Goal: Task Accomplishment & Management: Manage account settings

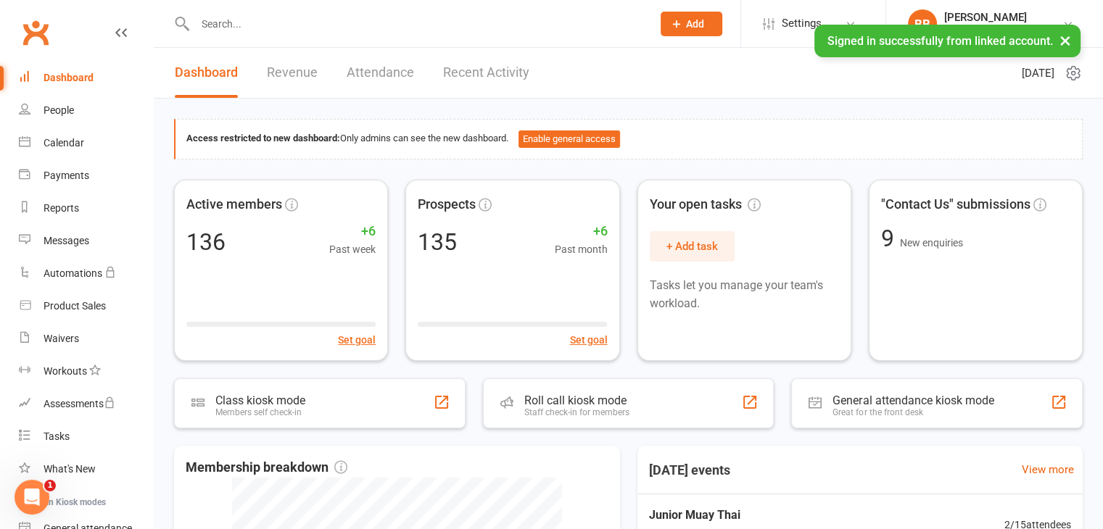
click at [342, 18] on input "text" at bounding box center [416, 24] width 451 height 20
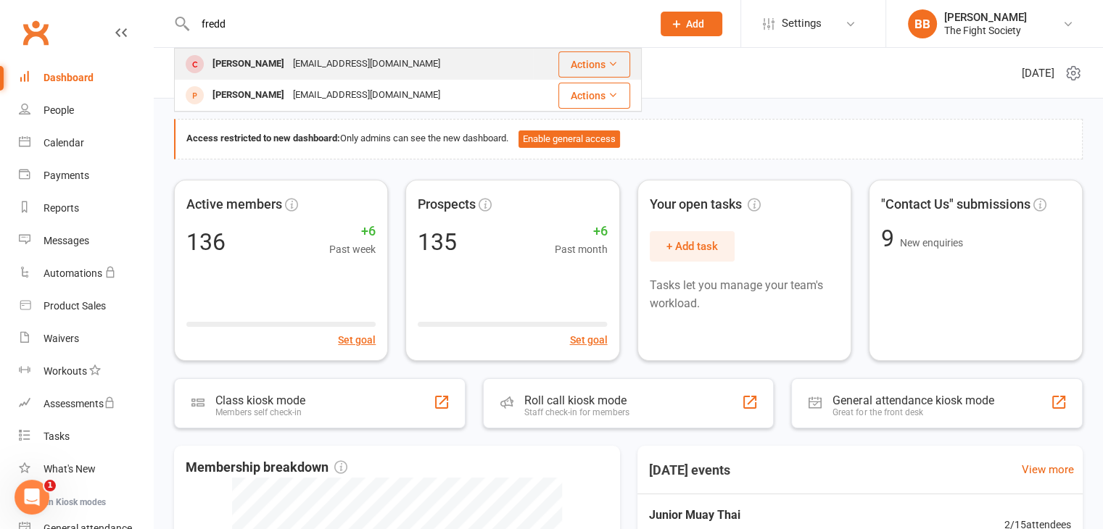
type input "fredd"
click at [302, 59] on div "[EMAIL_ADDRESS][DOMAIN_NAME]" at bounding box center [367, 64] width 156 height 21
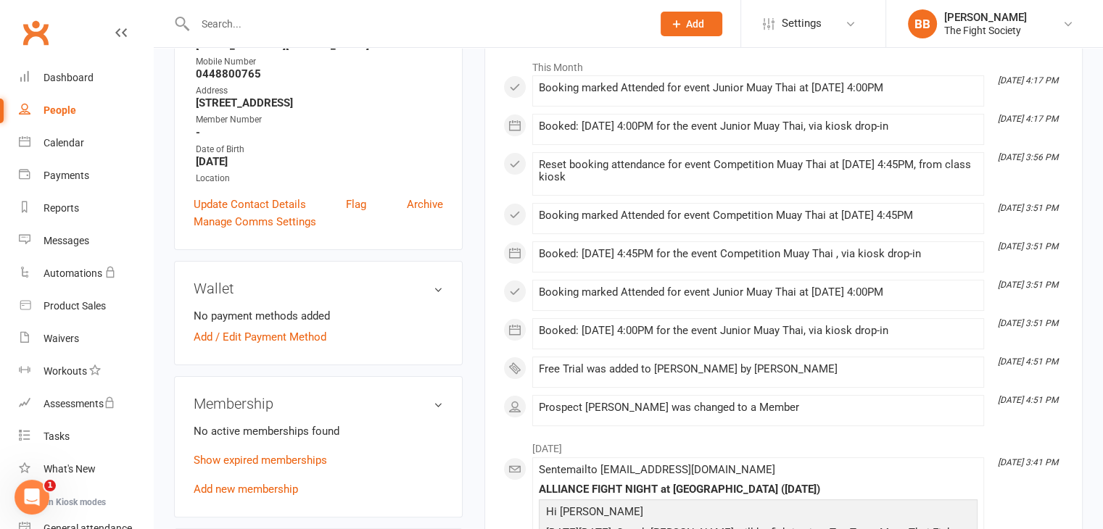
scroll to position [240, 0]
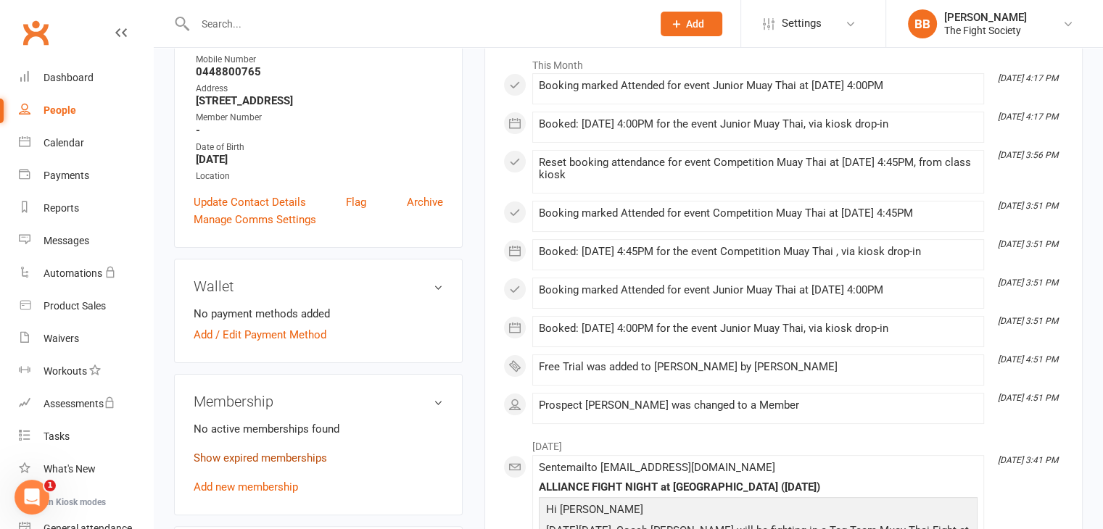
click at [313, 458] on link "Show expired memberships" at bounding box center [260, 458] width 133 height 13
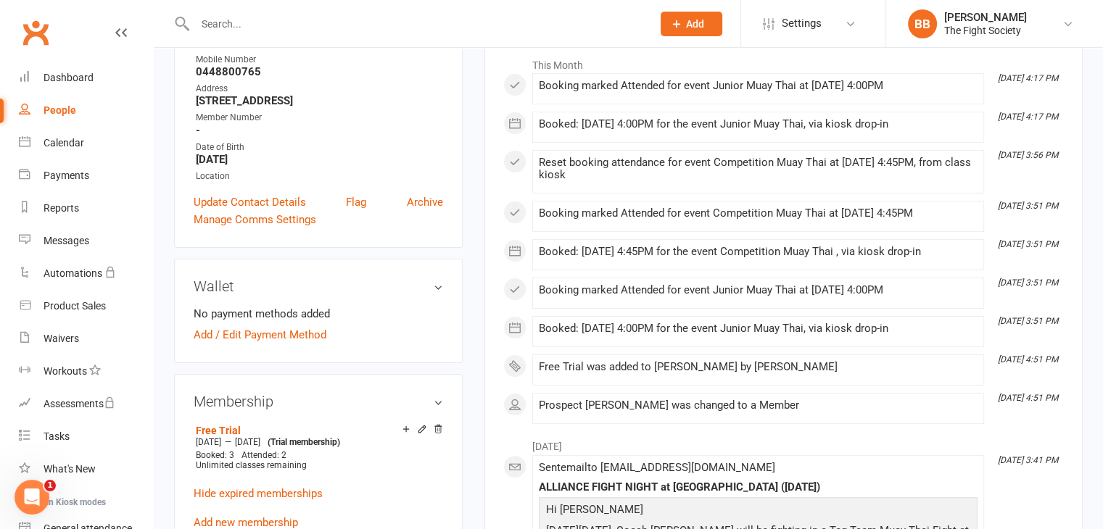
scroll to position [0, 0]
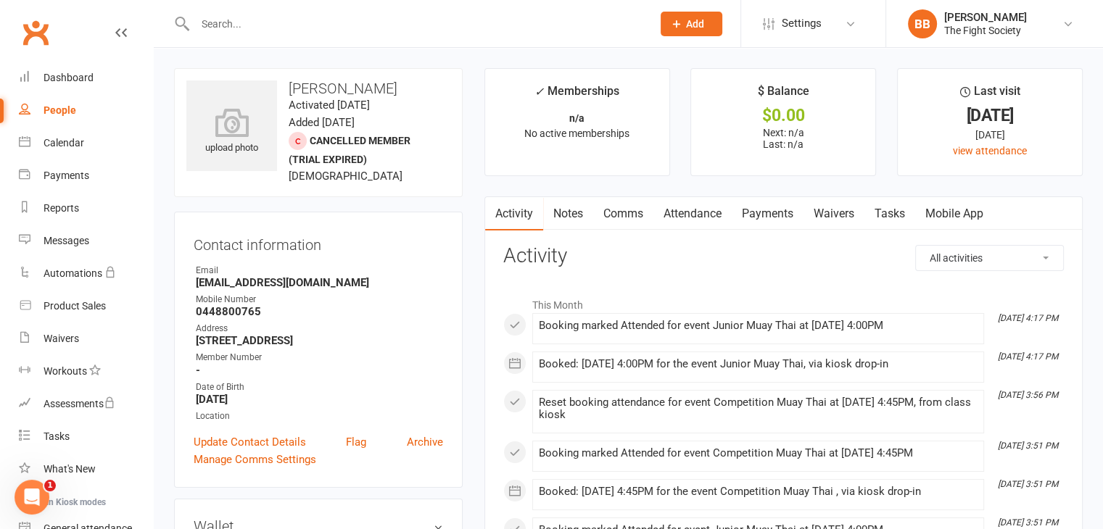
click at [232, 20] on input "text" at bounding box center [416, 24] width 451 height 20
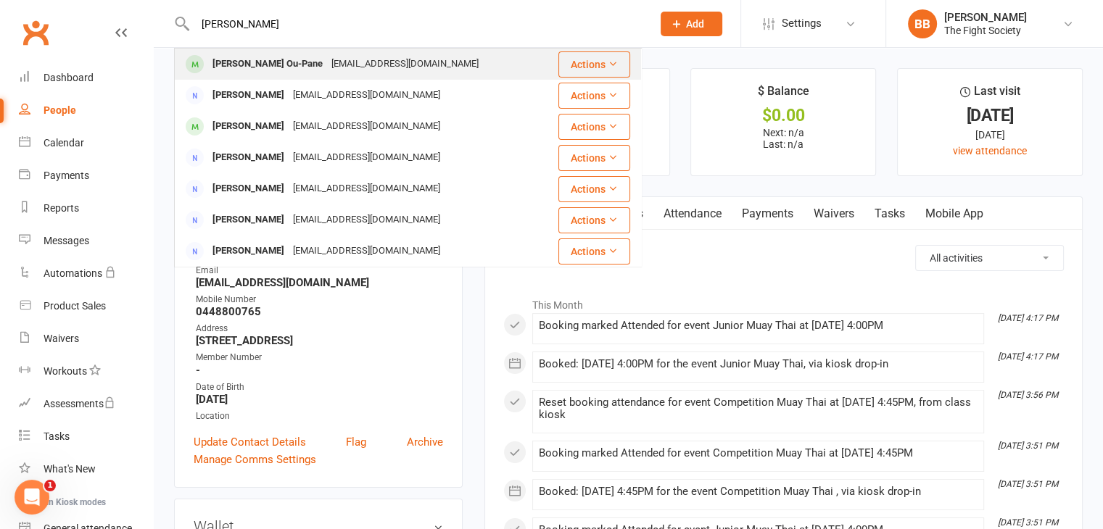
type input "[PERSON_NAME]"
click at [281, 67] on div "[PERSON_NAME] Ou-Pane" at bounding box center [267, 64] width 119 height 21
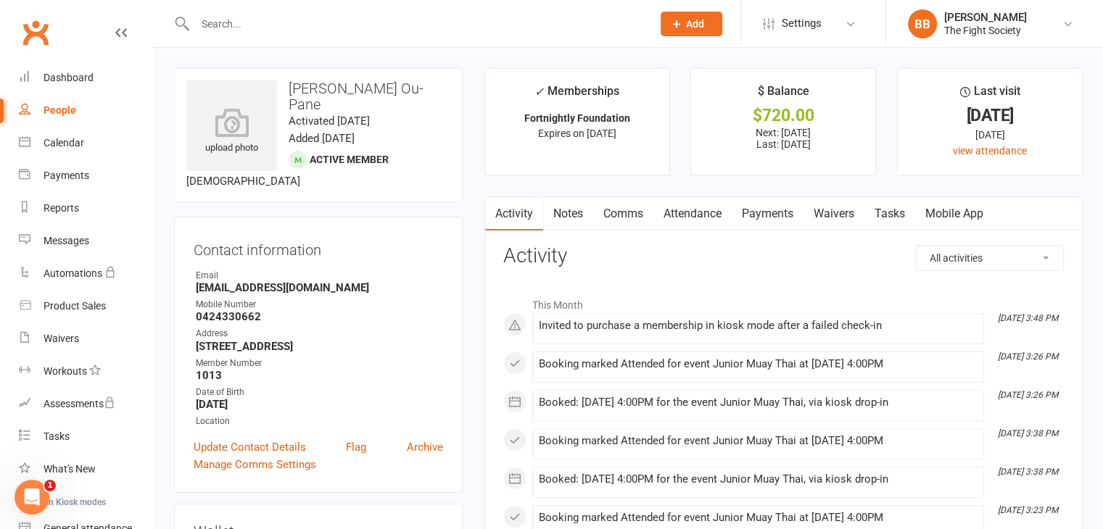
click at [778, 207] on link "Payments" at bounding box center [768, 213] width 72 height 33
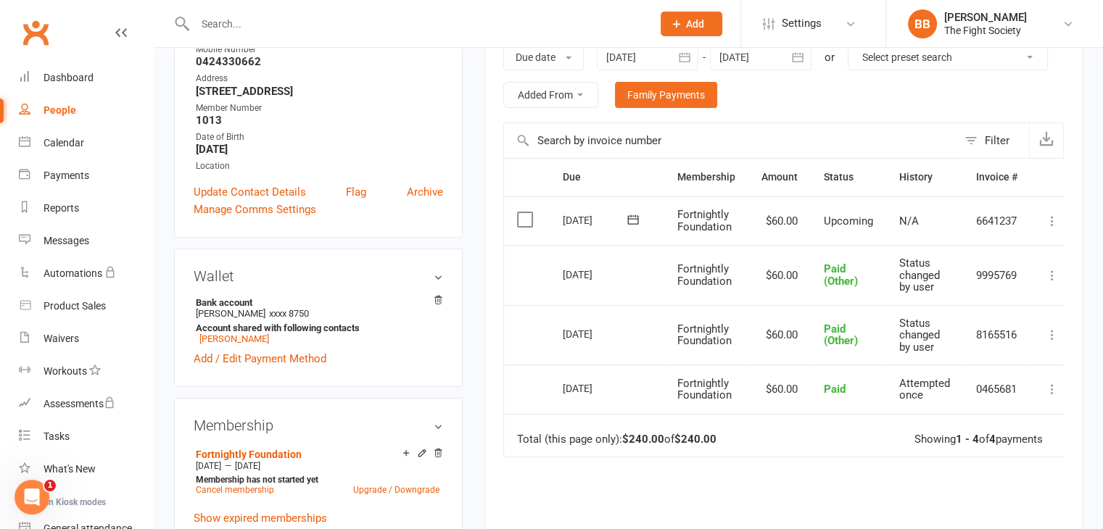
scroll to position [257, 0]
click at [664, 54] on div at bounding box center [648, 56] width 102 height 26
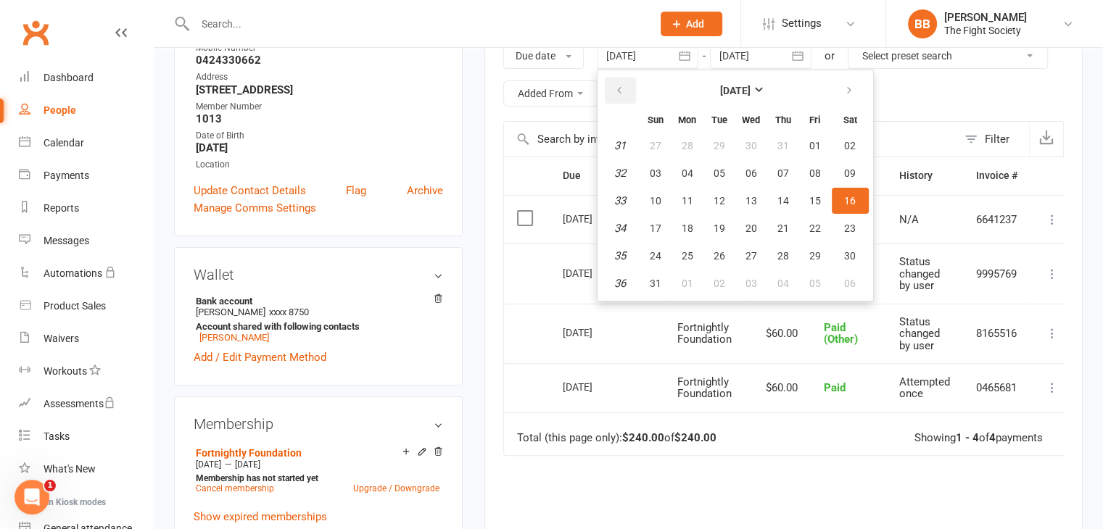
click at [621, 86] on icon "button" at bounding box center [619, 91] width 10 height 12
click at [643, 226] on button "22" at bounding box center [655, 228] width 30 height 26
type input "[DATE]"
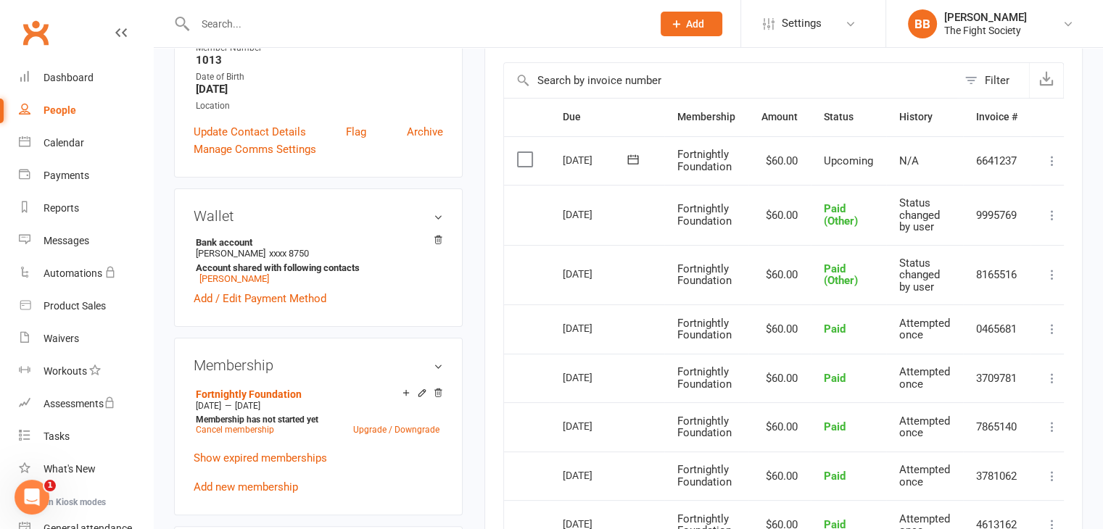
scroll to position [315, 0]
click at [1051, 160] on icon at bounding box center [1052, 161] width 15 height 15
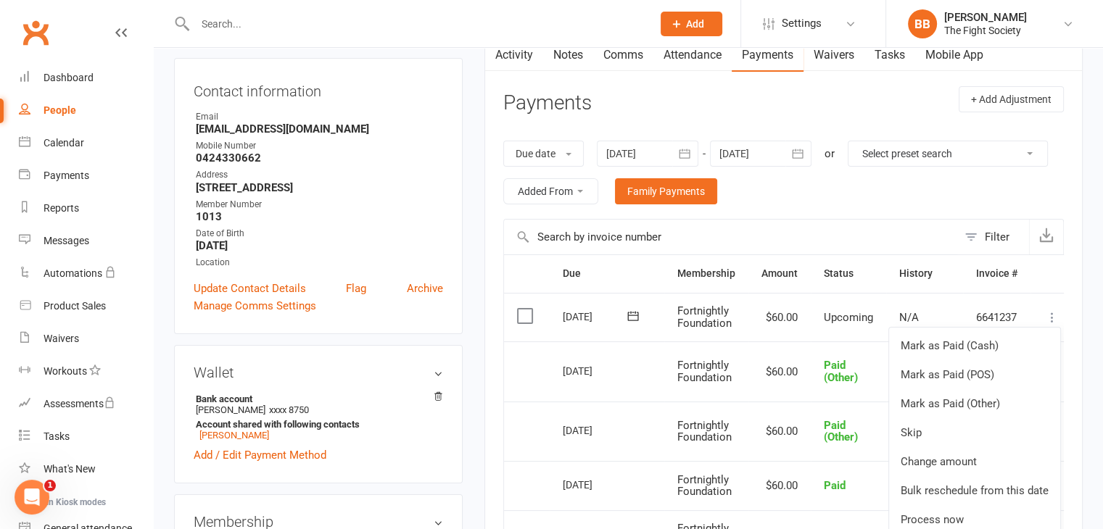
scroll to position [162, 0]
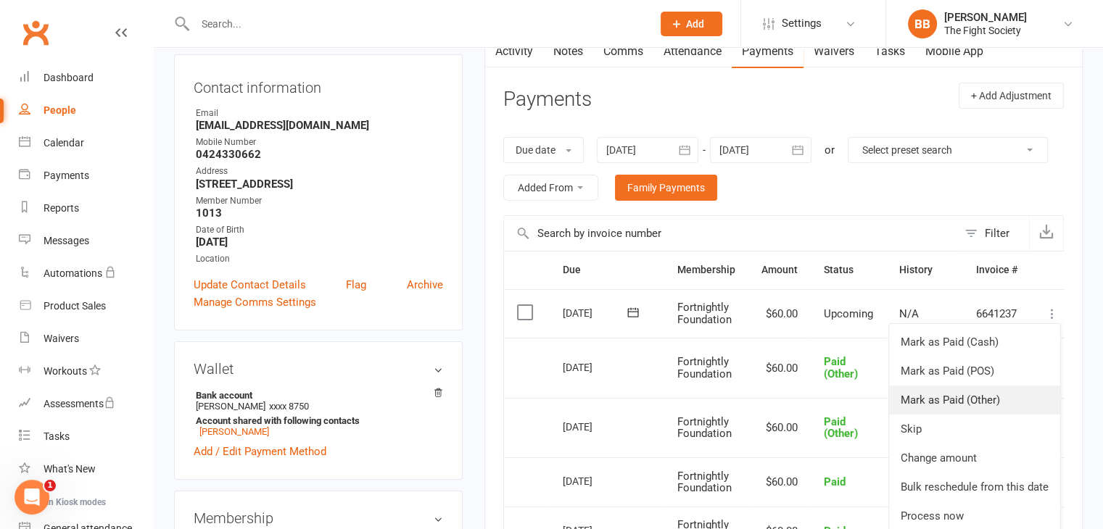
click at [964, 397] on link "Mark as Paid (Other)" at bounding box center [974, 400] width 171 height 29
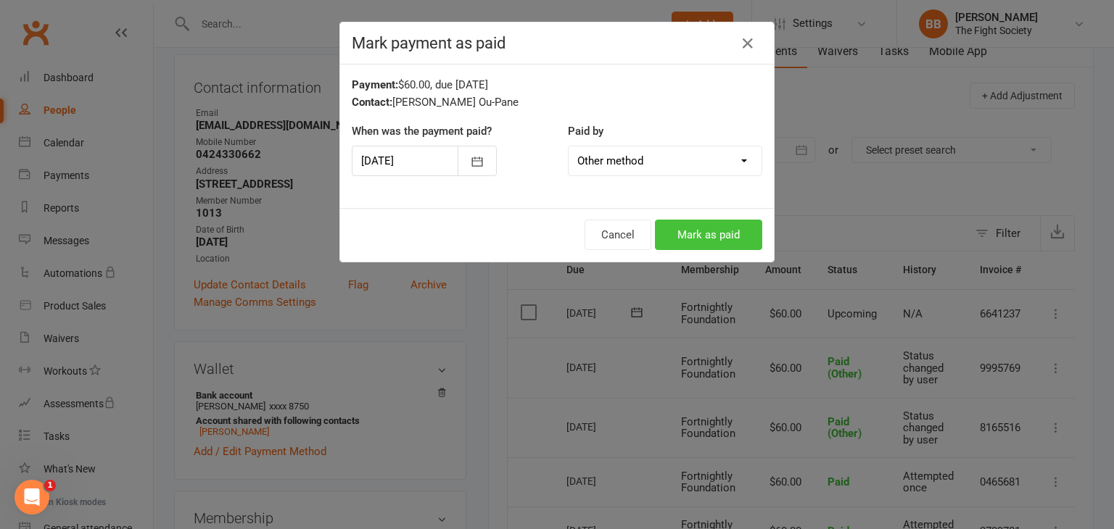
click at [682, 230] on button "Mark as paid" at bounding box center [708, 235] width 107 height 30
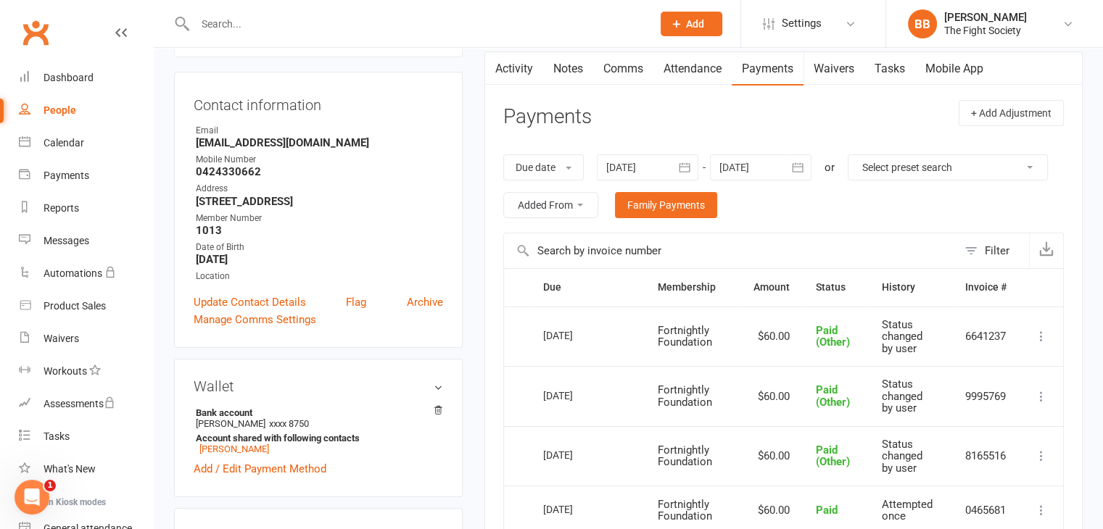
scroll to position [142, 0]
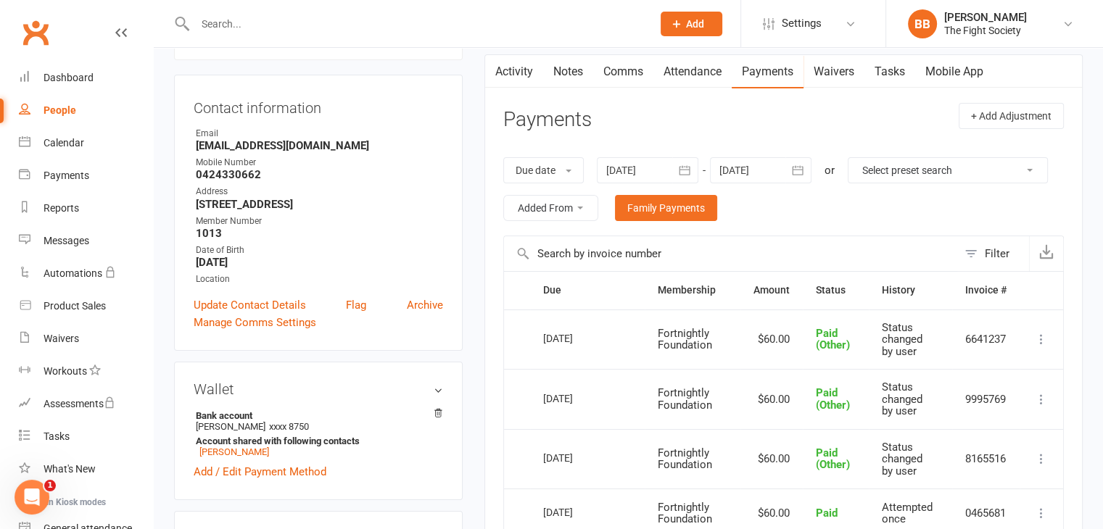
click at [737, 168] on div at bounding box center [761, 170] width 102 height 26
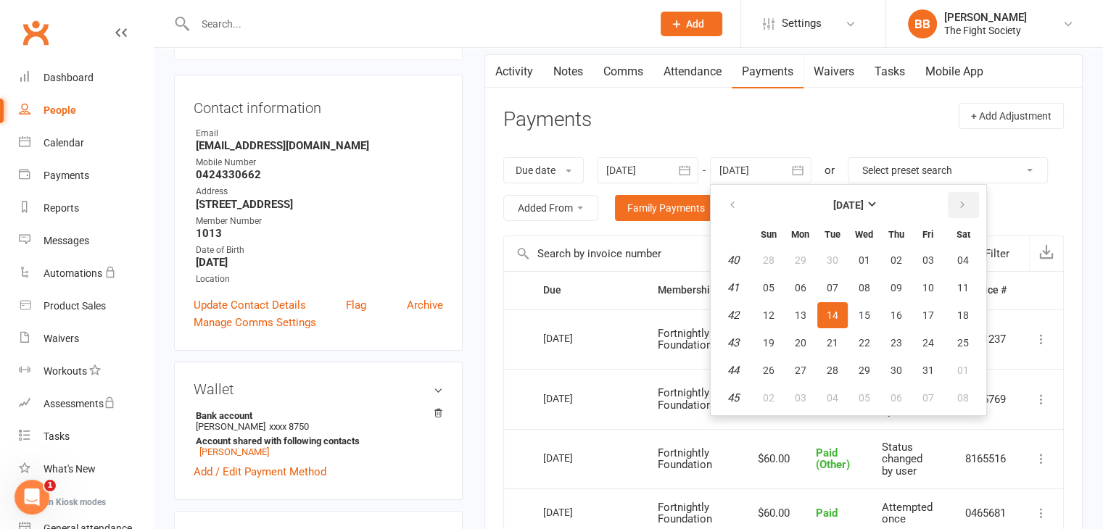
click at [967, 207] on button "button" at bounding box center [963, 205] width 31 height 26
click at [859, 371] on span "26" at bounding box center [865, 371] width 12 height 12
type input "[DATE]"
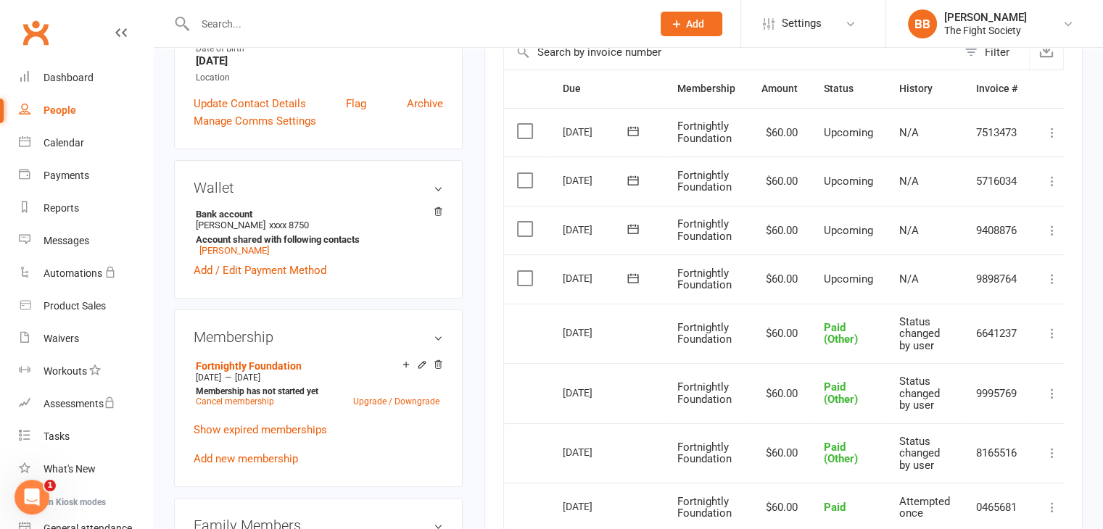
scroll to position [344, 0]
click at [1053, 276] on icon at bounding box center [1052, 278] width 15 height 15
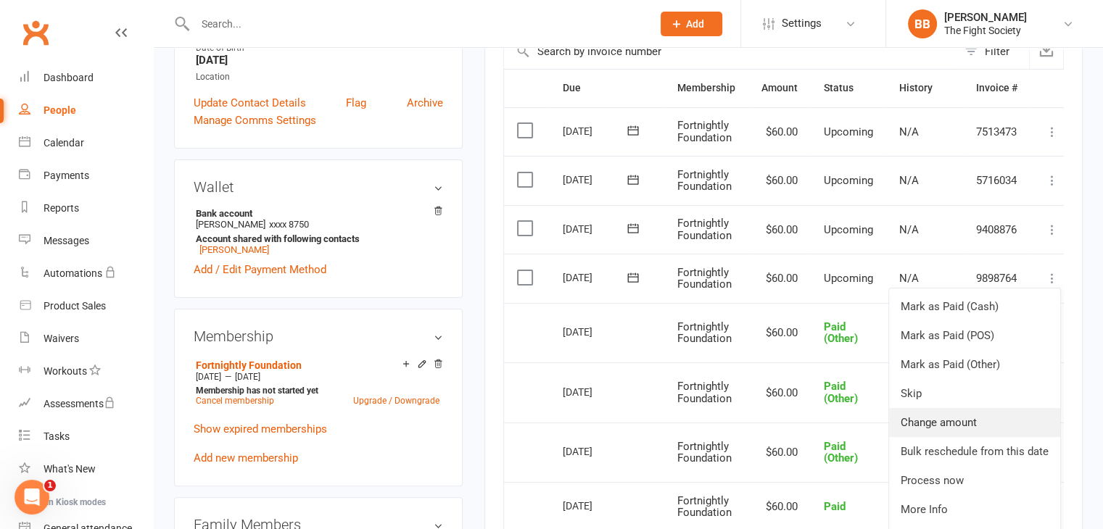
click at [954, 415] on link "Change amount" at bounding box center [974, 422] width 171 height 29
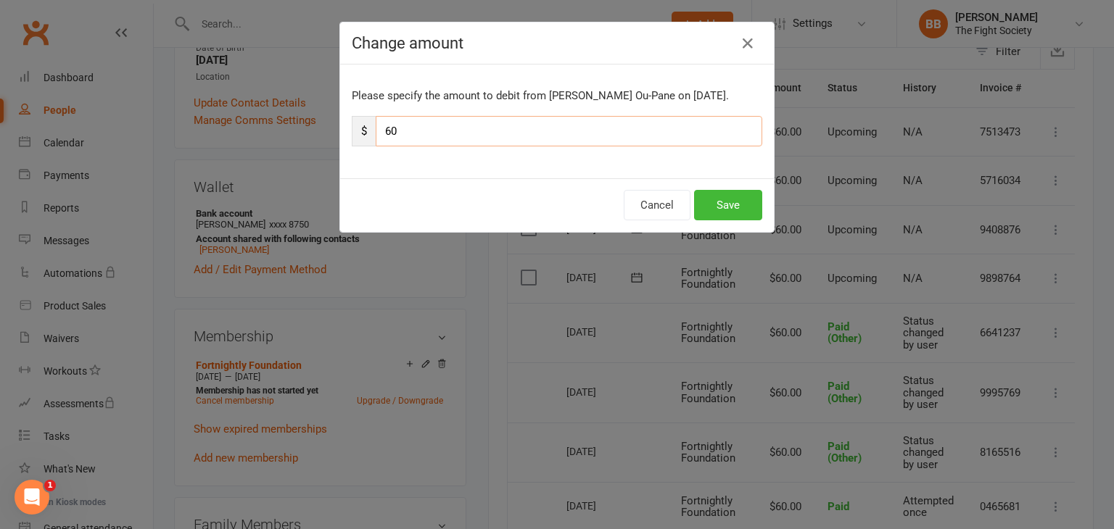
click at [419, 121] on input "60" at bounding box center [569, 131] width 386 height 30
type input "6"
type input "5"
type input "10"
click at [711, 204] on button "Save" at bounding box center [728, 205] width 68 height 30
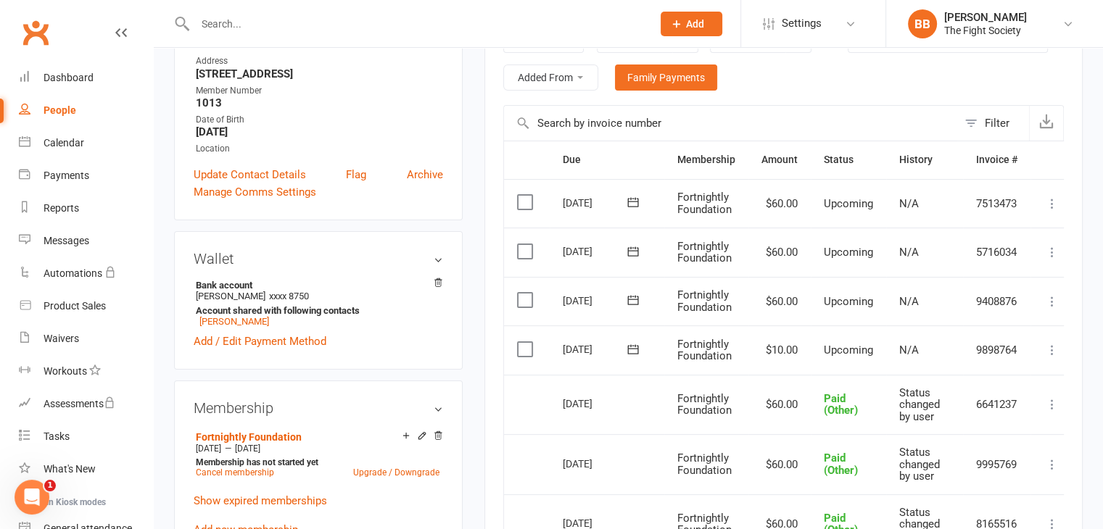
scroll to position [270, 0]
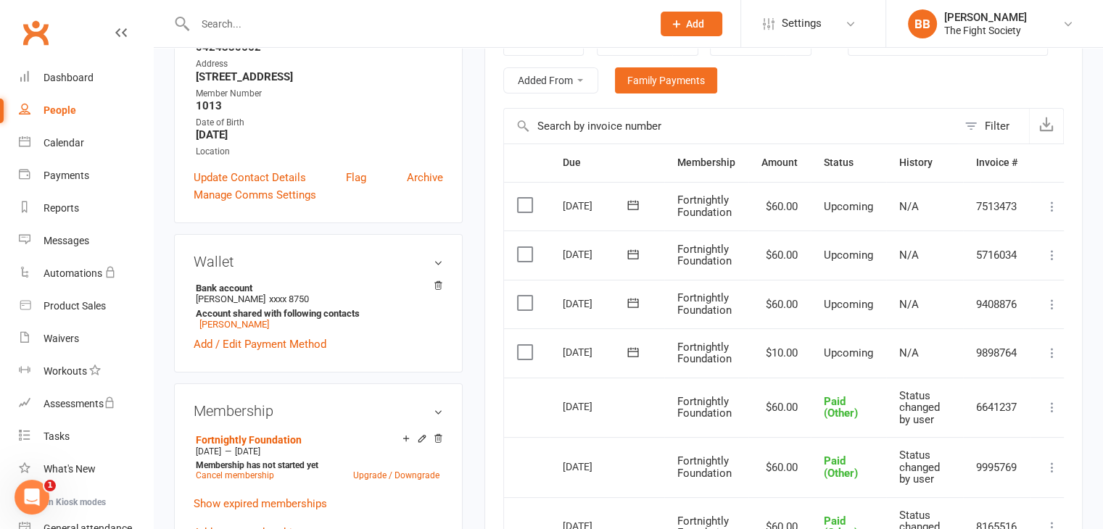
click at [212, 14] on input "text" at bounding box center [416, 24] width 451 height 20
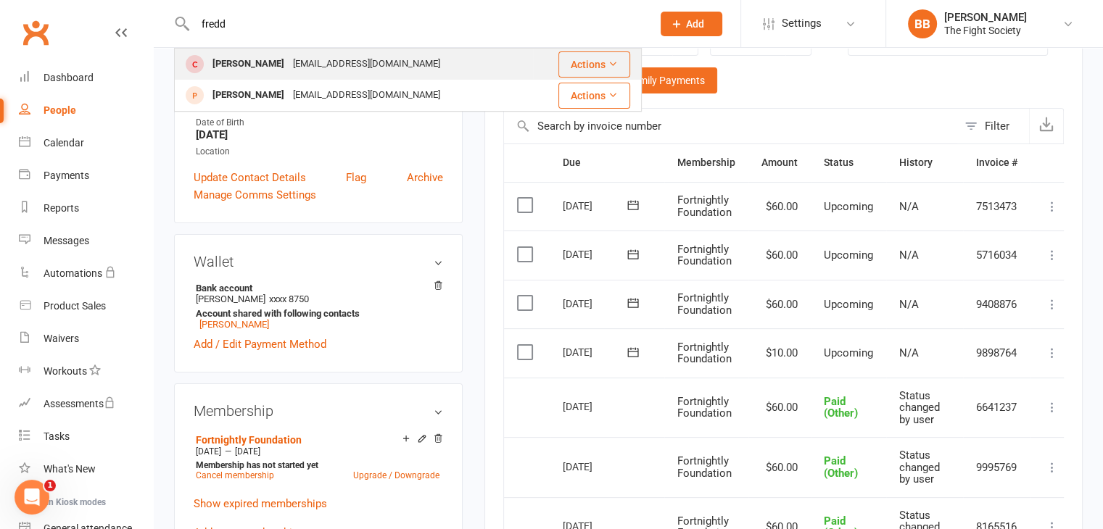
type input "fredd"
click at [336, 67] on div "[EMAIL_ADDRESS][DOMAIN_NAME]" at bounding box center [367, 64] width 156 height 21
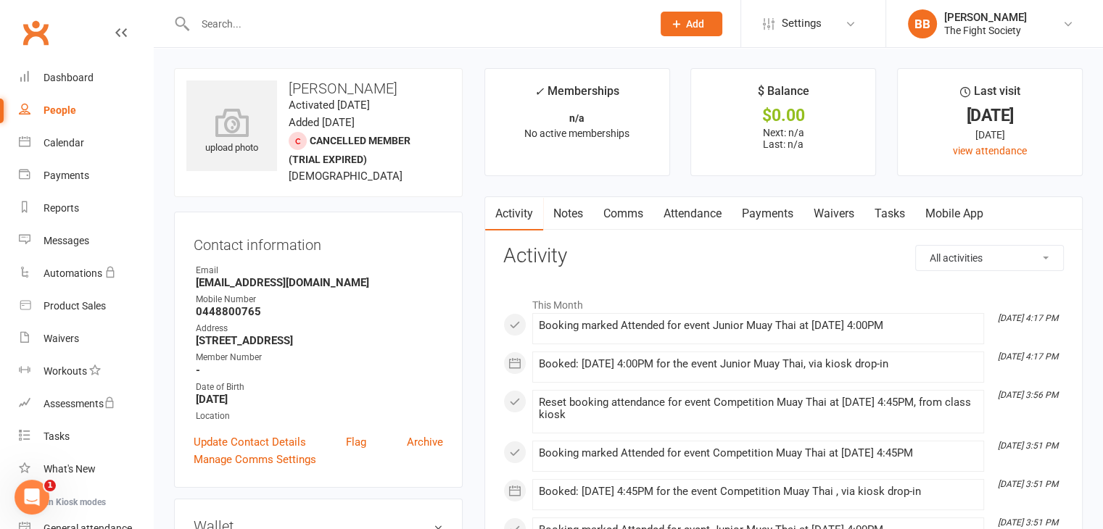
click at [840, 212] on link "Waivers" at bounding box center [833, 213] width 61 height 33
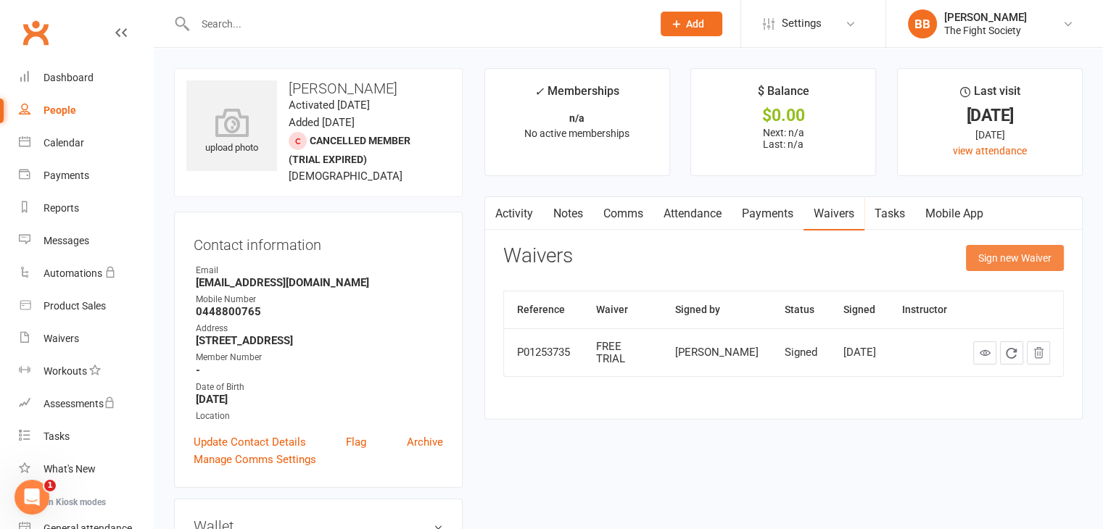
click at [1006, 265] on button "Sign new Waiver" at bounding box center [1015, 258] width 98 height 26
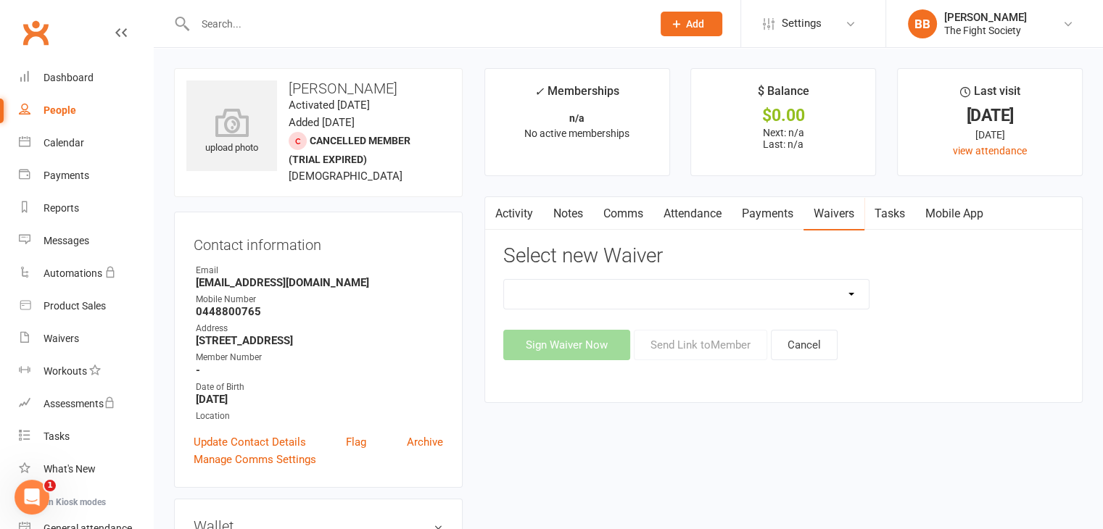
click at [722, 372] on div "Activity Notes Comms Attendance Payments Waivers Tasks Mobile App Select new Wa…" at bounding box center [783, 300] width 598 height 206
click at [713, 289] on select "6 & 12 Month Memberships Foundation Membership FREE TRIAL No Lock in Membership" at bounding box center [686, 294] width 365 height 29
select select "12741"
click at [504, 280] on select "6 & 12 Month Memberships Foundation Membership FREE TRIAL No Lock in Membership" at bounding box center [686, 294] width 365 height 29
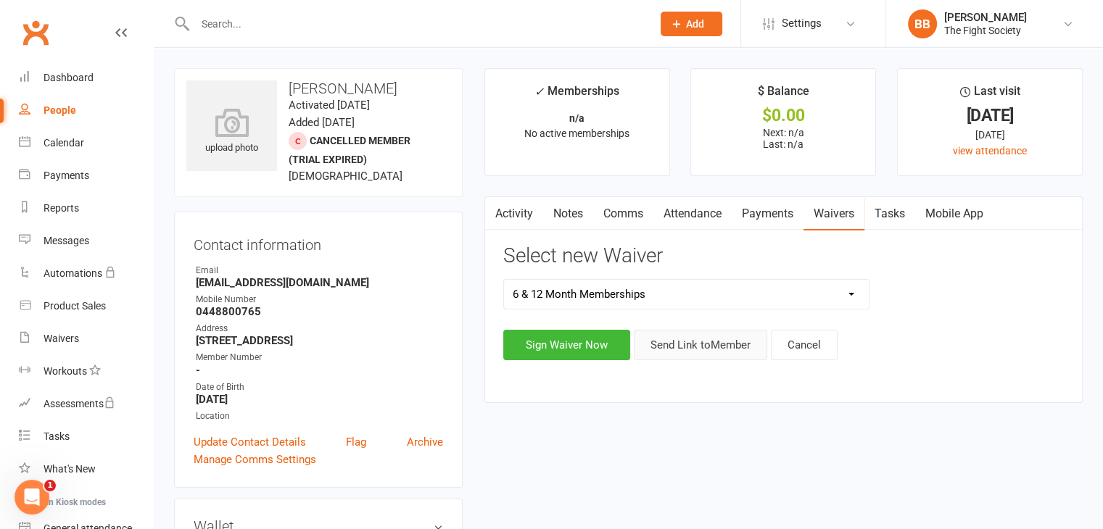
click at [716, 354] on button "Send Link to Member" at bounding box center [700, 345] width 133 height 30
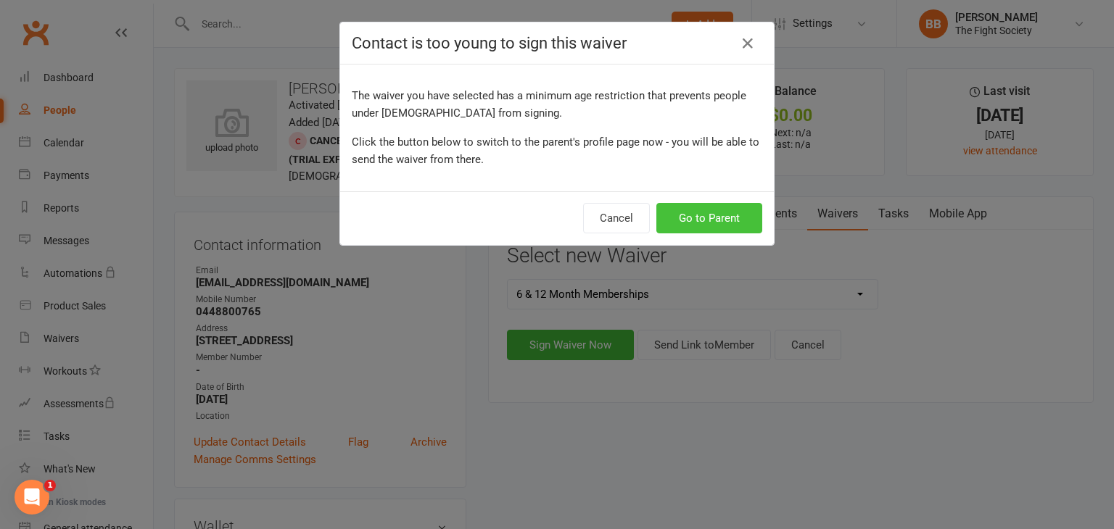
click at [707, 213] on button "Go to Parent" at bounding box center [709, 218] width 106 height 30
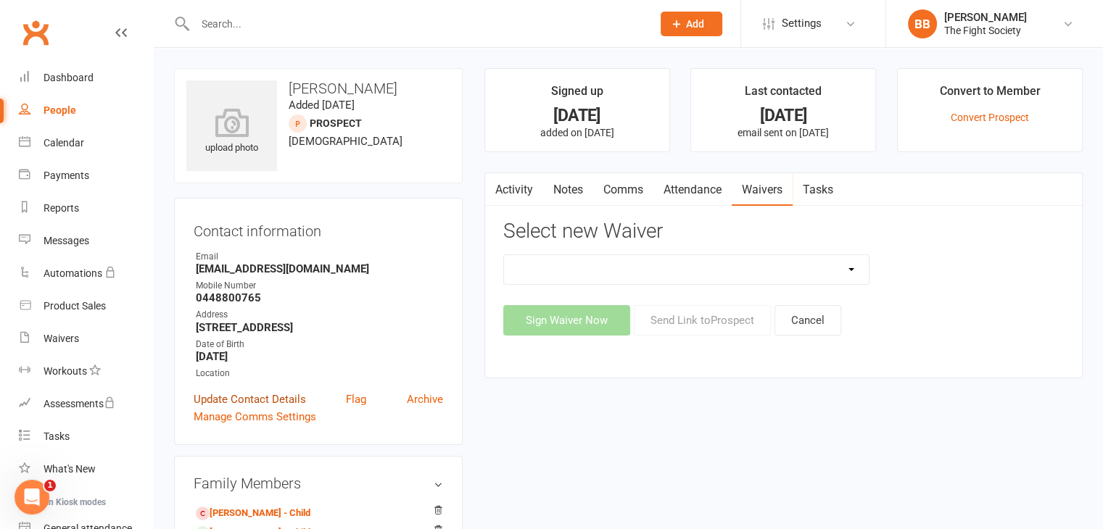
click at [252, 400] on link "Update Contact Details" at bounding box center [250, 399] width 112 height 17
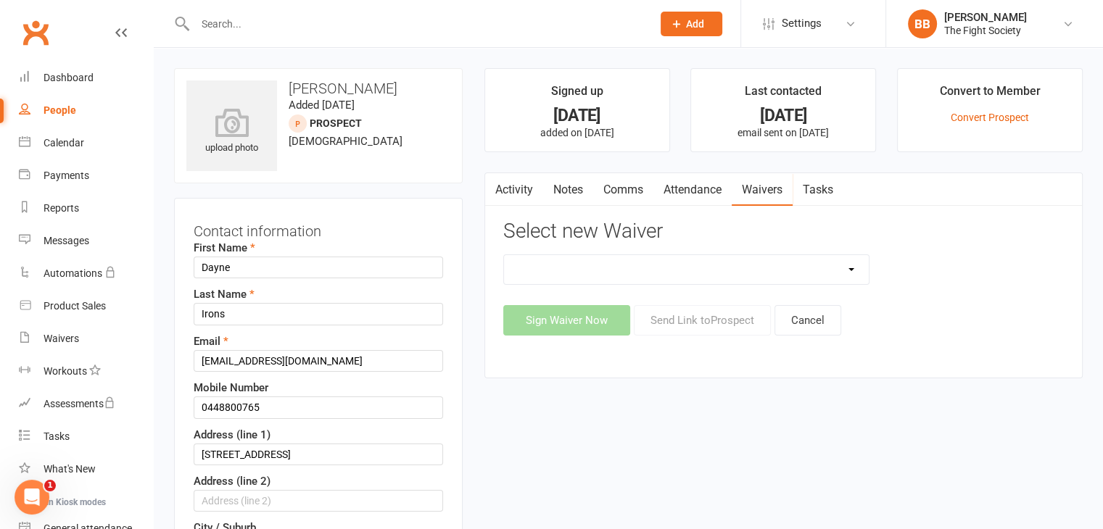
scroll to position [68, 0]
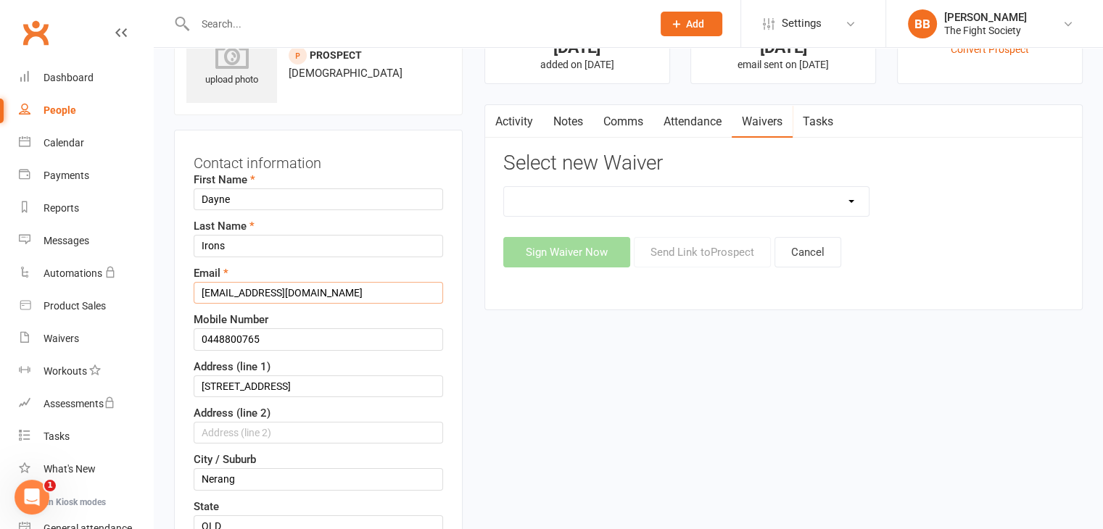
drag, startPoint x: 249, startPoint y: 291, endPoint x: 144, endPoint y: 291, distance: 104.4
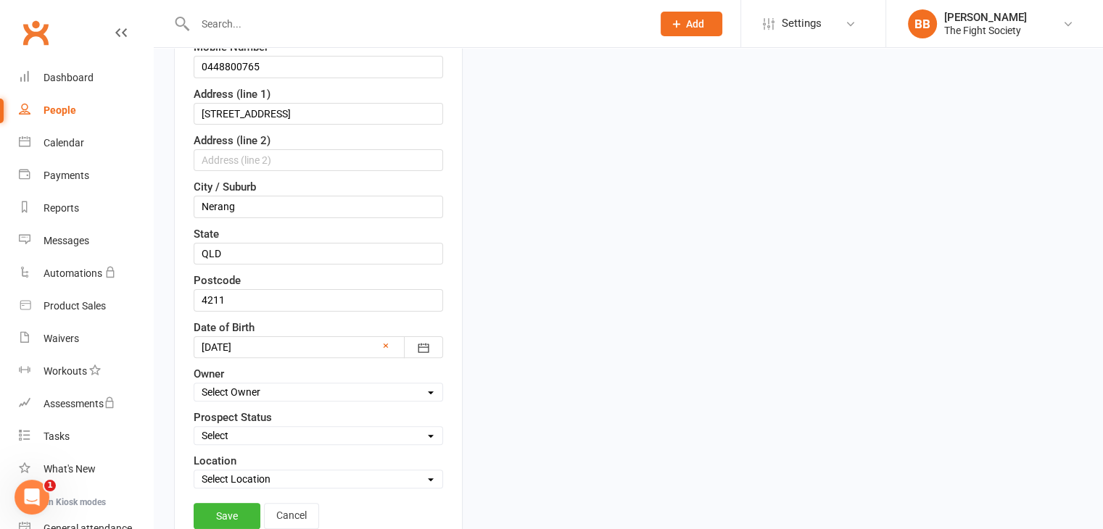
scroll to position [342, 0]
type input "[EMAIL_ADDRESS][DOMAIN_NAME]"
click at [246, 514] on link "Save" at bounding box center [227, 515] width 67 height 26
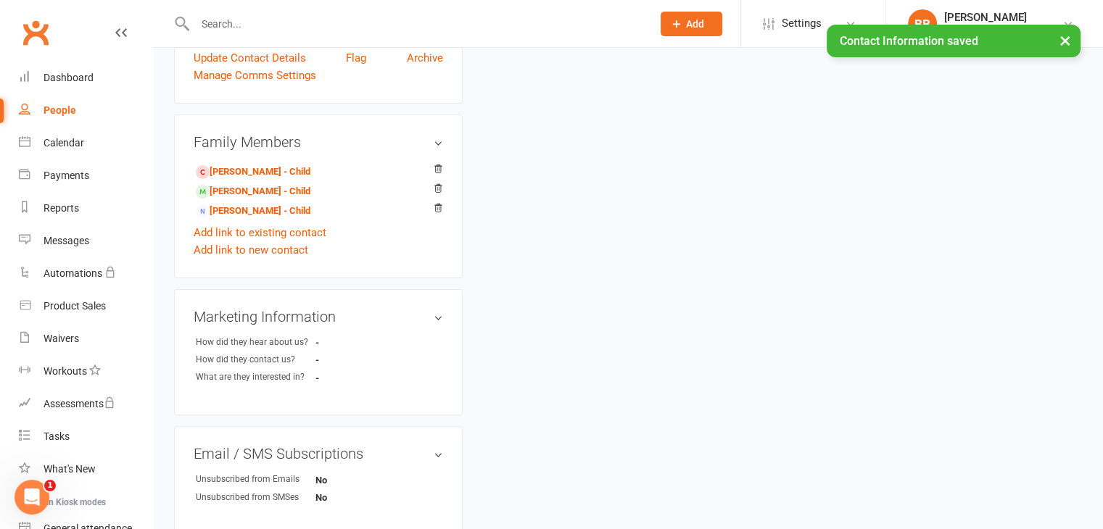
scroll to position [0, 0]
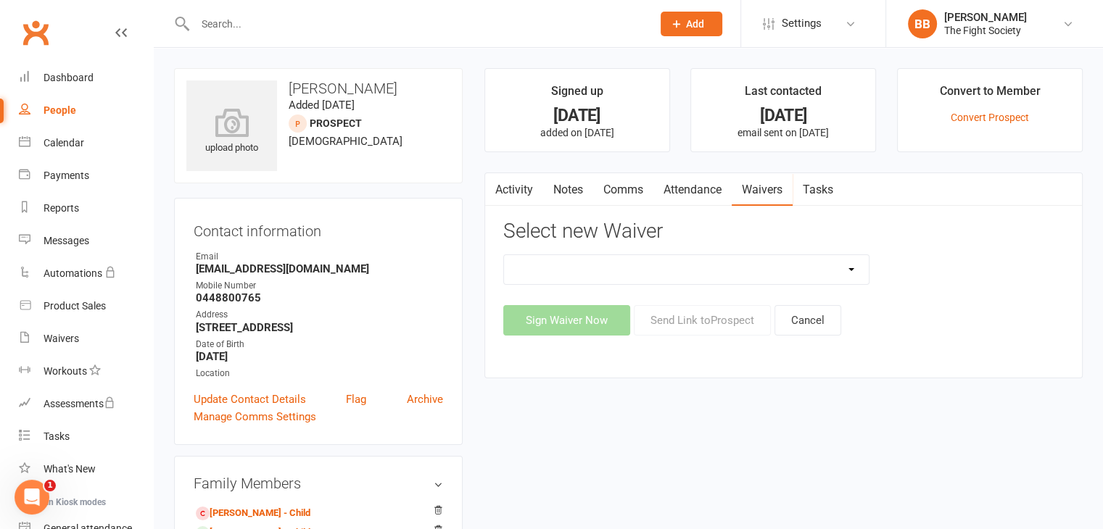
click at [763, 185] on link "Waivers" at bounding box center [762, 189] width 61 height 33
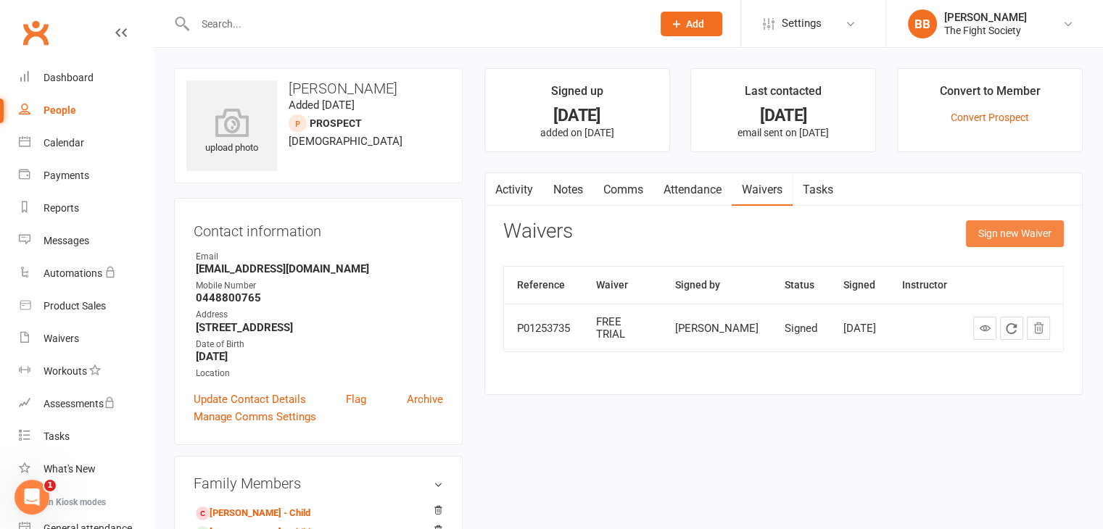
click at [988, 236] on button "Sign new Waiver" at bounding box center [1015, 233] width 98 height 26
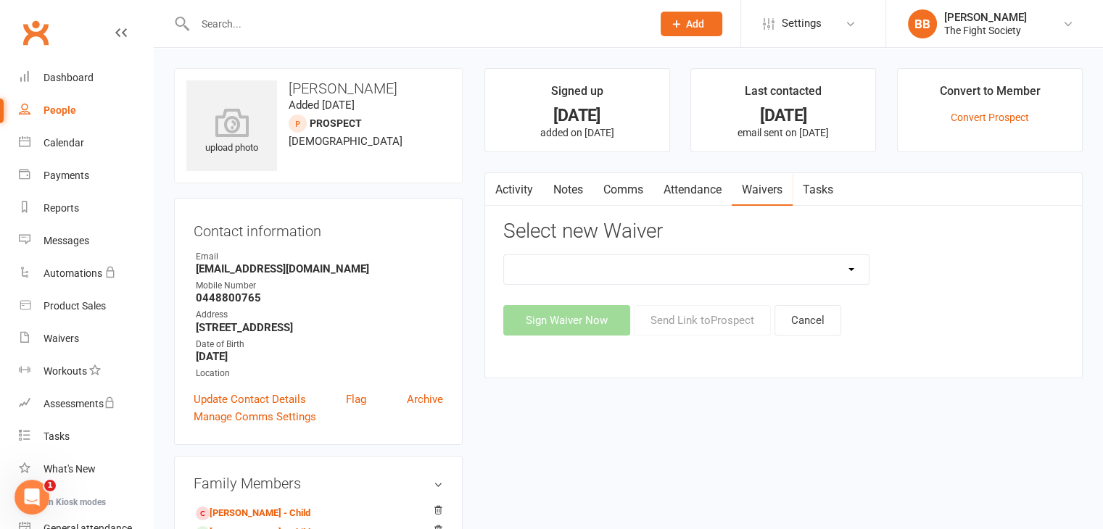
click at [667, 291] on div "6 & 12 Month Memberships Foundation Membership FREE TRIAL No Lock in Membership…" at bounding box center [783, 295] width 560 height 81
click at [655, 268] on select "6 & 12 Month Memberships Foundation Membership FREE TRIAL No Lock in Membership" at bounding box center [686, 269] width 365 height 29
select select "12741"
click at [504, 255] on select "6 & 12 Month Memberships Foundation Membership FREE TRIAL No Lock in Membership" at bounding box center [686, 269] width 365 height 29
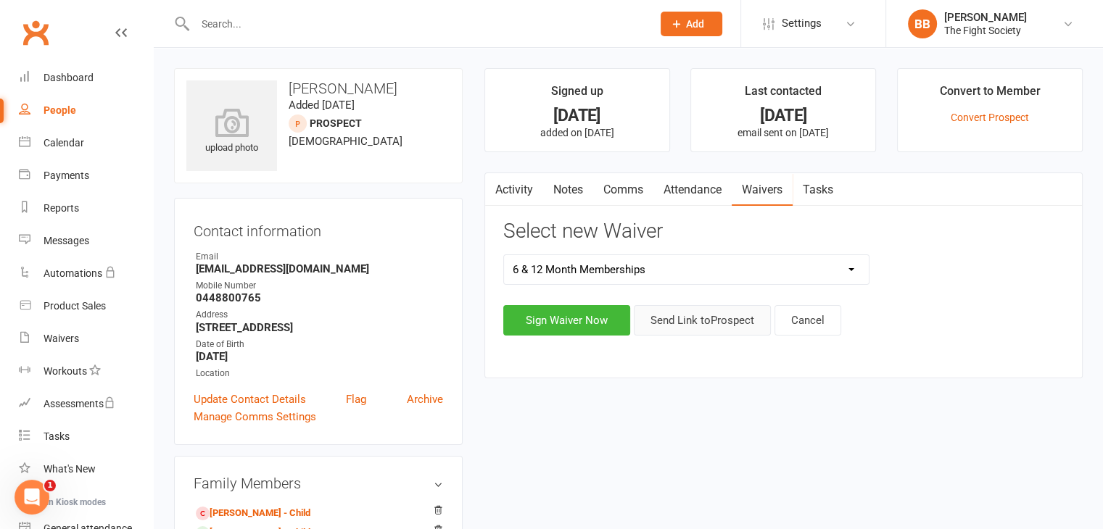
click at [708, 313] on button "Send Link to [GEOGRAPHIC_DATA]" at bounding box center [702, 320] width 137 height 30
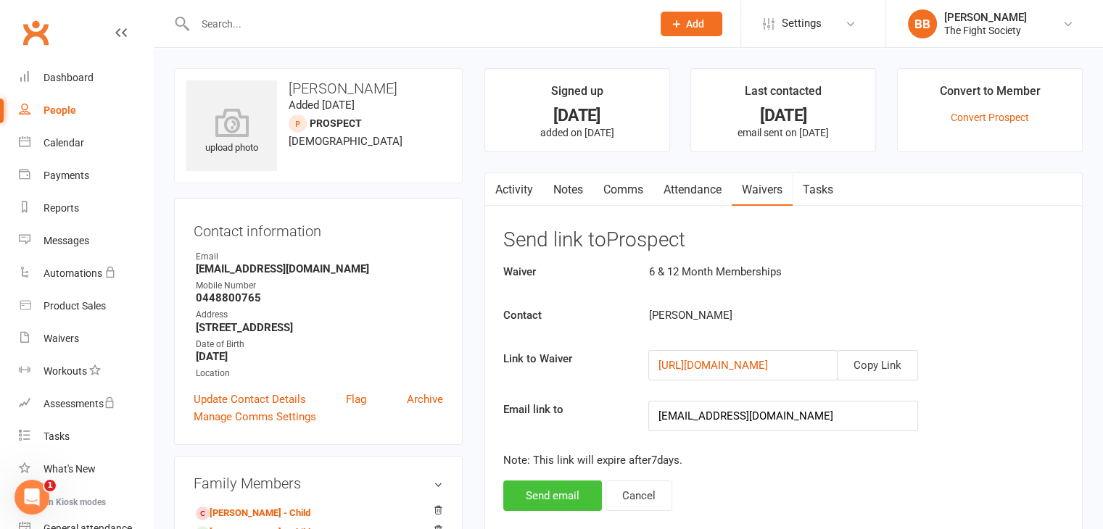
click at [563, 490] on button "Send email" at bounding box center [552, 496] width 99 height 30
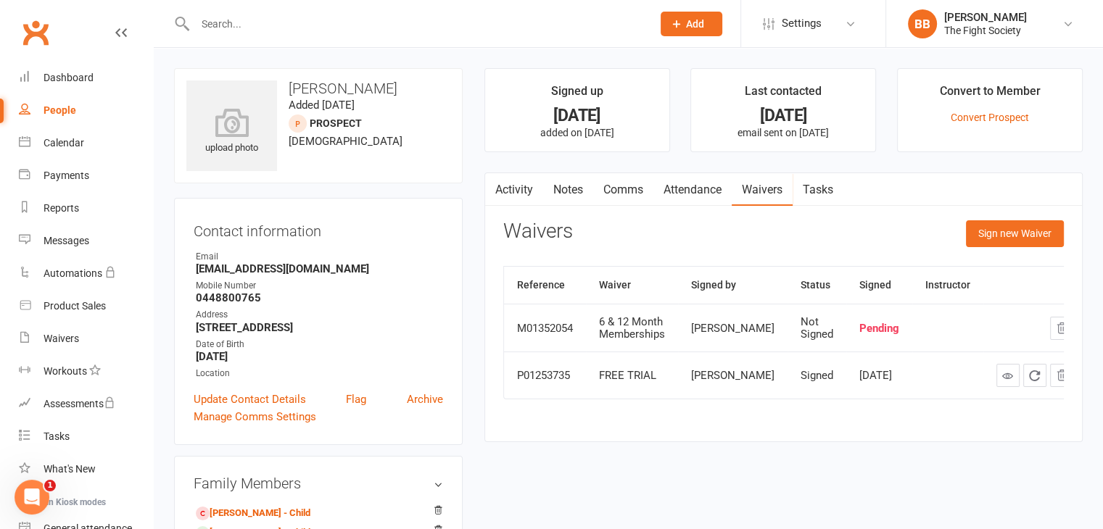
click at [397, 20] on input "text" at bounding box center [416, 24] width 451 height 20
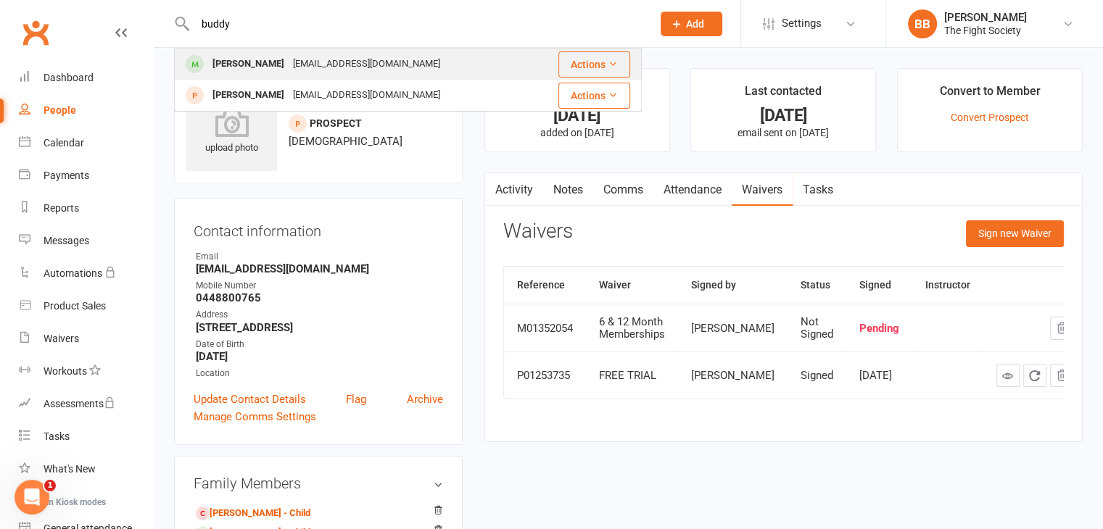
type input "buddy"
click at [349, 65] on div "[EMAIL_ADDRESS][DOMAIN_NAME]" at bounding box center [367, 64] width 156 height 21
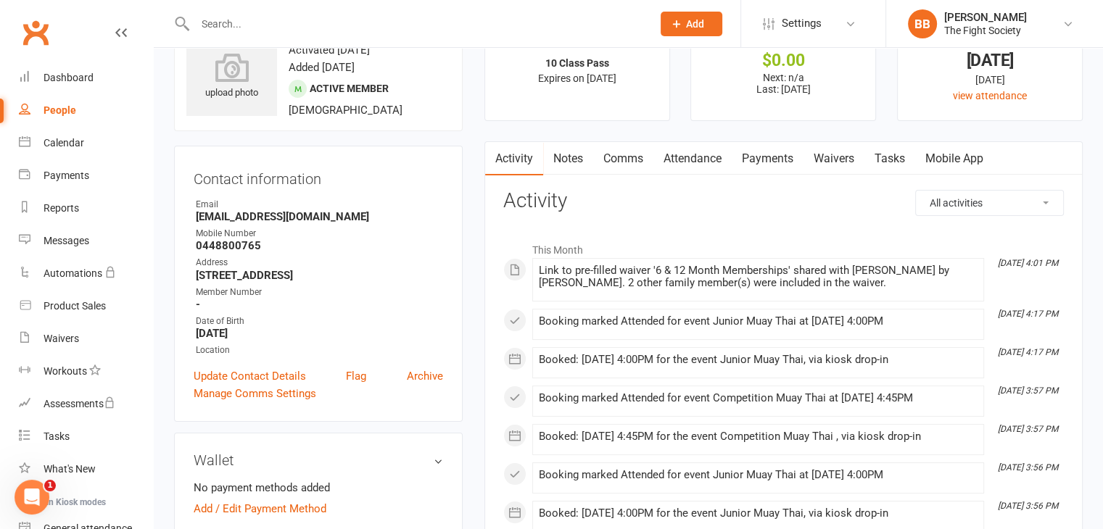
scroll to position [49, 0]
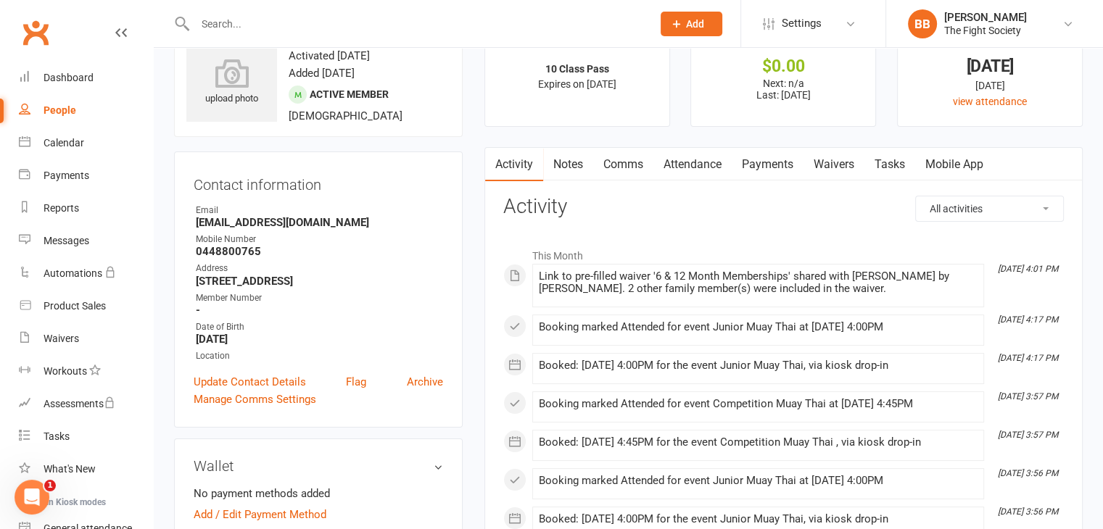
click at [721, 163] on link "Attendance" at bounding box center [692, 164] width 78 height 33
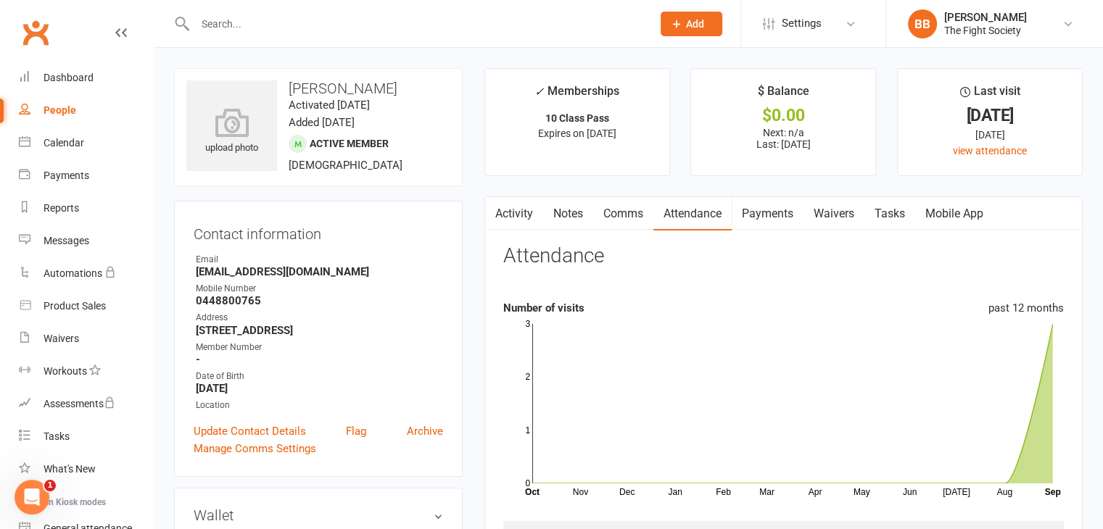
click at [386, 22] on input "text" at bounding box center [416, 24] width 451 height 20
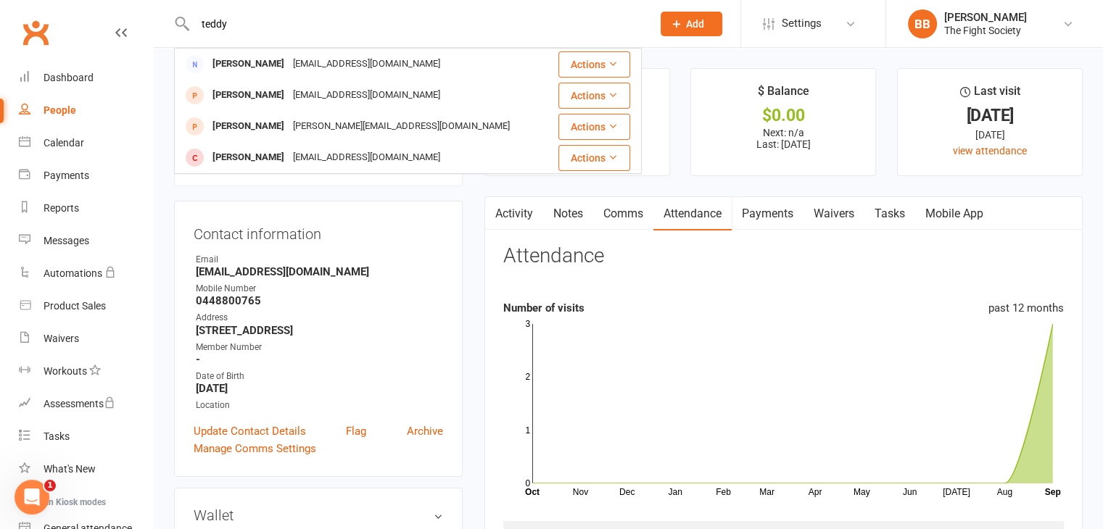
click at [386, 22] on input "teddy" at bounding box center [416, 24] width 451 height 20
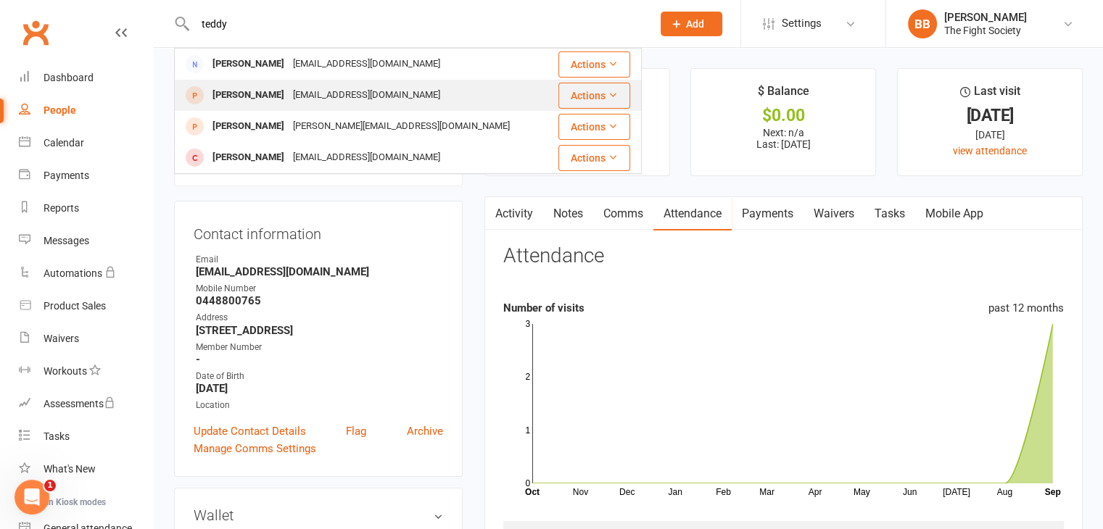
type input "teddy"
click at [289, 98] on div "[EMAIL_ADDRESS][DOMAIN_NAME]" at bounding box center [367, 95] width 156 height 21
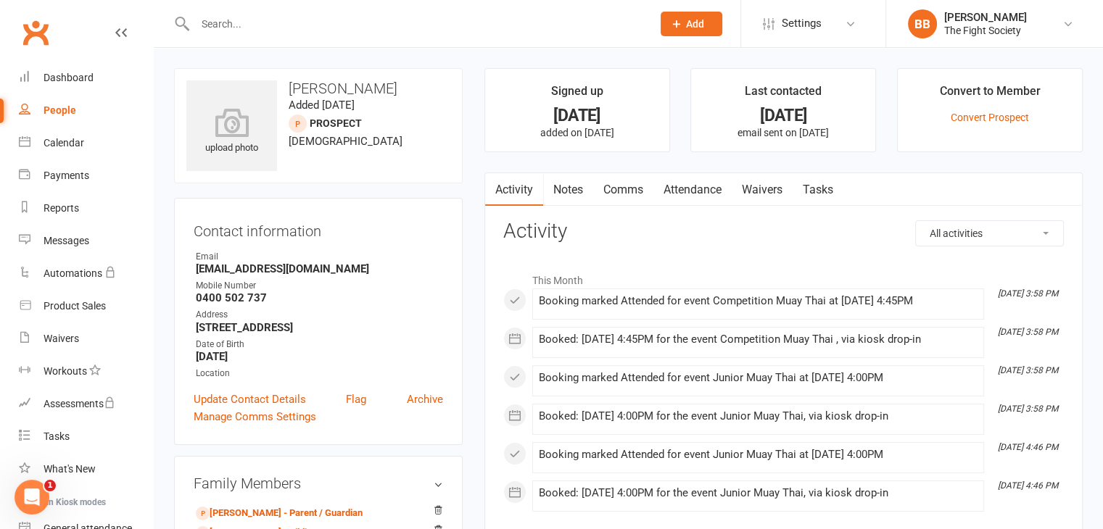
click at [698, 189] on link "Attendance" at bounding box center [692, 189] width 78 height 33
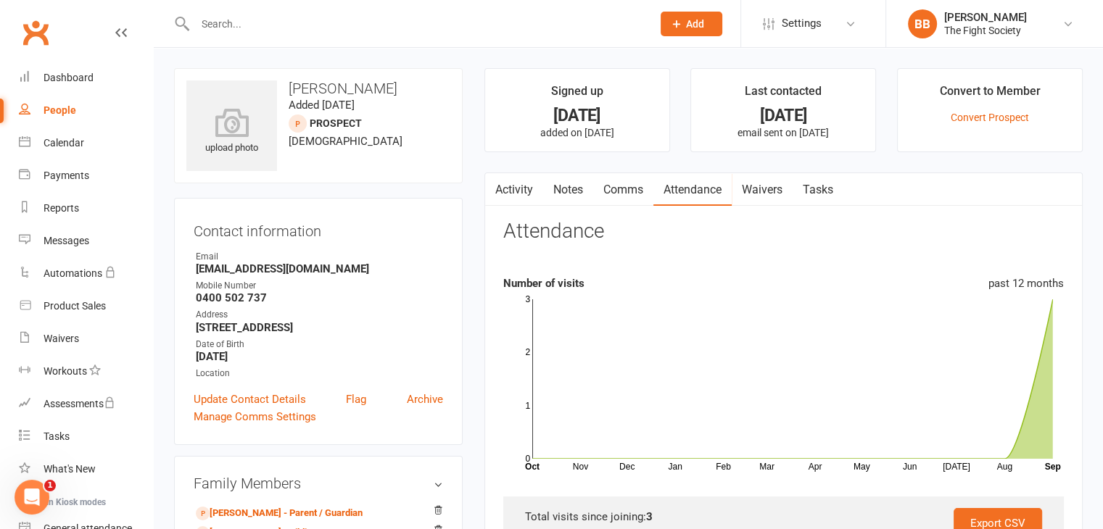
click at [270, 30] on input "text" at bounding box center [416, 24] width 451 height 20
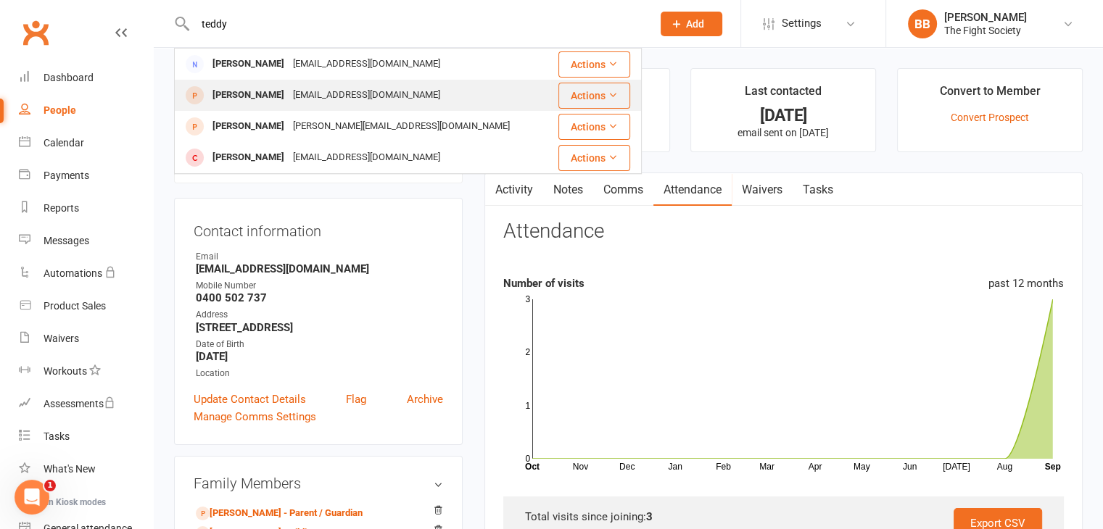
type input "teddy"
click at [323, 91] on div "[EMAIL_ADDRESS][DOMAIN_NAME]" at bounding box center [367, 95] width 156 height 21
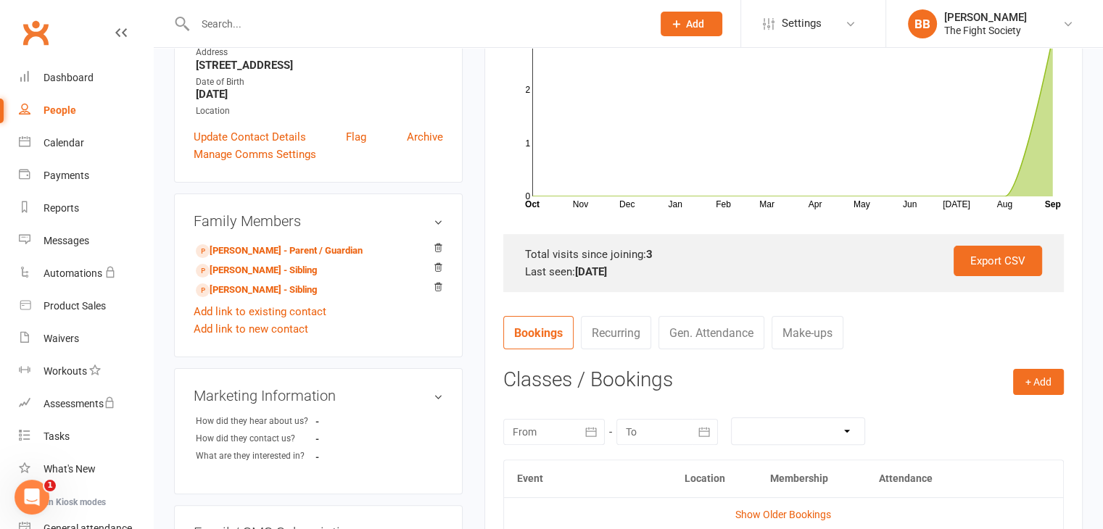
scroll to position [263, 0]
click at [251, 297] on link "[PERSON_NAME] - Sibling" at bounding box center [256, 289] width 121 height 15
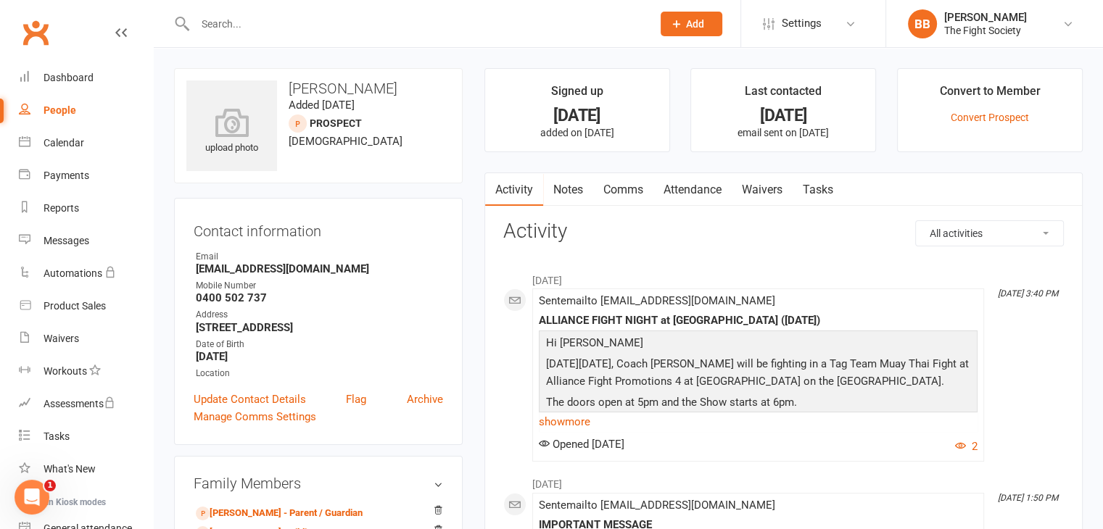
click at [687, 191] on link "Attendance" at bounding box center [692, 189] width 78 height 33
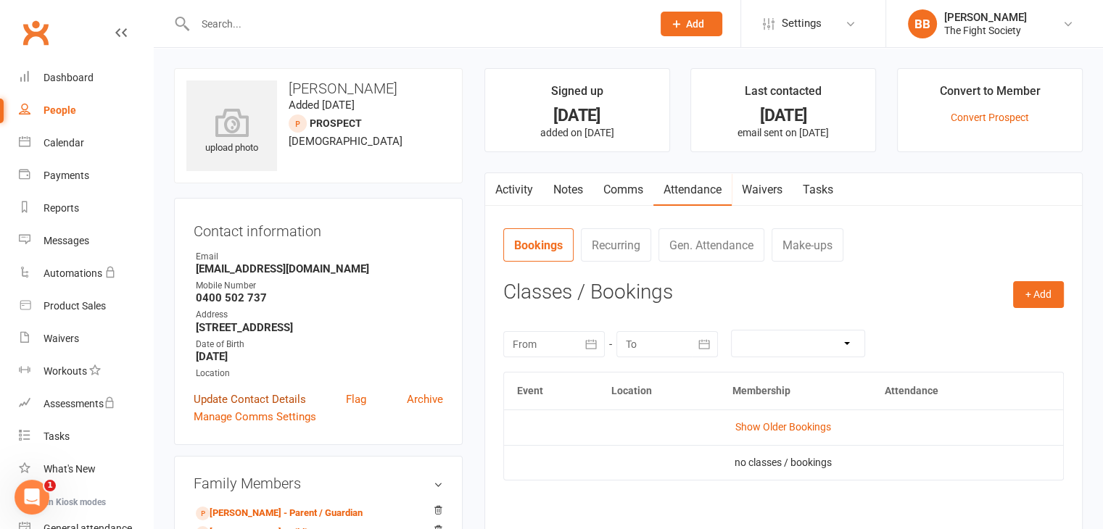
click at [290, 408] on link "Update Contact Details" at bounding box center [250, 399] width 112 height 17
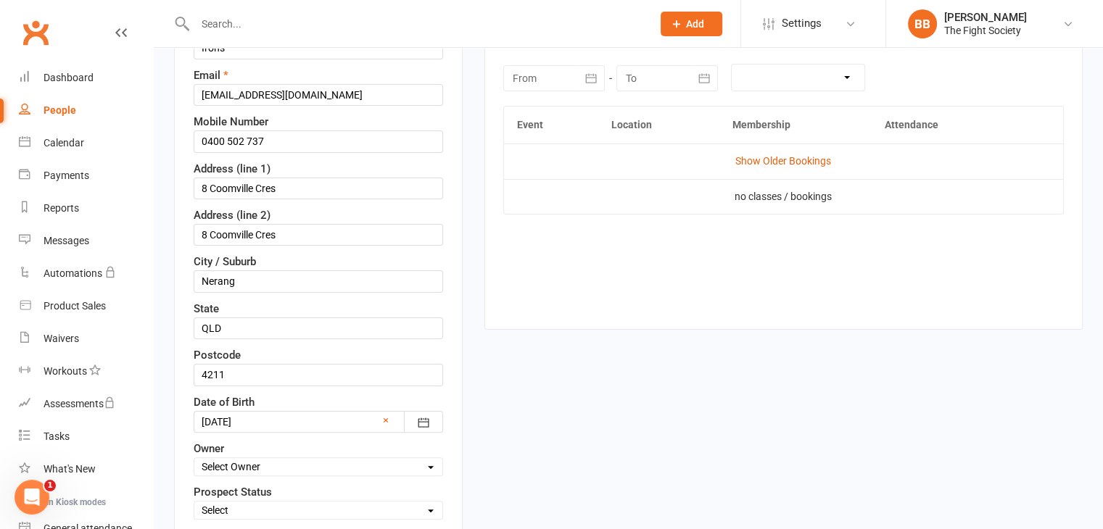
scroll to position [244, 0]
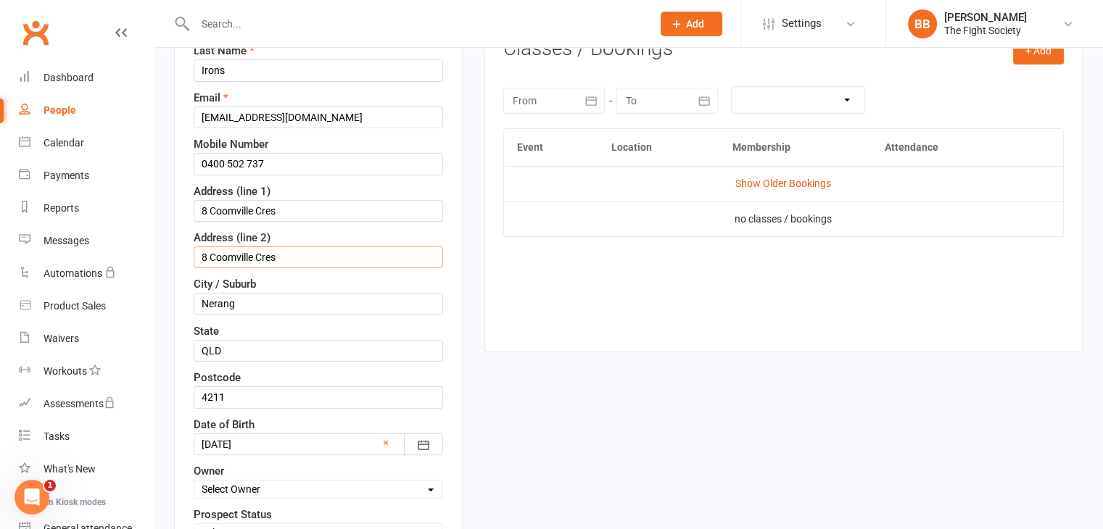
drag, startPoint x: 281, startPoint y: 258, endPoint x: 176, endPoint y: 236, distance: 107.5
click at [176, 236] on div "Contact information First Name Buddy Last Name Irons Email [EMAIL_ADDRESS][DOMA…" at bounding box center [318, 303] width 289 height 699
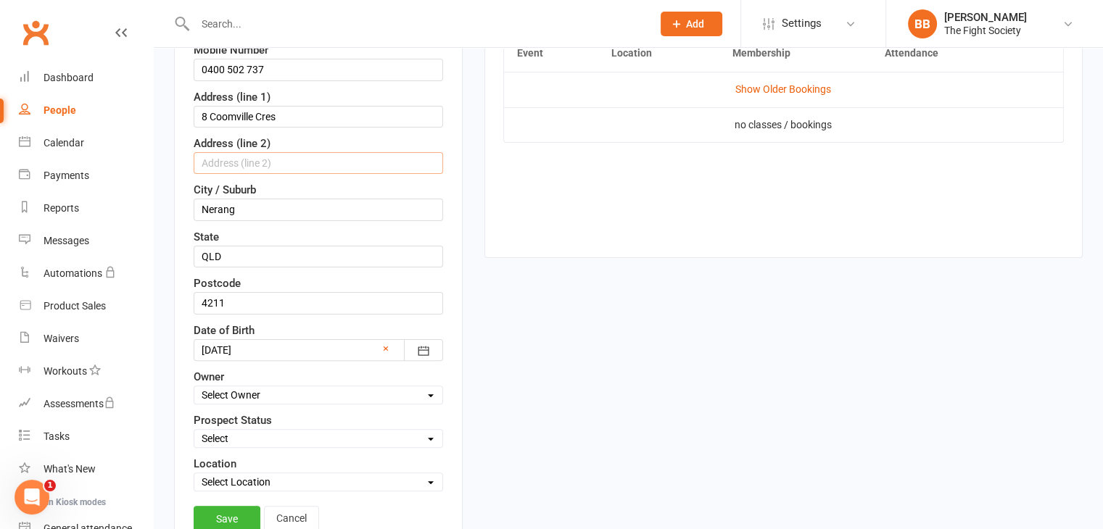
scroll to position [345, 0]
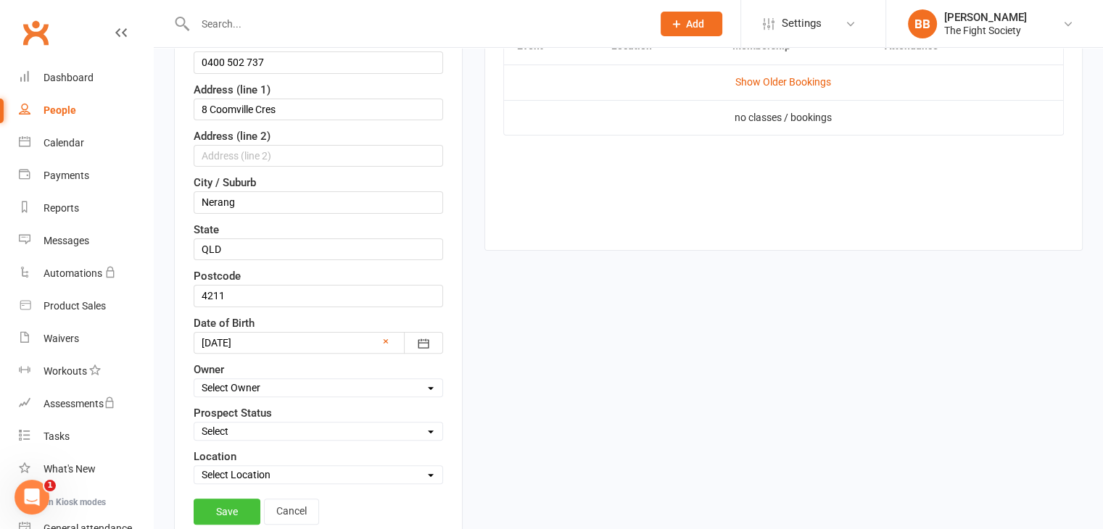
click at [226, 510] on link "Save" at bounding box center [227, 512] width 67 height 26
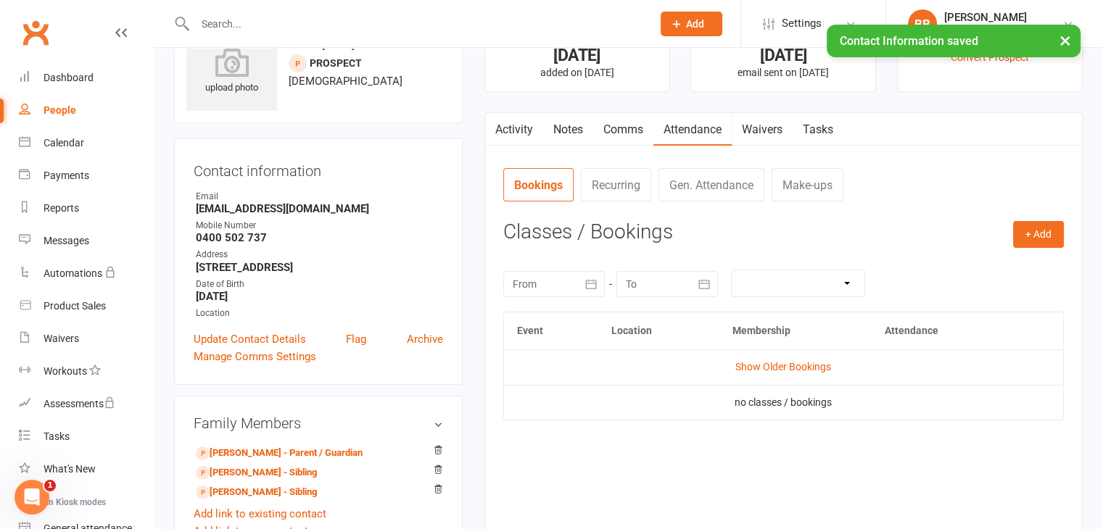
scroll to position [0, 0]
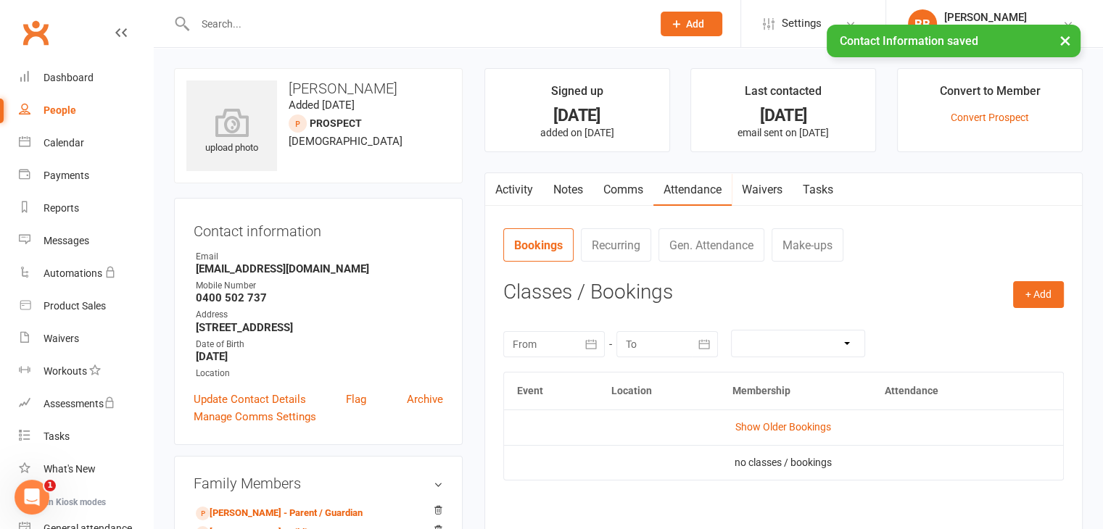
click at [236, 19] on input "text" at bounding box center [416, 24] width 451 height 20
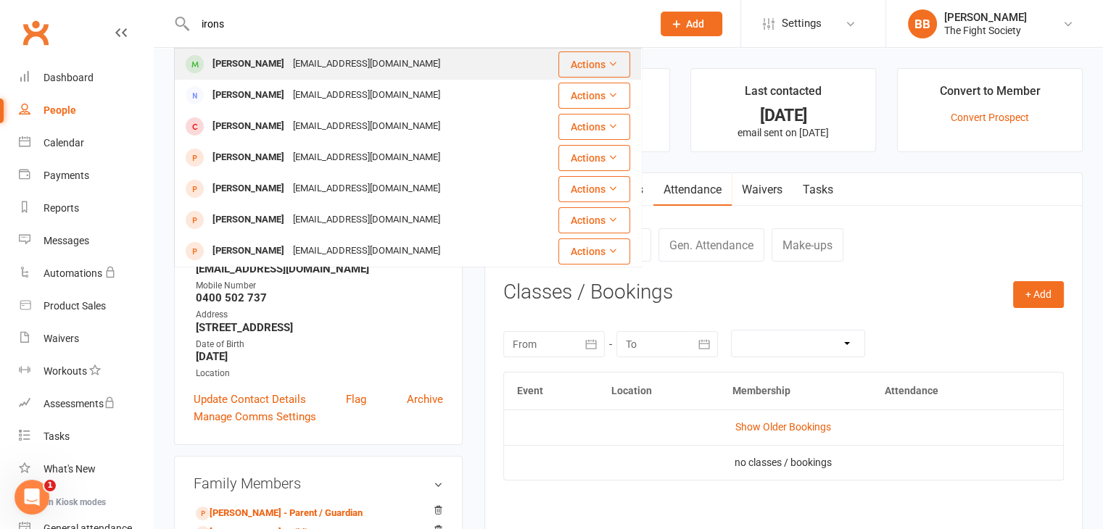
type input "irons"
click at [263, 71] on div "[PERSON_NAME]" at bounding box center [248, 64] width 80 height 21
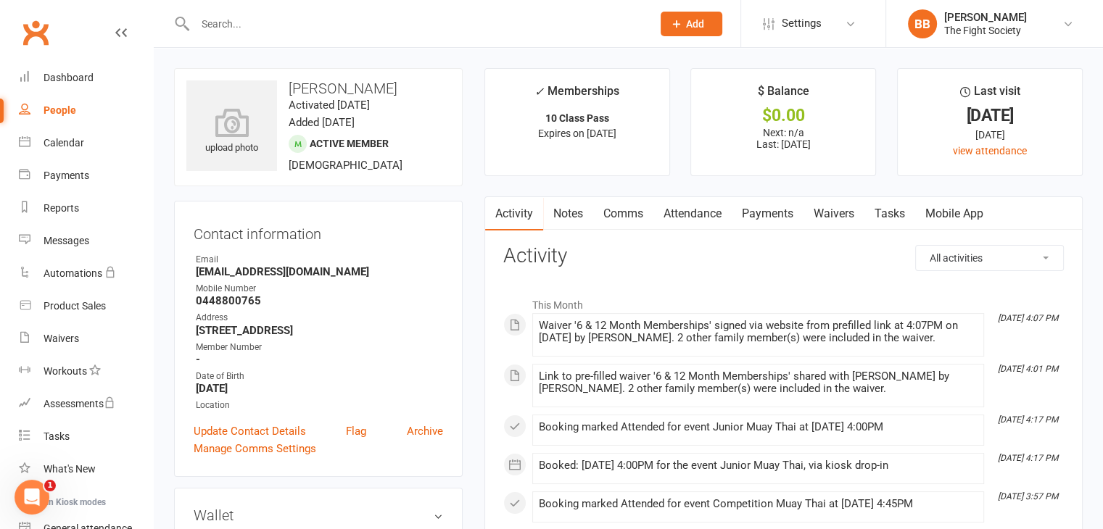
click at [686, 200] on link "Attendance" at bounding box center [692, 213] width 78 height 33
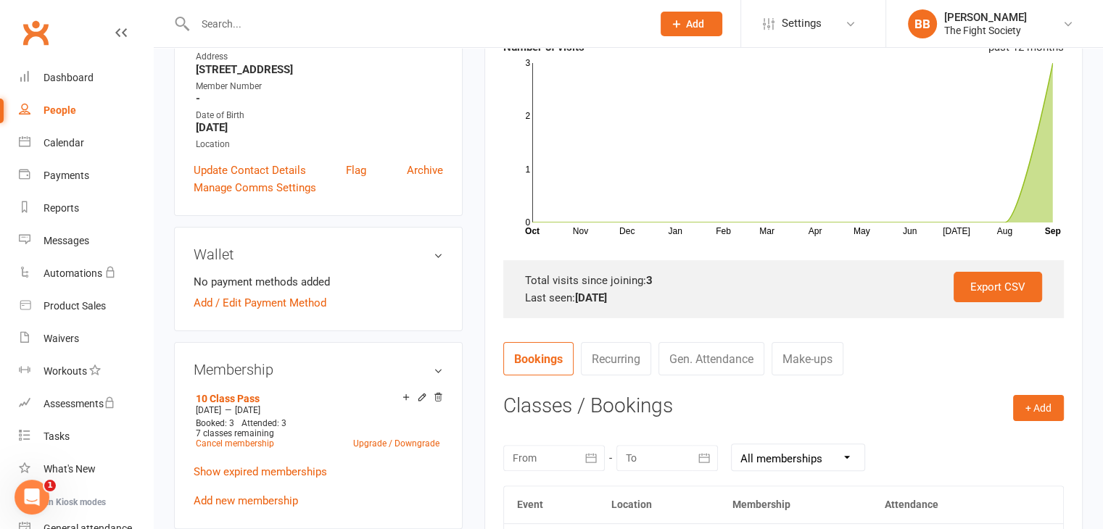
scroll to position [261, 0]
click at [423, 396] on icon at bounding box center [422, 397] width 10 height 10
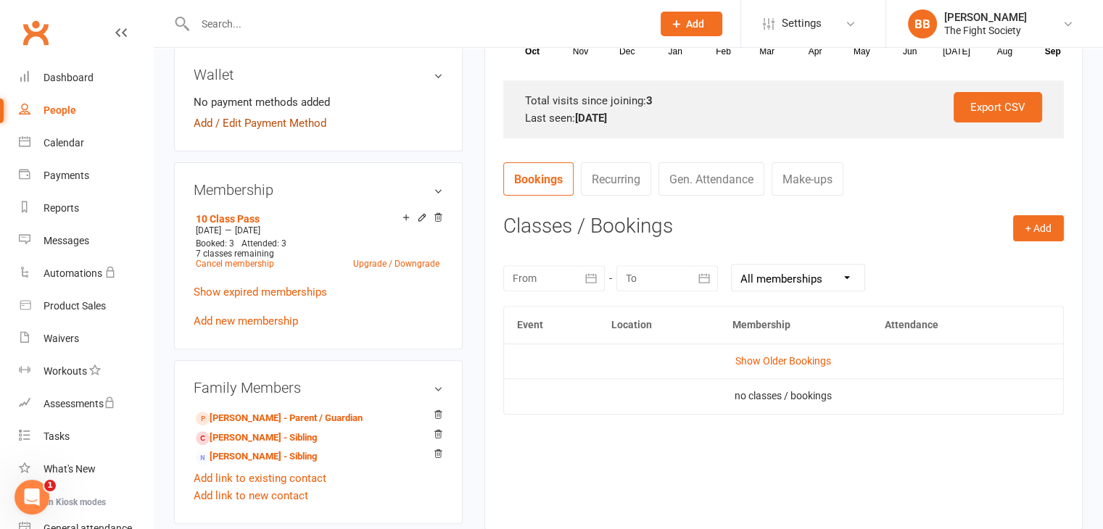
scroll to position [441, 0]
click at [716, 191] on link "Gen. Attendance" at bounding box center [711, 178] width 106 height 33
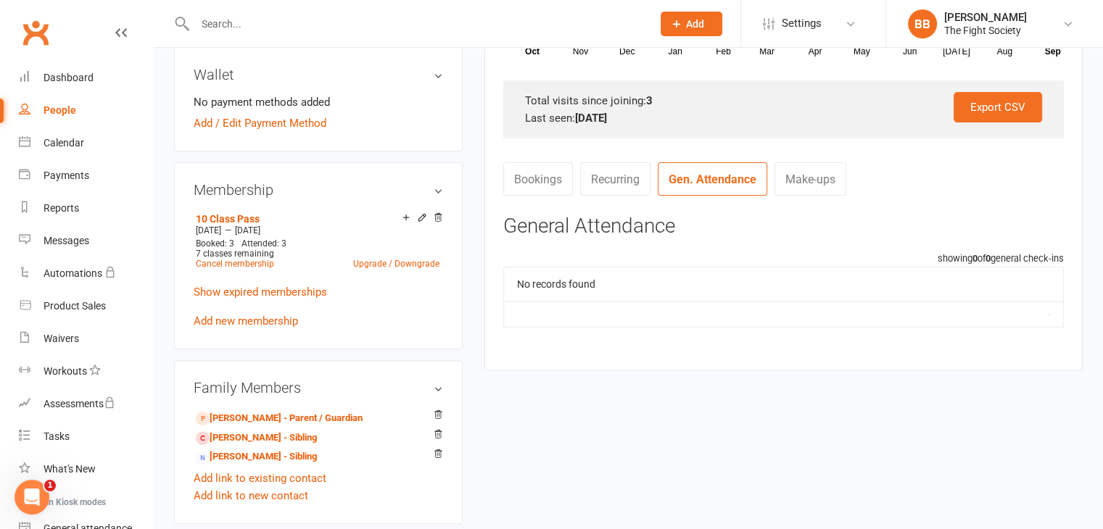
click at [800, 175] on link "Make-ups" at bounding box center [810, 178] width 72 height 33
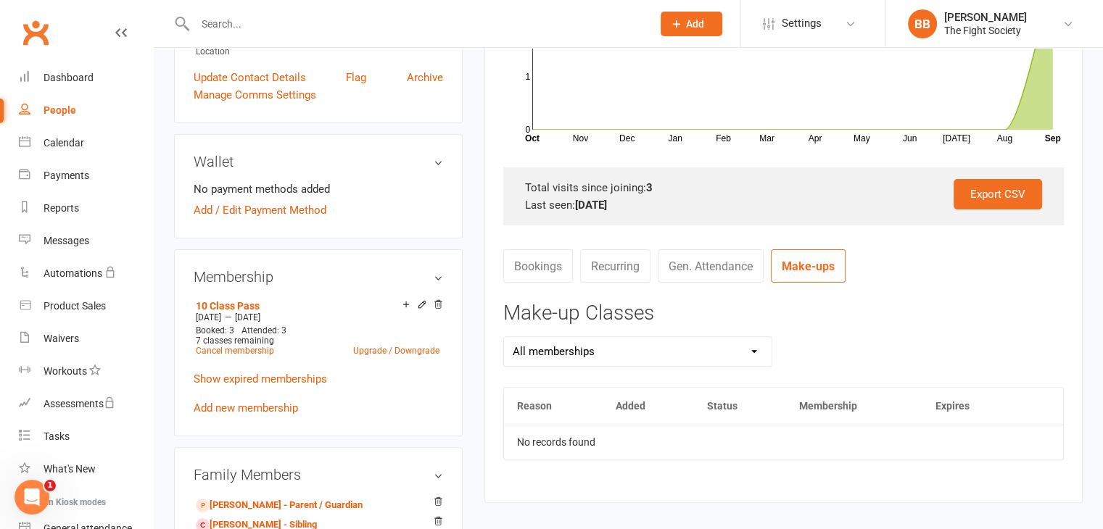
scroll to position [351, 0]
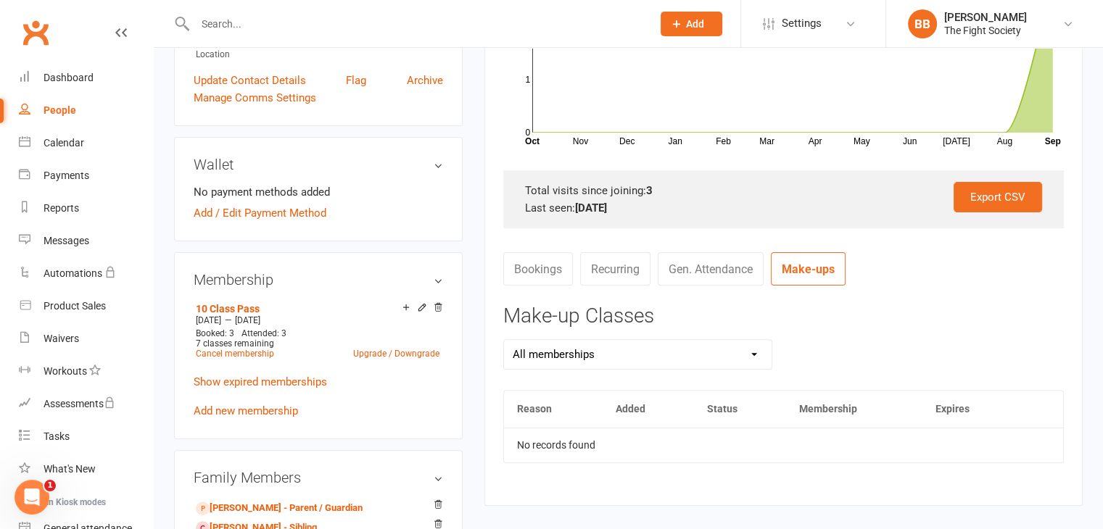
click at [650, 189] on strong "3" at bounding box center [649, 190] width 7 height 13
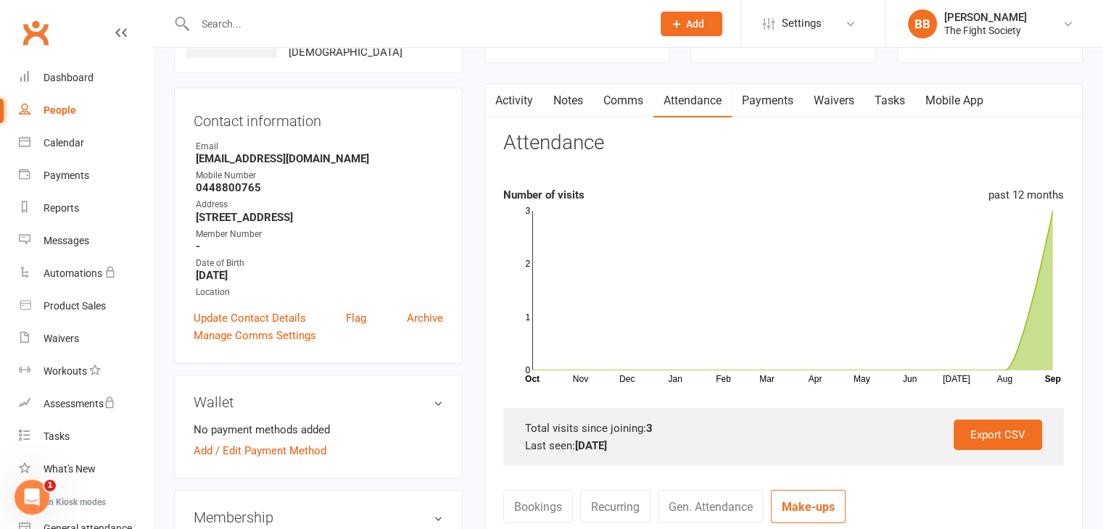
scroll to position [107, 0]
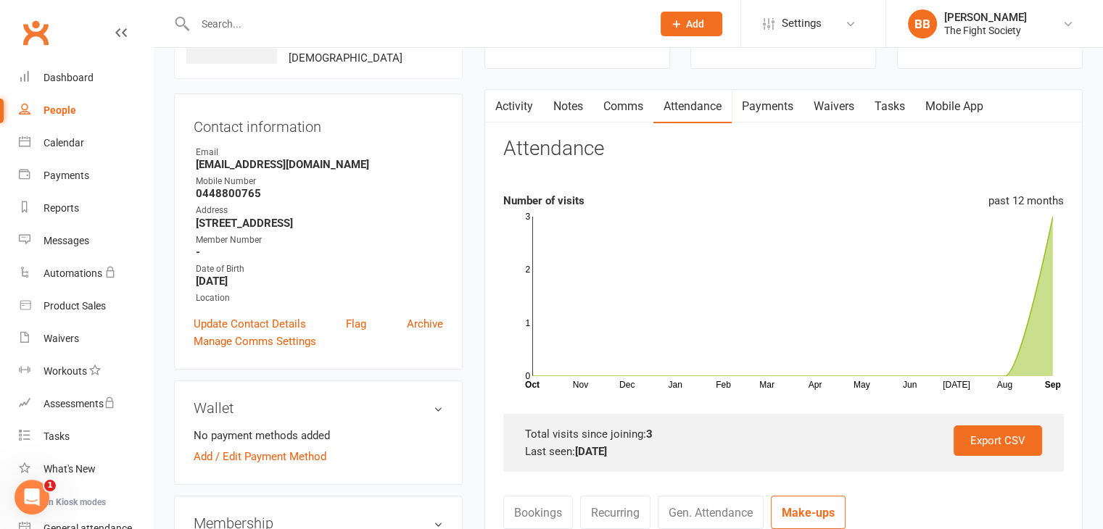
click at [608, 106] on link "Comms" at bounding box center [623, 106] width 60 height 33
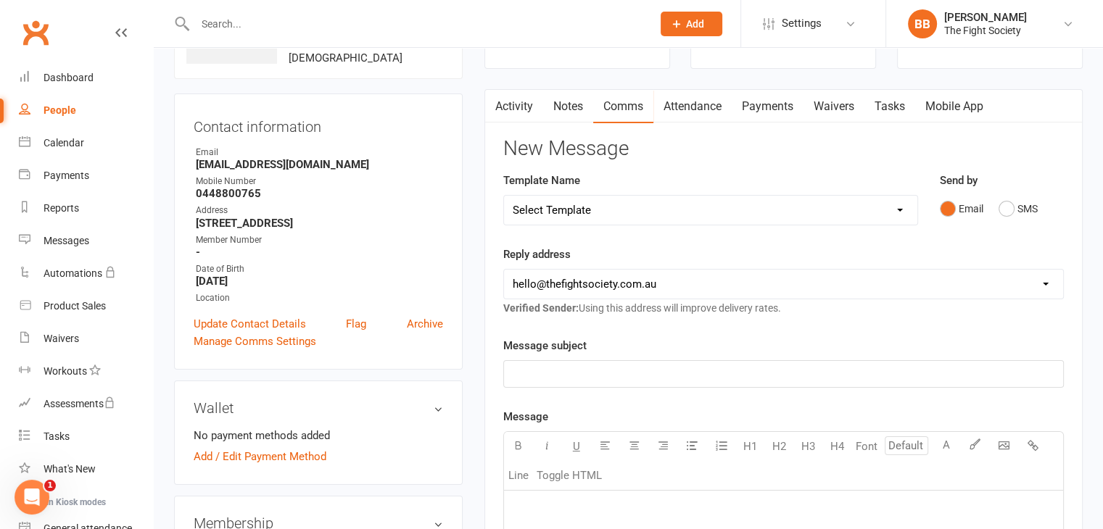
click at [589, 105] on link "Notes" at bounding box center [568, 106] width 50 height 33
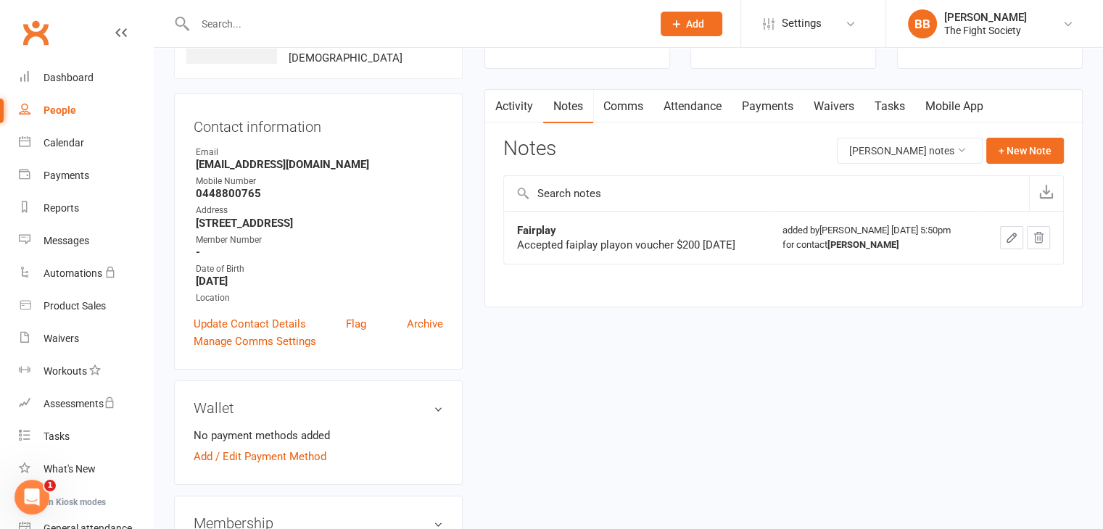
click at [525, 102] on link "Activity" at bounding box center [514, 106] width 58 height 33
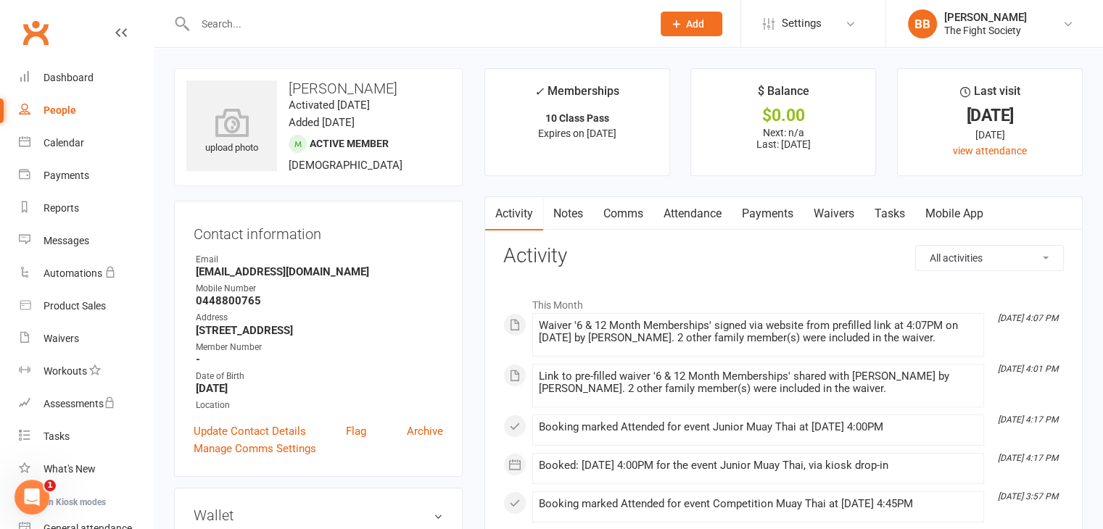
click at [236, 28] on input "text" at bounding box center [416, 24] width 451 height 20
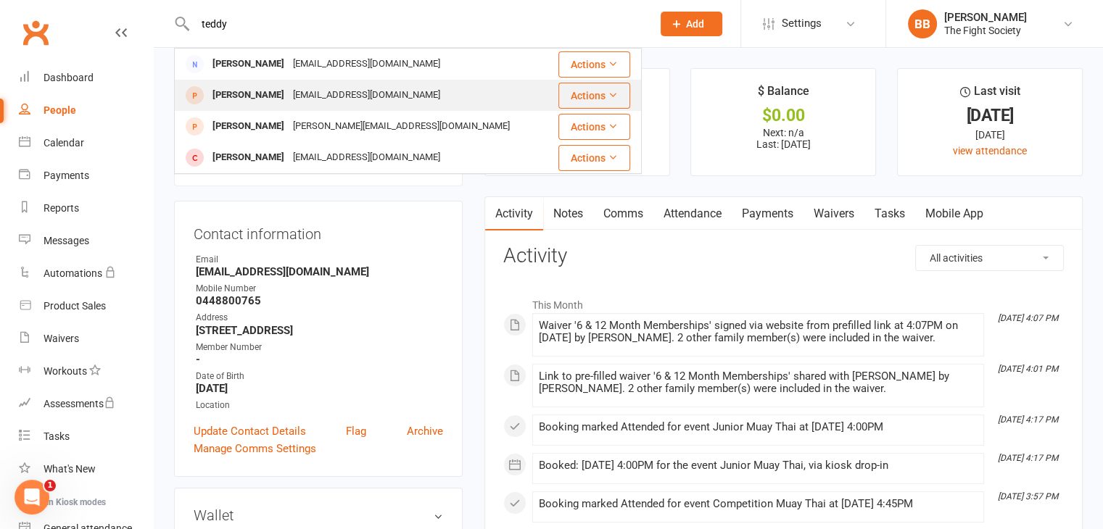
type input "teddy"
click at [257, 86] on div "[PERSON_NAME]" at bounding box center [248, 95] width 80 height 21
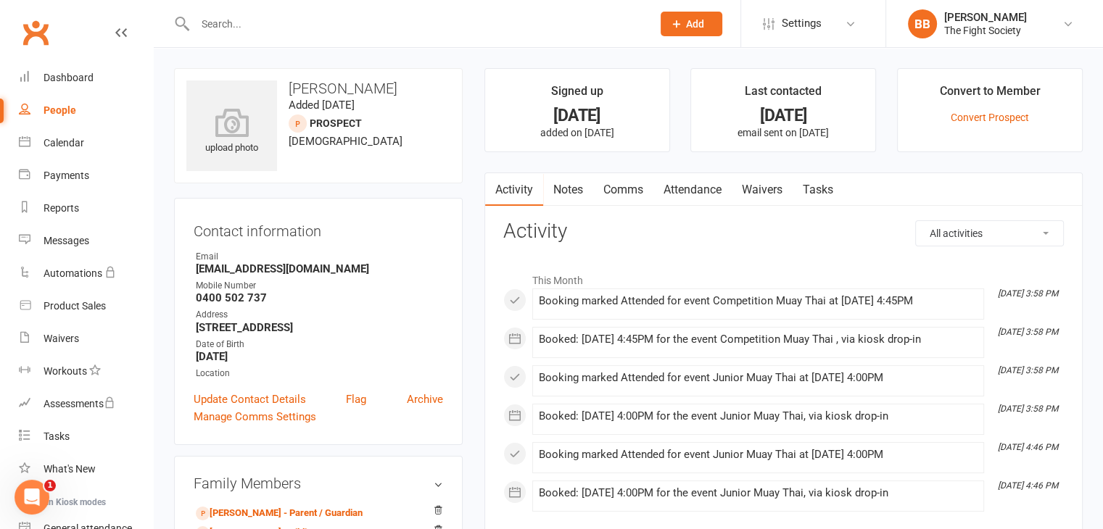
click at [703, 182] on link "Attendance" at bounding box center [692, 189] width 78 height 33
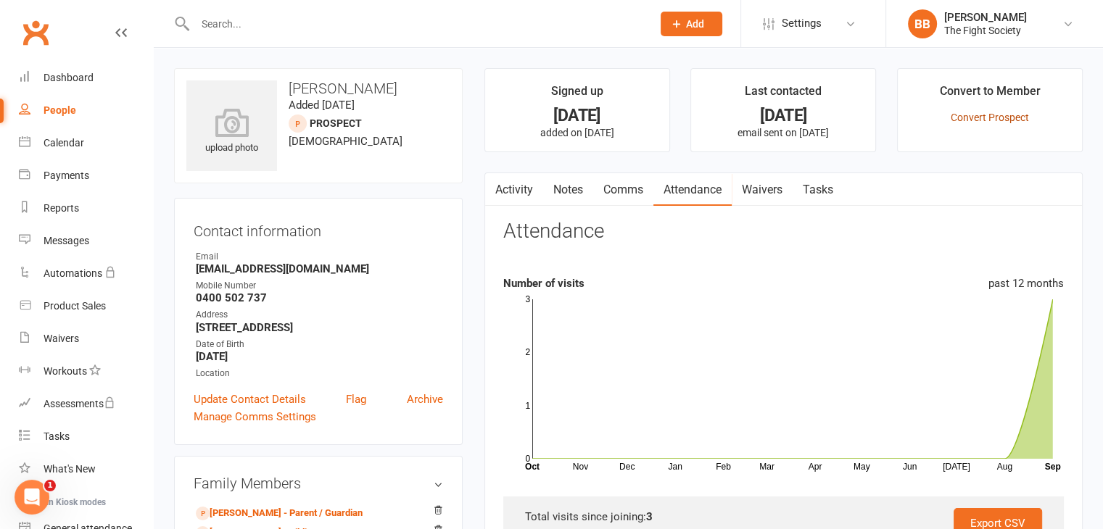
click at [990, 123] on link "Convert Prospect" at bounding box center [990, 118] width 78 height 12
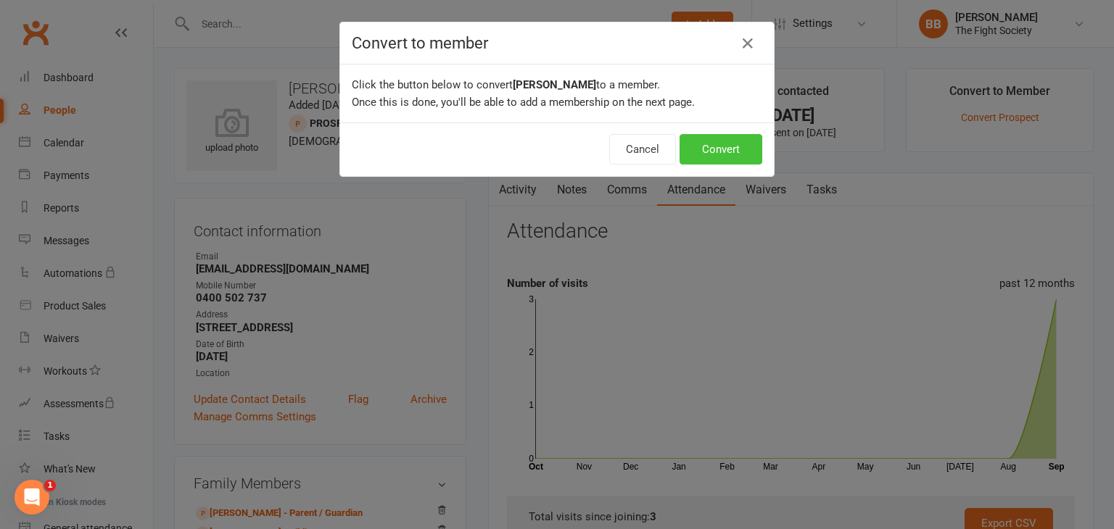
click at [725, 149] on button "Convert" at bounding box center [720, 149] width 83 height 30
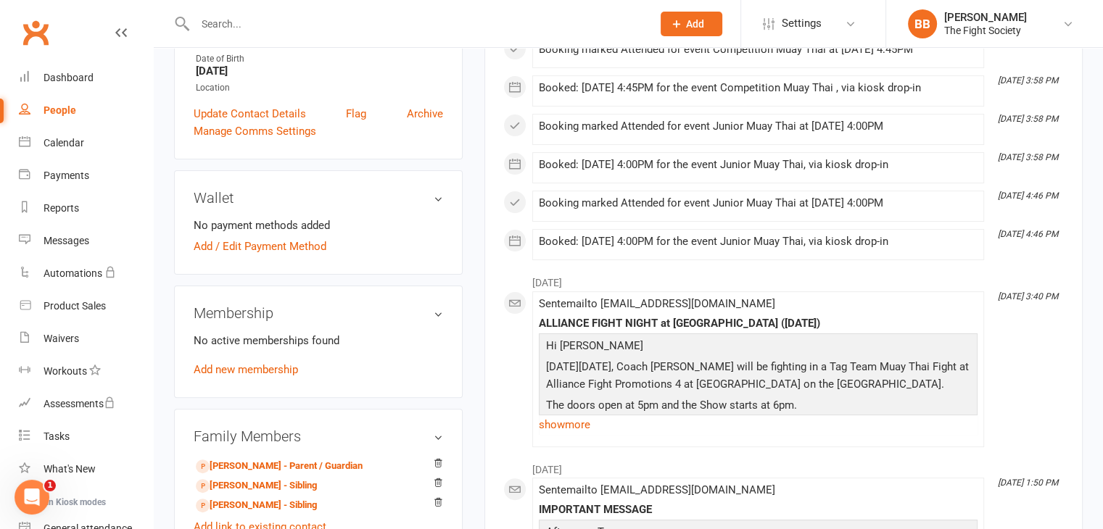
scroll to position [315, 0]
click at [252, 376] on link "Add new membership" at bounding box center [246, 369] width 104 height 13
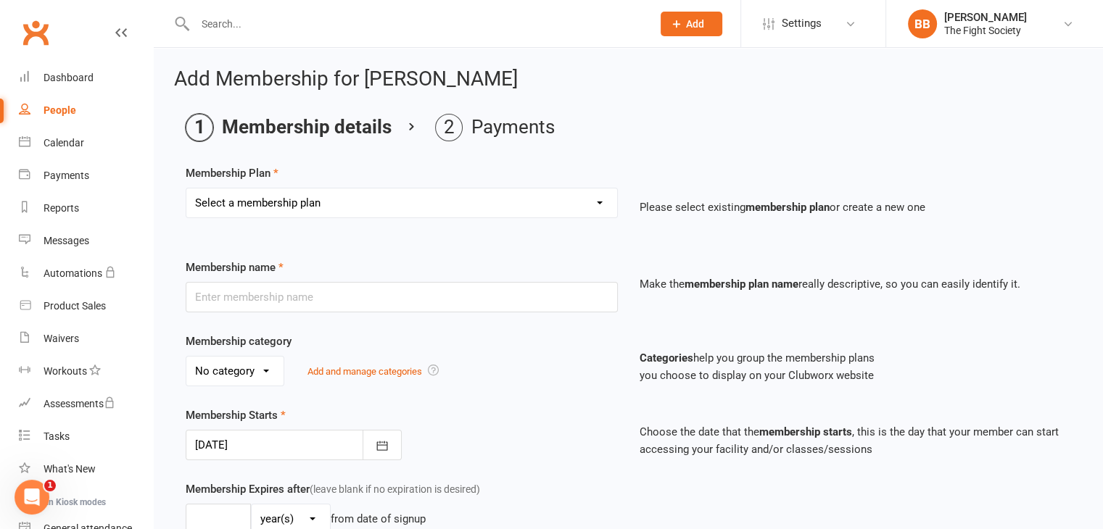
click at [310, 199] on select "Select a membership plan Create new Membership Plan Free Trial Weekly Foundatio…" at bounding box center [401, 203] width 431 height 29
select select "8"
click at [186, 189] on select "Select a membership plan Create new Membership Plan Free Trial Weekly Foundatio…" at bounding box center [401, 203] width 431 height 29
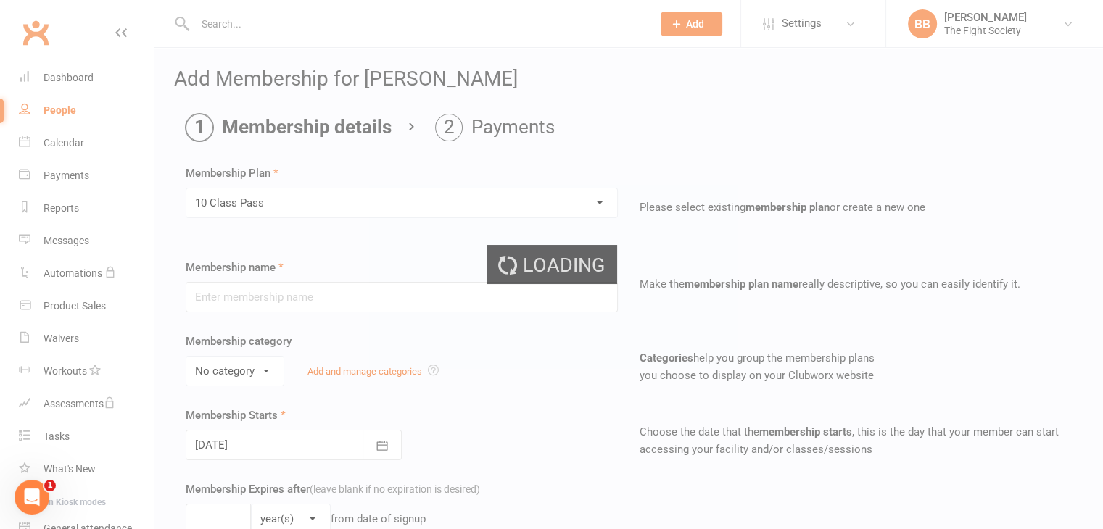
type input "10 Class Pass"
type input "6"
select select "2"
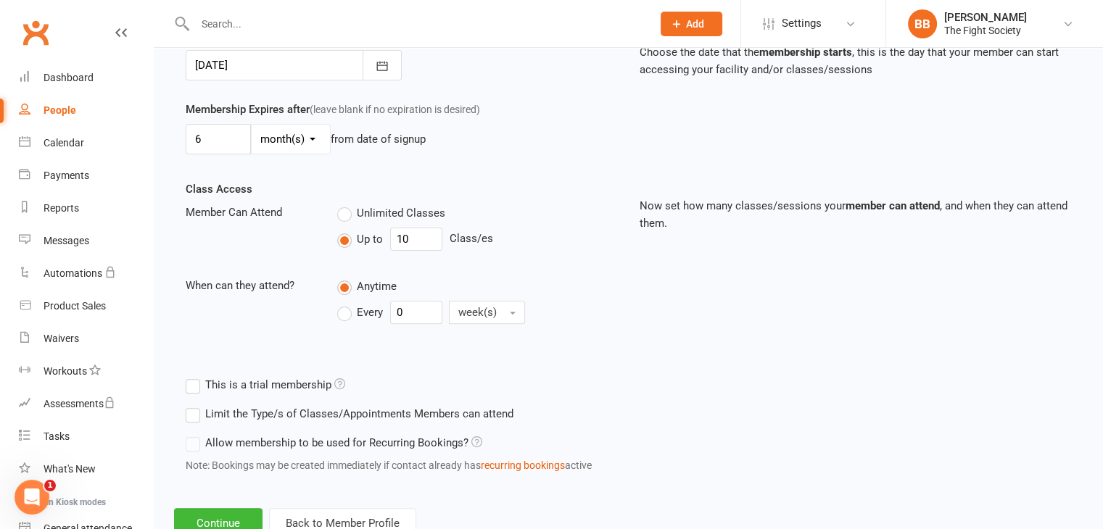
scroll to position [381, 0]
click at [423, 232] on input "10" at bounding box center [416, 237] width 52 height 23
type input "1"
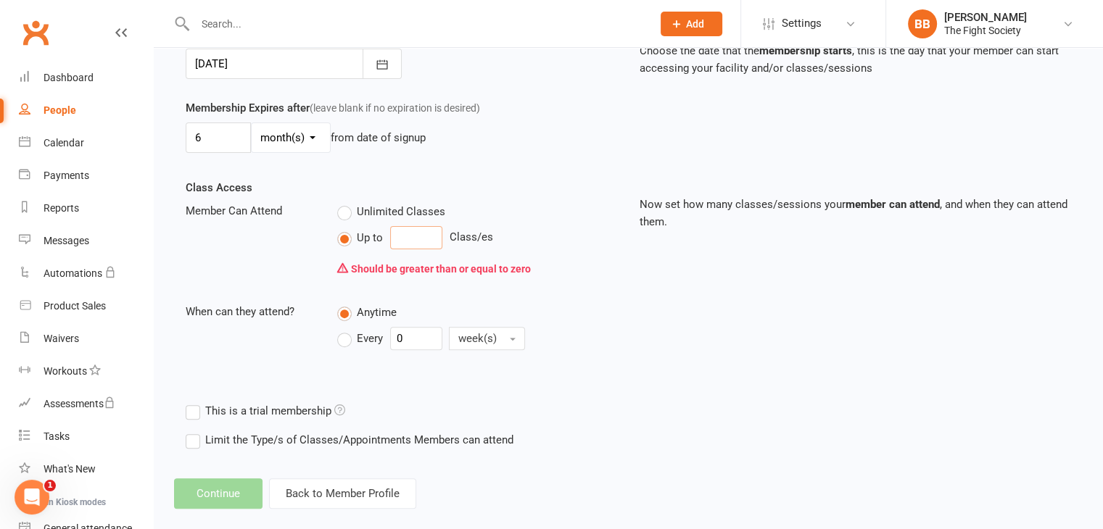
type input "4"
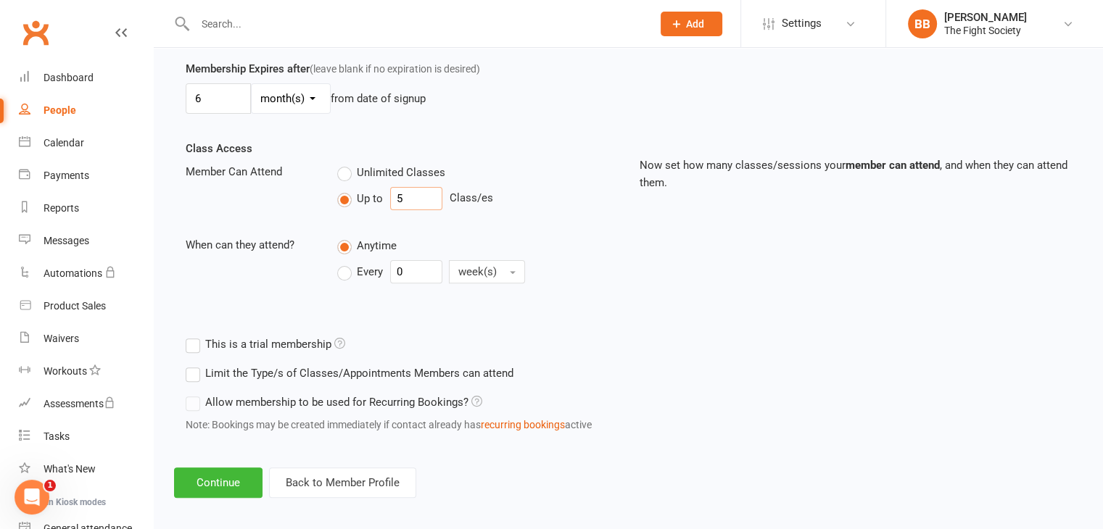
scroll to position [429, 0]
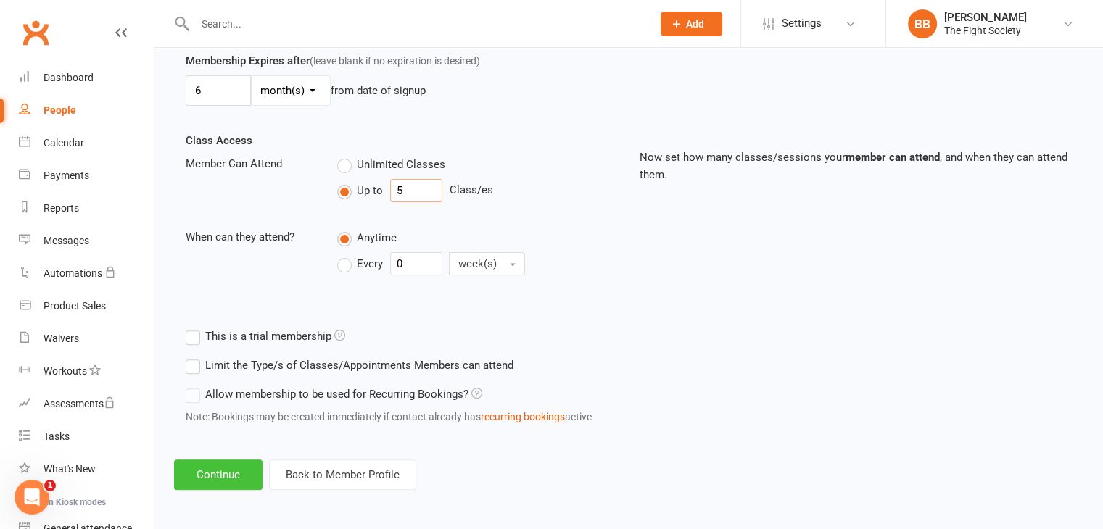
type input "5"
click at [219, 478] on button "Continue" at bounding box center [218, 475] width 88 height 30
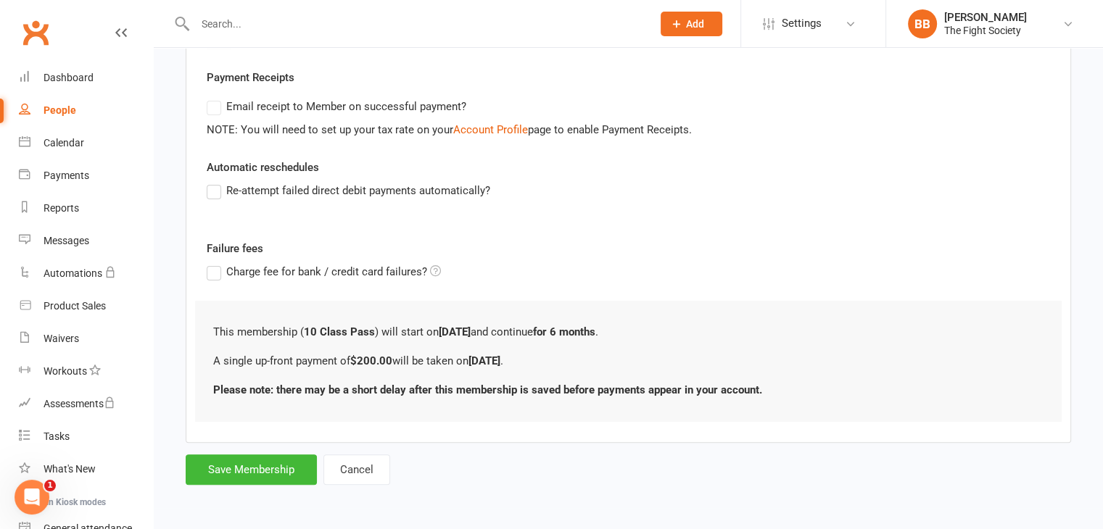
scroll to position [0, 0]
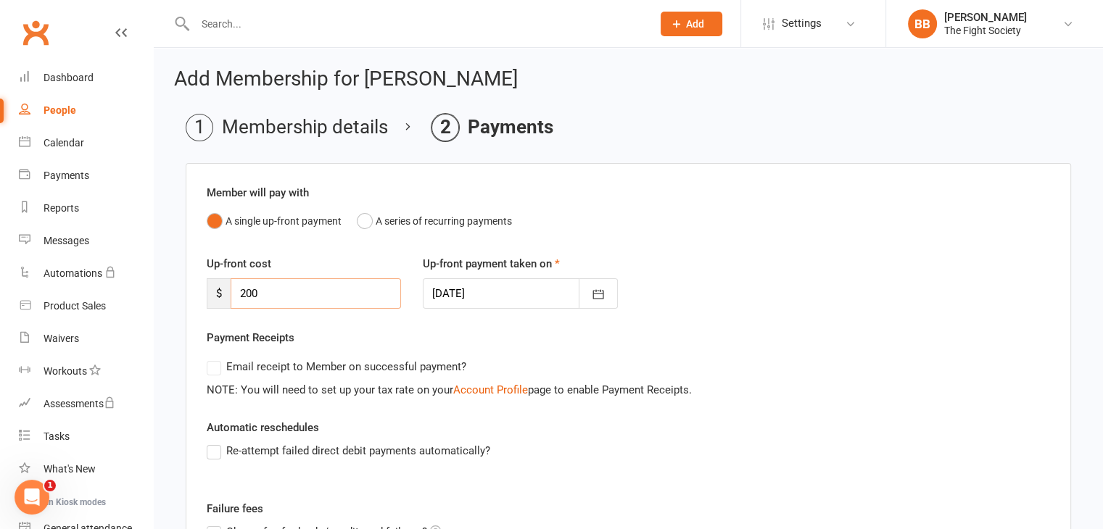
drag, startPoint x: 313, startPoint y: 296, endPoint x: 165, endPoint y: 277, distance: 149.1
click at [165, 277] on div "Add Membership for [PERSON_NAME] Membership details Payments Member will pay wi…" at bounding box center [628, 408] width 949 height 721
type input "0"
click at [621, 339] on div "Payment Receipts Email receipt to Member on successful payment? NOTE: You will …" at bounding box center [628, 364] width 843 height 70
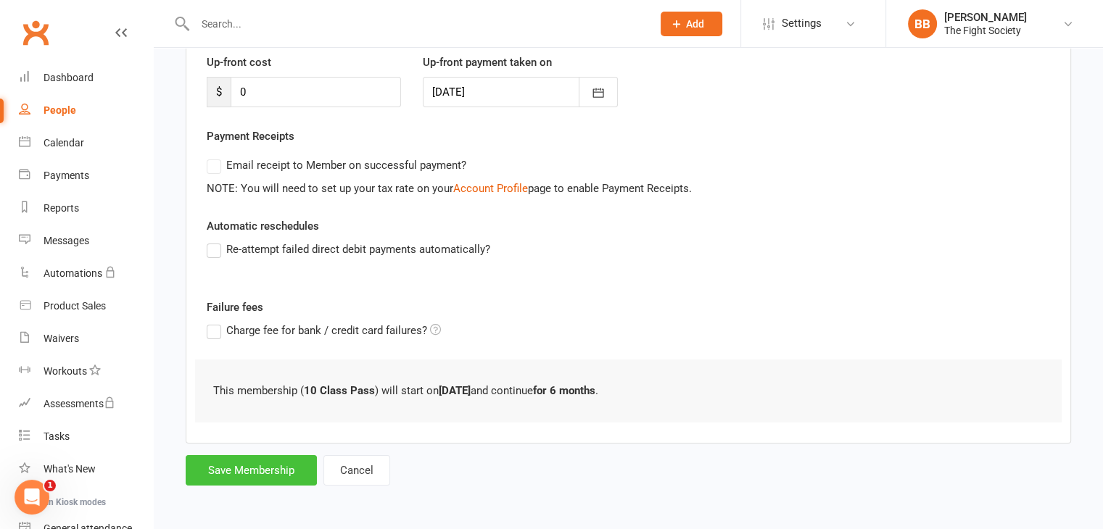
click at [228, 464] on button "Save Membership" at bounding box center [251, 470] width 131 height 30
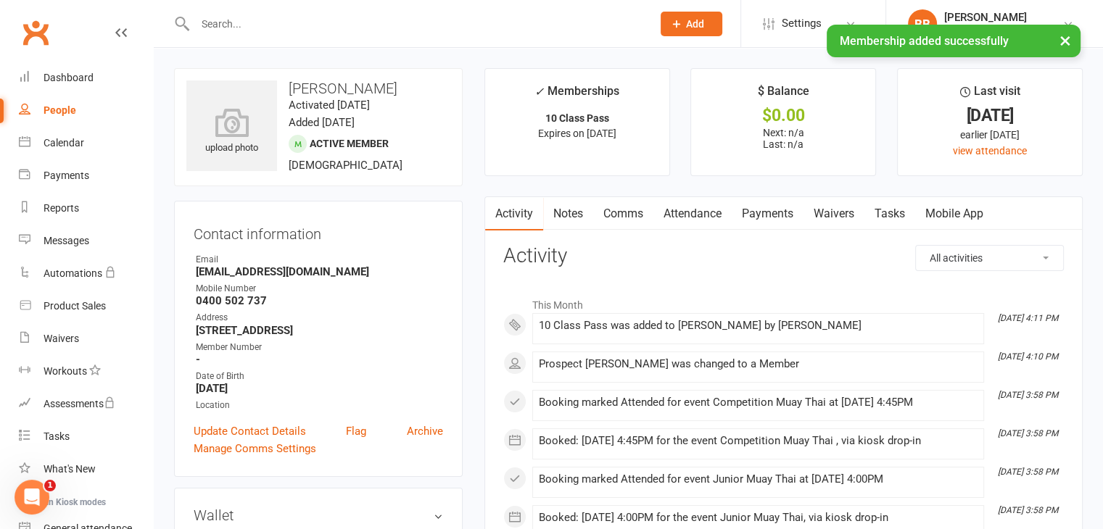
click at [751, 202] on link "Payments" at bounding box center [768, 213] width 72 height 33
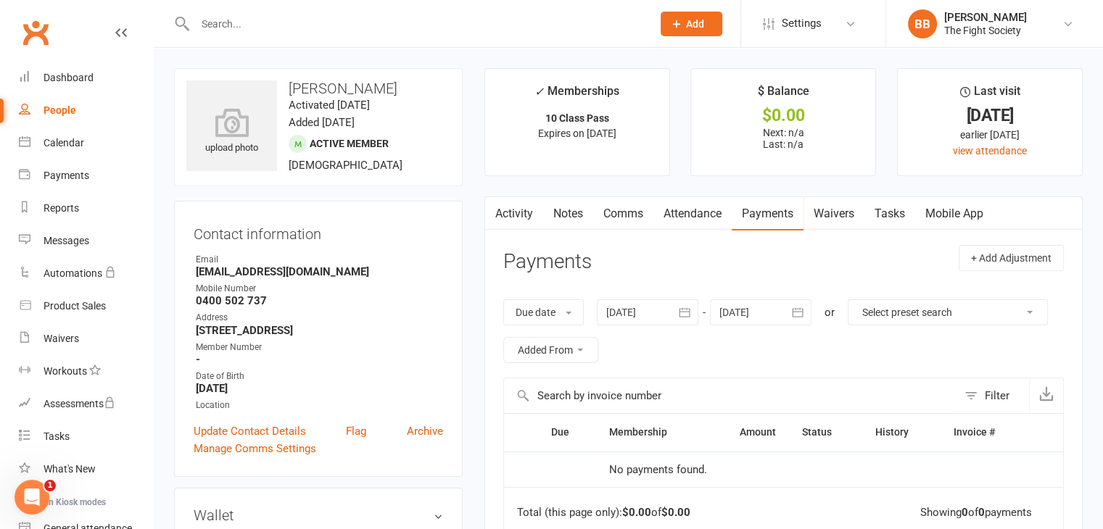
click at [582, 212] on link "Notes" at bounding box center [568, 213] width 50 height 33
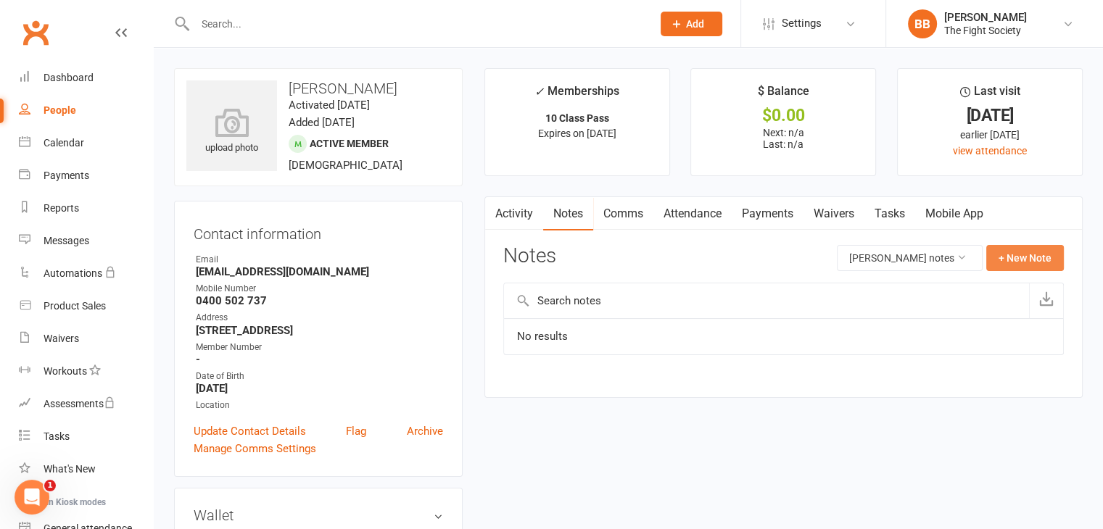
click at [1004, 260] on button "+ New Note" at bounding box center [1025, 258] width 78 height 26
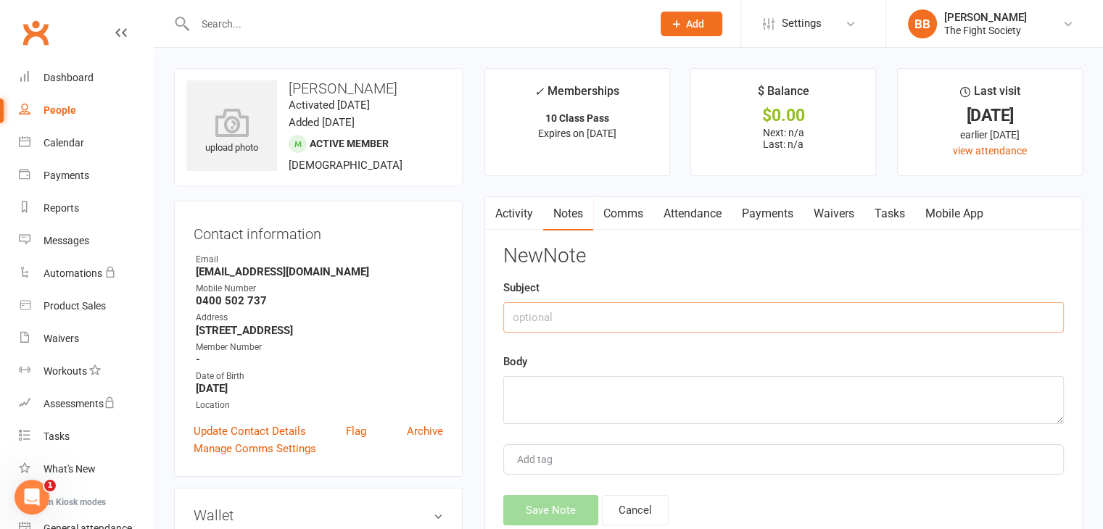
click at [703, 307] on input "text" at bounding box center [783, 317] width 560 height 30
type input "Swapped 10 class from Buddy to Teddy"
click at [583, 389] on textarea at bounding box center [783, 400] width 560 height 48
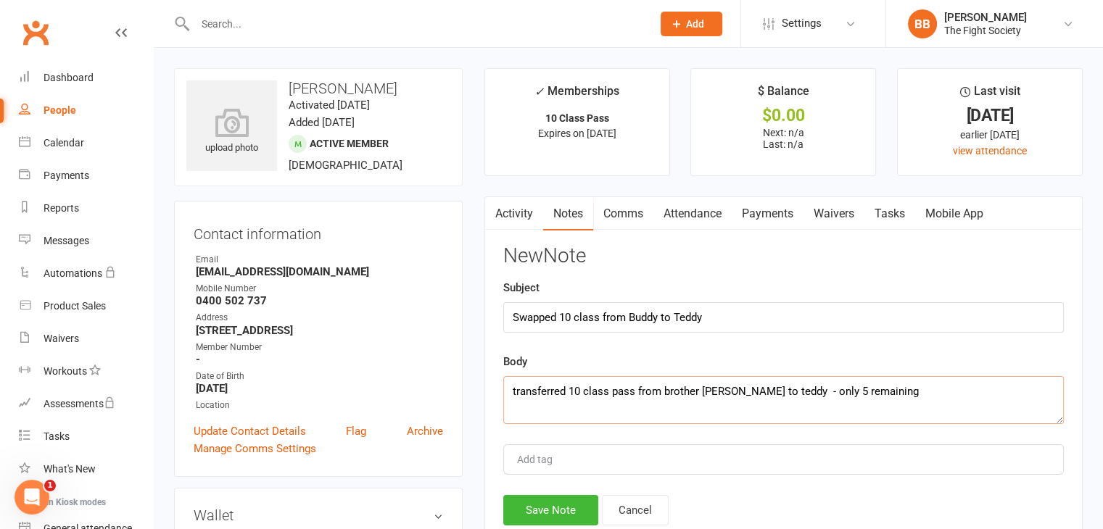
type textarea "transferred 10 class pass from brother [PERSON_NAME] to teddy - only 5 remaining"
click at [846, 466] on div "Add tag" at bounding box center [783, 459] width 560 height 30
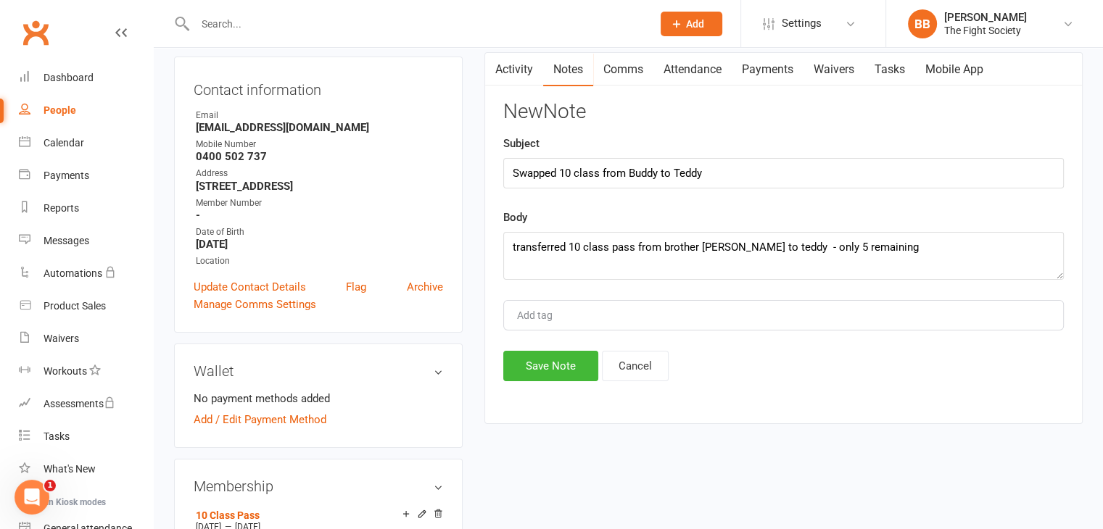
scroll to position [145, 0]
click at [537, 373] on button "Save Note" at bounding box center [550, 365] width 95 height 30
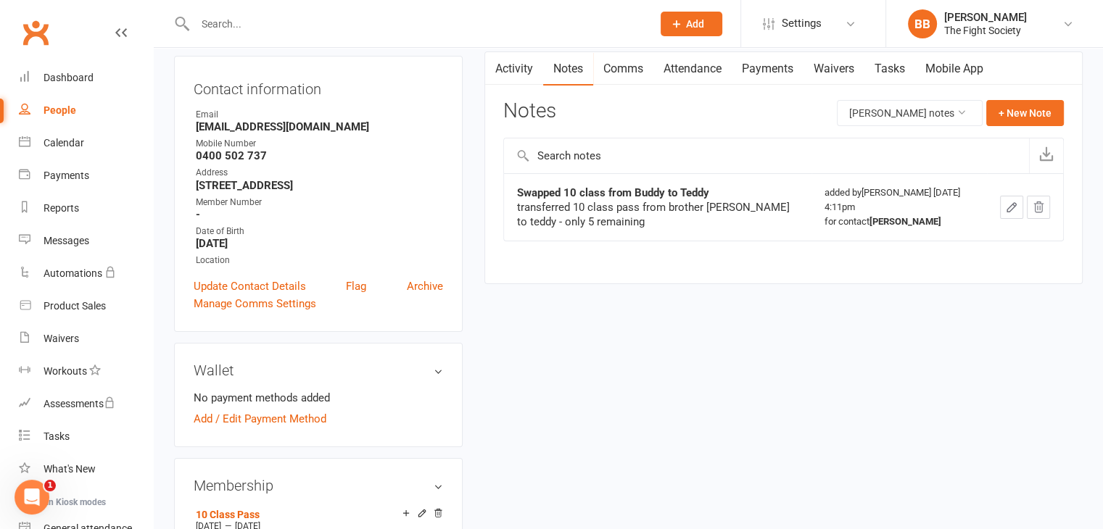
click at [245, 18] on input "text" at bounding box center [416, 24] width 451 height 20
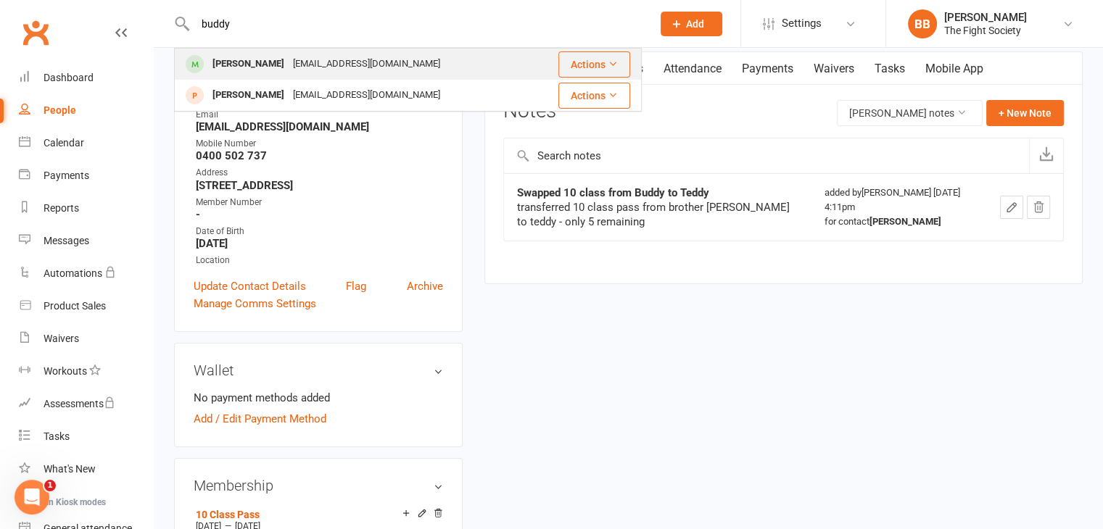
type input "buddy"
click at [278, 76] on div "[PERSON_NAME] [EMAIL_ADDRESS][DOMAIN_NAME]" at bounding box center [353, 64] width 357 height 30
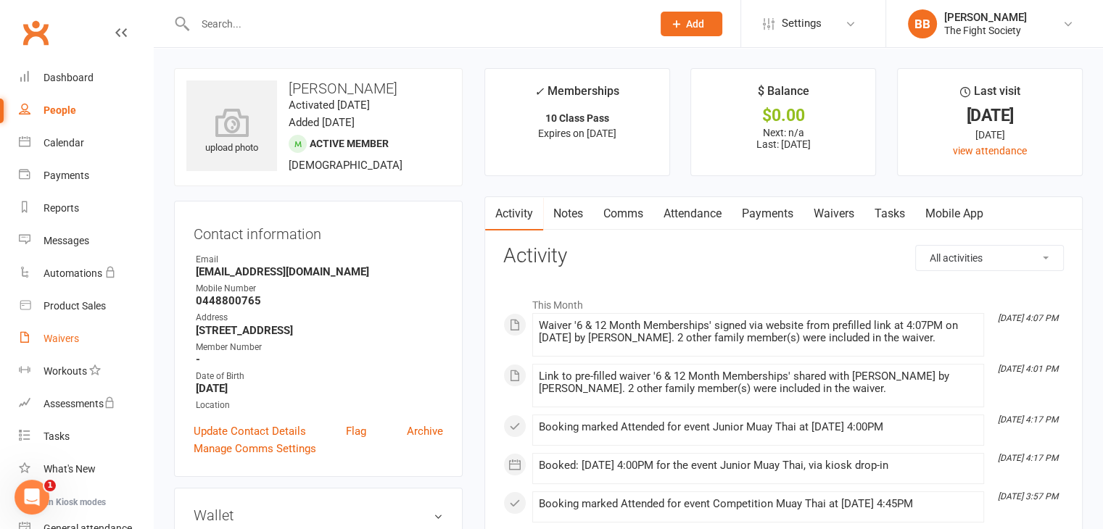
click at [60, 339] on div "Waivers" at bounding box center [62, 339] width 36 height 12
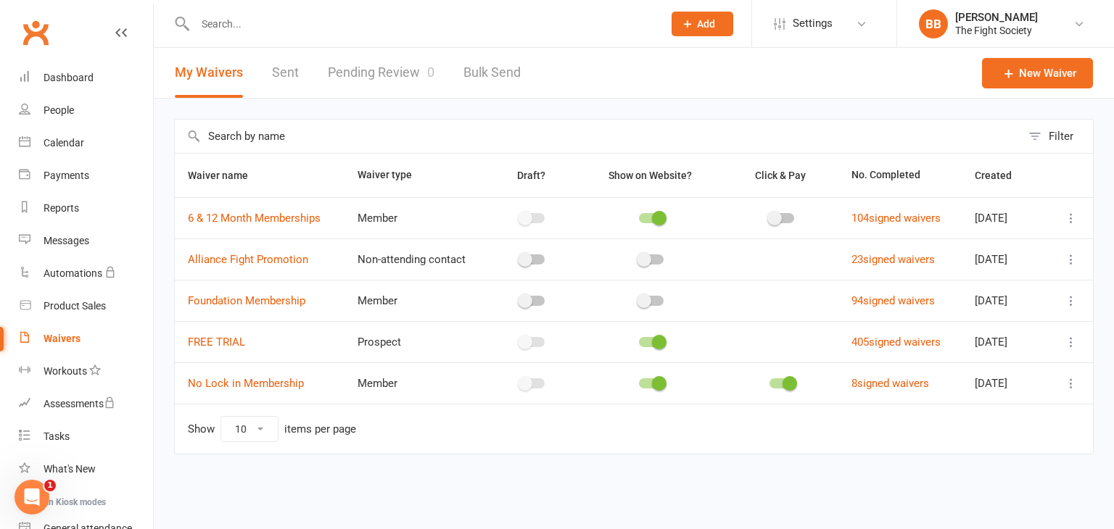
click at [380, 73] on link "Pending Review 0" at bounding box center [381, 73] width 107 height 50
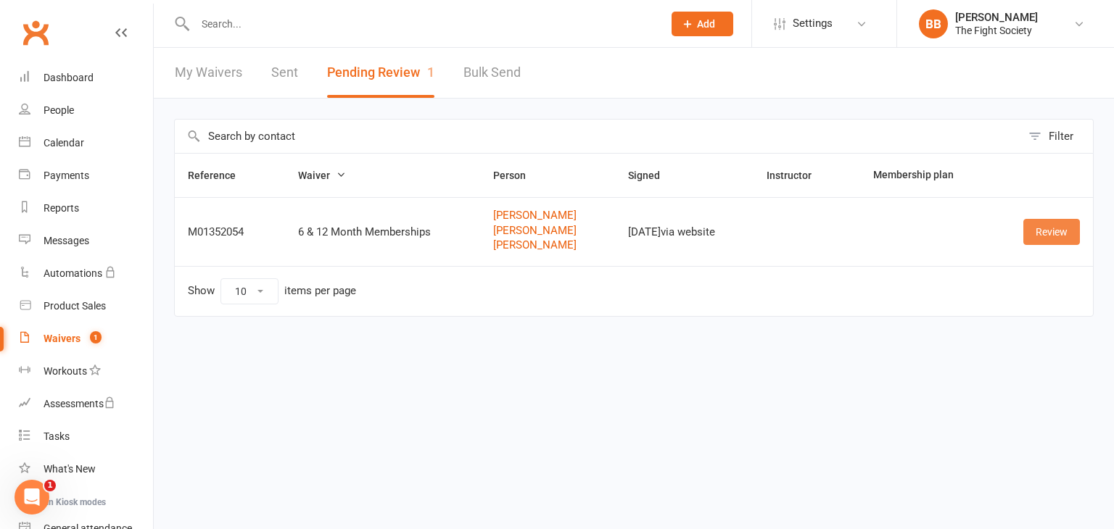
click at [1053, 227] on link "Review" at bounding box center [1051, 232] width 57 height 26
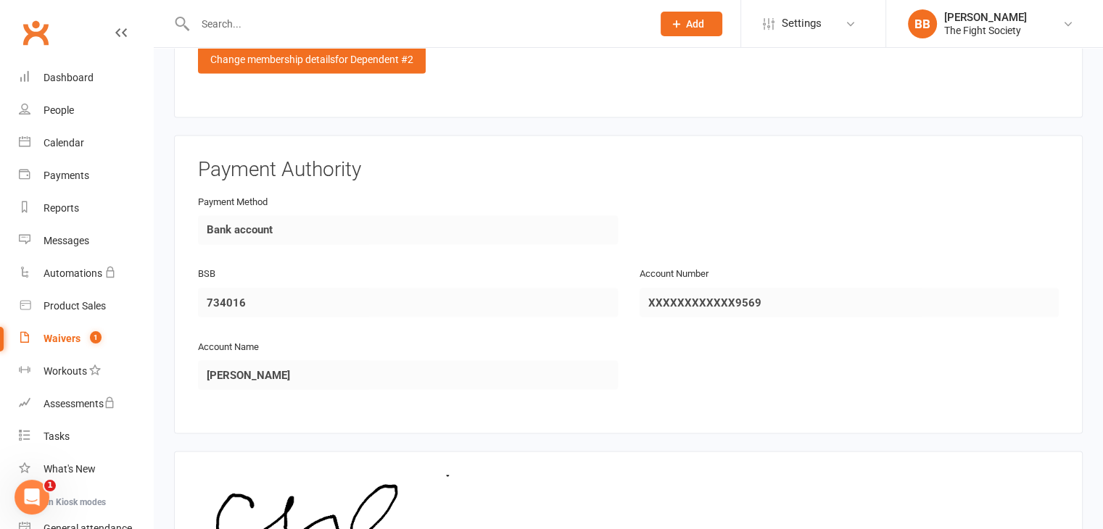
scroll to position [2660, 0]
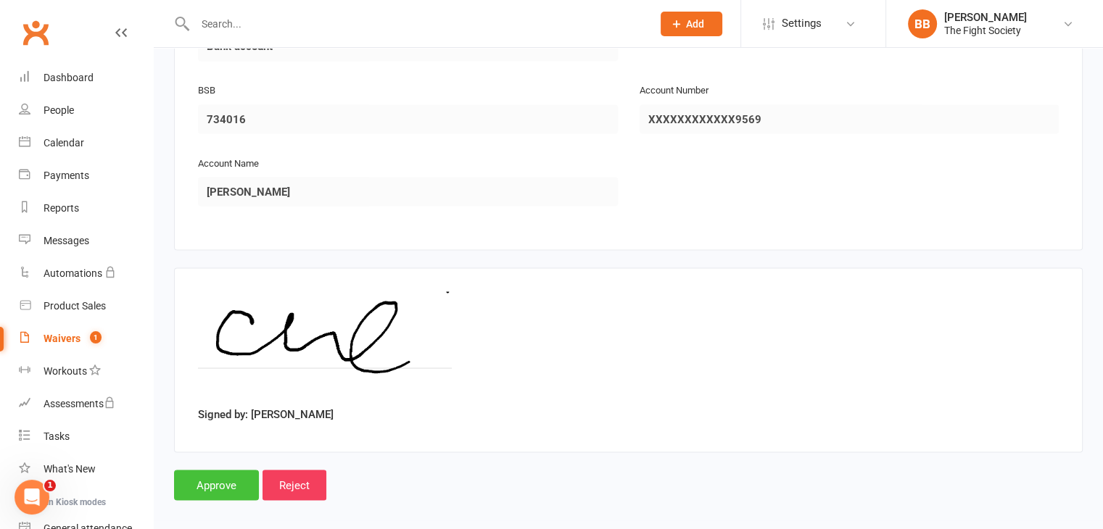
click at [218, 476] on input "Approve" at bounding box center [216, 485] width 85 height 30
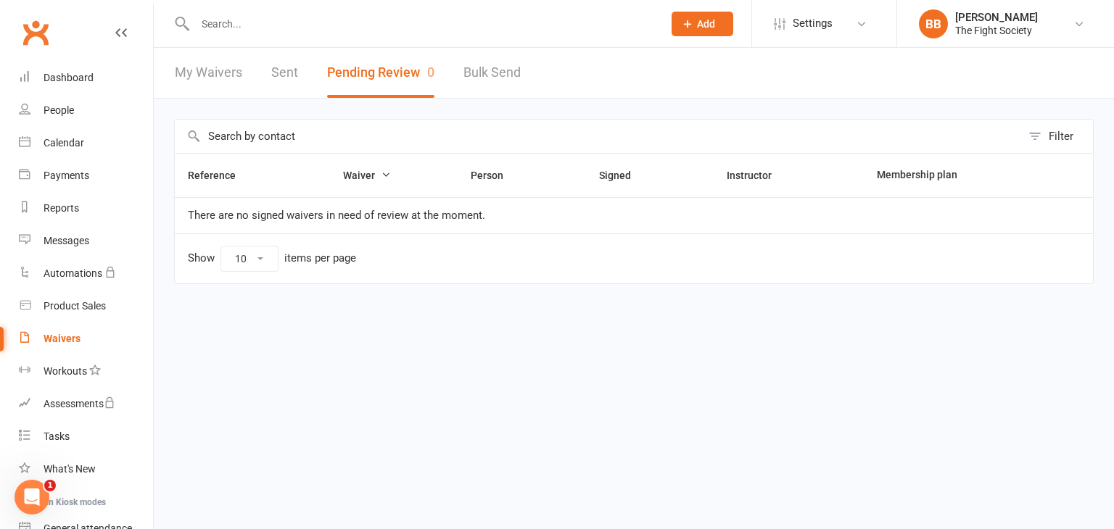
click at [244, 41] on div at bounding box center [413, 23] width 479 height 47
click at [241, 27] on input "text" at bounding box center [422, 24] width 462 height 20
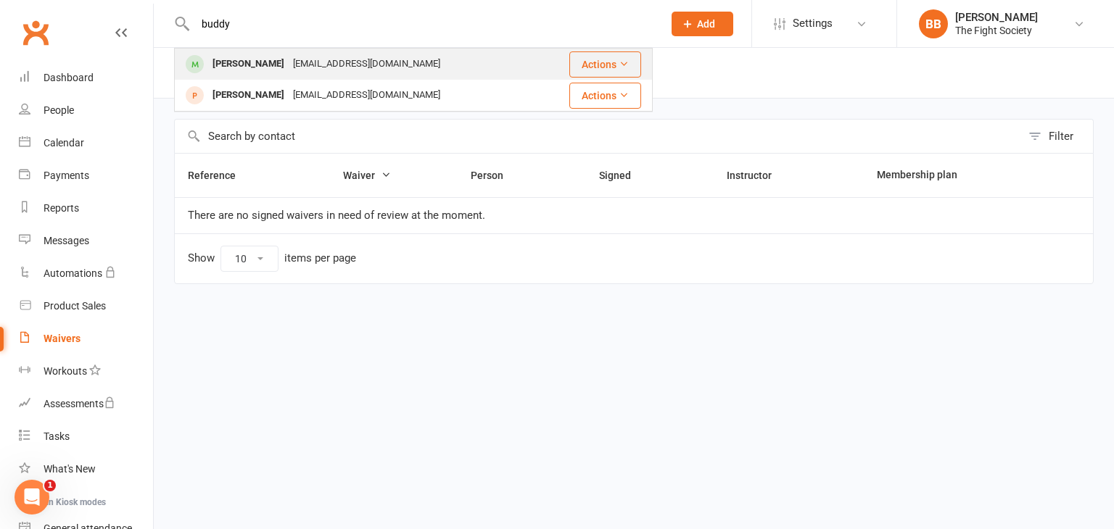
type input "buddy"
click at [244, 54] on div "[PERSON_NAME]" at bounding box center [248, 64] width 80 height 21
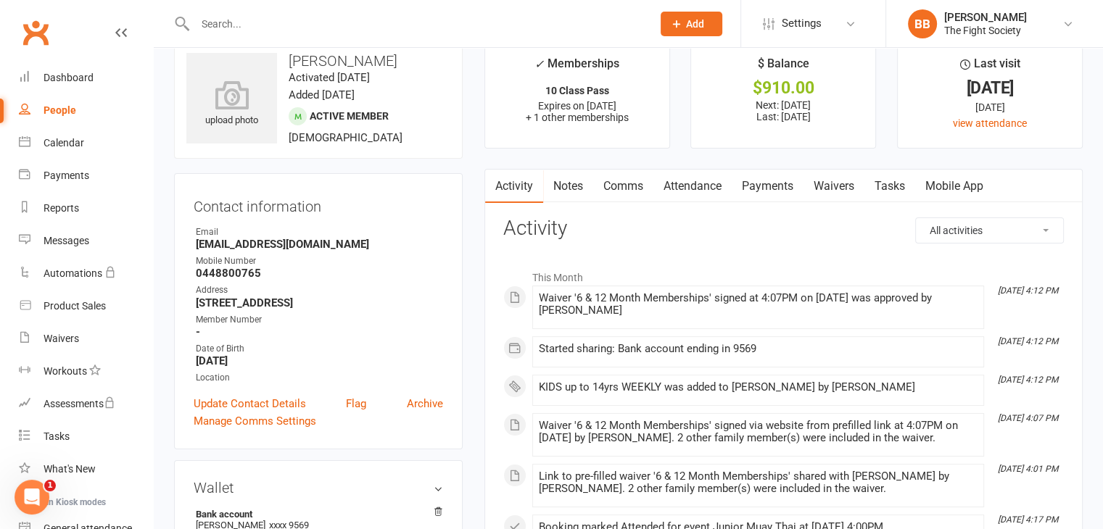
scroll to position [29, 0]
click at [244, 402] on link "Update Contact Details" at bounding box center [250, 402] width 112 height 17
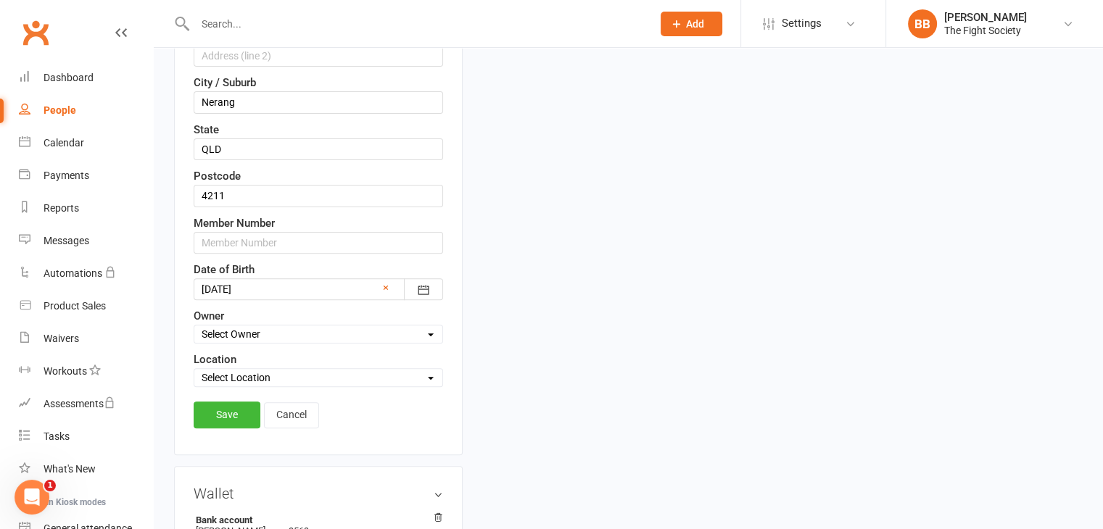
scroll to position [449, 0]
click at [264, 245] on input "text" at bounding box center [318, 242] width 249 height 22
type input "1064"
click at [222, 405] on link "Save" at bounding box center [227, 414] width 67 height 26
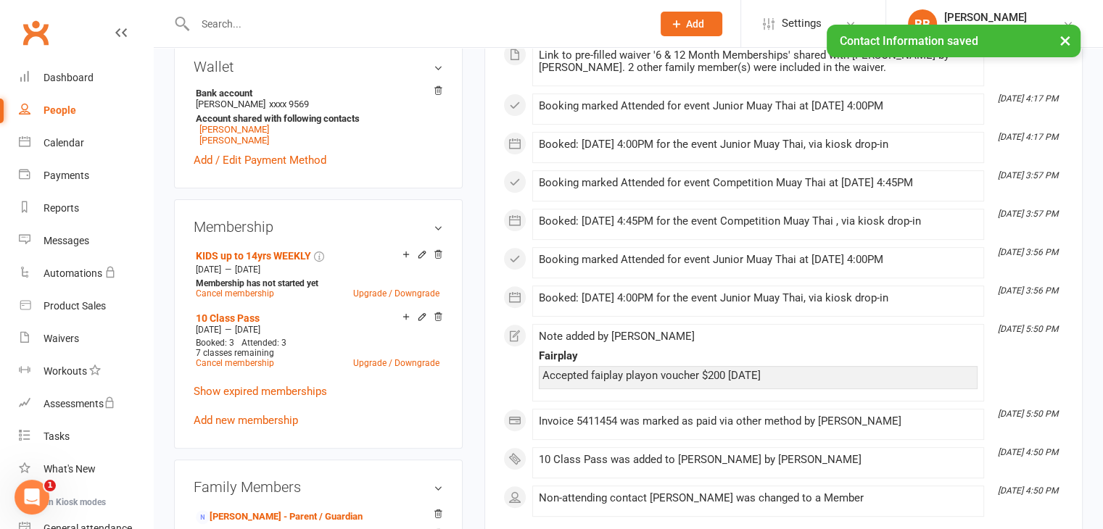
click at [257, 25] on div "× Contact Information saved" at bounding box center [542, 25] width 1084 height 0
click at [240, 12] on div at bounding box center [408, 23] width 468 height 47
click at [240, 17] on input "text" at bounding box center [416, 24] width 451 height 20
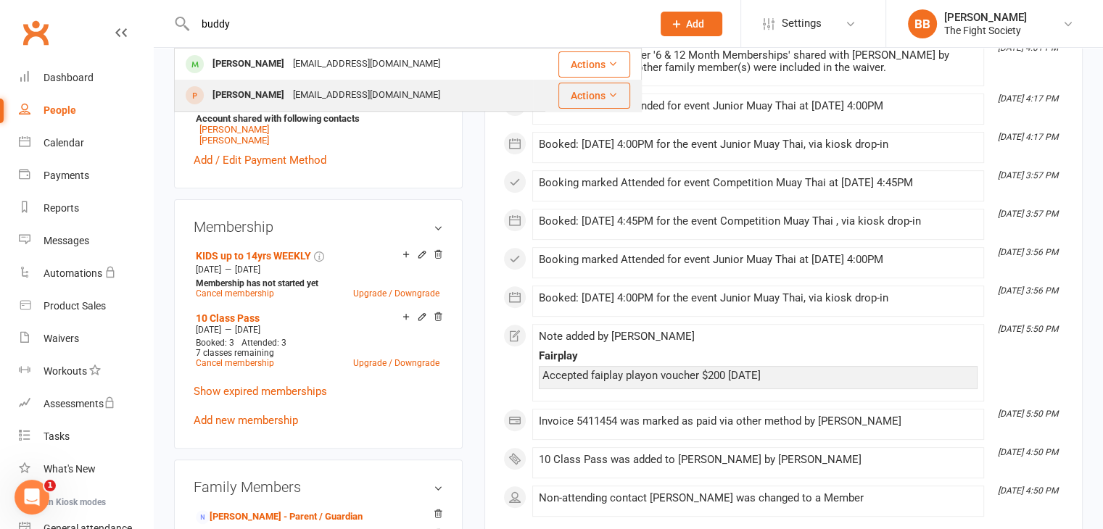
type input "buddy"
click at [264, 88] on div "[PERSON_NAME]" at bounding box center [248, 95] width 80 height 21
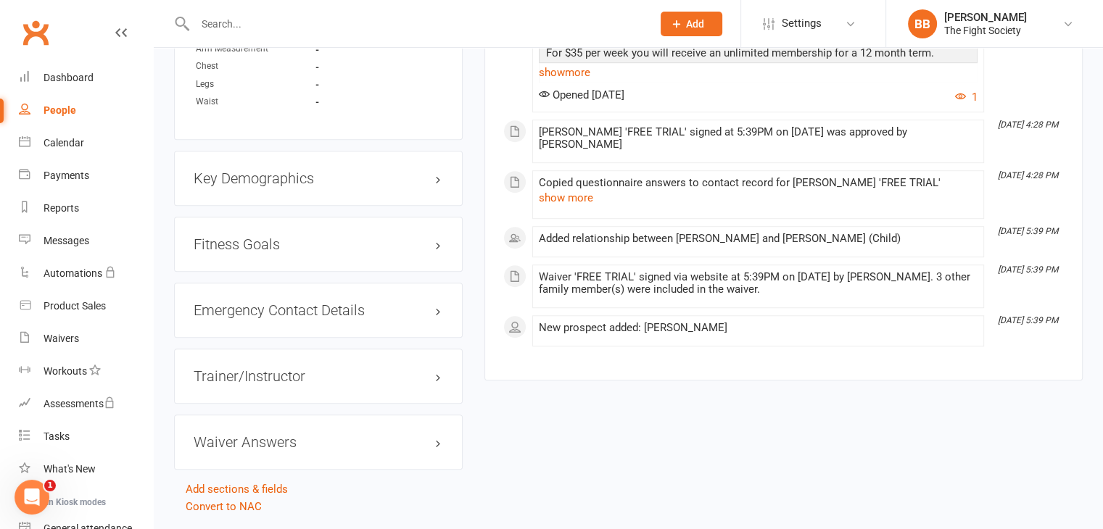
scroll to position [988, 0]
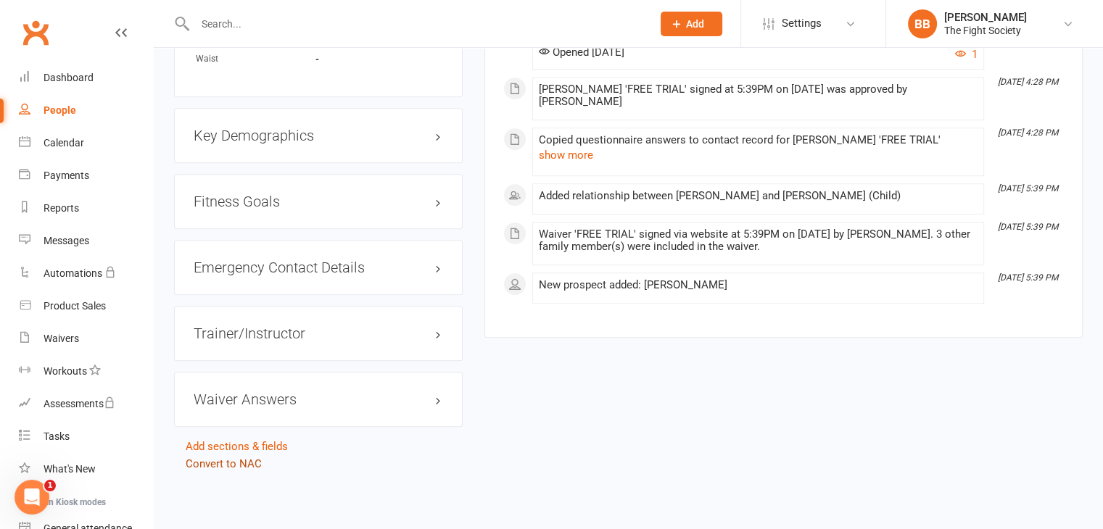
click at [252, 463] on link "Convert to NAC" at bounding box center [224, 464] width 76 height 13
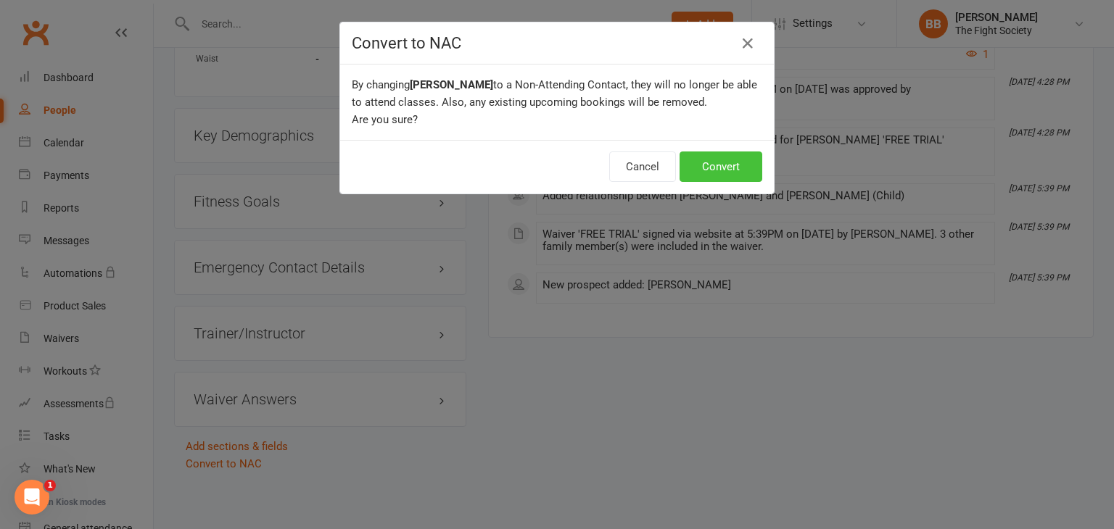
click at [705, 165] on button "Convert" at bounding box center [720, 167] width 83 height 30
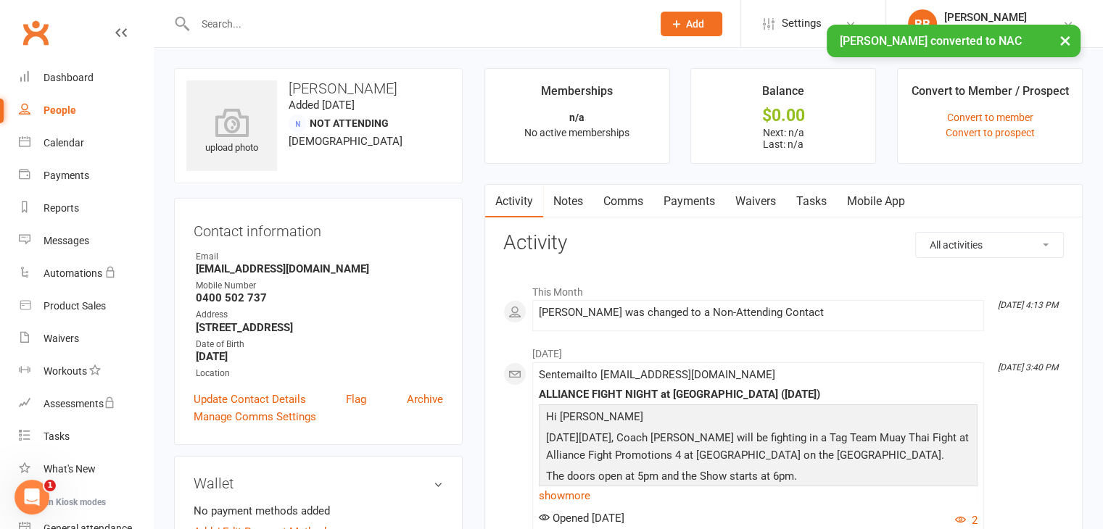
click at [241, 22] on input "text" at bounding box center [416, 24] width 451 height 20
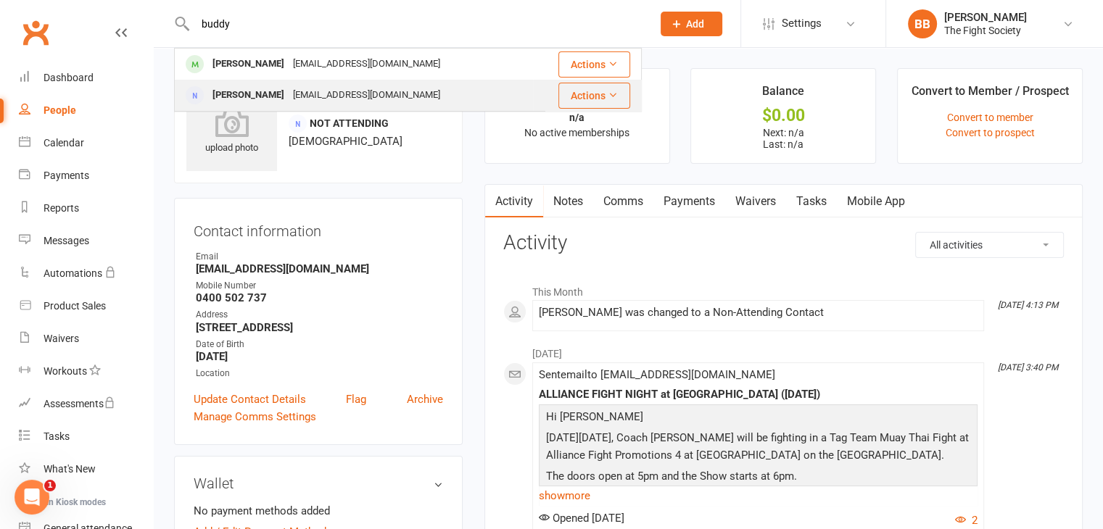
click at [598, 98] on button "Actions" at bounding box center [594, 96] width 72 height 26
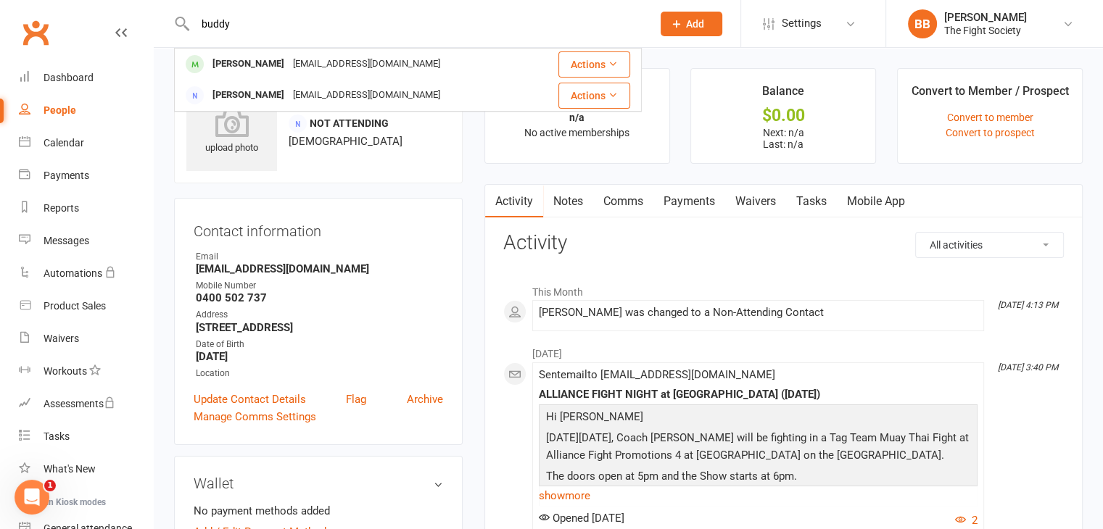
click at [316, 21] on input "buddy" at bounding box center [416, 24] width 451 height 20
type input "b"
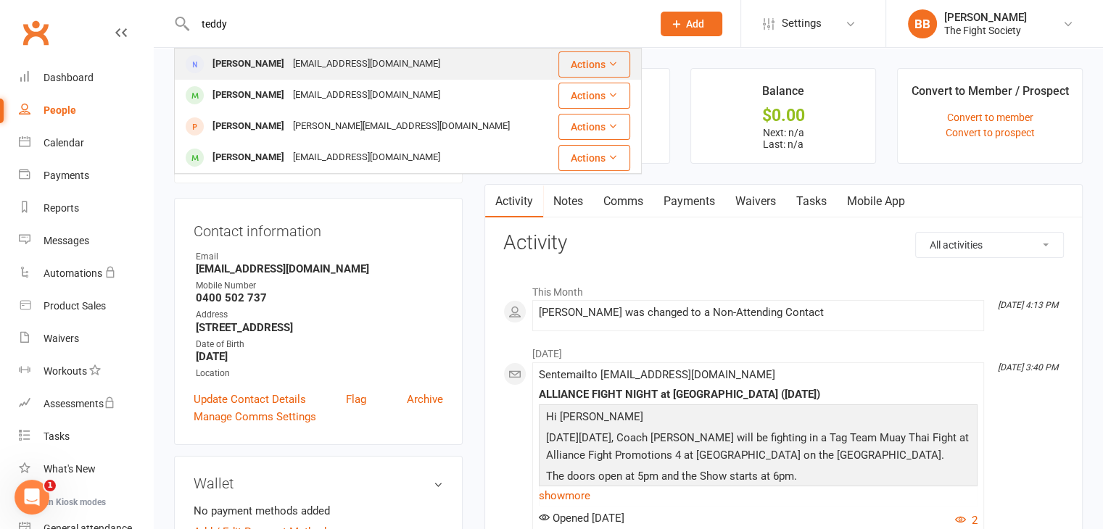
type input "teddy"
click at [614, 65] on icon at bounding box center [613, 64] width 10 height 10
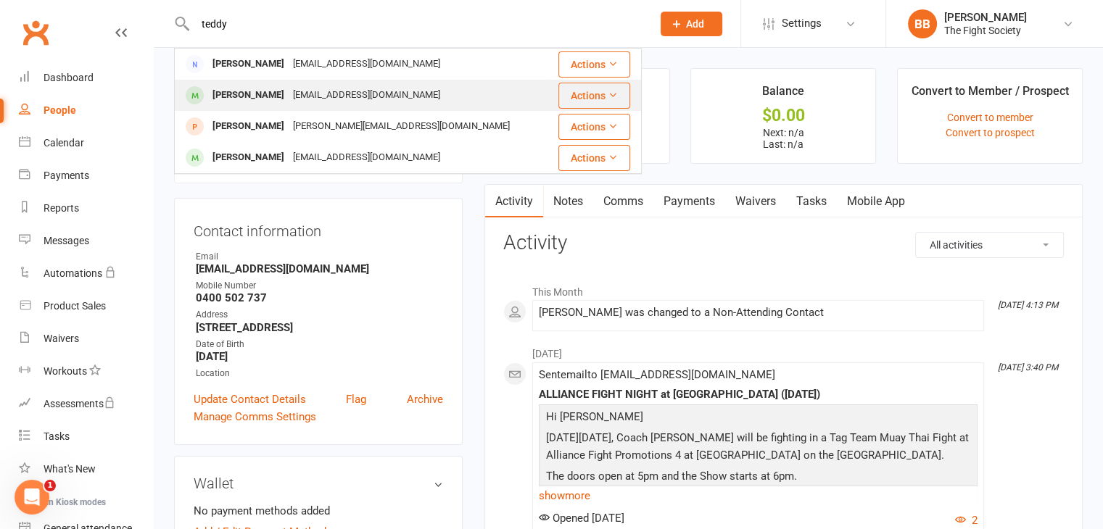
click at [310, 86] on div "[EMAIL_ADDRESS][DOMAIN_NAME]" at bounding box center [367, 95] width 156 height 21
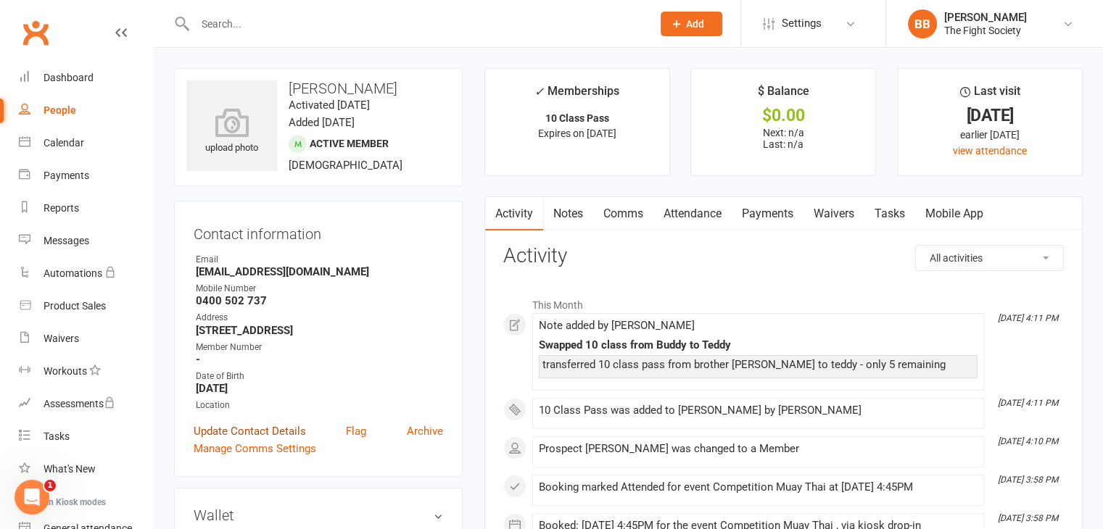
click at [254, 440] on link "Update Contact Details" at bounding box center [250, 431] width 112 height 17
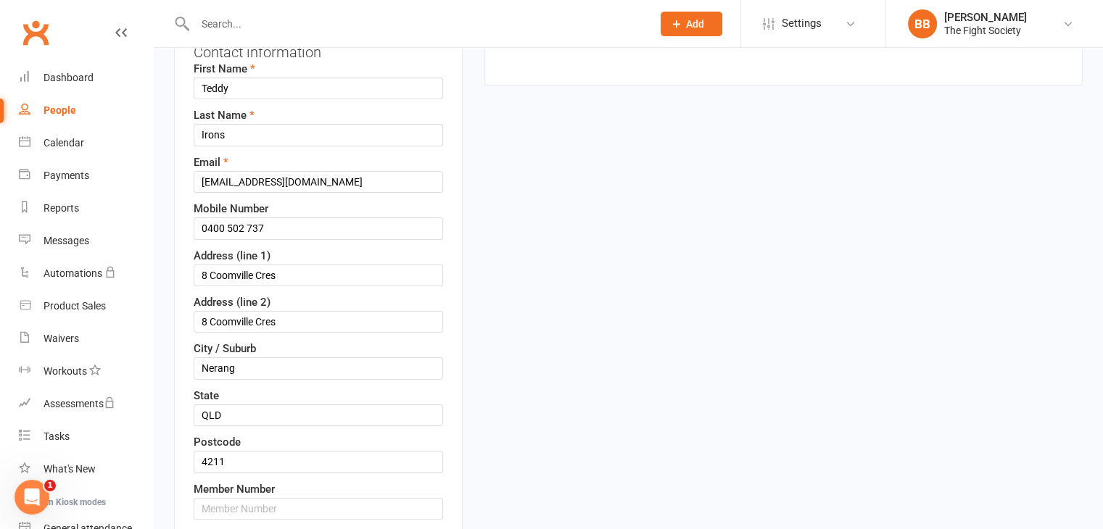
scroll to position [181, 0]
drag, startPoint x: 315, startPoint y: 311, endPoint x: 165, endPoint y: 327, distance: 150.9
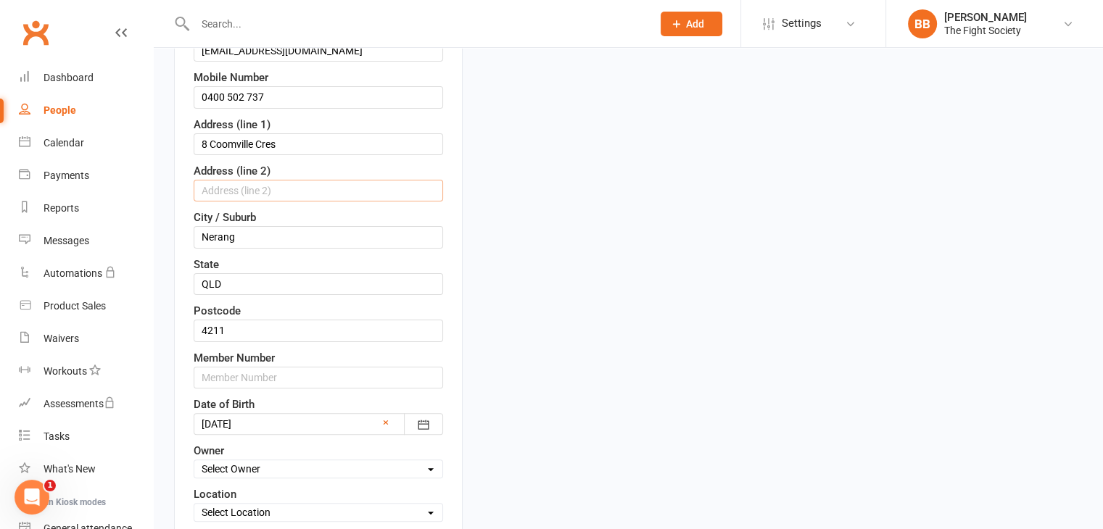
scroll to position [314, 0]
click at [296, 353] on div "Member Number" at bounding box center [318, 368] width 249 height 39
click at [293, 373] on input "text" at bounding box center [318, 377] width 249 height 22
type input "1065"
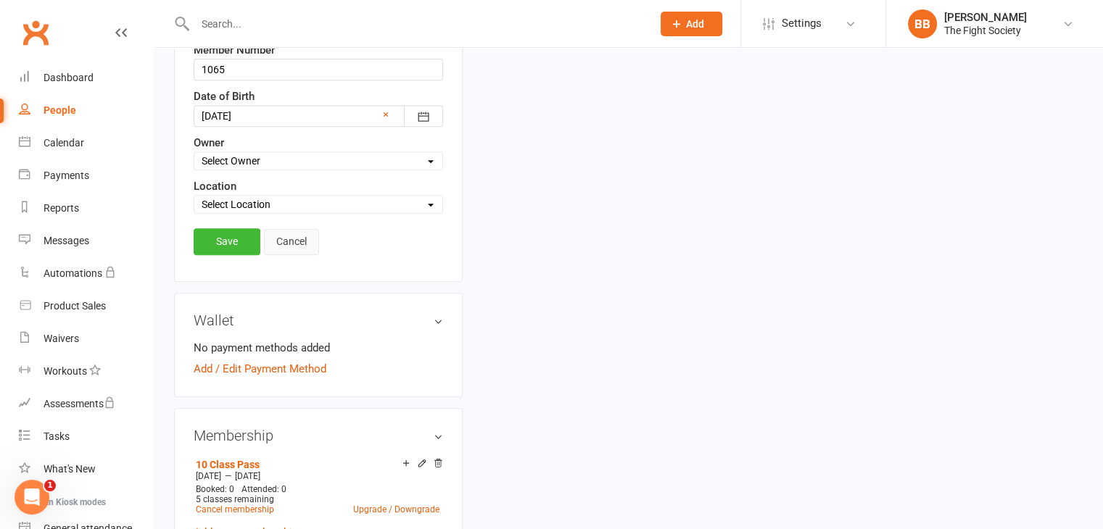
scroll to position [622, 0]
click at [232, 233] on link "Save" at bounding box center [227, 241] width 67 height 26
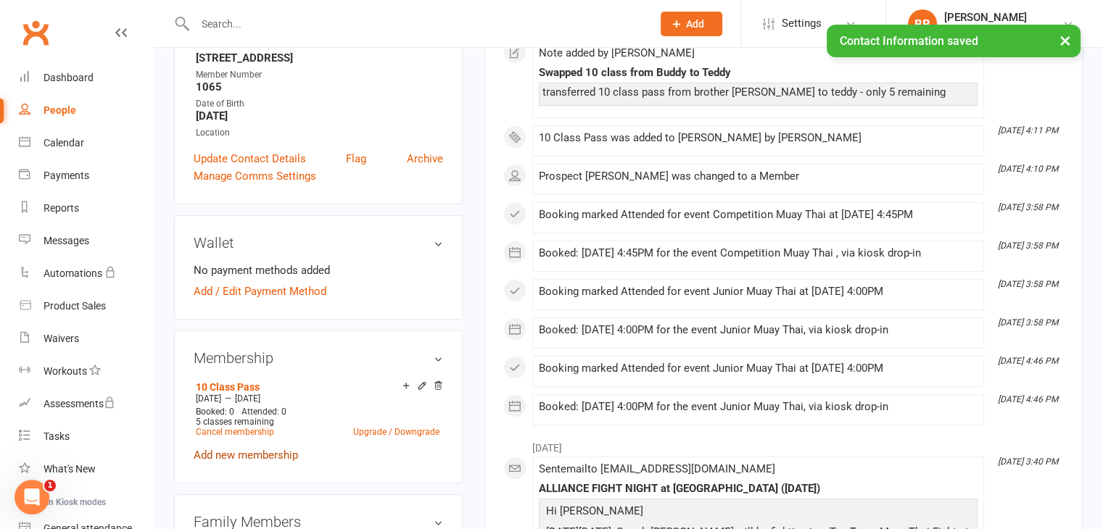
scroll to position [133, 0]
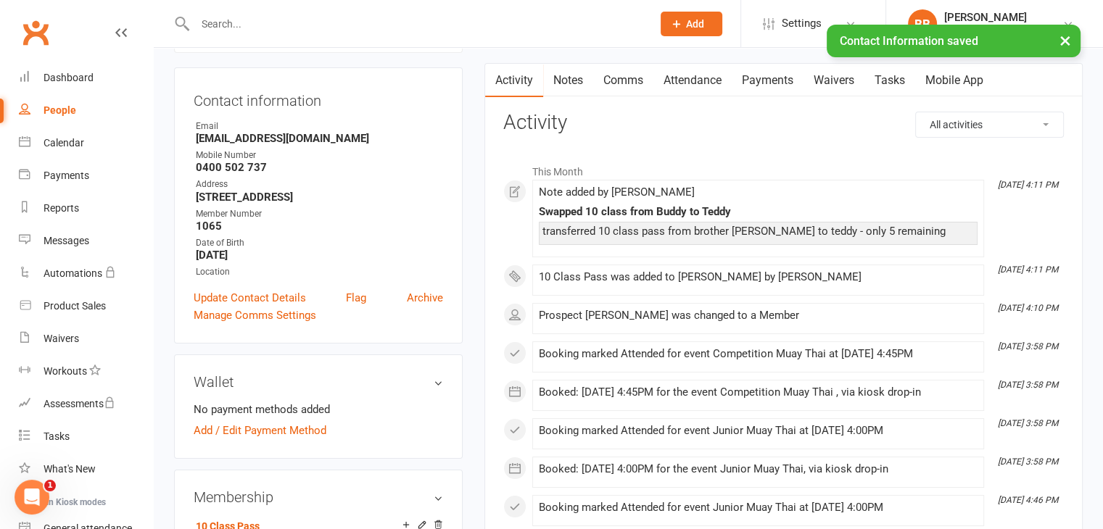
click at [249, 25] on div "× Contact Information saved" at bounding box center [542, 25] width 1084 height 0
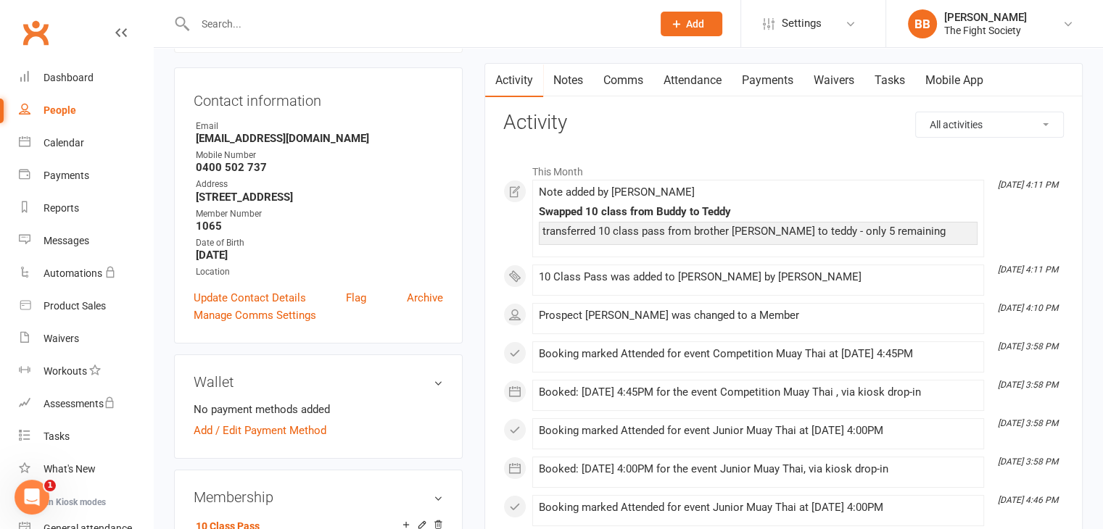
click at [249, 24] on input "text" at bounding box center [416, 24] width 451 height 20
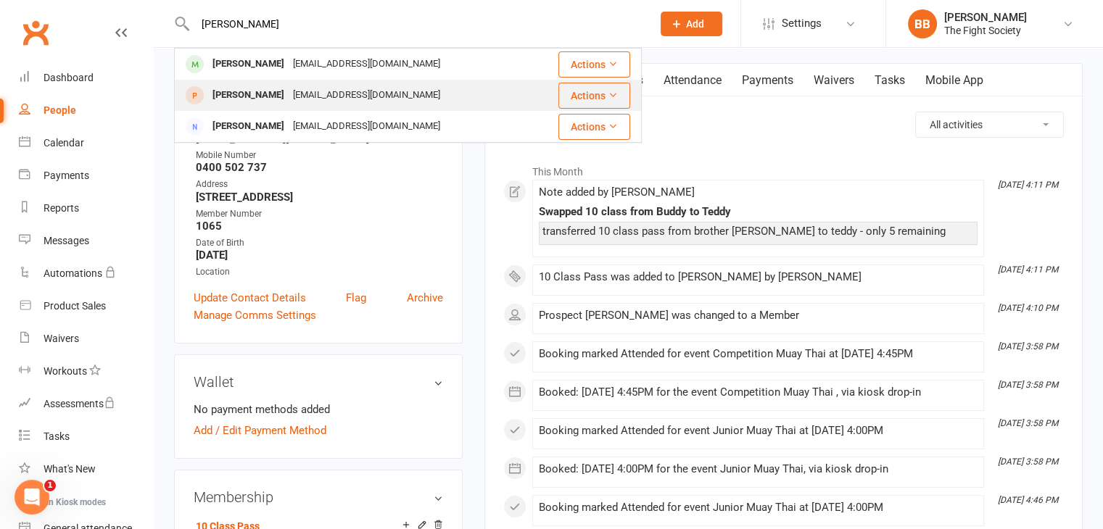
type input "[PERSON_NAME]"
click at [609, 94] on icon at bounding box center [613, 95] width 10 height 10
click at [479, 96] on div "[PERSON_NAME] [EMAIL_ADDRESS][DOMAIN_NAME]" at bounding box center [353, 95] width 357 height 30
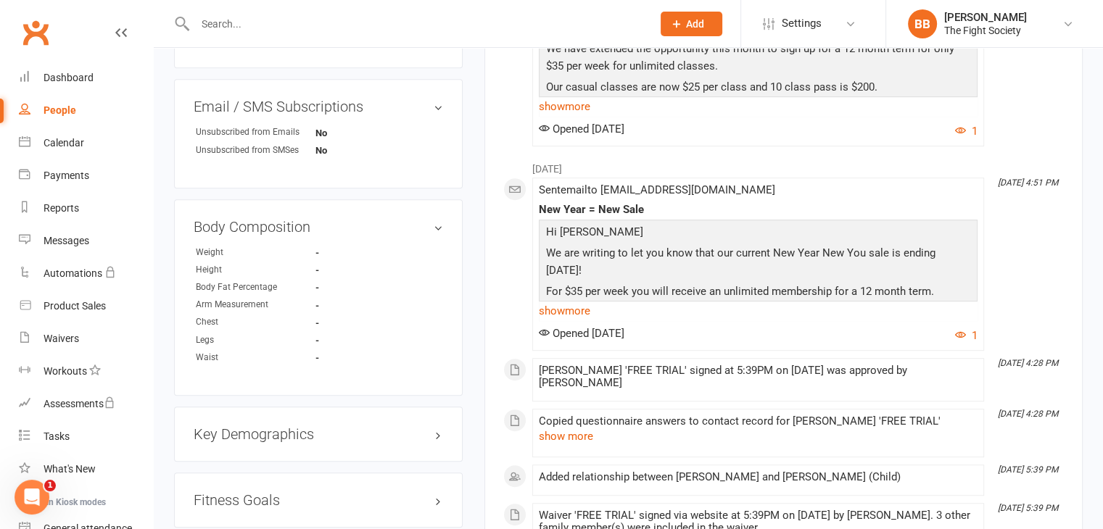
scroll to position [1001, 0]
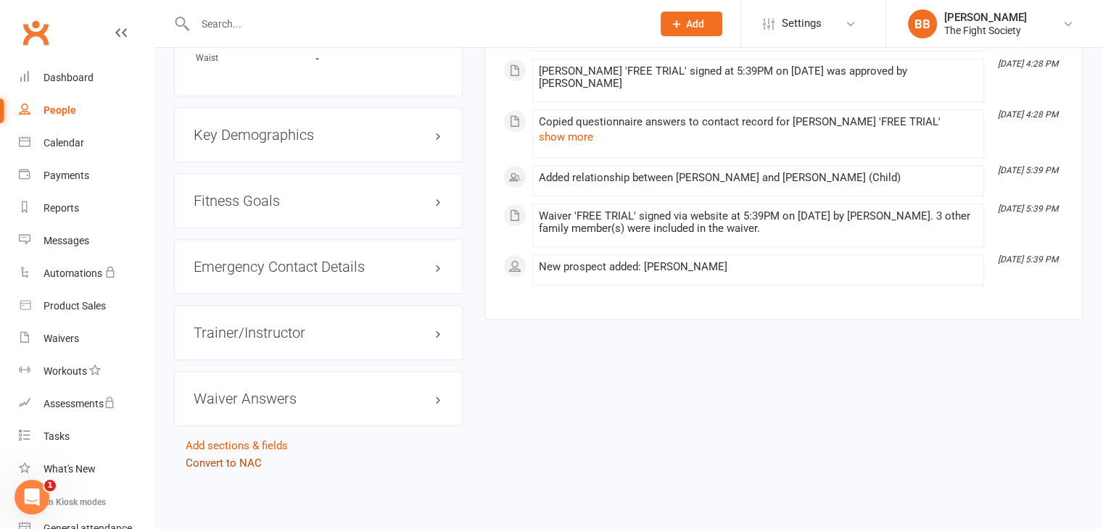
click at [227, 462] on link "Convert to NAC" at bounding box center [224, 463] width 76 height 13
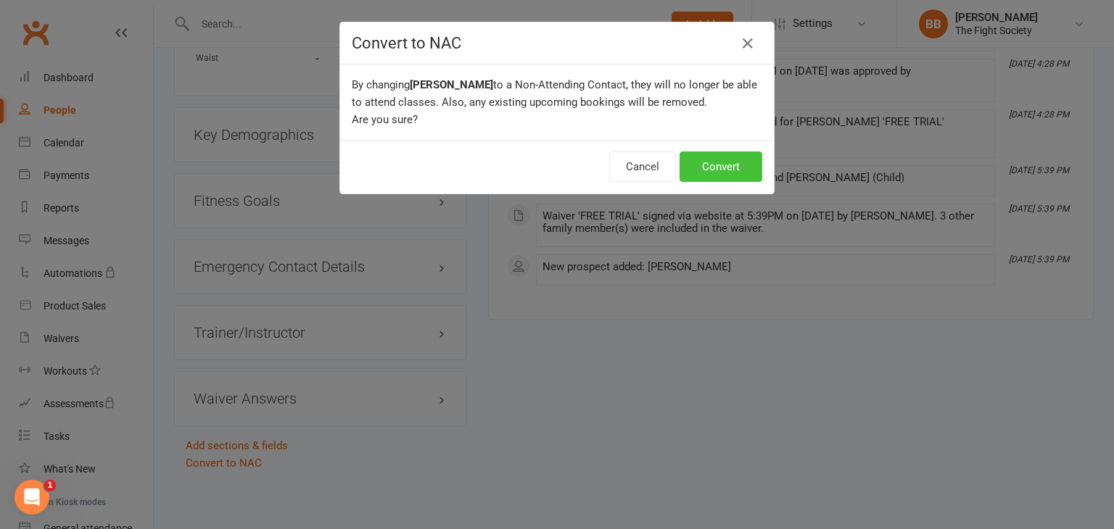
click at [703, 161] on button "Convert" at bounding box center [720, 167] width 83 height 30
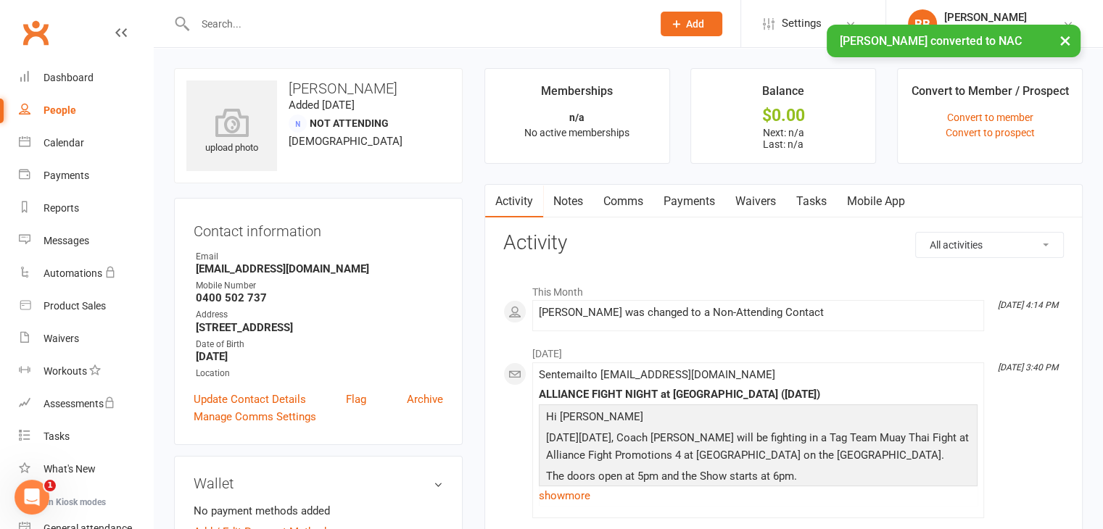
click at [218, 18] on input "text" at bounding box center [416, 24] width 451 height 20
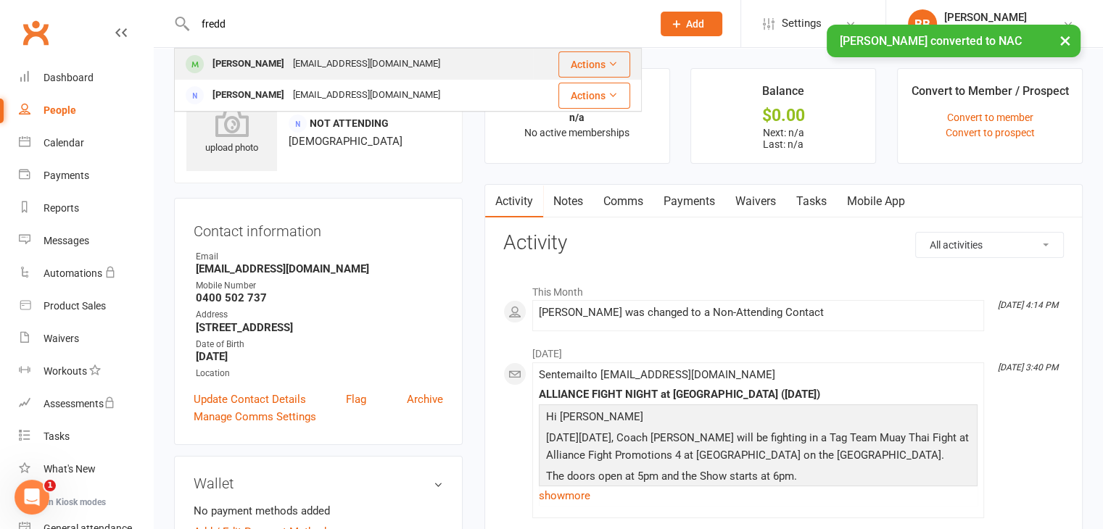
type input "fredd"
click at [289, 65] on div "[EMAIL_ADDRESS][DOMAIN_NAME]" at bounding box center [367, 64] width 156 height 21
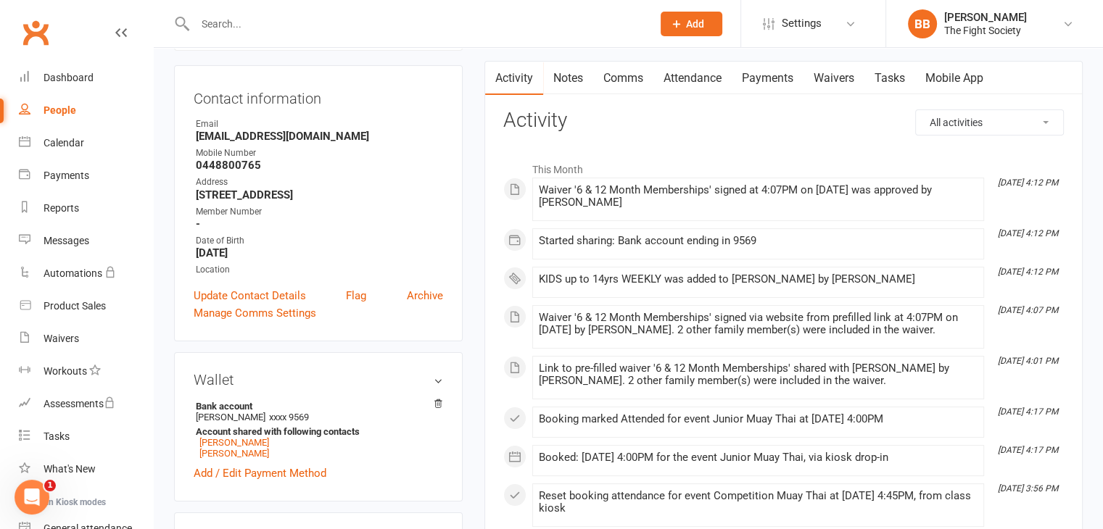
scroll to position [136, 0]
click at [281, 299] on link "Update Contact Details" at bounding box center [250, 294] width 112 height 17
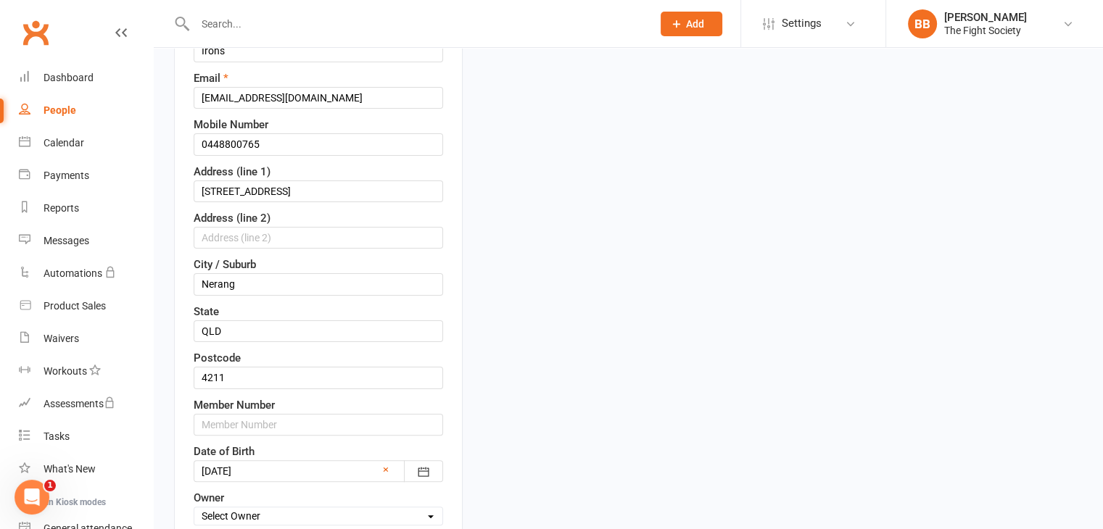
scroll to position [423, 0]
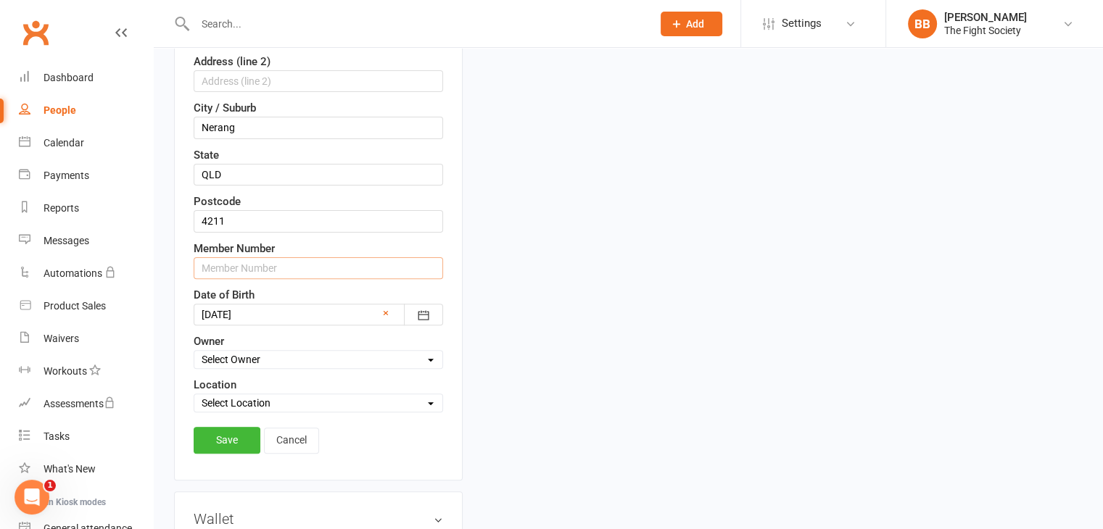
click at [245, 269] on input "text" at bounding box center [318, 268] width 249 height 22
type input "1063"
click at [220, 436] on link "Save" at bounding box center [227, 440] width 67 height 26
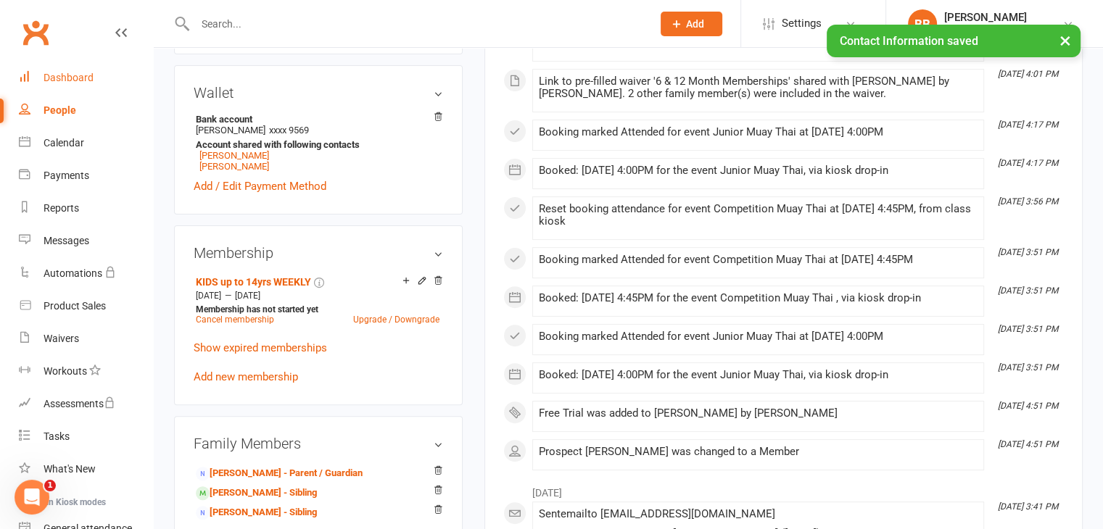
click at [91, 75] on div "Dashboard" at bounding box center [69, 78] width 50 height 12
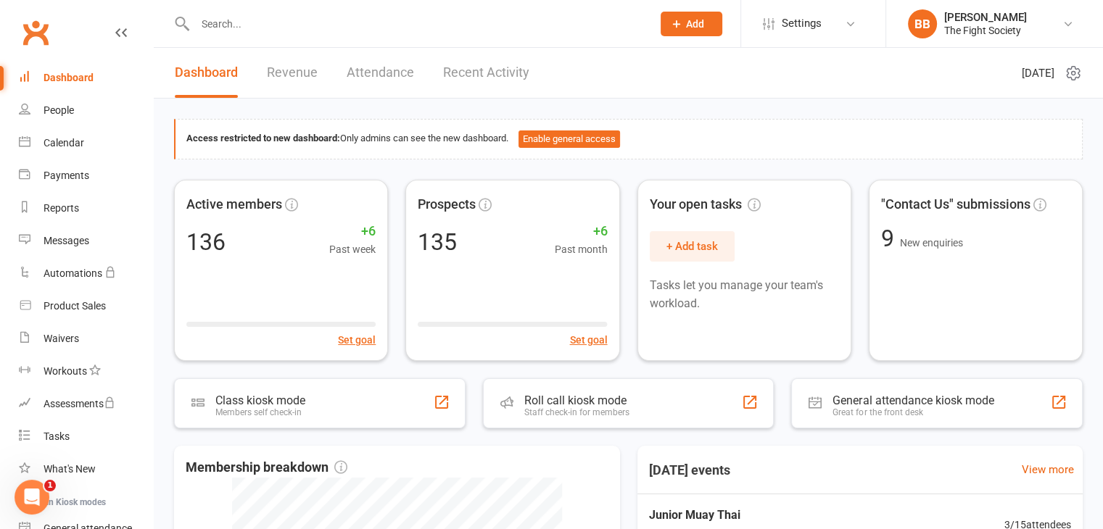
click at [232, 25] on input "text" at bounding box center [416, 24] width 451 height 20
click at [78, 248] on link "Messages" at bounding box center [86, 241] width 134 height 33
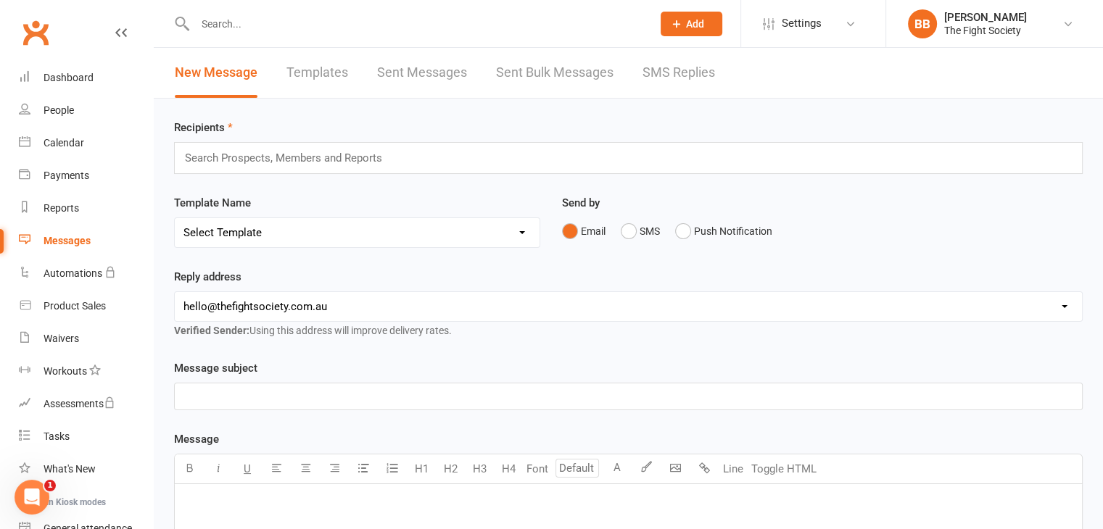
click at [297, 163] on input "text" at bounding box center [289, 158] width 212 height 19
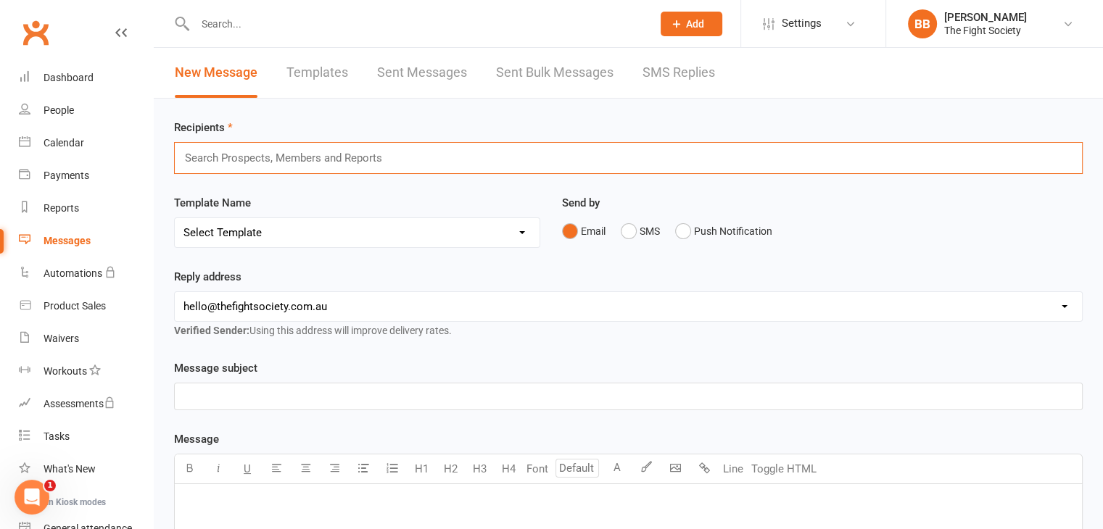
type input "p"
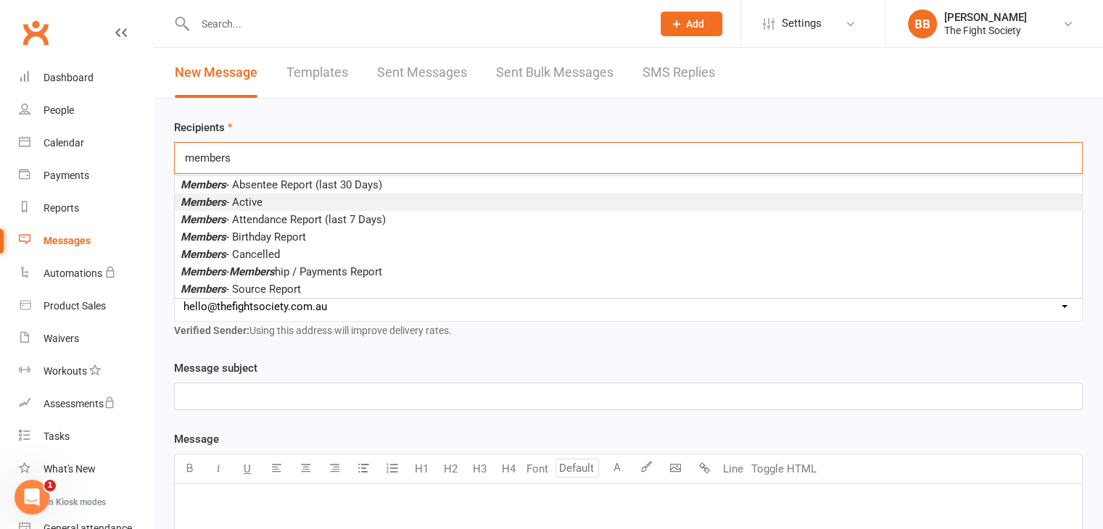
type input "members"
click at [299, 198] on li "Members - Active" at bounding box center [628, 202] width 907 height 17
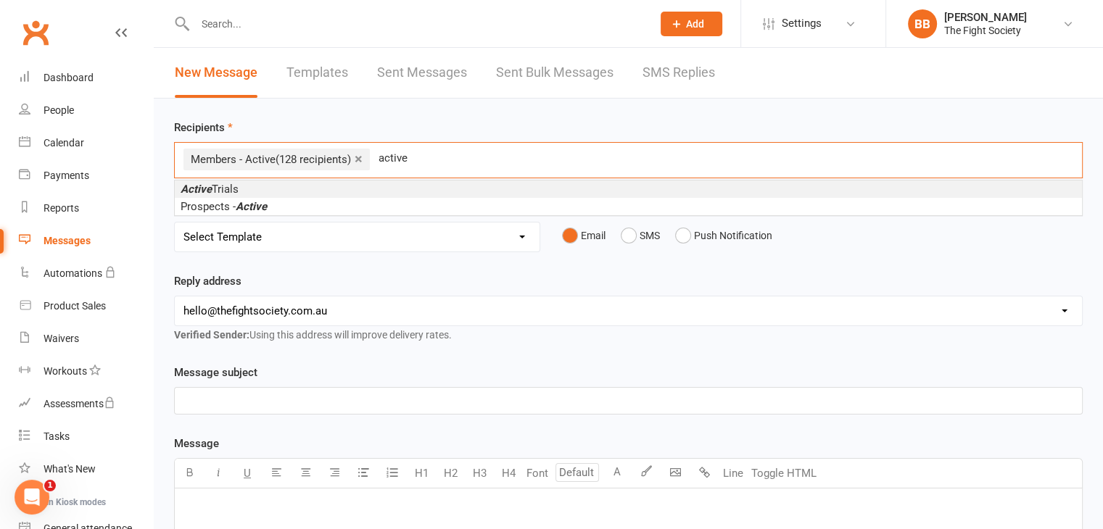
type input "active"
click at [322, 183] on li "Active Trials" at bounding box center [628, 189] width 907 height 17
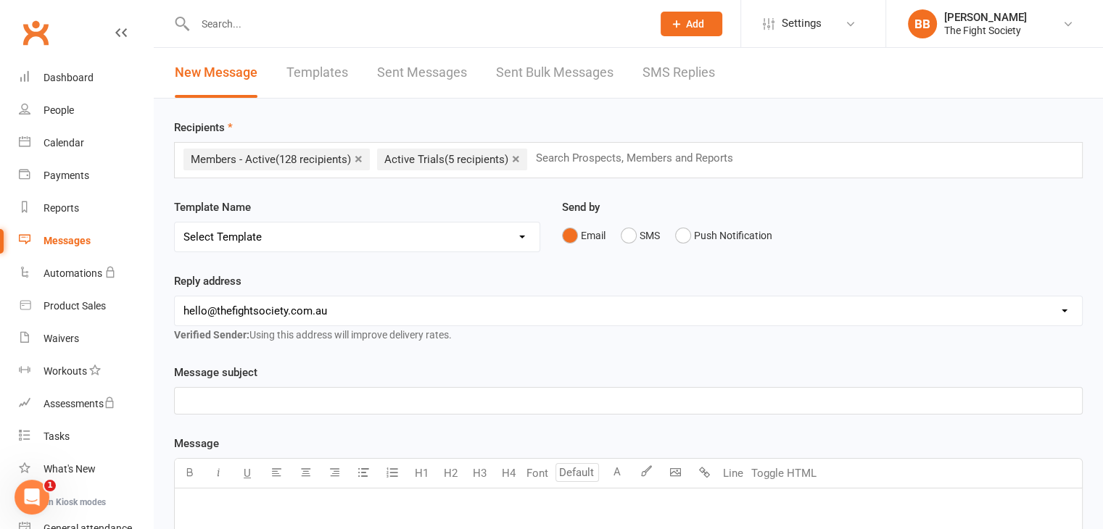
click at [311, 238] on select "Select Template [SMS] [Default template - review before using] Appointment remi…" at bounding box center [357, 237] width 365 height 29
click at [319, 355] on div "Reply address [EMAIL_ADDRESS][DOMAIN_NAME] [EMAIL_ADDRESS][DOMAIN_NAME] Verifie…" at bounding box center [628, 318] width 930 height 91
click at [214, 413] on div "﻿" at bounding box center [628, 401] width 907 height 26
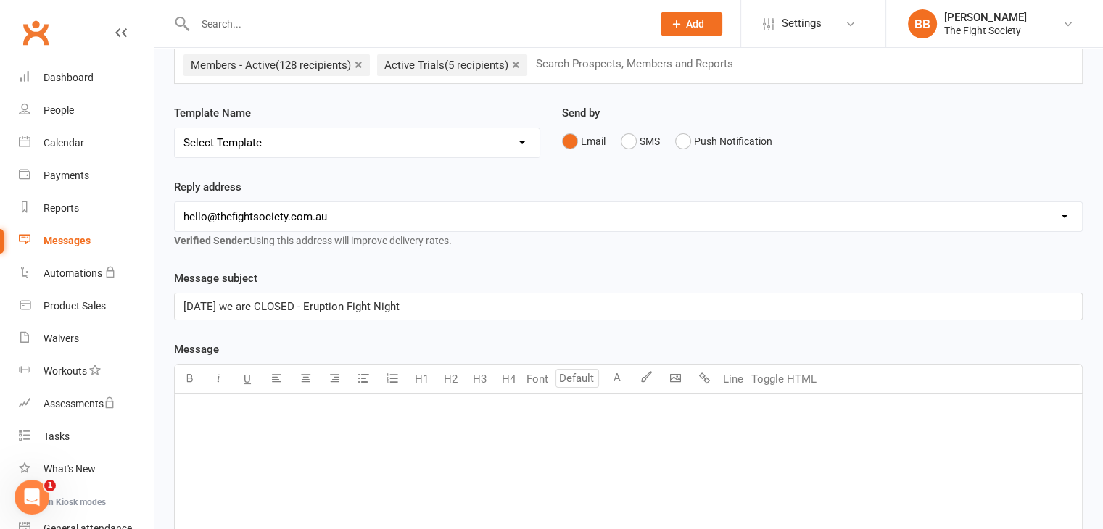
scroll to position [97, 0]
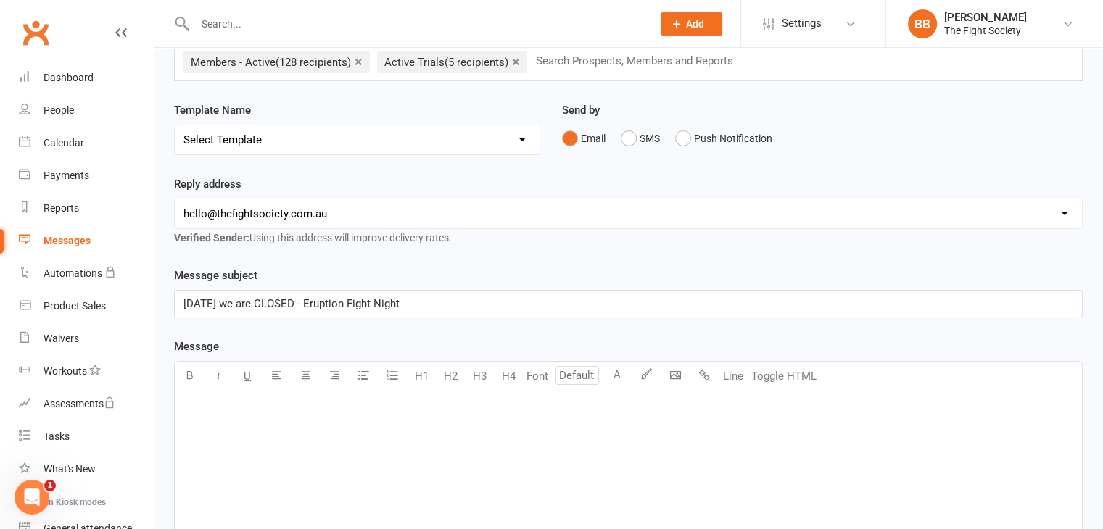
click at [226, 434] on div "﻿" at bounding box center [628, 501] width 907 height 218
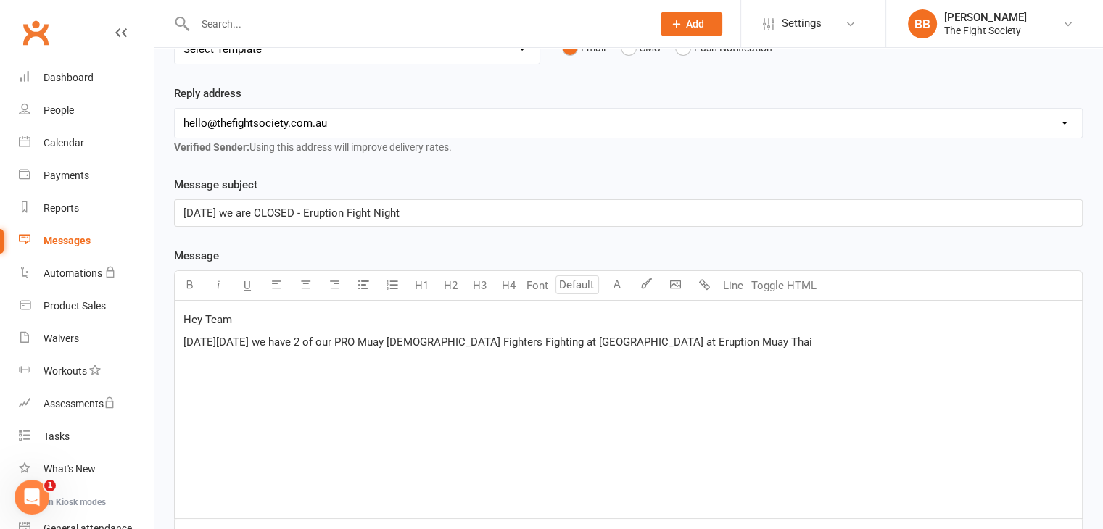
scroll to position [189, 0]
click at [548, 336] on span "[DATE][DATE] we have 2 of our PRO Muay [DEMOGRAPHIC_DATA] Fighters Fighting at …" at bounding box center [499, 341] width 632 height 13
click at [692, 336] on span "[DATE][DATE] we have 2 of our PRO Muay [DEMOGRAPHIC_DATA] Fighters, [PERSON_NAM…" at bounding box center [597, 341] width 829 height 13
click at [1030, 335] on p "[DATE][DATE] we have 2 of our PRO Muay [DEMOGRAPHIC_DATA] Fighters, [PERSON_NAM…" at bounding box center [628, 341] width 890 height 17
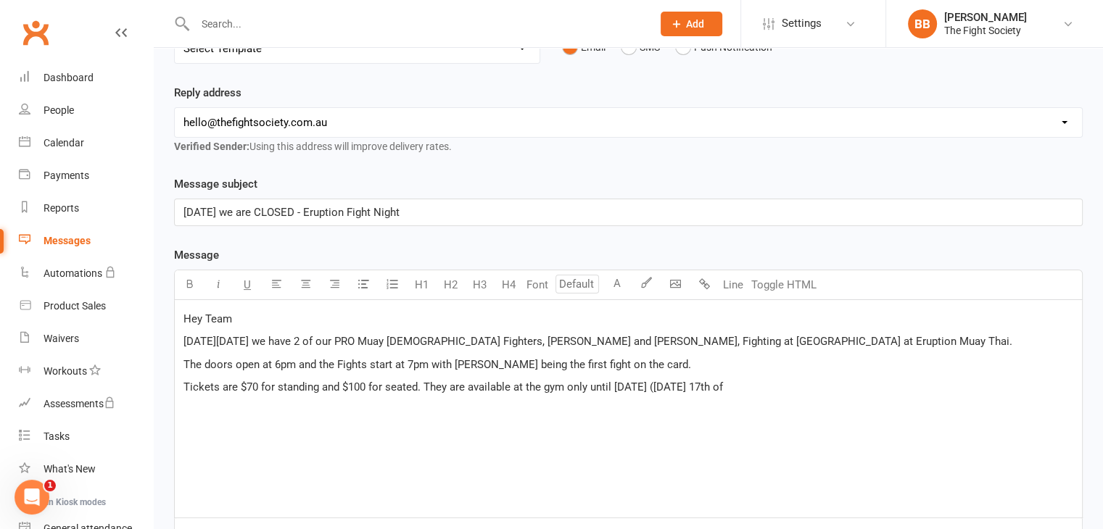
click at [674, 386] on span "Tickets are $70 for standing and $100 for seated. They are available at the gym…" at bounding box center [452, 387] width 539 height 13
click at [708, 389] on span "Tickets are $70 for standing and $100 for seated. They are available at the gym…" at bounding box center [452, 387] width 539 height 13
click at [773, 389] on p "Tickets are $70 for standing and $100 for seated. They are available at the gym…" at bounding box center [628, 386] width 890 height 17
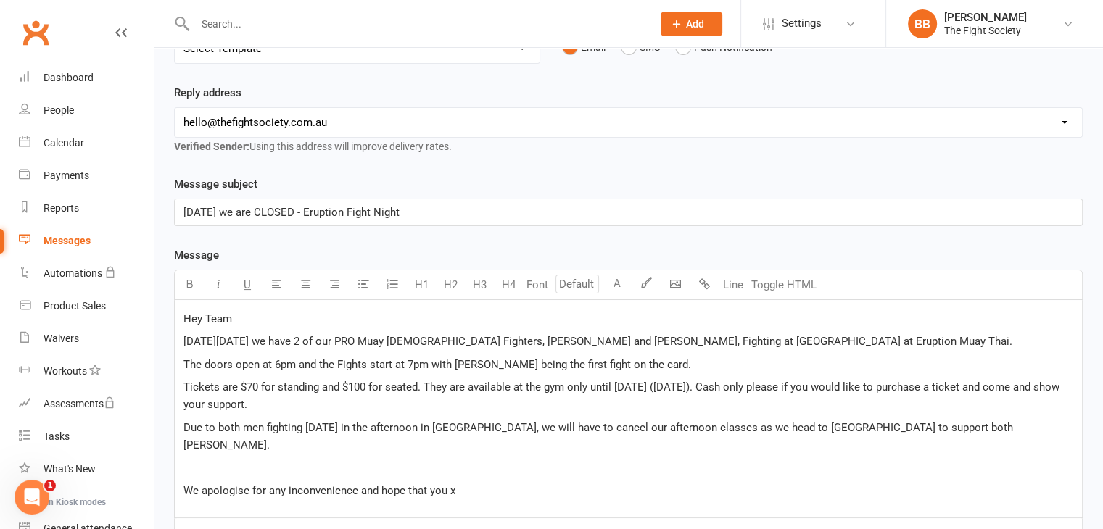
drag, startPoint x: 773, startPoint y: 389, endPoint x: 469, endPoint y: 466, distance: 313.4
click at [469, 482] on p "We apologise for any inconvenience and hope that you x" at bounding box center [628, 490] width 890 height 17
click at [600, 459] on p "﻿" at bounding box center [628, 467] width 890 height 17
click at [618, 482] on p "We apologise for any inconvenience and hope that you can come and show your sup…" at bounding box center [628, 490] width 890 height 17
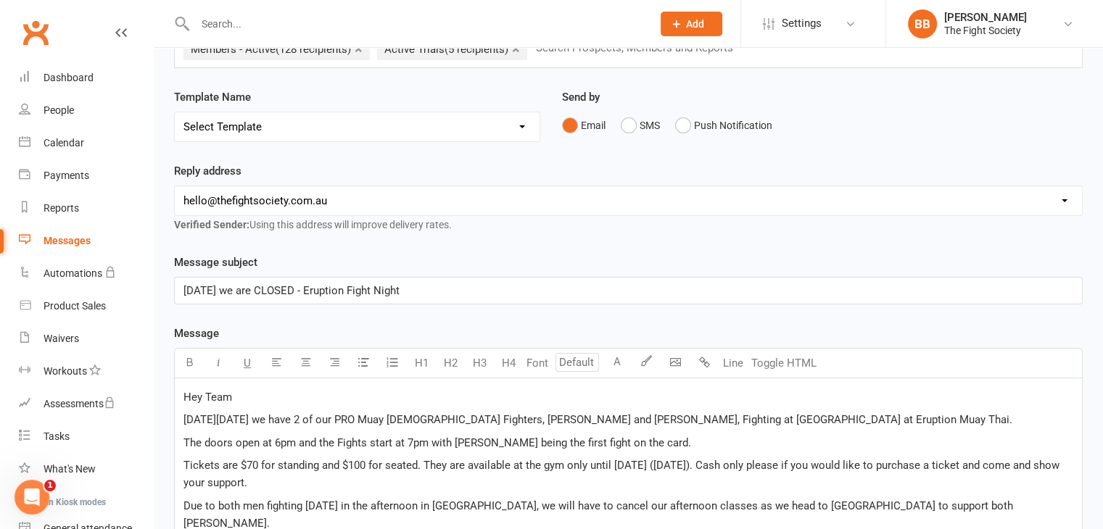
scroll to position [434, 0]
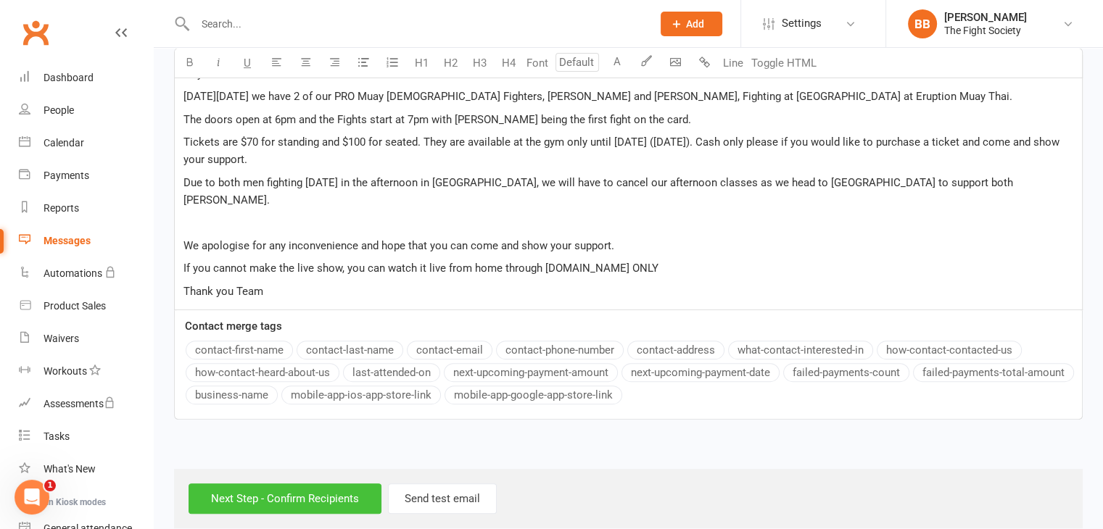
click at [281, 484] on input "Next Step - Confirm Recipients" at bounding box center [285, 499] width 193 height 30
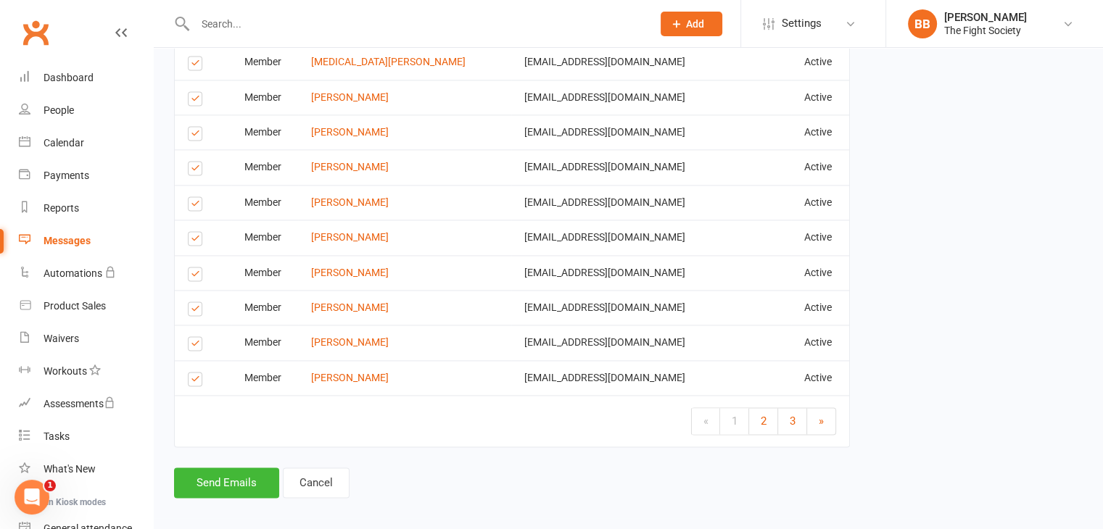
scroll to position [2030, 0]
click at [247, 467] on button "Send Emails" at bounding box center [226, 481] width 105 height 30
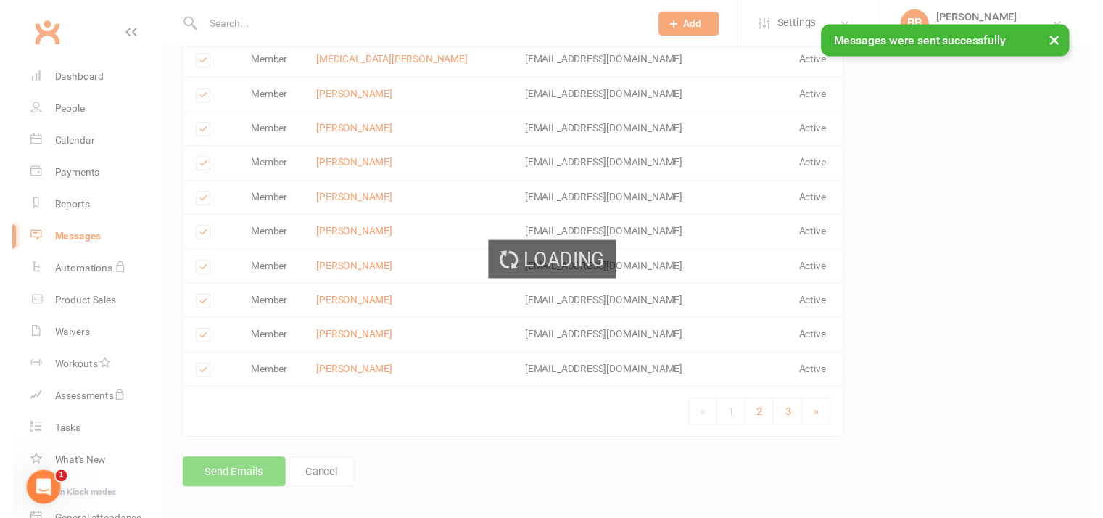
scroll to position [2023, 0]
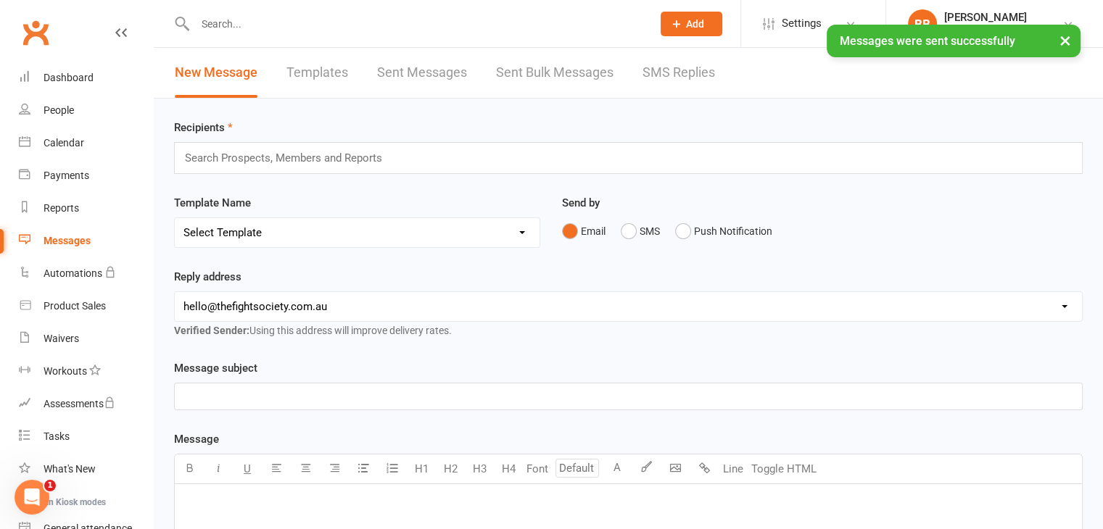
click at [232, 11] on div at bounding box center [408, 23] width 468 height 47
click at [231, 25] on div "× Messages were sent successfully" at bounding box center [542, 25] width 1084 height 0
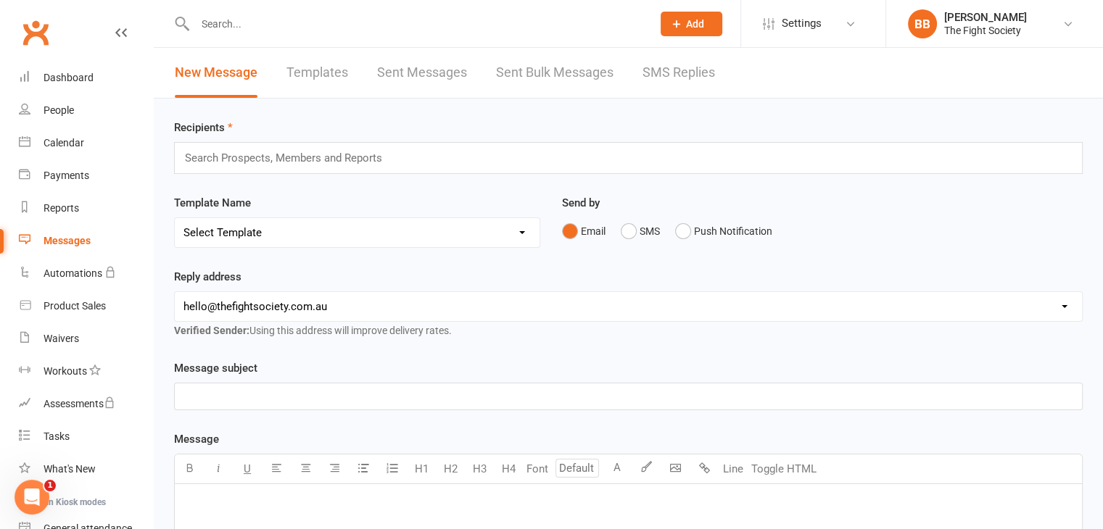
click at [231, 22] on input "text" at bounding box center [416, 24] width 451 height 20
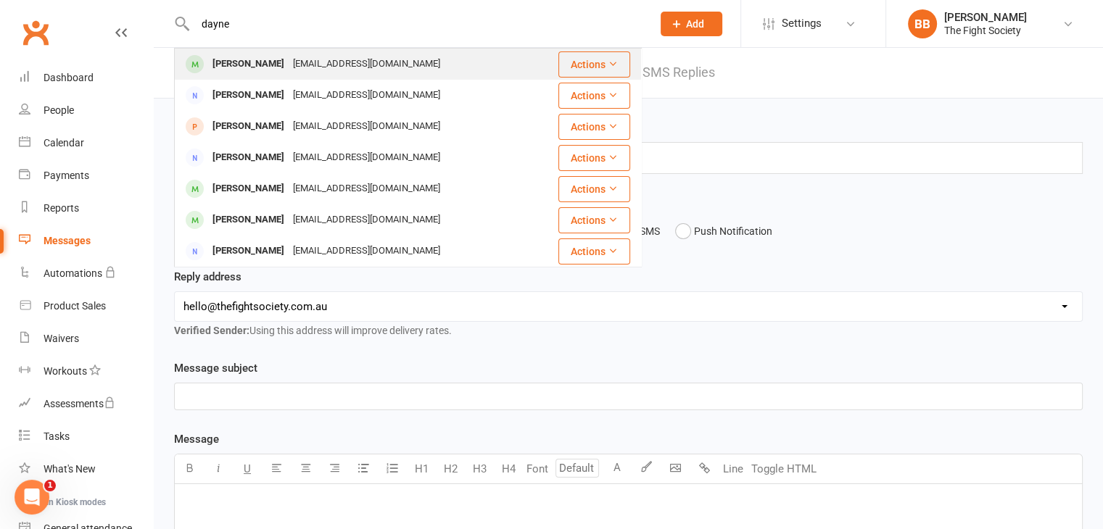
type input "dayne"
click at [249, 66] on div "[PERSON_NAME]" at bounding box center [248, 64] width 80 height 21
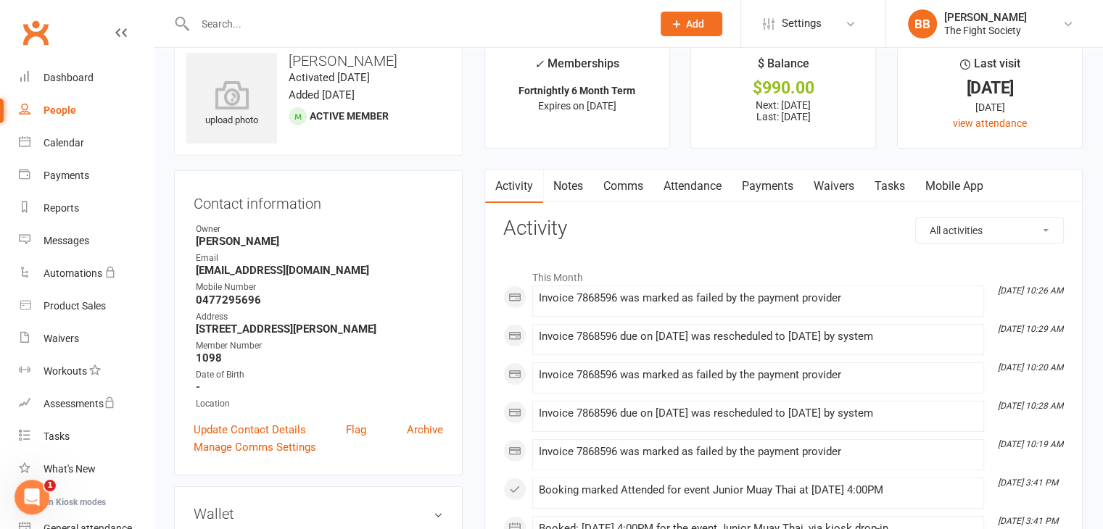
scroll to position [26, 0]
click at [771, 189] on link "Payments" at bounding box center [768, 187] width 72 height 33
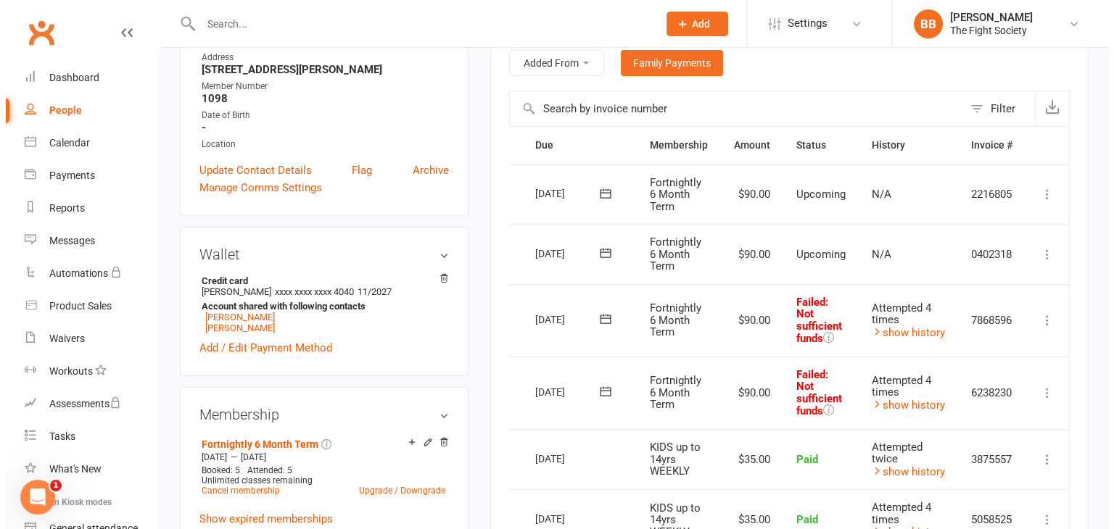
scroll to position [0, 34]
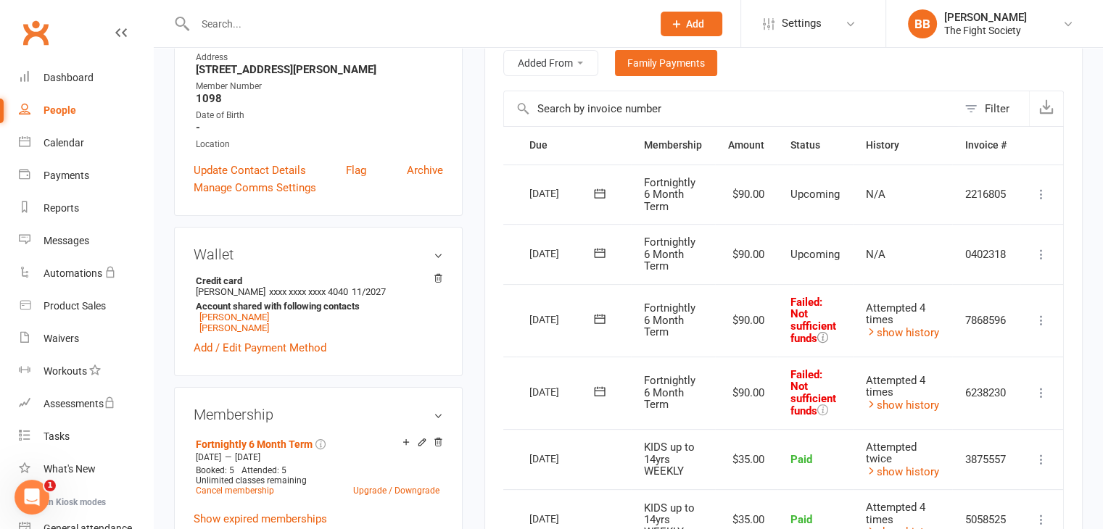
click at [819, 333] on icon at bounding box center [822, 337] width 11 height 11
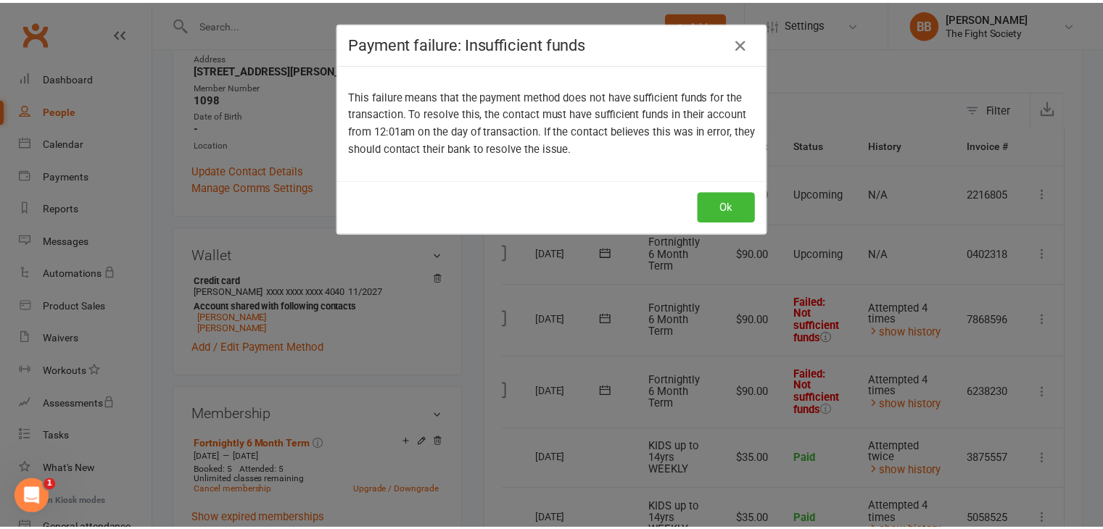
scroll to position [0, 27]
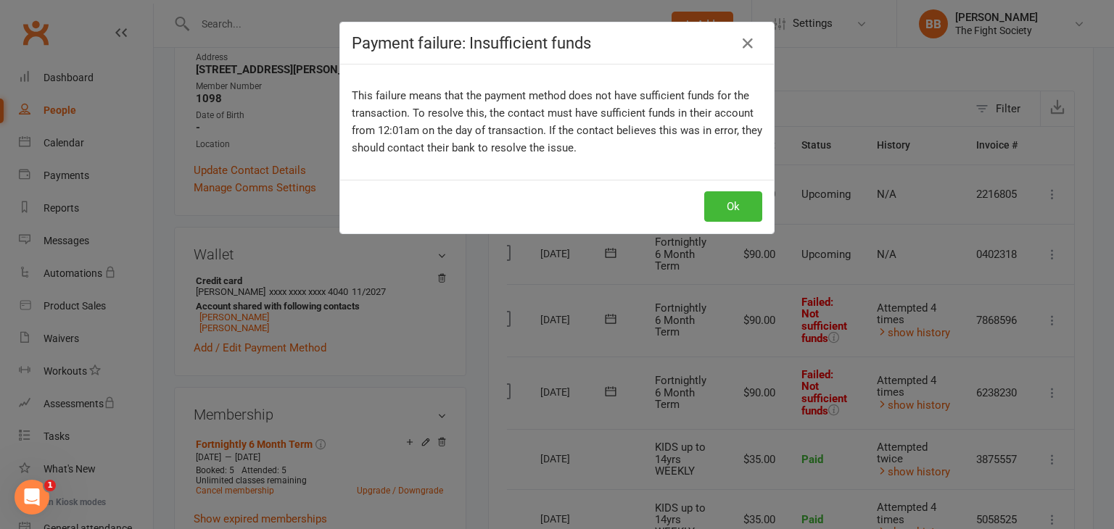
drag, startPoint x: 728, startPoint y: 207, endPoint x: 803, endPoint y: 146, distance: 96.5
click at [803, 146] on div "Payment failure: Insufficient funds This failure means that the payment method …" at bounding box center [557, 264] width 1114 height 529
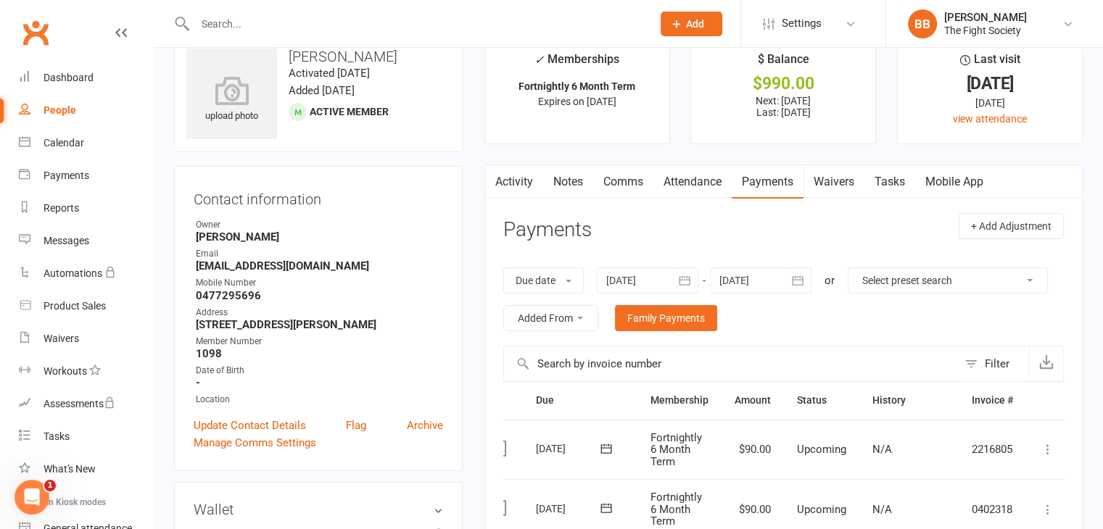
scroll to position [0, 0]
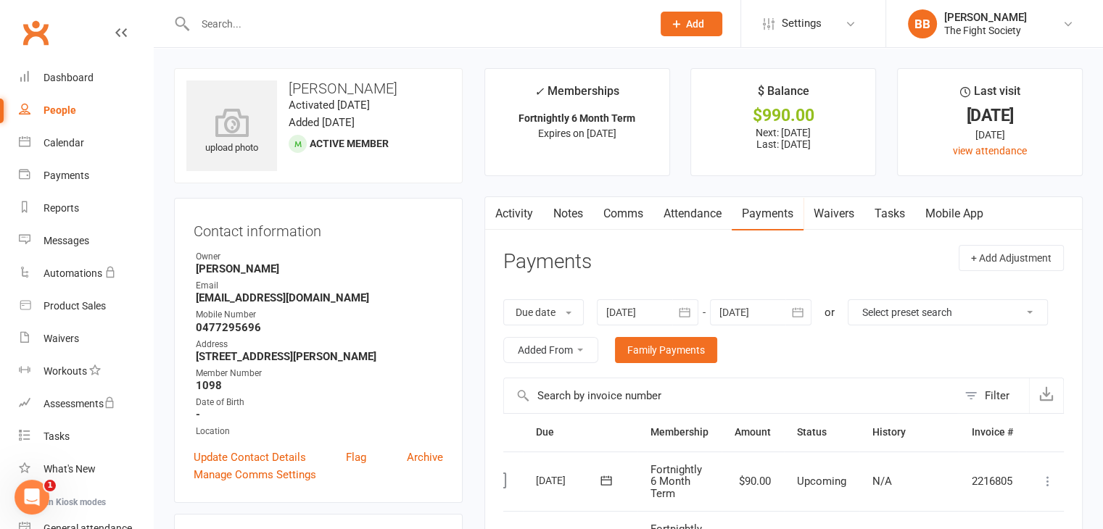
click at [641, 214] on link "Comms" at bounding box center [623, 213] width 60 height 33
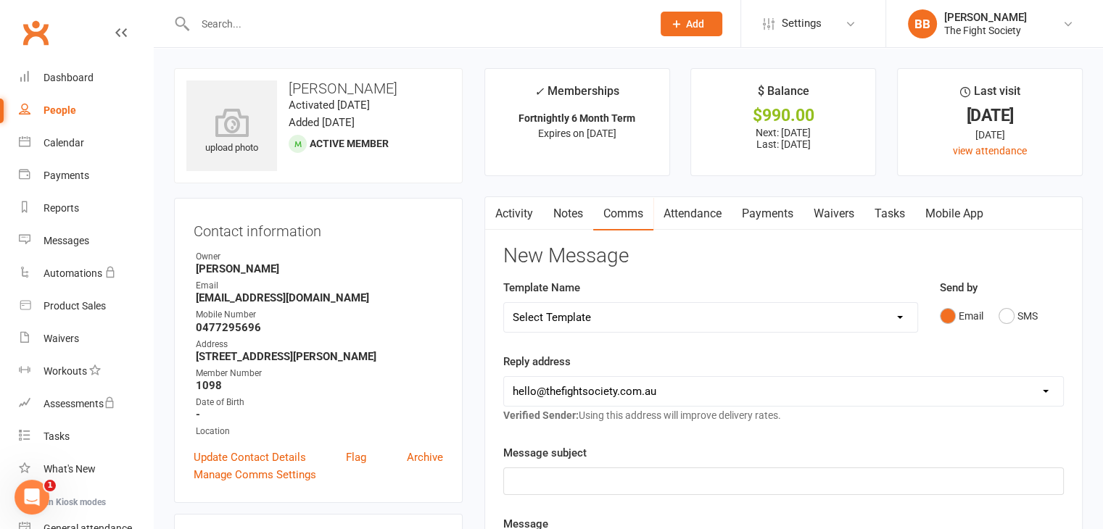
click at [642, 311] on select "Select Template [SMS] [Default template - review before using] Appointment remi…" at bounding box center [710, 317] width 413 height 29
select select "20"
click at [504, 303] on select "Select Template [SMS] [Default template - review before using] Appointment remi…" at bounding box center [710, 317] width 413 height 29
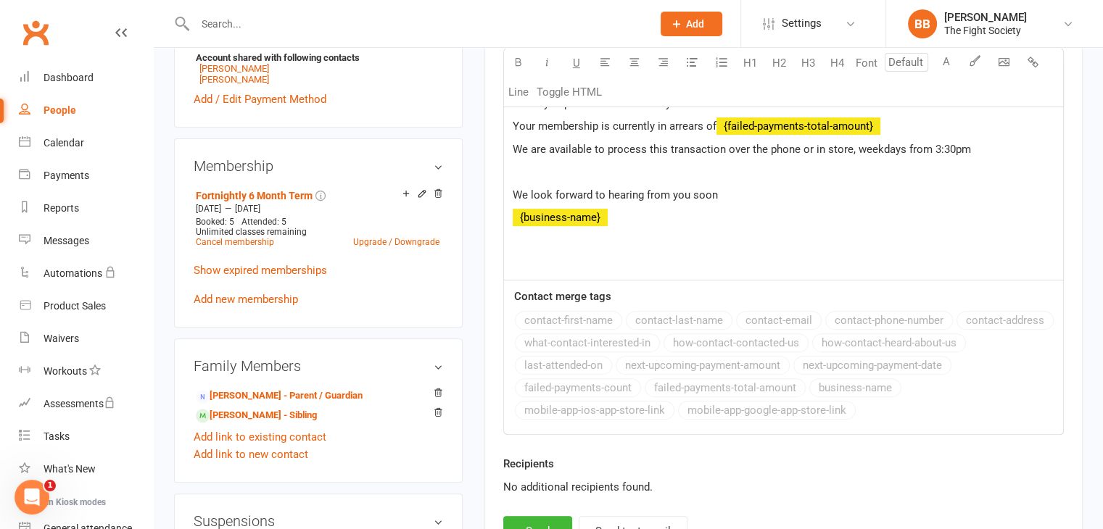
scroll to position [537, 0]
click at [539, 523] on button "Send" at bounding box center [537, 531] width 69 height 30
select select
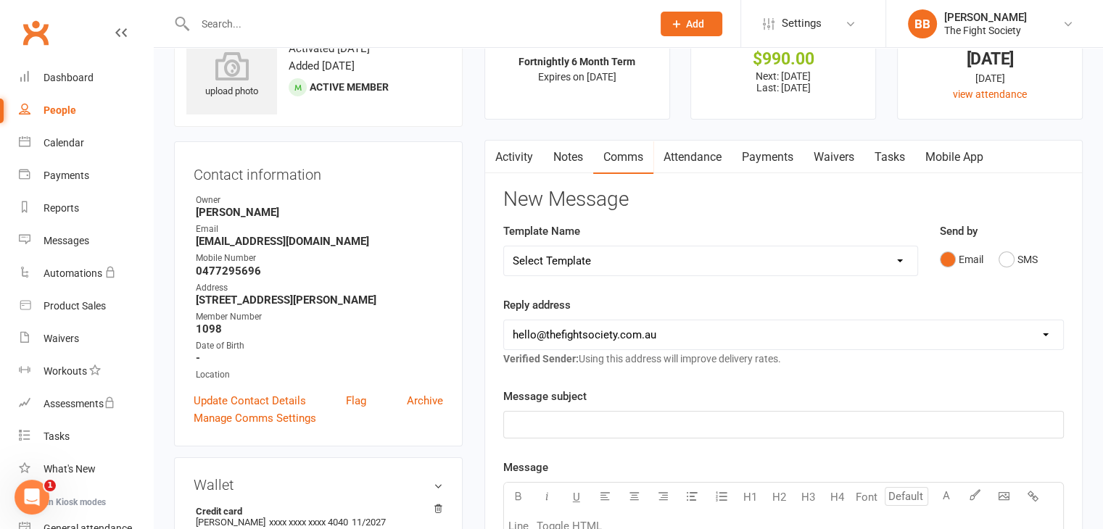
scroll to position [0, 0]
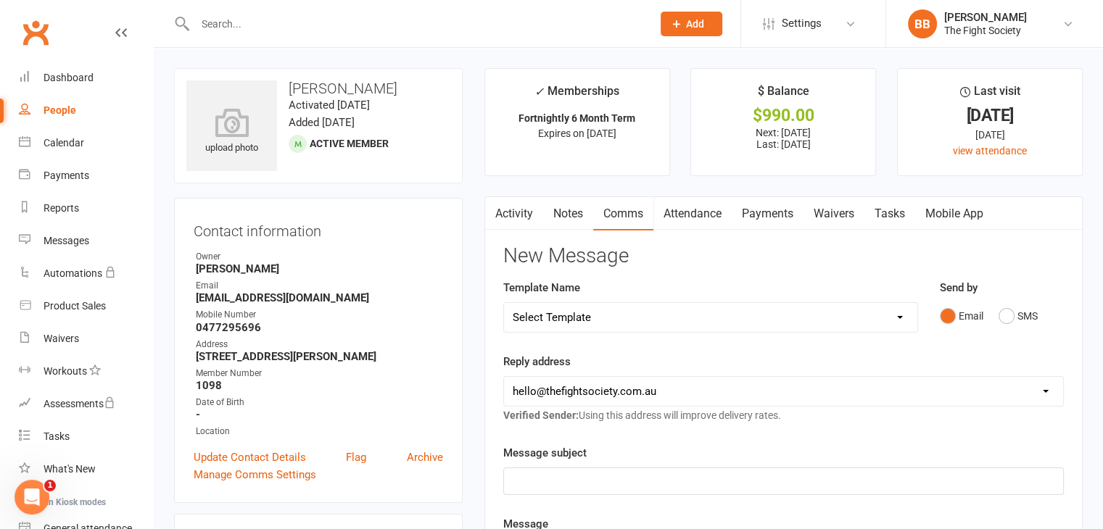
click at [748, 220] on link "Payments" at bounding box center [768, 213] width 72 height 33
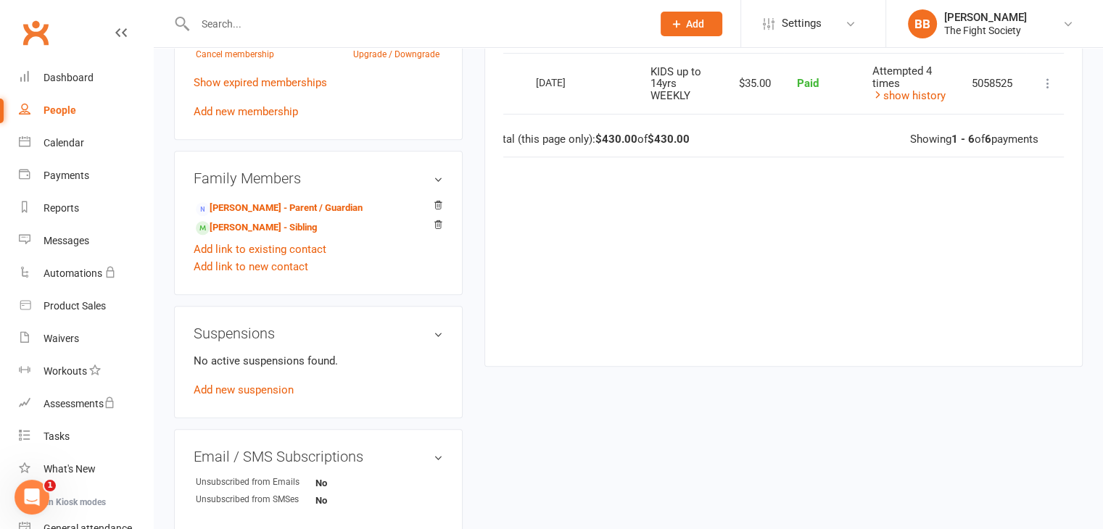
scroll to position [724, 0]
click at [265, 398] on div "No active suspensions found. Add new suspension" at bounding box center [318, 375] width 249 height 46
click at [267, 396] on link "Add new suspension" at bounding box center [244, 389] width 100 height 13
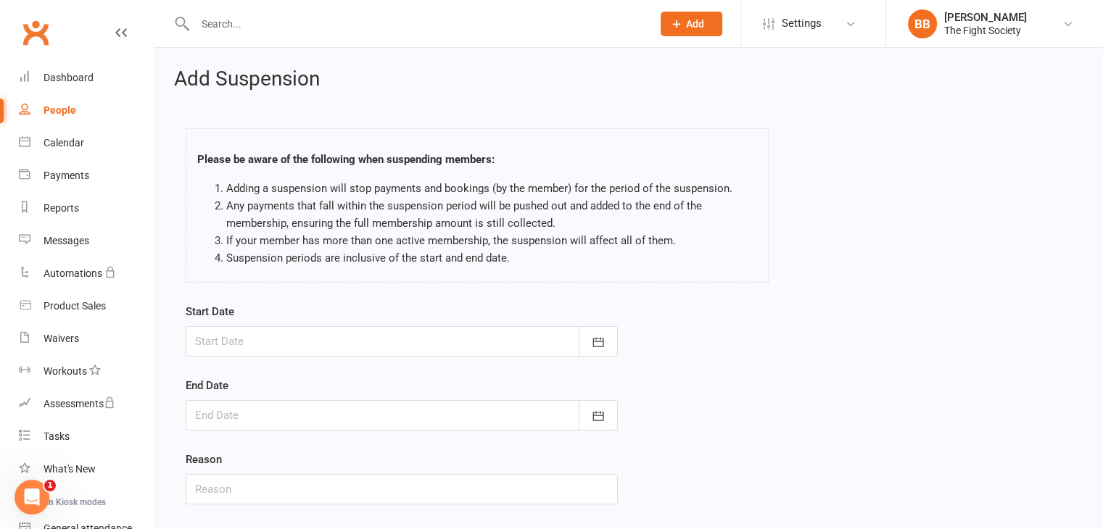
click at [597, 357] on form "Start Date [DATE] Sun Mon Tue Wed Thu Fri Sat 36 31 01 02 03 04 05 06 37 07 08 …" at bounding box center [402, 404] width 432 height 202
click at [597, 348] on icon "button" at bounding box center [598, 342] width 15 height 15
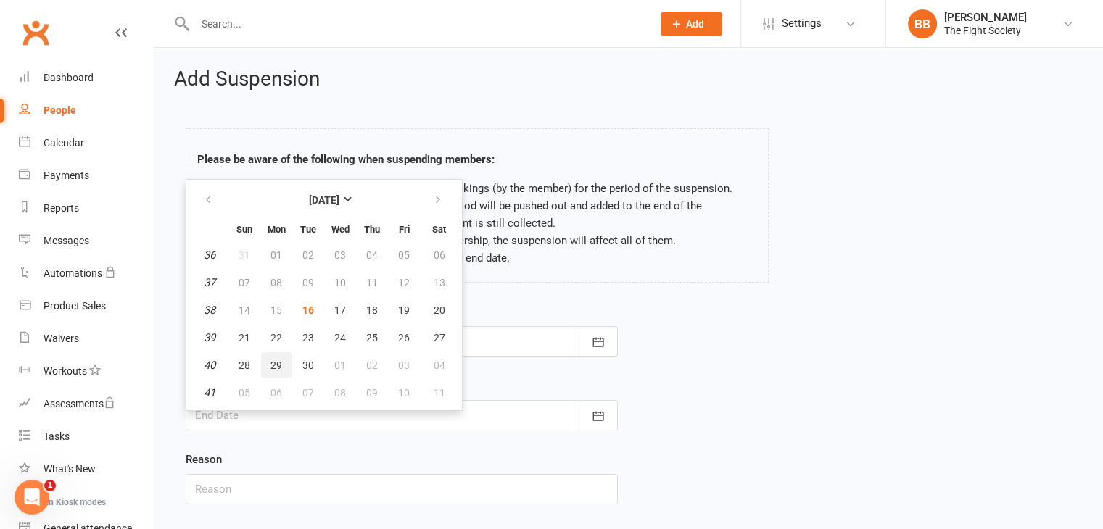
click at [267, 360] on button "29" at bounding box center [276, 365] width 30 height 26
type input "[DATE]"
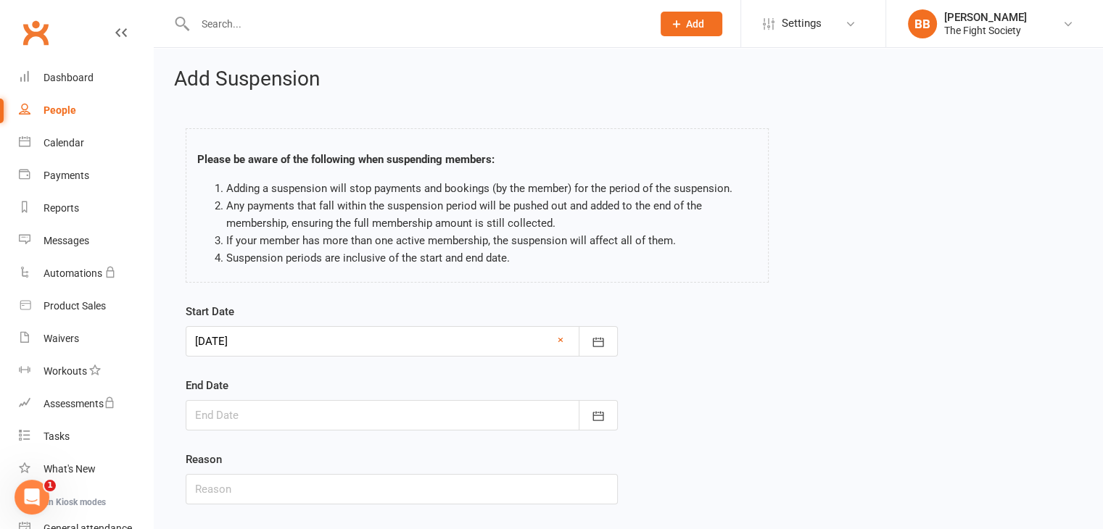
click at [261, 412] on div at bounding box center [402, 415] width 432 height 30
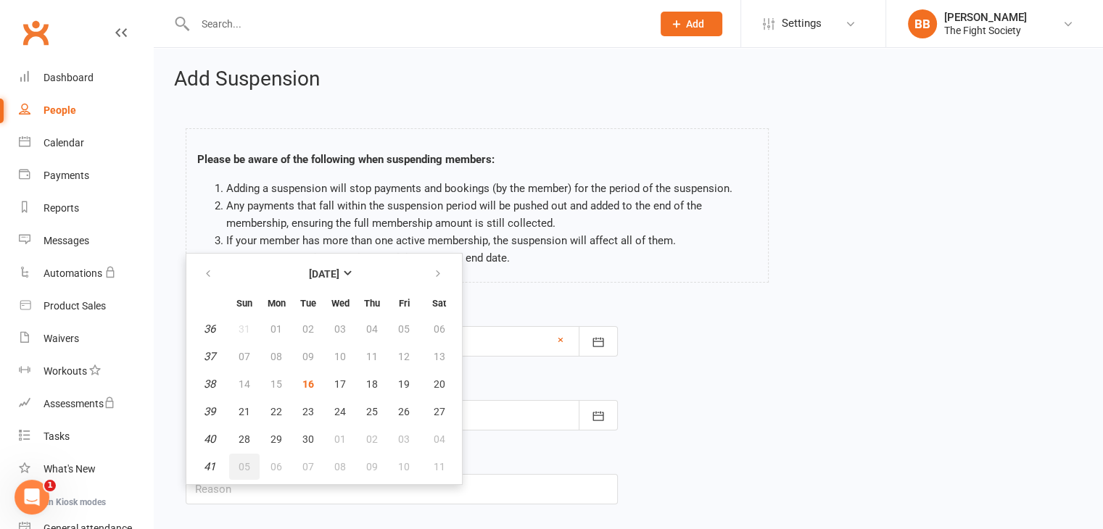
click at [240, 463] on span "05" at bounding box center [245, 467] width 12 height 12
type input "[DATE]"
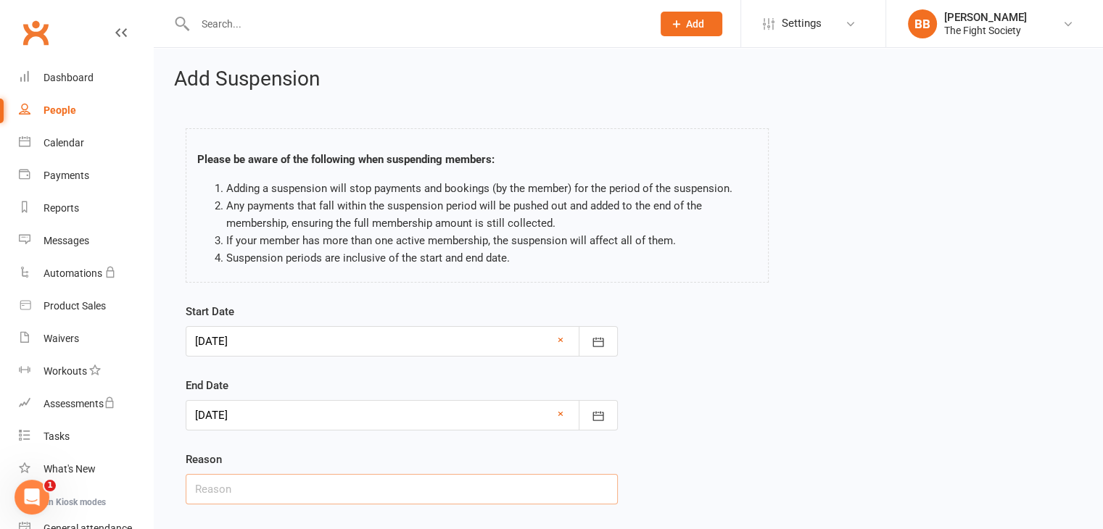
click at [245, 484] on input "text" at bounding box center [402, 489] width 432 height 30
type input "HOLIDAY"
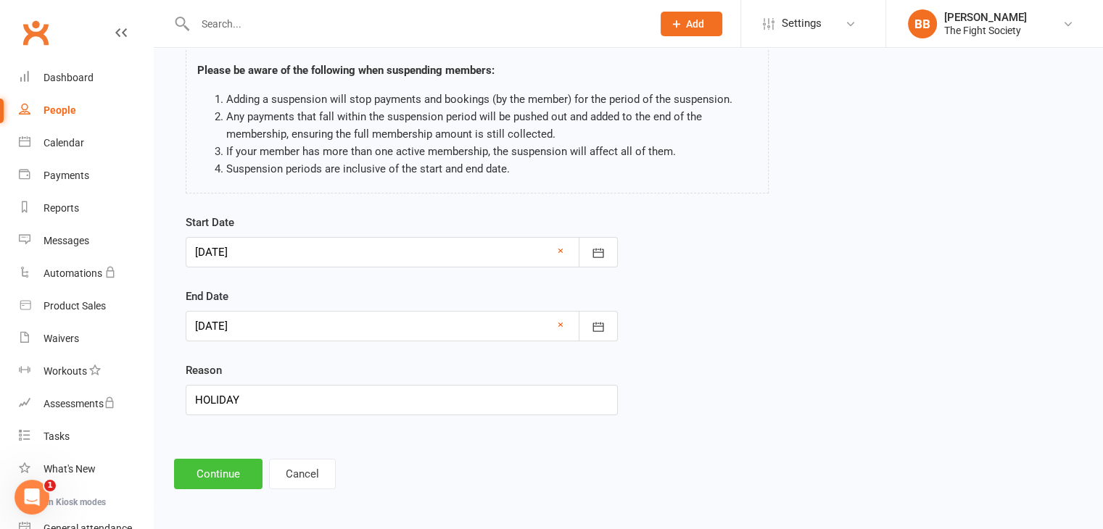
click at [220, 465] on button "Continue" at bounding box center [218, 474] width 88 height 30
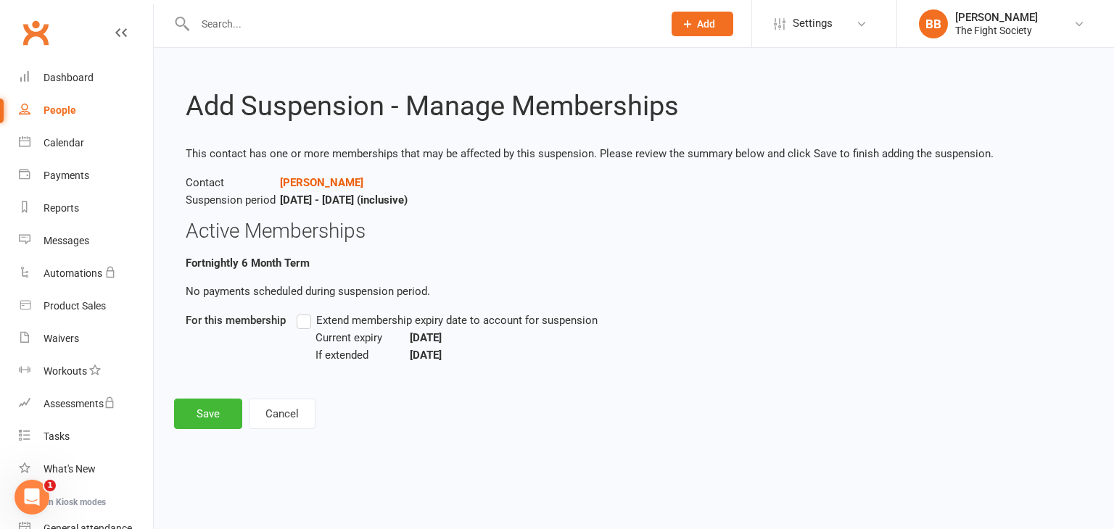
click at [306, 318] on label "Extend membership expiry date to account for suspension" at bounding box center [447, 320] width 301 height 17
click at [306, 312] on input "Extend membership expiry date to account for suspension" at bounding box center [301, 312] width 9 height 0
click at [209, 412] on button "Save" at bounding box center [208, 414] width 68 height 30
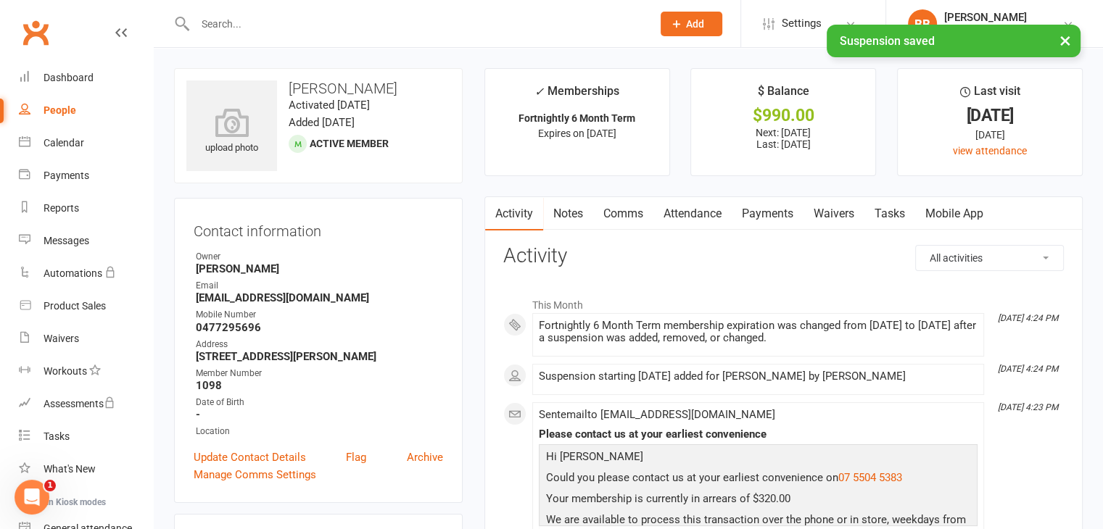
click at [444, 25] on div "× Suspension saved" at bounding box center [542, 25] width 1084 height 0
click at [439, 20] on input "text" at bounding box center [416, 24] width 451 height 20
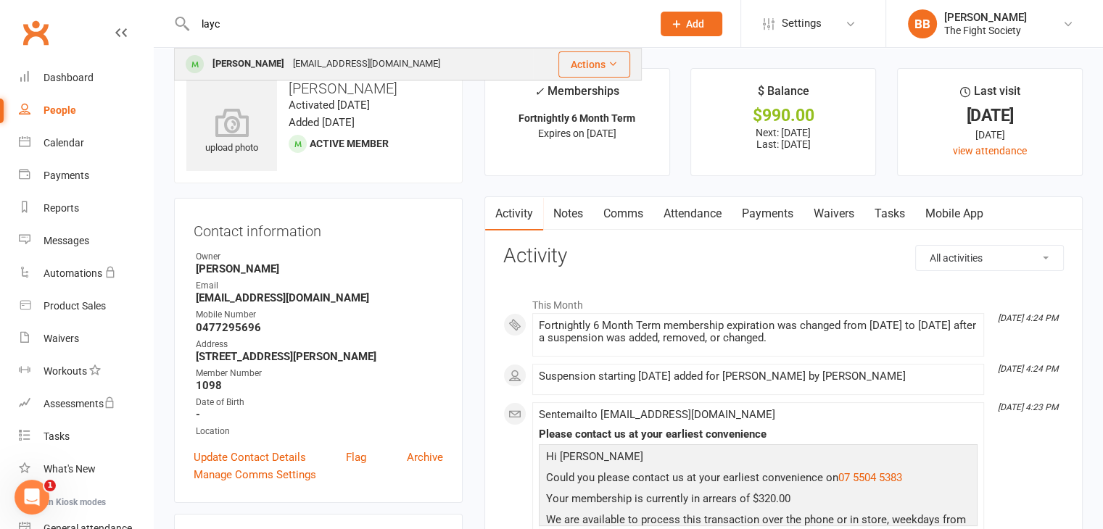
type input "layc"
click at [340, 62] on div "[EMAIL_ADDRESS][DOMAIN_NAME]" at bounding box center [367, 64] width 156 height 21
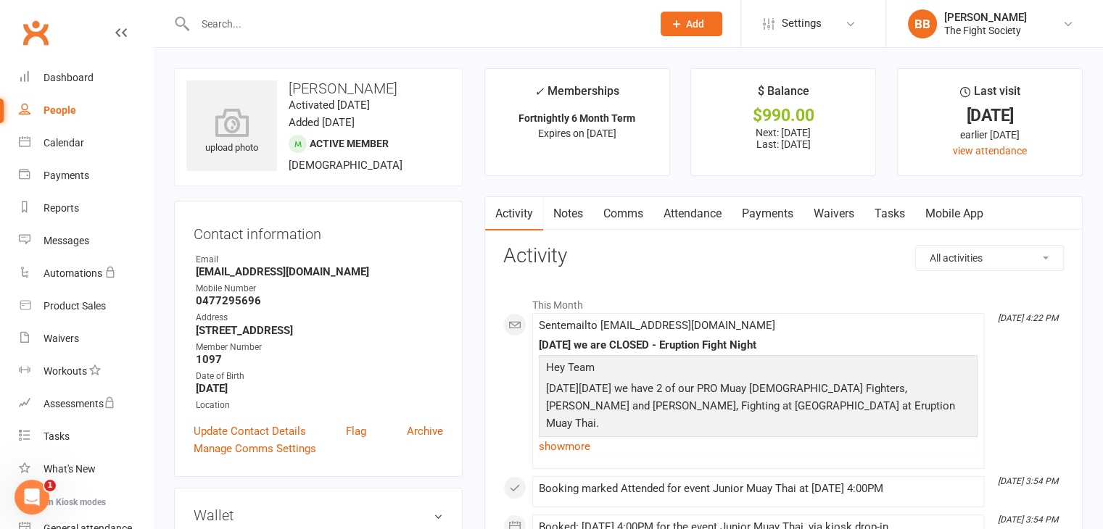
click at [783, 216] on link "Payments" at bounding box center [768, 213] width 72 height 33
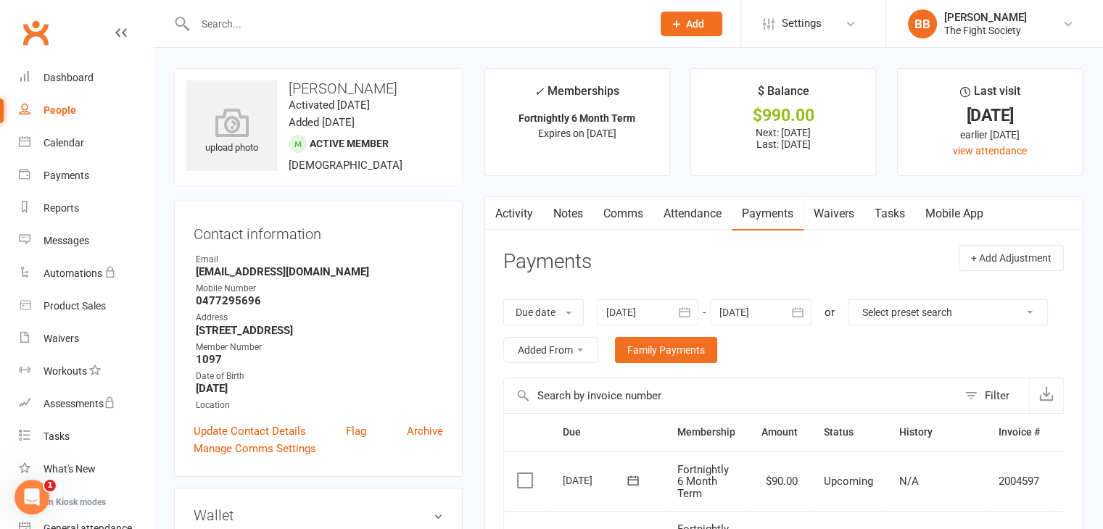
click at [636, 215] on link "Comms" at bounding box center [623, 213] width 60 height 33
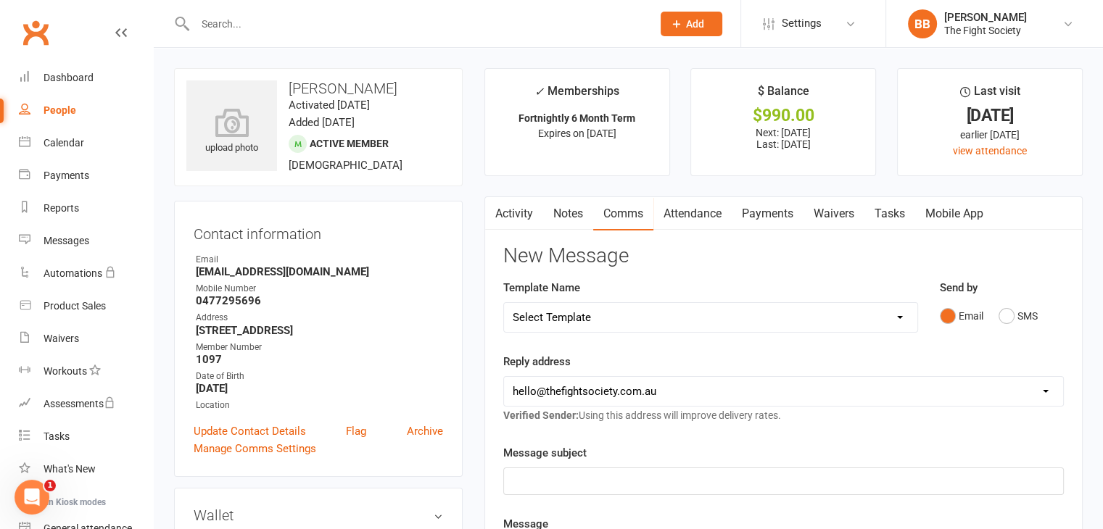
click at [586, 314] on select "Select Template [SMS] [Default template - review before using] Appointment remi…" at bounding box center [710, 317] width 413 height 29
select select "20"
click at [504, 303] on select "Select Template [SMS] [Default template - review before using] Appointment remi…" at bounding box center [710, 317] width 413 height 29
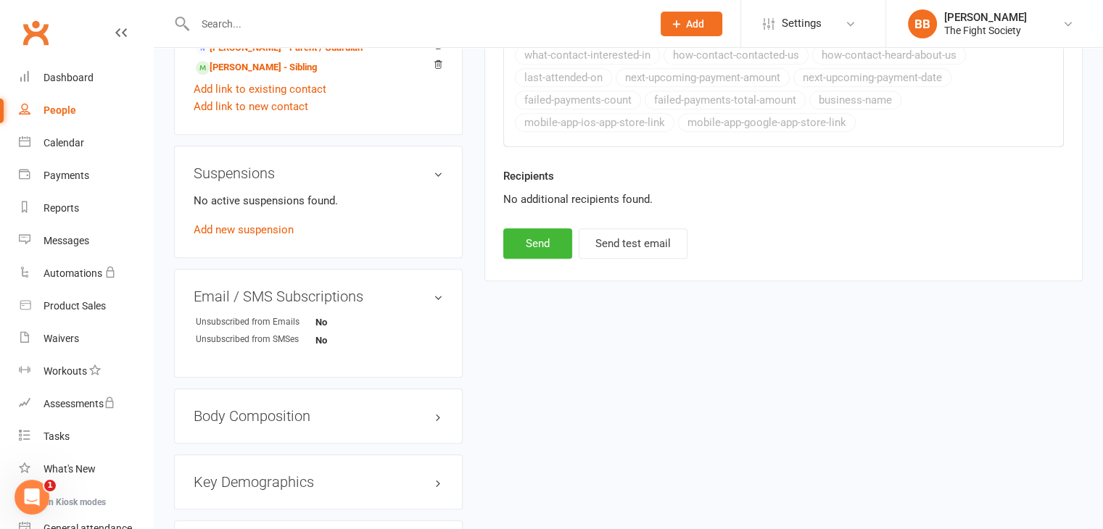
scroll to position [837, 0]
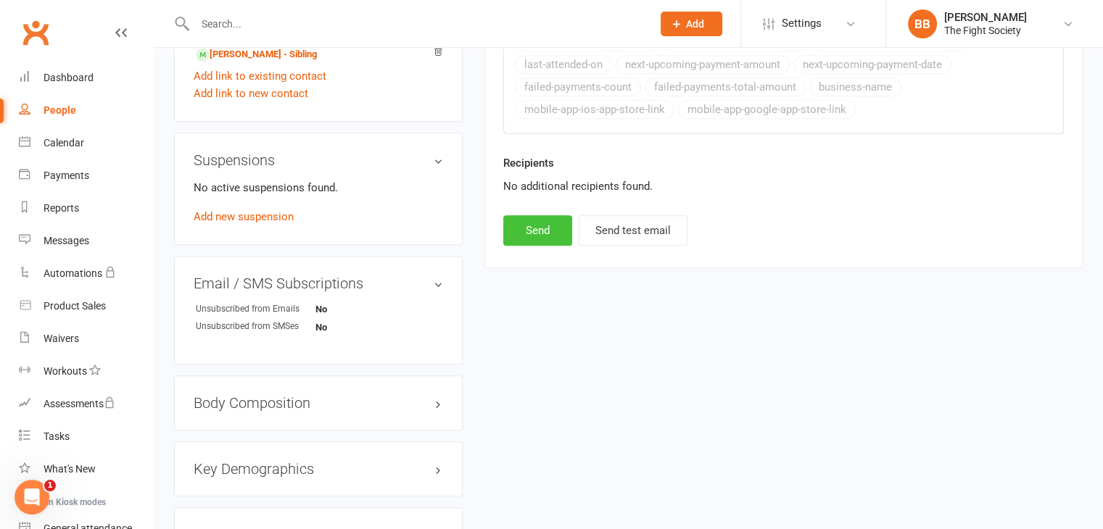
click at [548, 224] on button "Send" at bounding box center [537, 230] width 69 height 30
select select
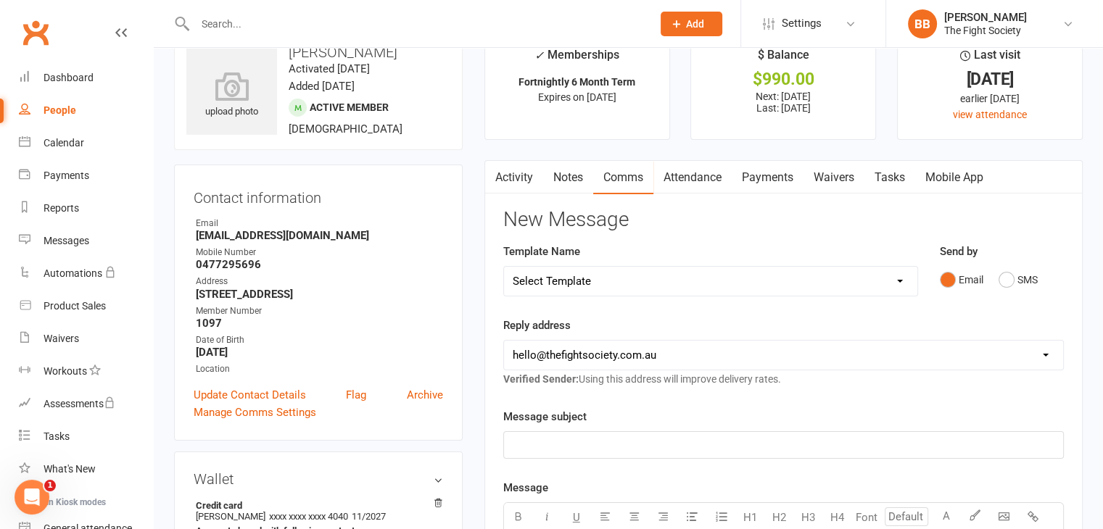
scroll to position [0, 0]
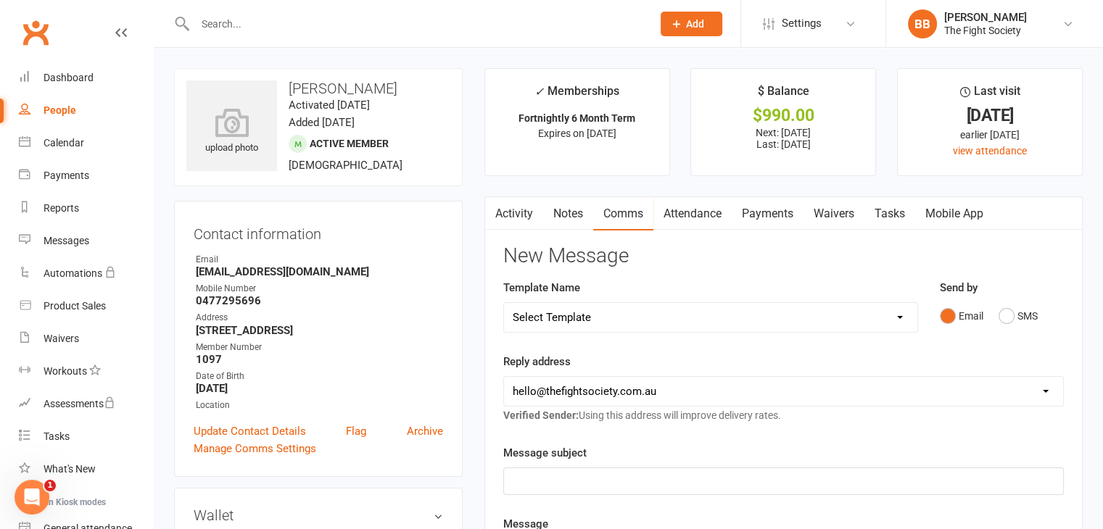
click at [753, 206] on link "Payments" at bounding box center [768, 213] width 72 height 33
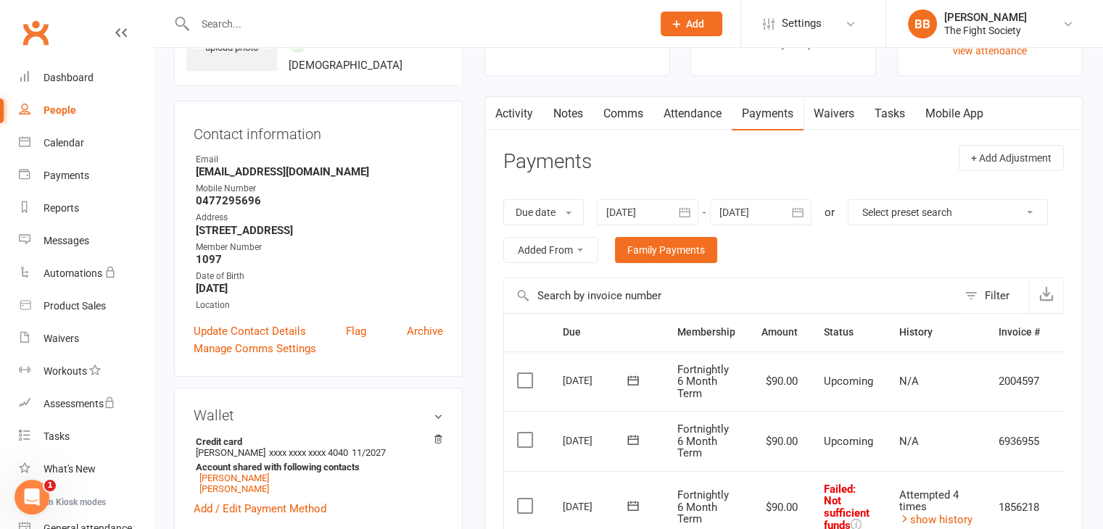
scroll to position [101, 0]
click at [835, 111] on link "Waivers" at bounding box center [833, 112] width 61 height 33
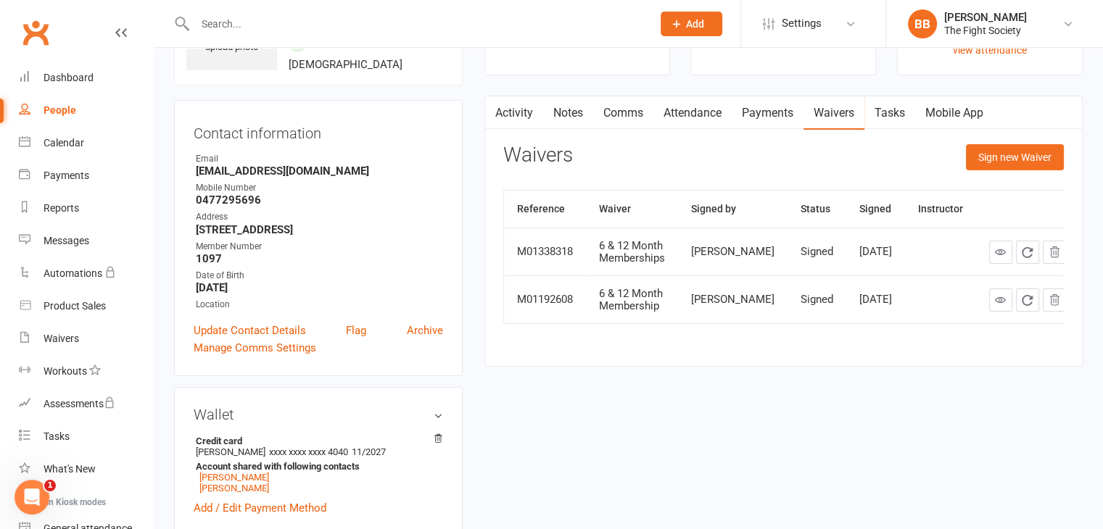
click at [766, 116] on link "Payments" at bounding box center [768, 112] width 72 height 33
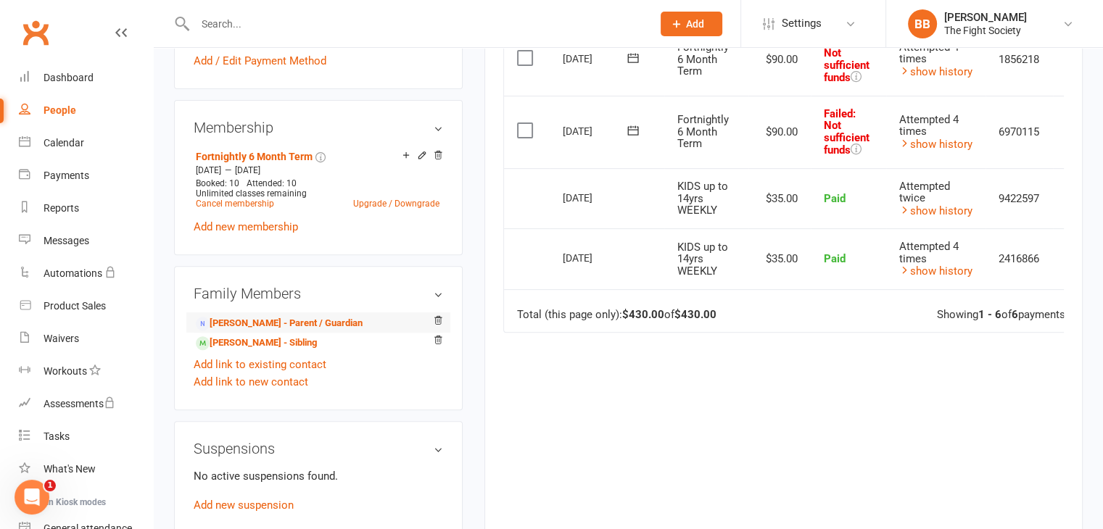
scroll to position [669, 0]
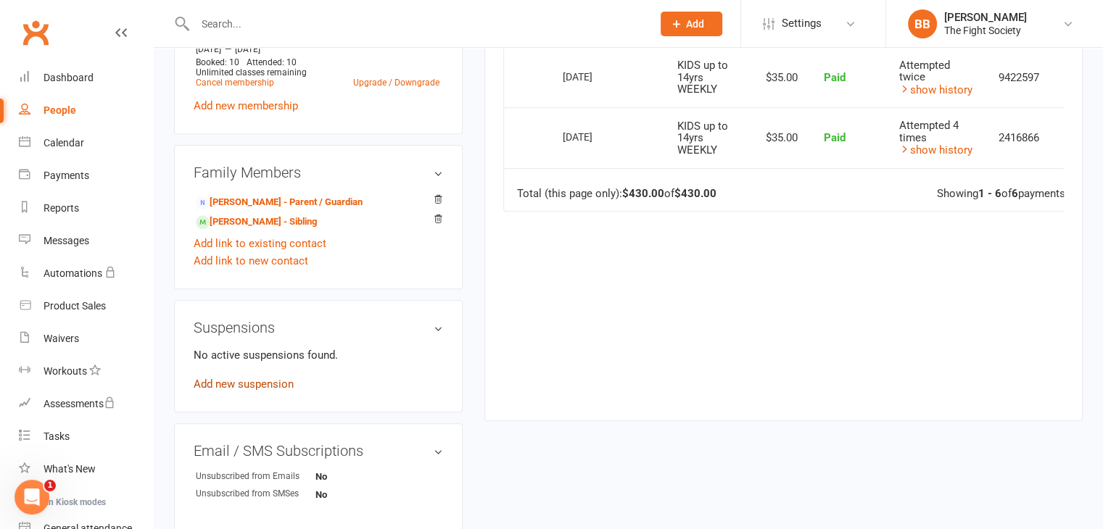
click at [241, 384] on link "Add new suspension" at bounding box center [244, 384] width 100 height 13
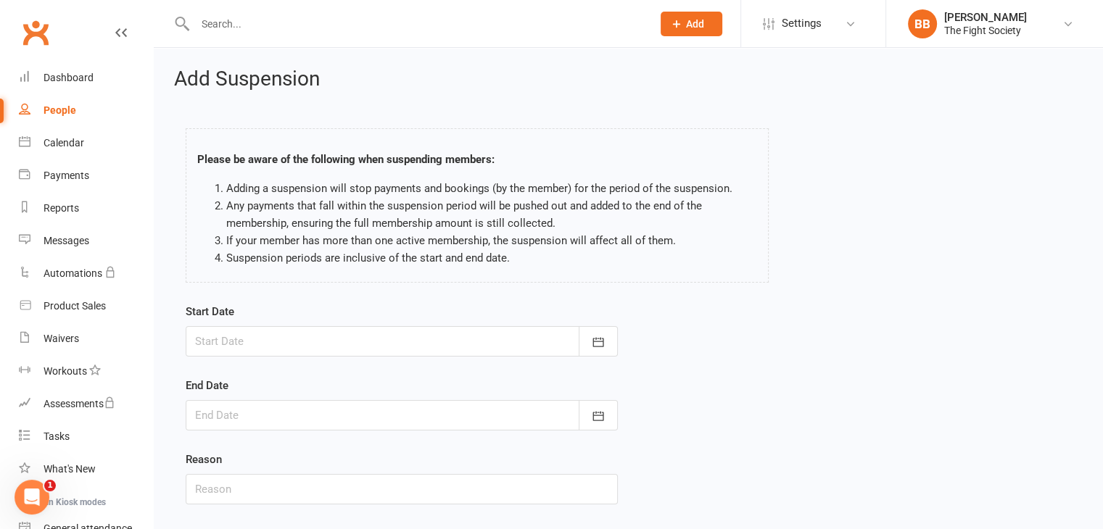
click at [353, 335] on div at bounding box center [402, 341] width 432 height 30
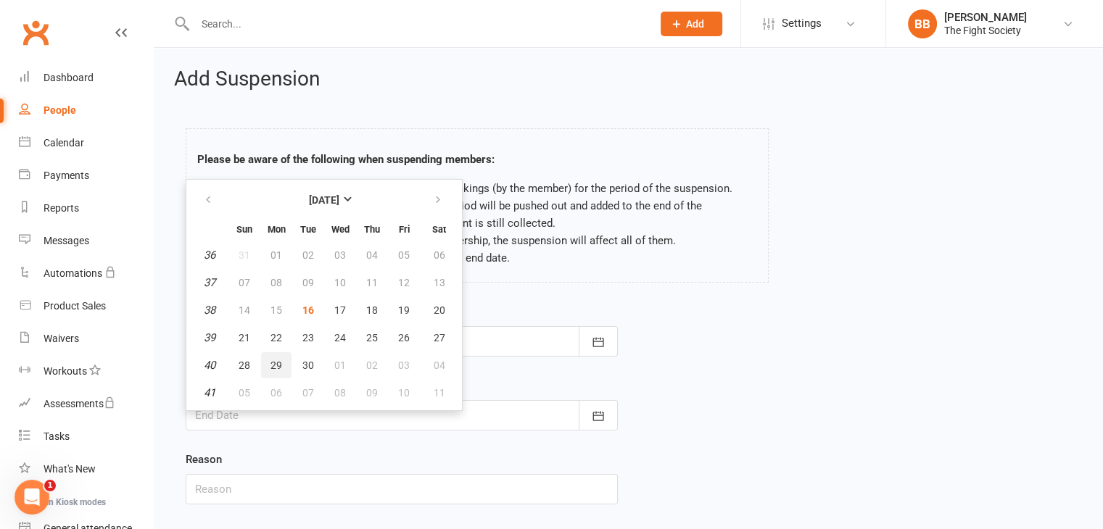
click at [268, 360] on button "29" at bounding box center [276, 365] width 30 height 26
type input "[DATE]"
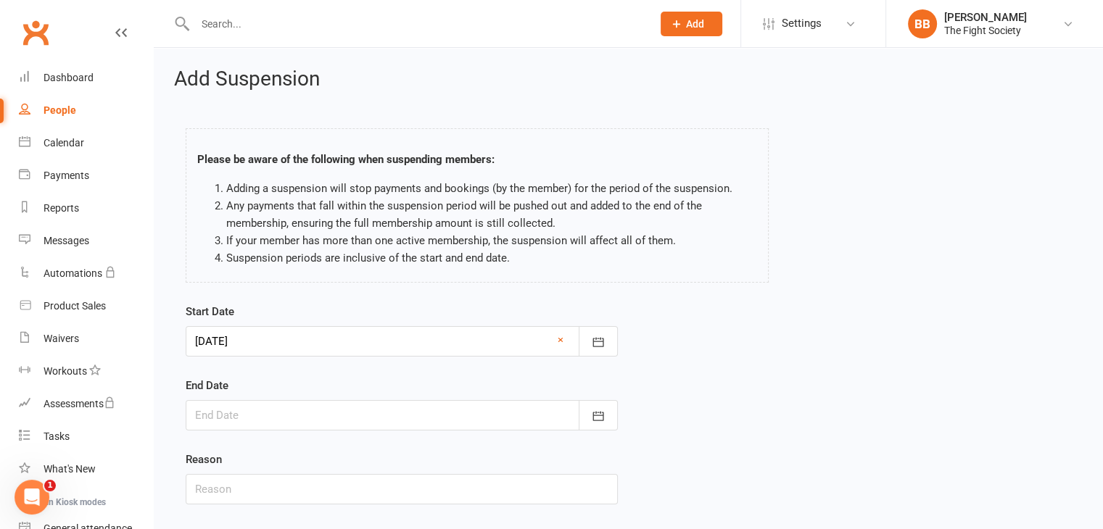
click at [255, 408] on div at bounding box center [402, 415] width 432 height 30
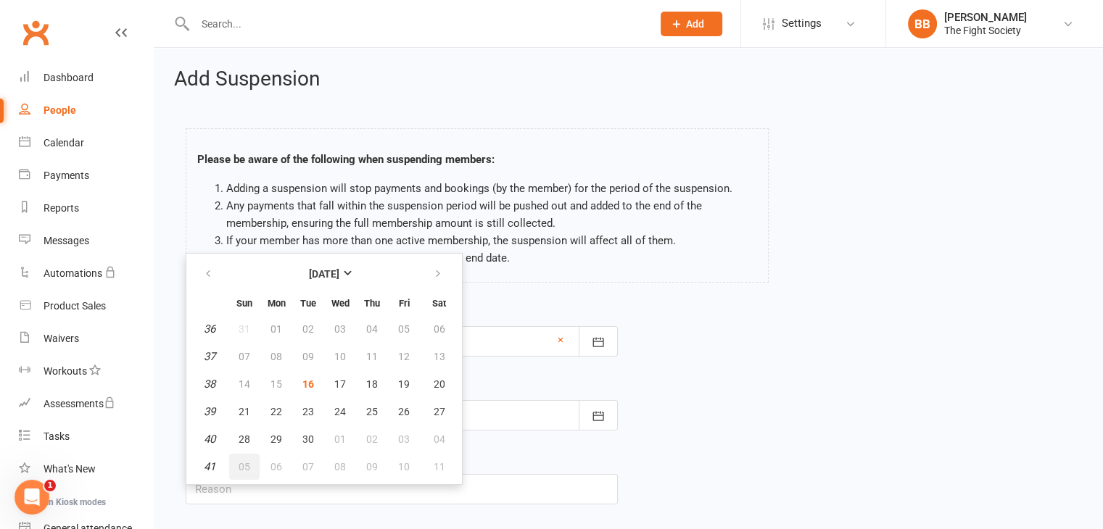
click at [239, 473] on button "05" at bounding box center [244, 467] width 30 height 26
type input "[DATE]"
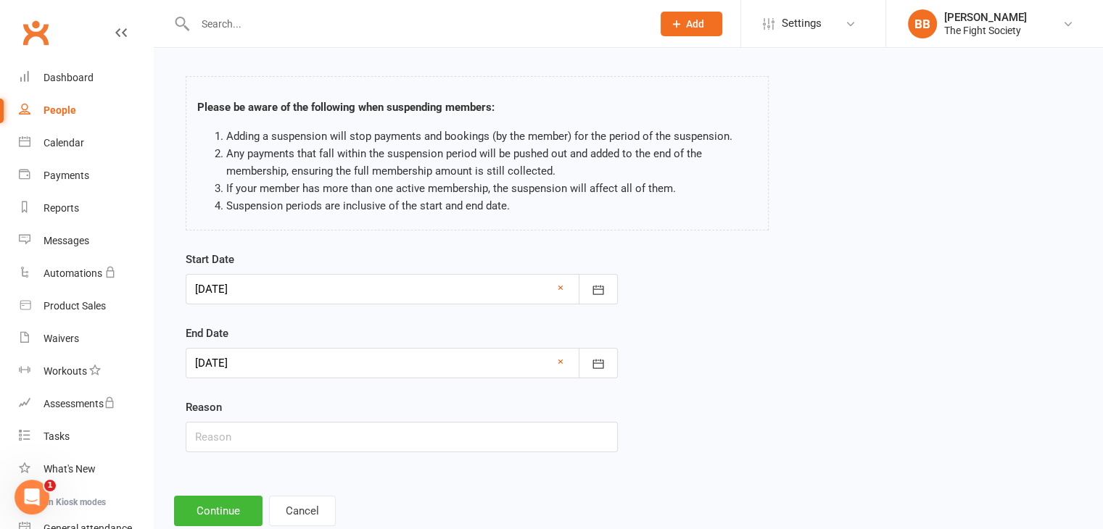
scroll to position [52, 0]
click at [270, 441] on input "text" at bounding box center [402, 437] width 432 height 30
type input "HOLIDAY"
click at [222, 512] on button "Continue" at bounding box center [218, 511] width 88 height 30
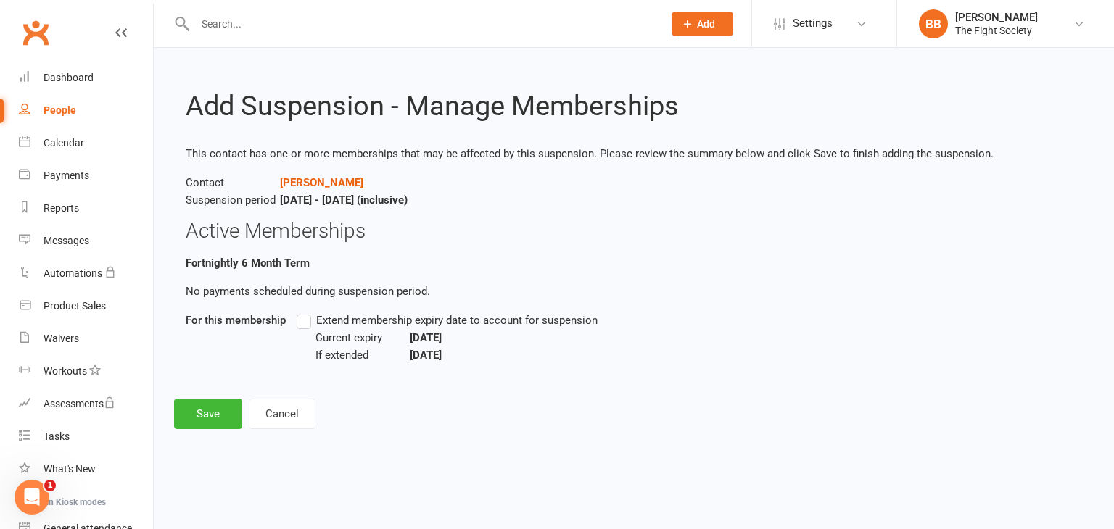
click at [309, 318] on label "Extend membership expiry date to account for suspension" at bounding box center [447, 320] width 301 height 17
click at [306, 312] on input "Extend membership expiry date to account for suspension" at bounding box center [301, 312] width 9 height 0
click at [200, 401] on button "Save" at bounding box center [208, 414] width 68 height 30
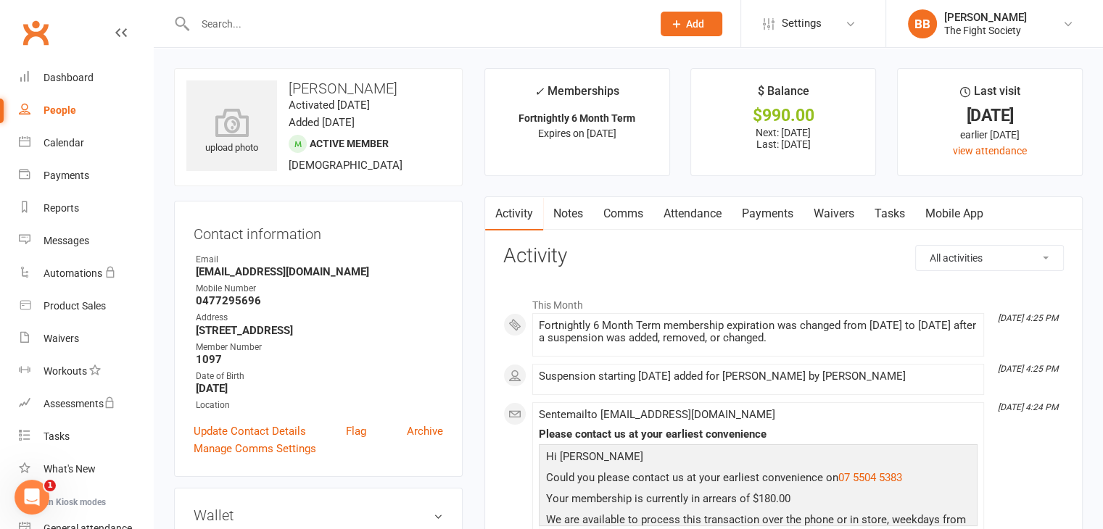
click at [237, 12] on div at bounding box center [408, 23] width 468 height 47
click at [235, 16] on input "text" at bounding box center [416, 24] width 451 height 20
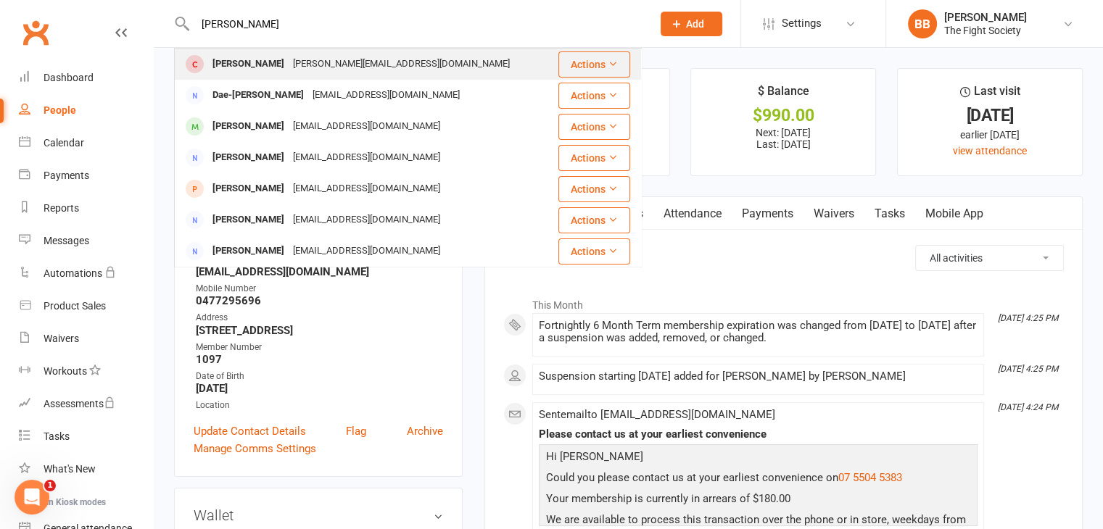
type input "[PERSON_NAME]"
click at [247, 62] on div "[PERSON_NAME]" at bounding box center [248, 64] width 80 height 21
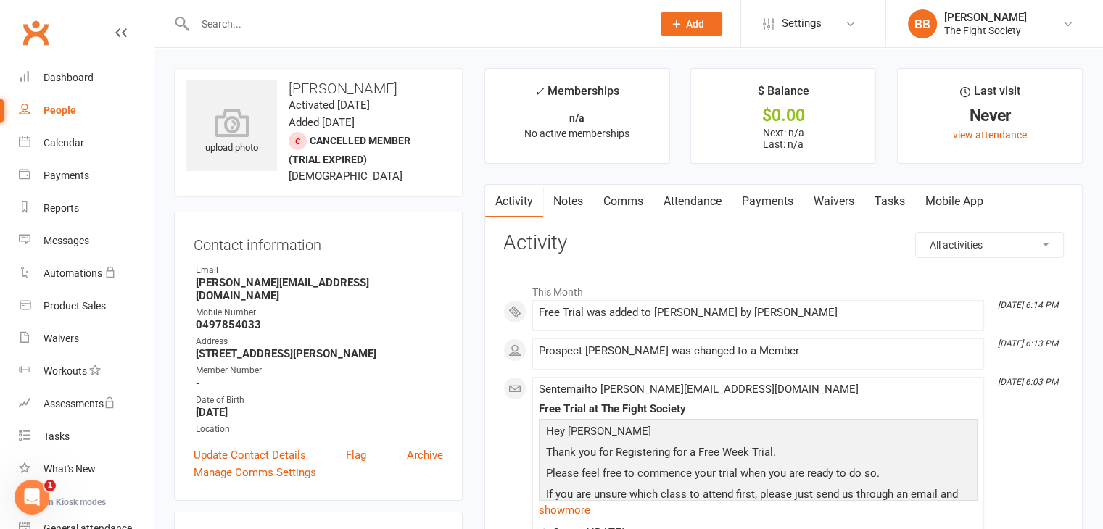
click at [844, 205] on link "Waivers" at bounding box center [833, 201] width 61 height 33
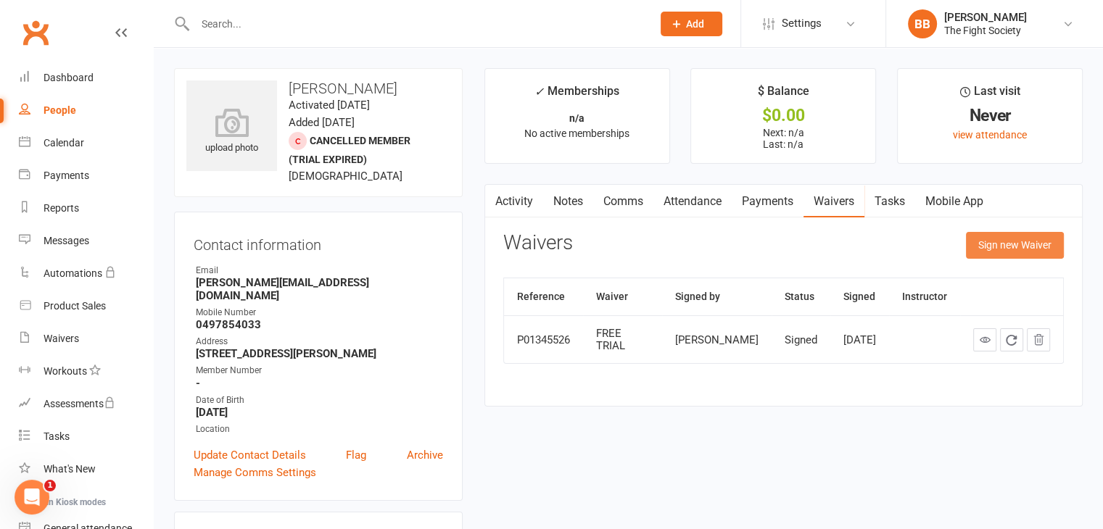
click at [1014, 241] on button "Sign new Waiver" at bounding box center [1015, 245] width 98 height 26
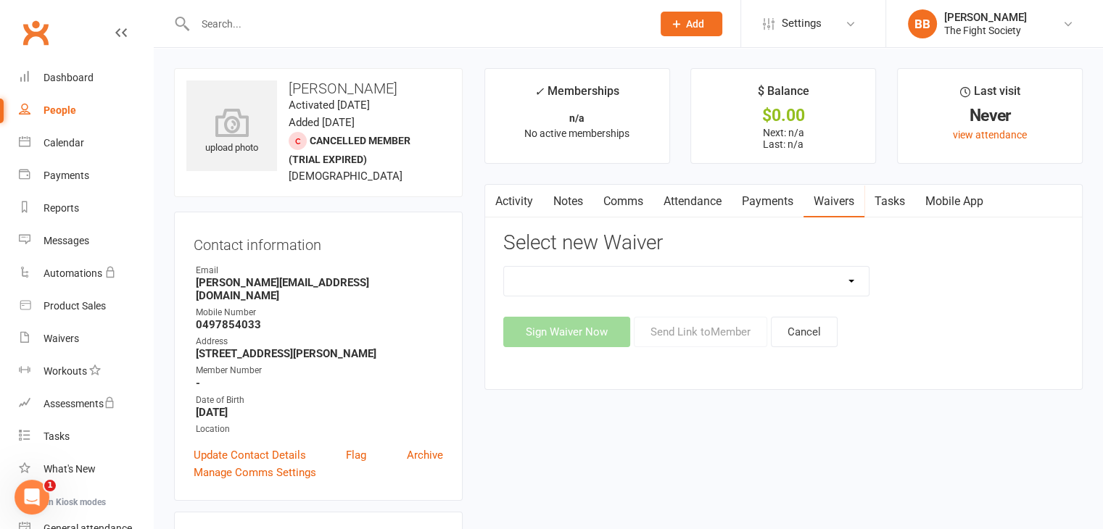
click at [673, 274] on select "6 & 12 Month Memberships Foundation Membership FREE TRIAL No Lock in Membership" at bounding box center [686, 281] width 365 height 29
select select "12741"
click at [504, 267] on select "6 & 12 Month Memberships Foundation Membership FREE TRIAL No Lock in Membership" at bounding box center [686, 281] width 365 height 29
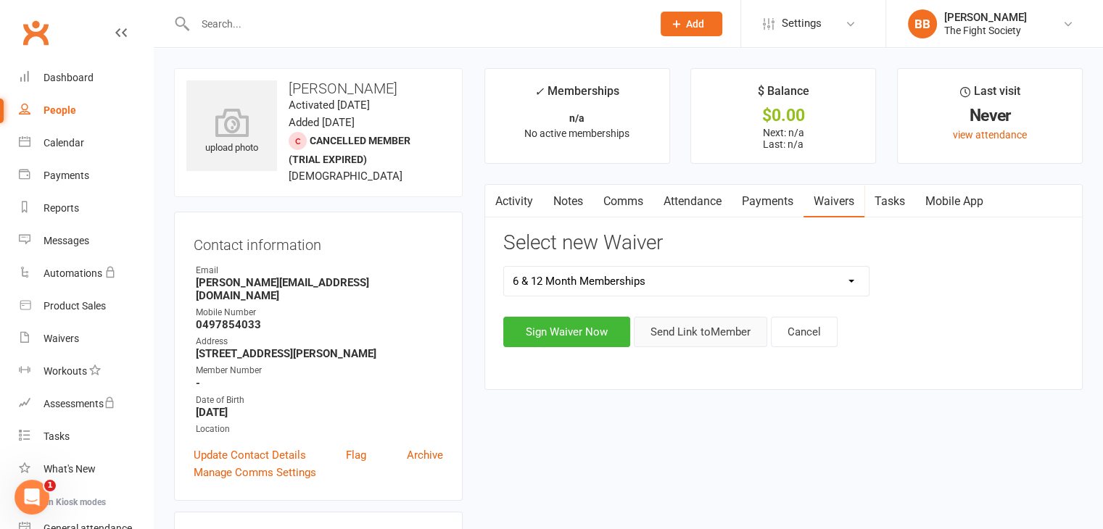
click at [708, 330] on button "Send Link to Member" at bounding box center [700, 332] width 133 height 30
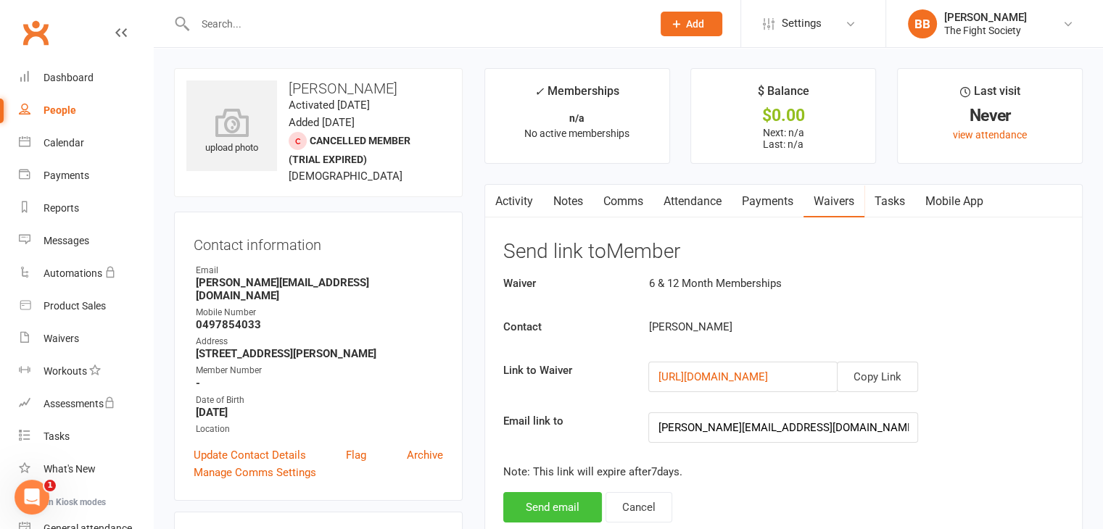
click at [542, 521] on button "Send email" at bounding box center [552, 507] width 99 height 30
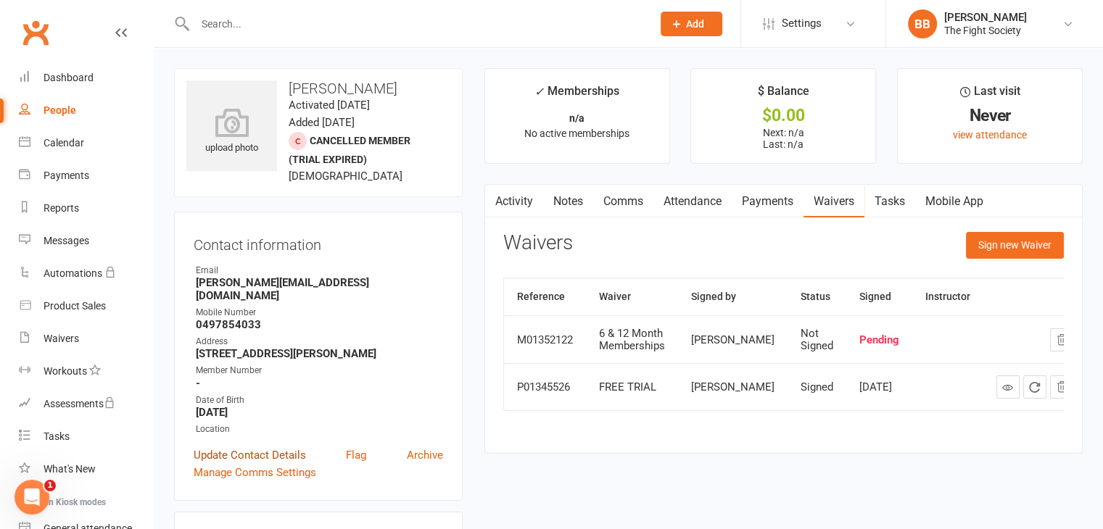
click at [215, 447] on link "Update Contact Details" at bounding box center [250, 455] width 112 height 17
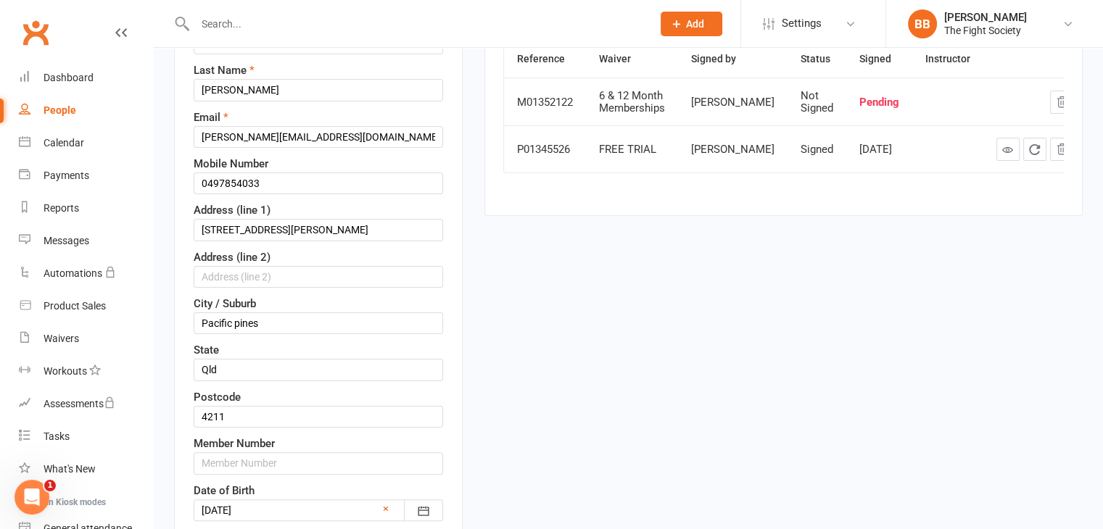
scroll to position [312, 0]
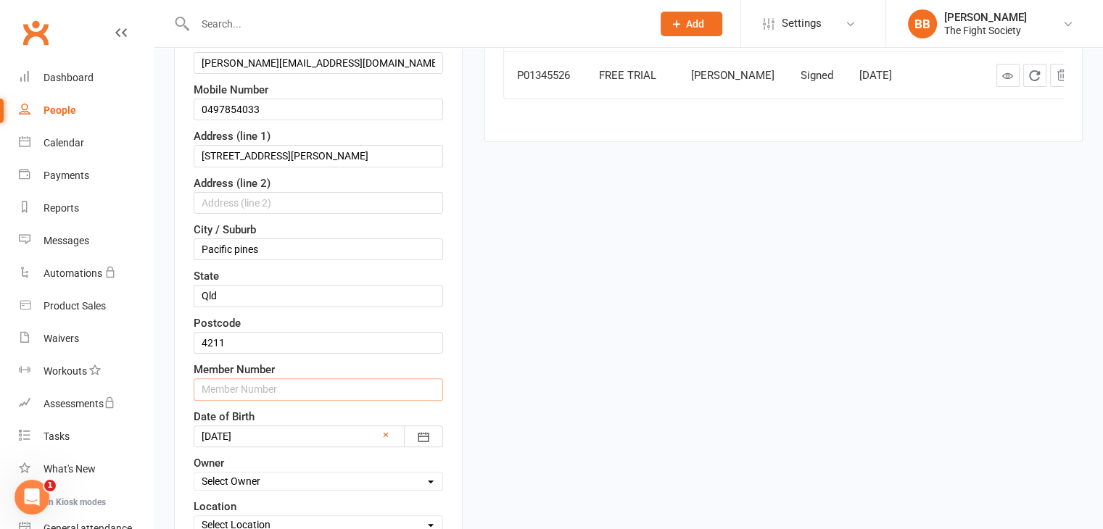
click at [246, 379] on input "text" at bounding box center [318, 389] width 249 height 22
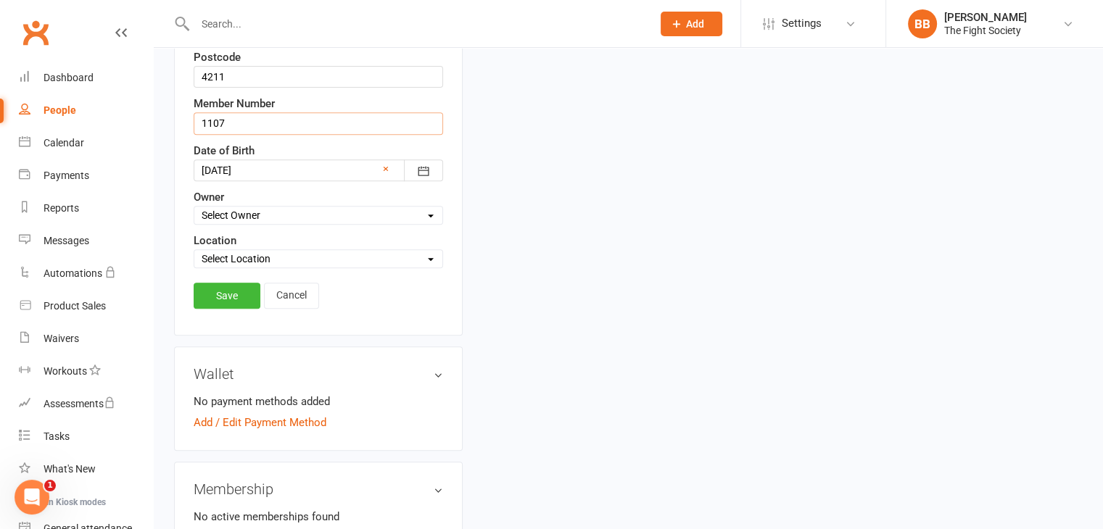
scroll to position [582, 0]
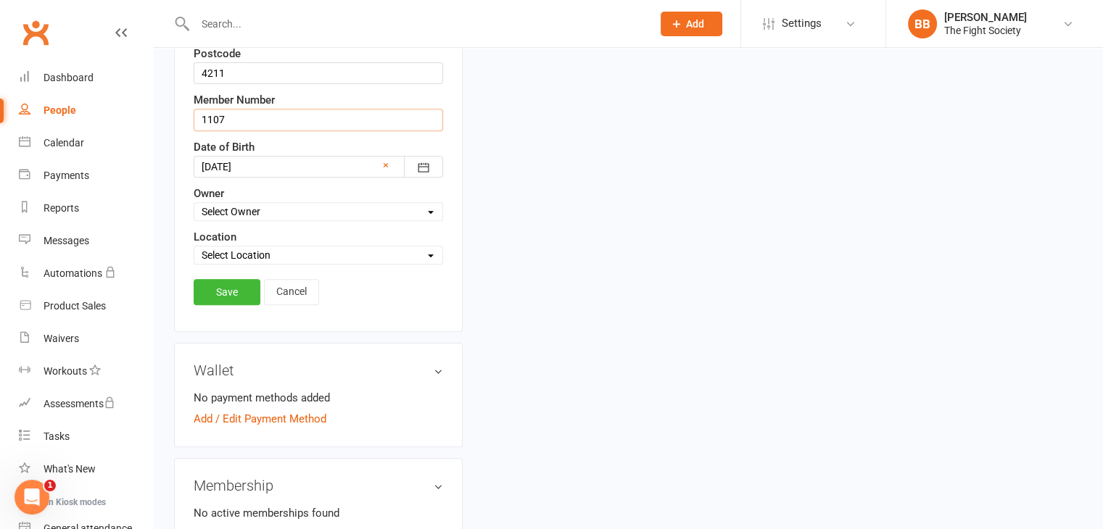
type input "1107"
click at [226, 302] on div "Save Cancel" at bounding box center [318, 295] width 249 height 33
click at [232, 285] on link "Save" at bounding box center [227, 292] width 67 height 26
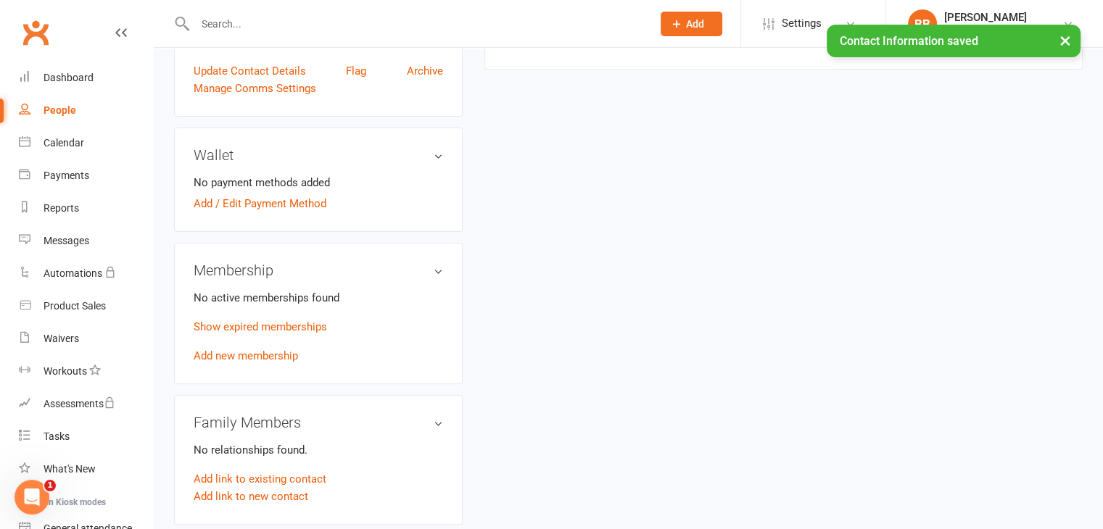
scroll to position [384, 0]
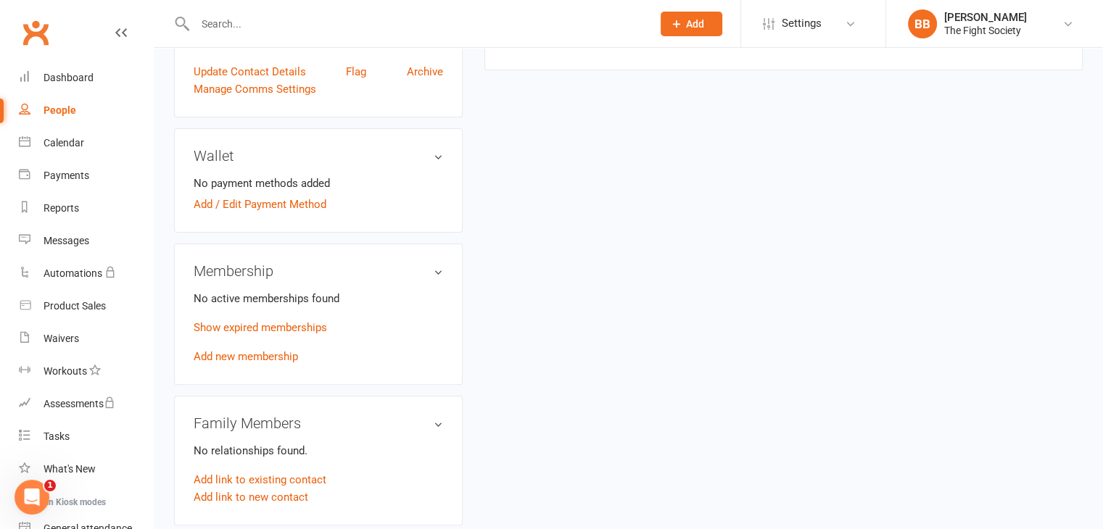
click at [328, 27] on input "text" at bounding box center [416, 24] width 451 height 20
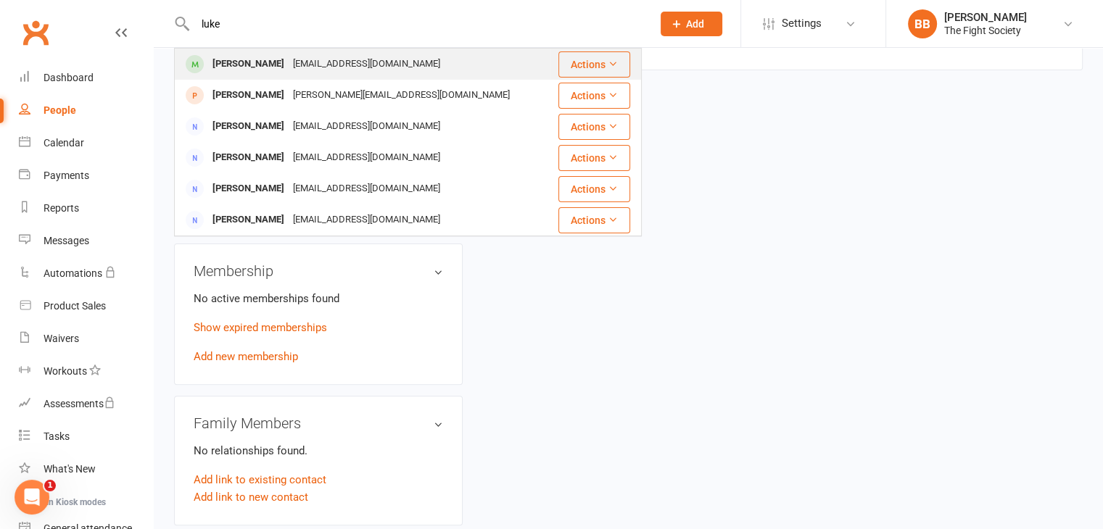
type input "luke"
click at [262, 65] on div "[PERSON_NAME]" at bounding box center [248, 64] width 80 height 21
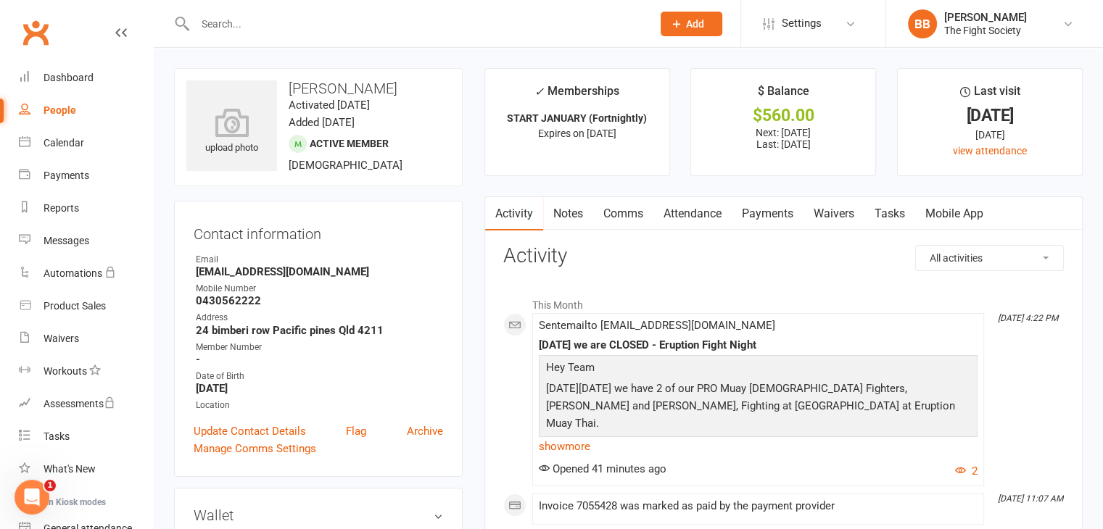
click at [776, 210] on link "Payments" at bounding box center [768, 213] width 72 height 33
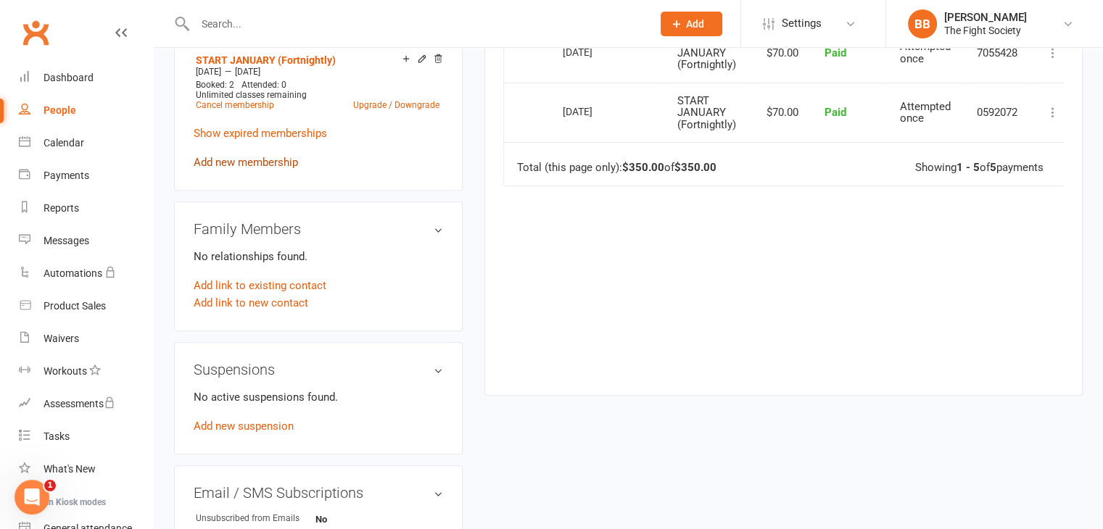
scroll to position [615, 0]
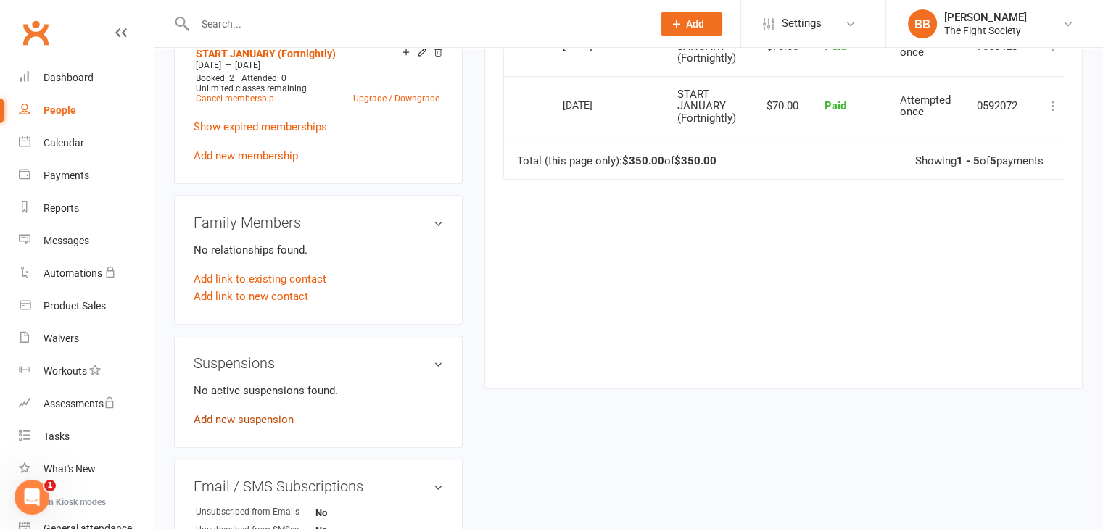
click at [262, 423] on link "Add new suspension" at bounding box center [244, 419] width 100 height 13
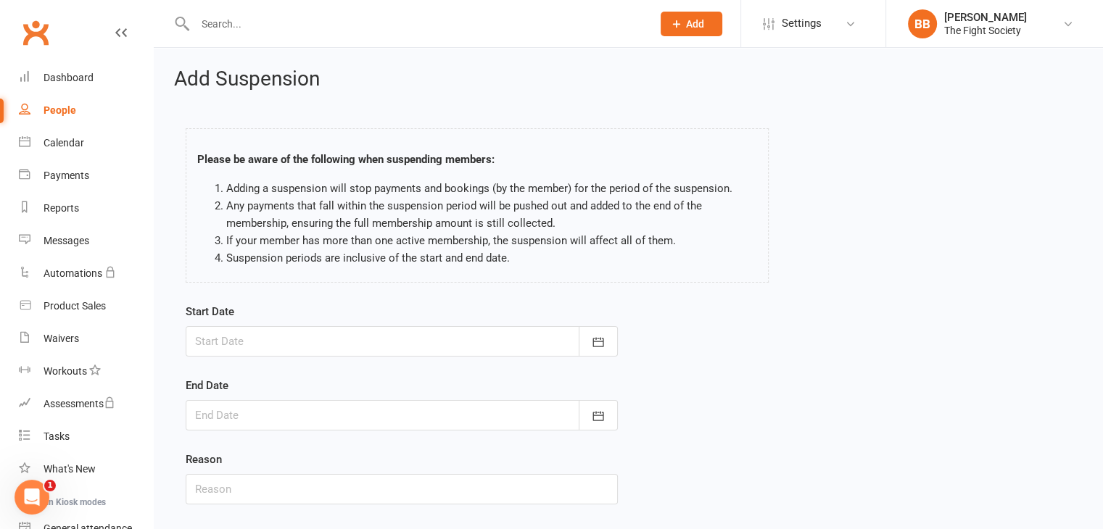
click at [381, 344] on div at bounding box center [402, 341] width 432 height 30
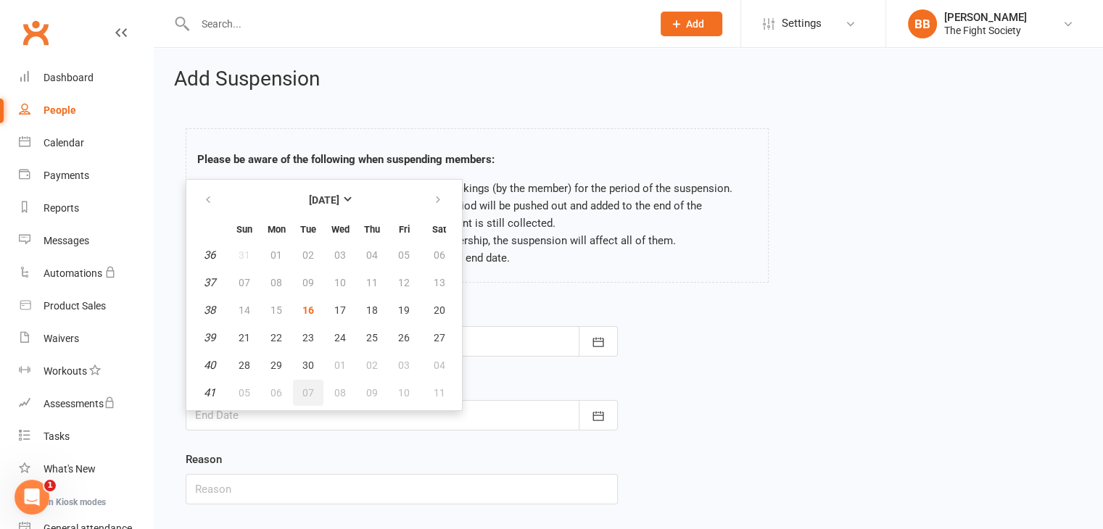
click at [307, 402] on button "07" at bounding box center [308, 393] width 30 height 26
type input "[DATE]"
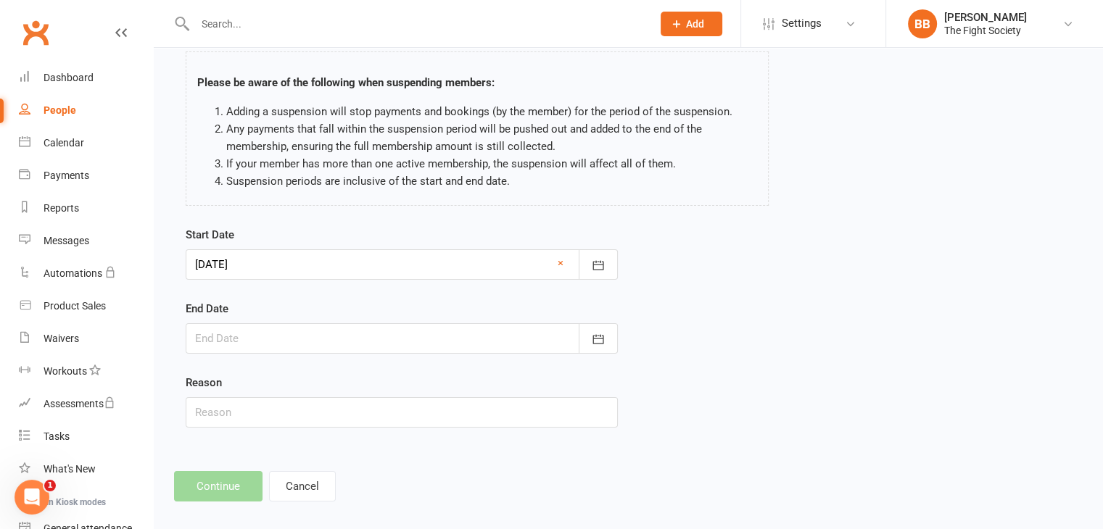
scroll to position [87, 0]
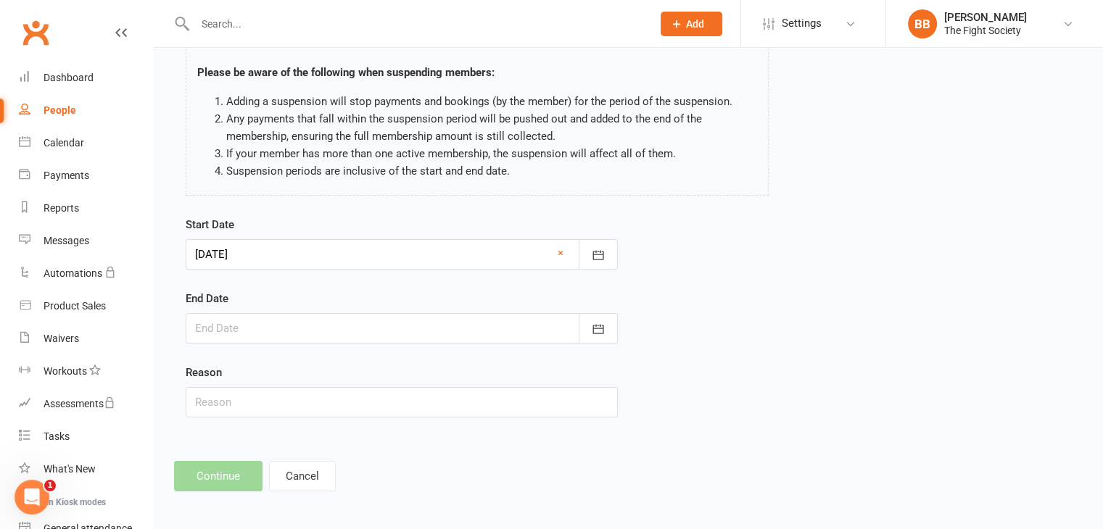
click at [293, 326] on div at bounding box center [402, 328] width 432 height 30
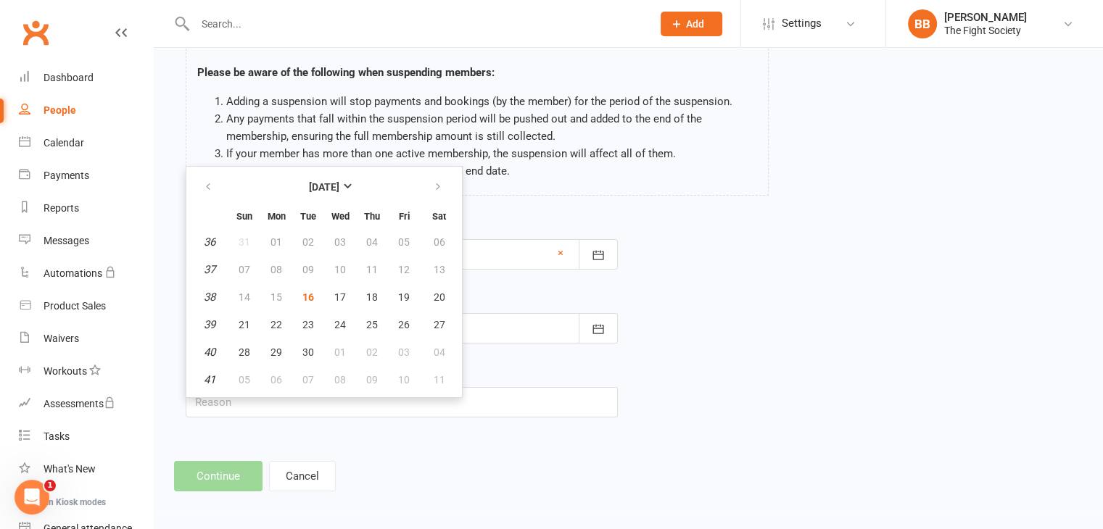
click at [508, 256] on div at bounding box center [402, 254] width 432 height 30
click at [308, 297] on span "16" at bounding box center [308, 297] width 12 height 12
type input "[DATE]"
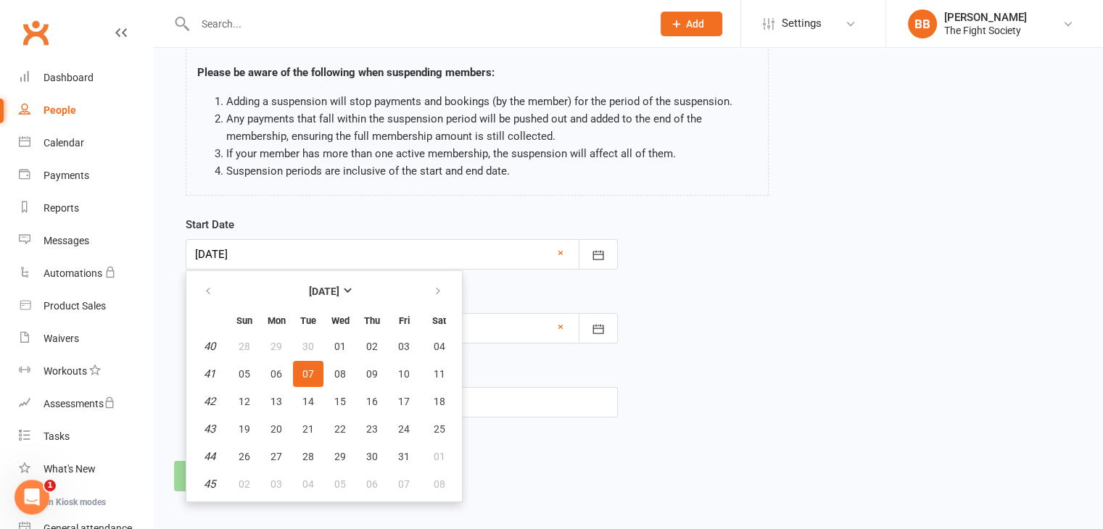
click at [500, 331] on div at bounding box center [402, 328] width 432 height 30
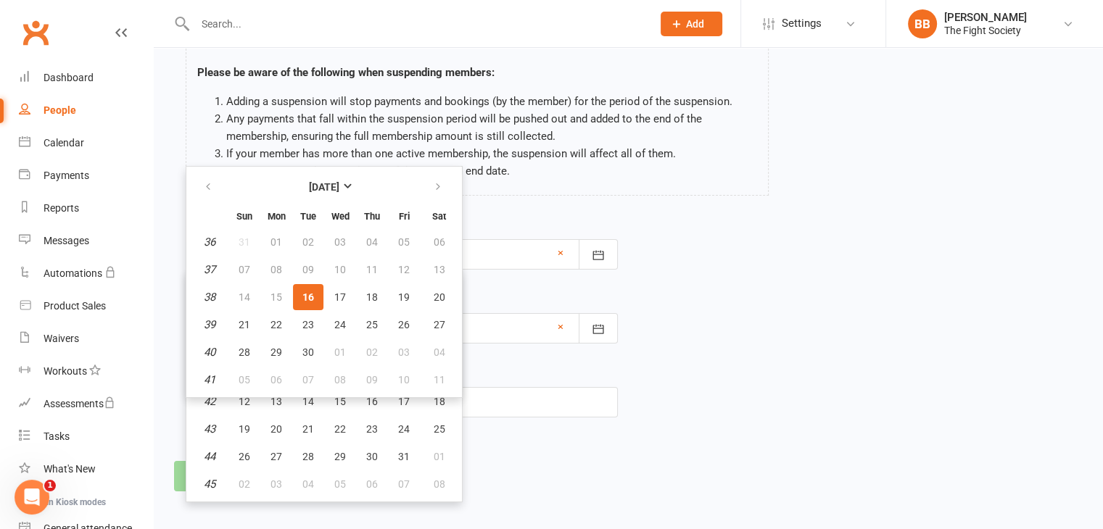
click at [502, 250] on div at bounding box center [402, 254] width 432 height 30
click at [216, 183] on button "button" at bounding box center [209, 187] width 31 height 26
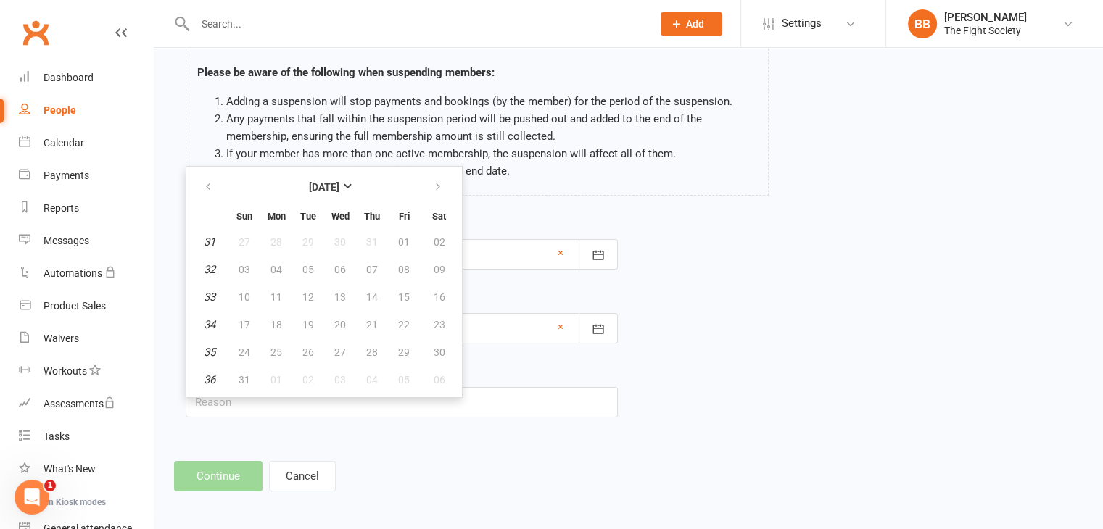
click at [497, 253] on div at bounding box center [402, 254] width 432 height 30
click at [558, 323] on link "×" at bounding box center [561, 326] width 6 height 17
click at [563, 250] on div at bounding box center [402, 254] width 432 height 30
click at [516, 253] on div at bounding box center [402, 254] width 432 height 30
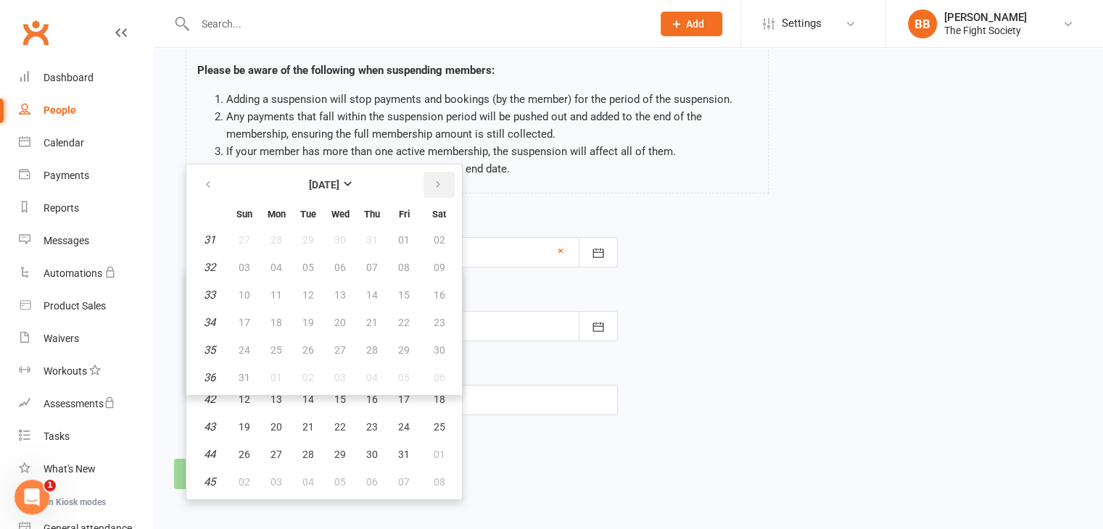
click at [433, 188] on icon "button" at bounding box center [438, 185] width 10 height 12
click at [313, 291] on button "16" at bounding box center [308, 295] width 30 height 26
type input "[DATE]"
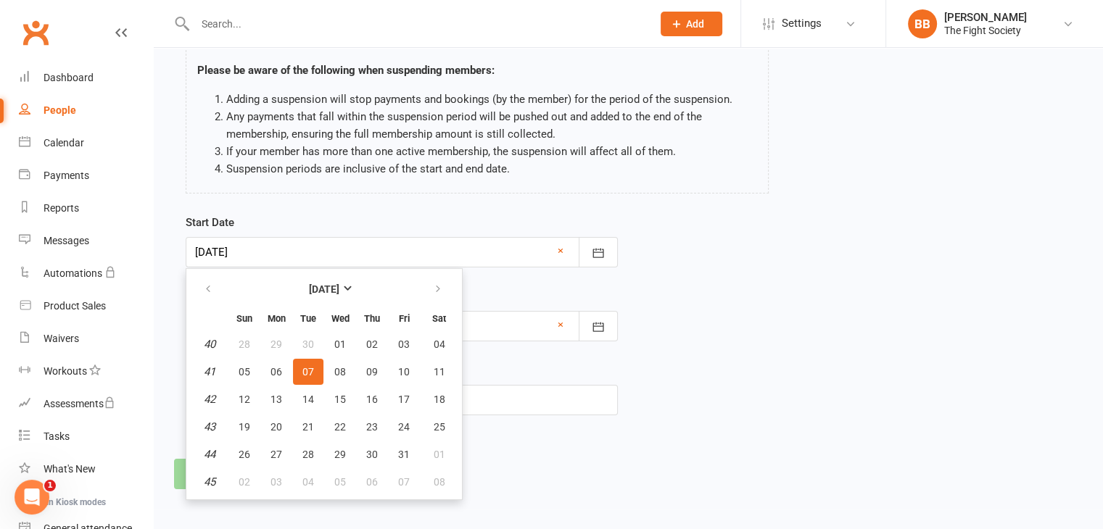
click at [497, 256] on div at bounding box center [402, 252] width 432 height 30
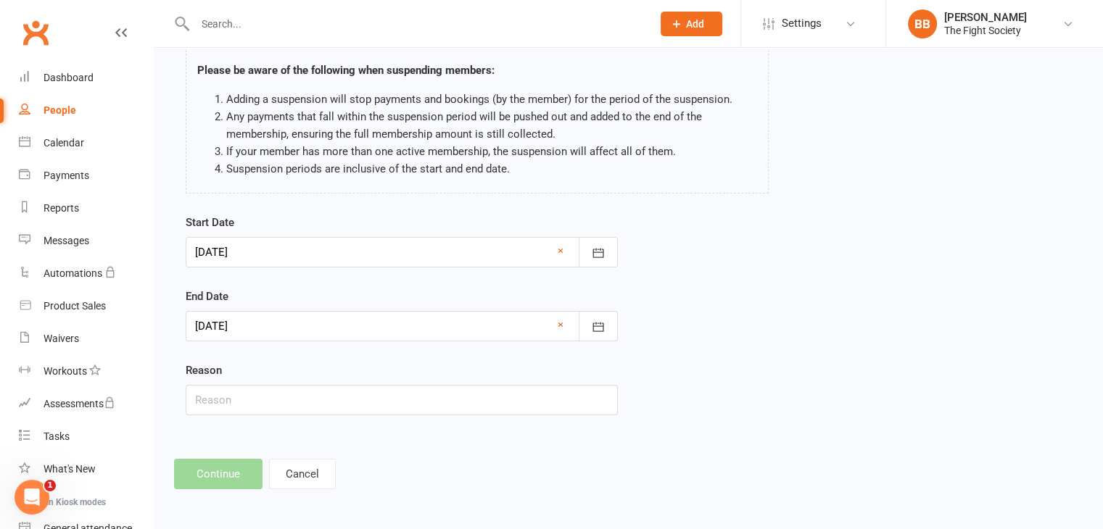
click at [553, 248] on div at bounding box center [402, 252] width 432 height 30
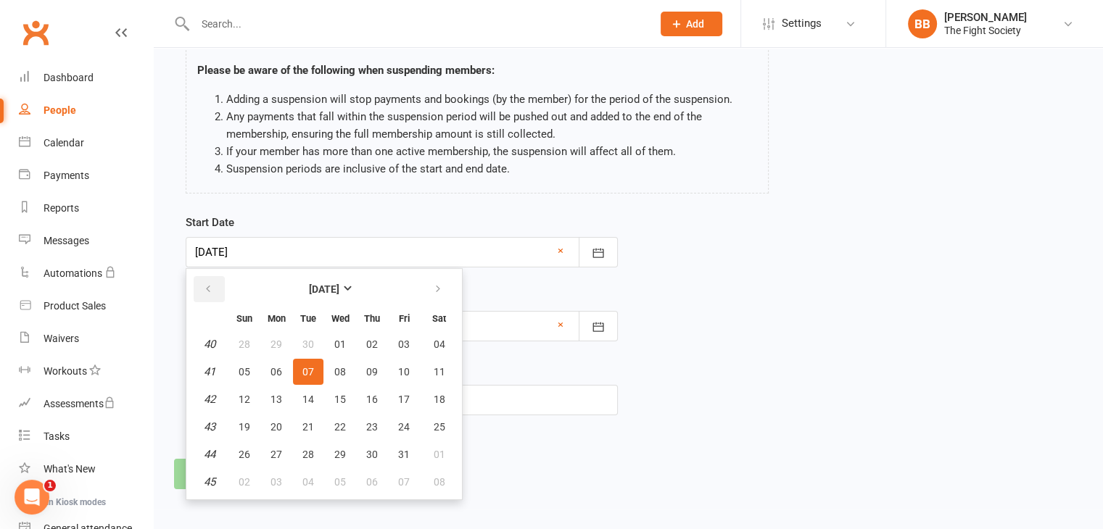
click at [205, 284] on icon "button" at bounding box center [208, 290] width 10 height 12
click at [302, 409] on button "16" at bounding box center [308, 399] width 30 height 26
type input "[DATE]"
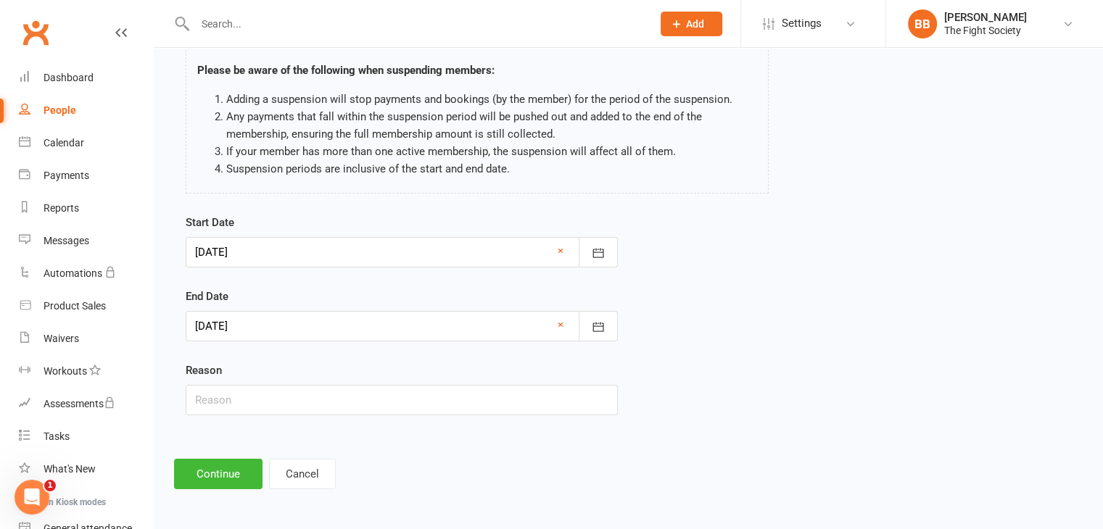
click at [524, 327] on div at bounding box center [402, 326] width 432 height 30
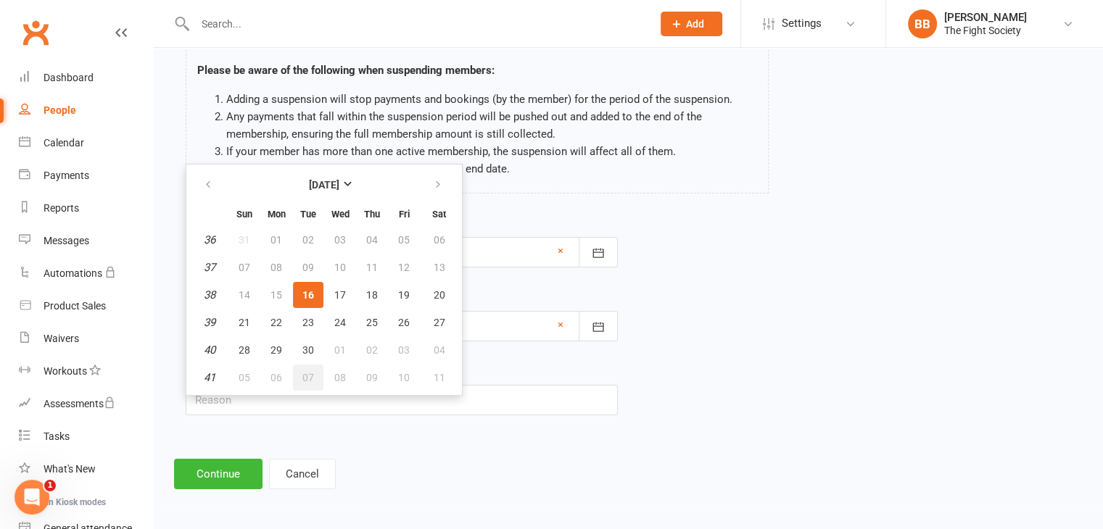
click at [302, 372] on span "07" at bounding box center [308, 378] width 12 height 12
type input "[DATE]"
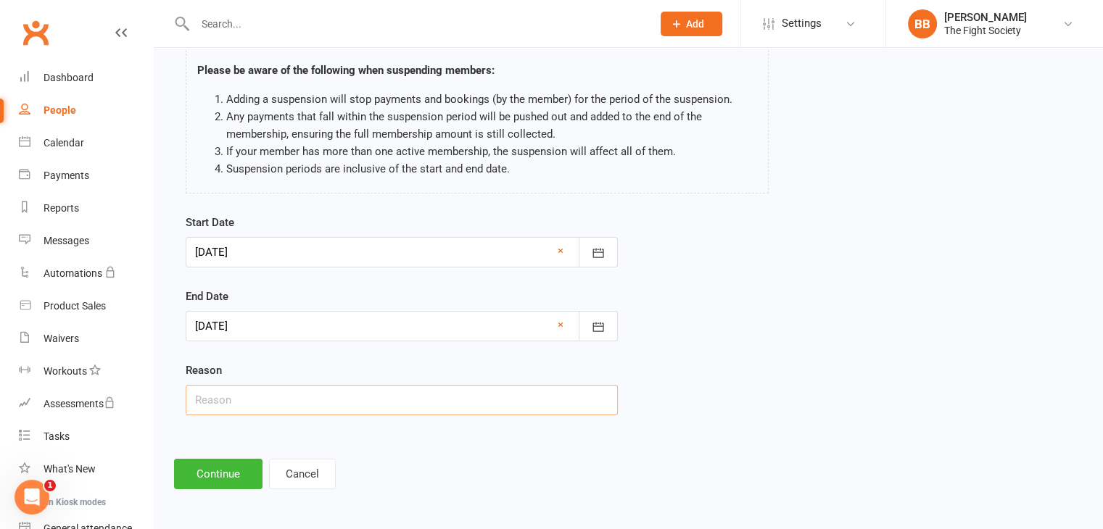
click at [286, 405] on input "text" at bounding box center [402, 400] width 432 height 30
type input "work"
click at [224, 479] on button "Continue" at bounding box center [218, 474] width 88 height 30
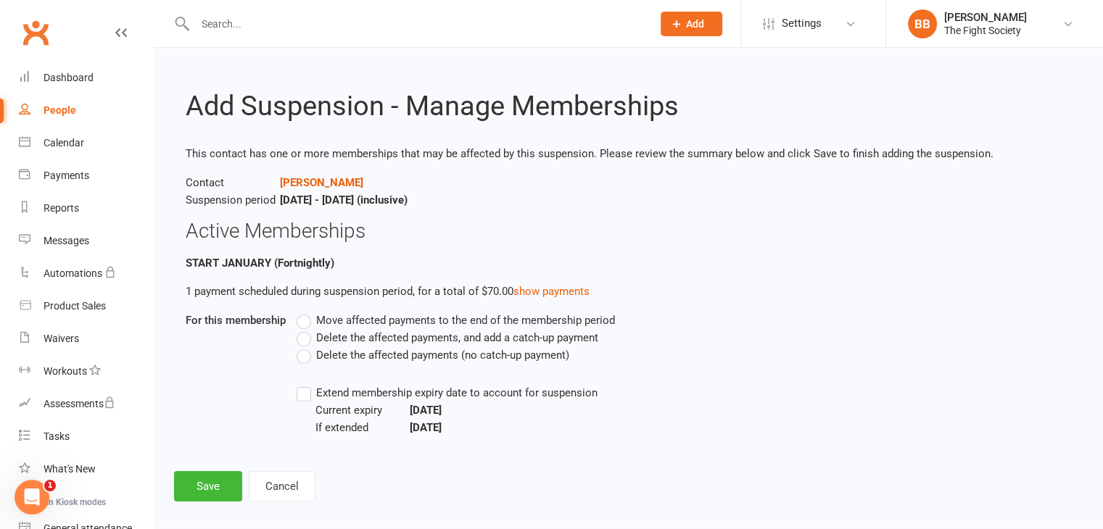
scroll to position [13, 0]
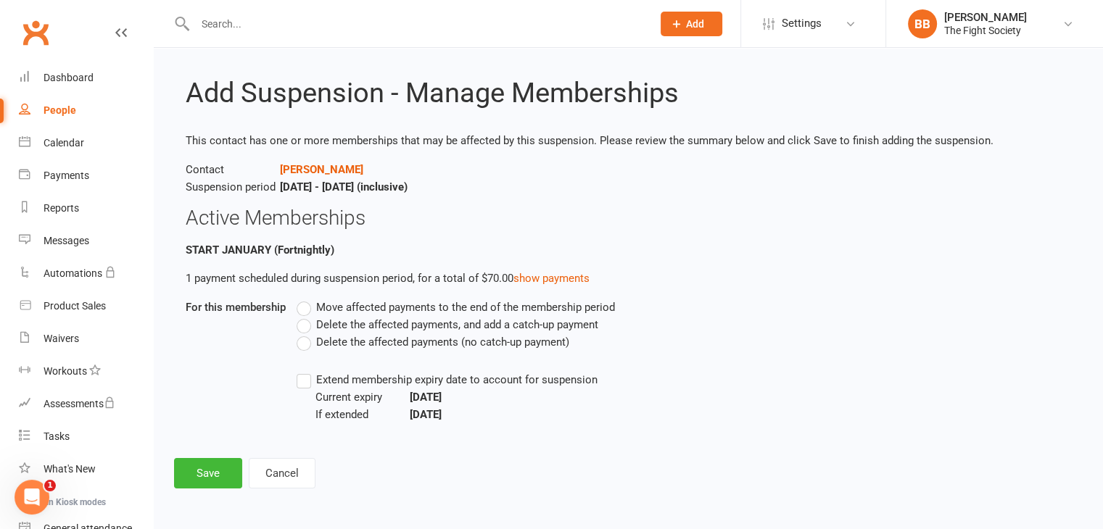
click at [309, 313] on label "Move affected payments to the end of the membership period" at bounding box center [456, 307] width 318 height 17
click at [306, 299] on input "Move affected payments to the end of the membership period" at bounding box center [301, 299] width 9 height 0
click at [305, 381] on label "Extend membership expiry date to account for suspension" at bounding box center [447, 379] width 301 height 17
click at [305, 371] on input "Extend membership expiry date to account for suspension" at bounding box center [301, 371] width 9 height 0
click at [208, 468] on button "Save" at bounding box center [208, 473] width 68 height 30
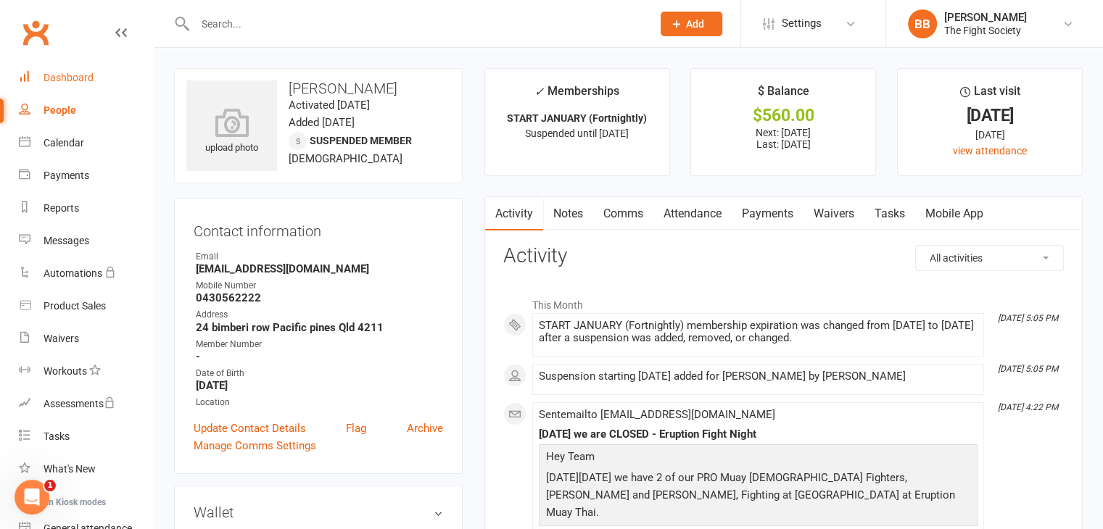
click at [44, 79] on div "Dashboard" at bounding box center [69, 78] width 50 height 12
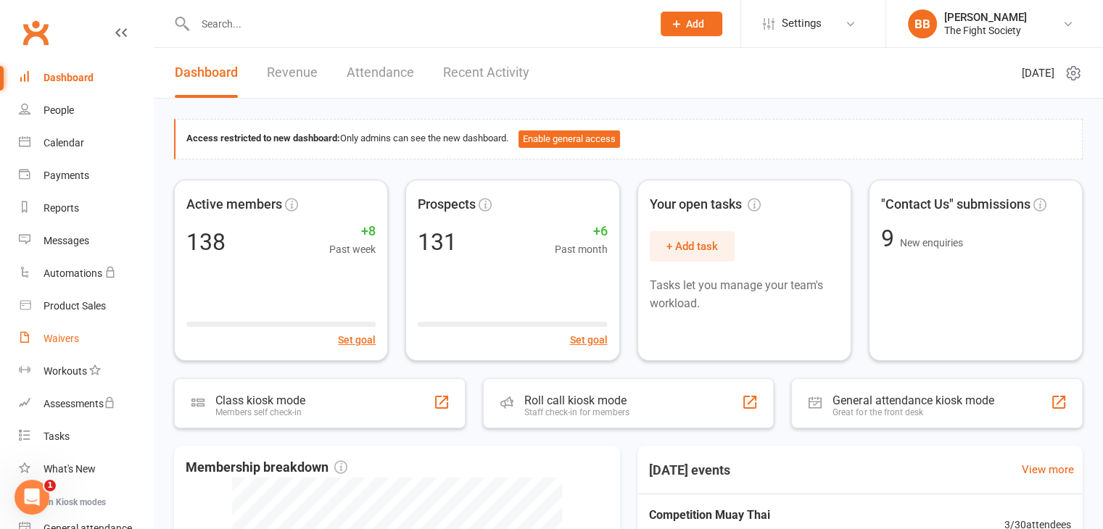
click at [78, 347] on link "Waivers" at bounding box center [86, 339] width 134 height 33
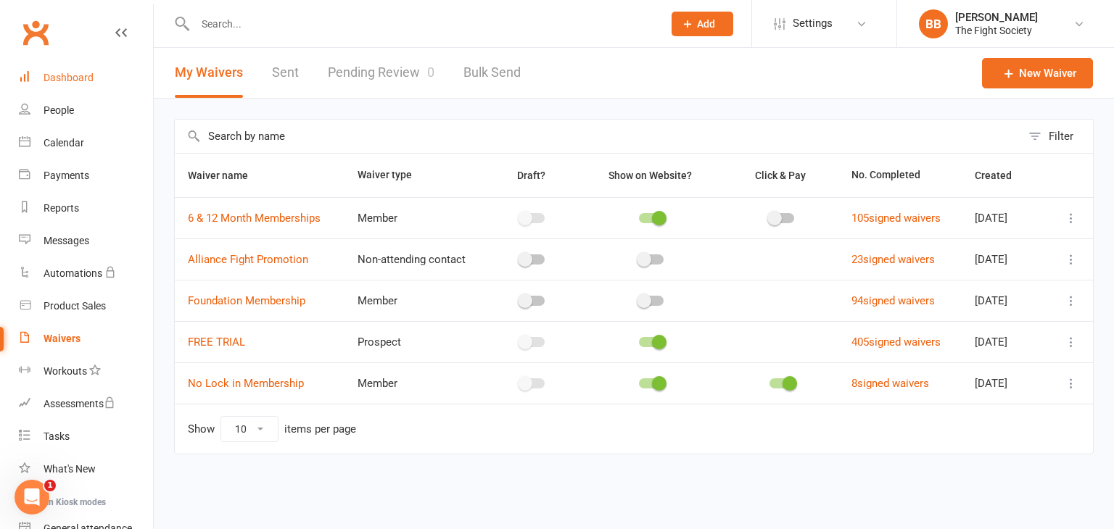
click at [82, 77] on div "Dashboard" at bounding box center [69, 78] width 50 height 12
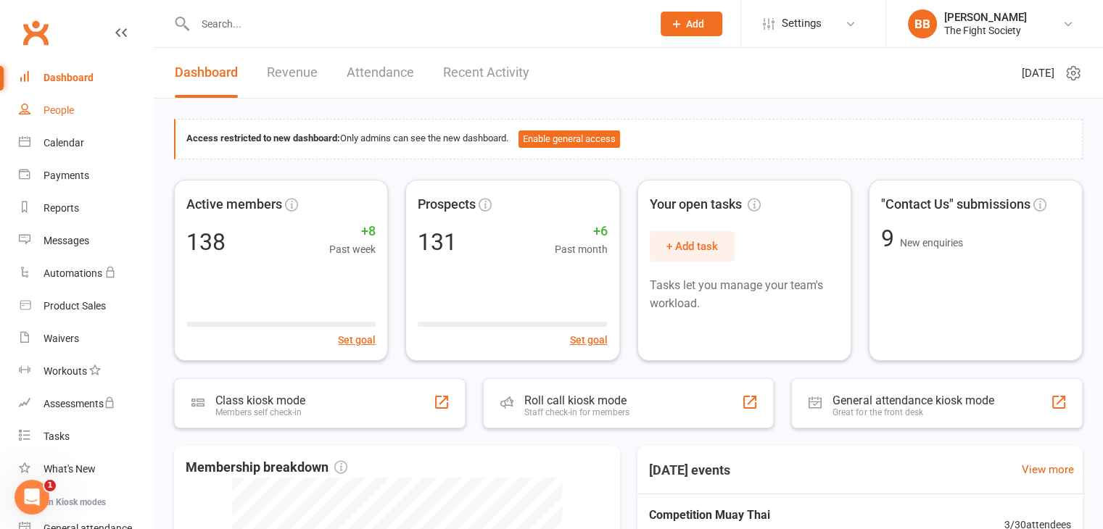
click at [78, 99] on link "People" at bounding box center [86, 110] width 134 height 33
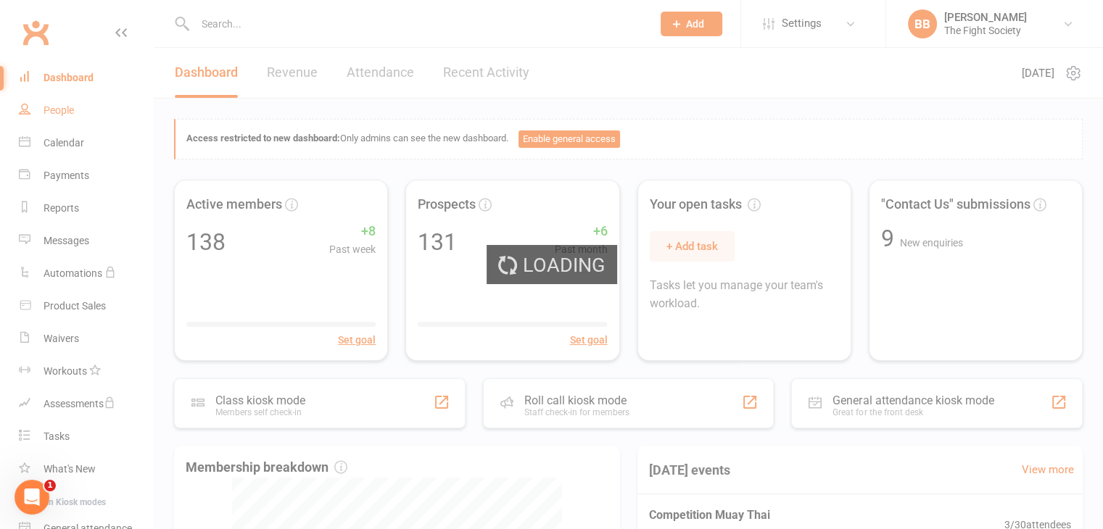
select select "100"
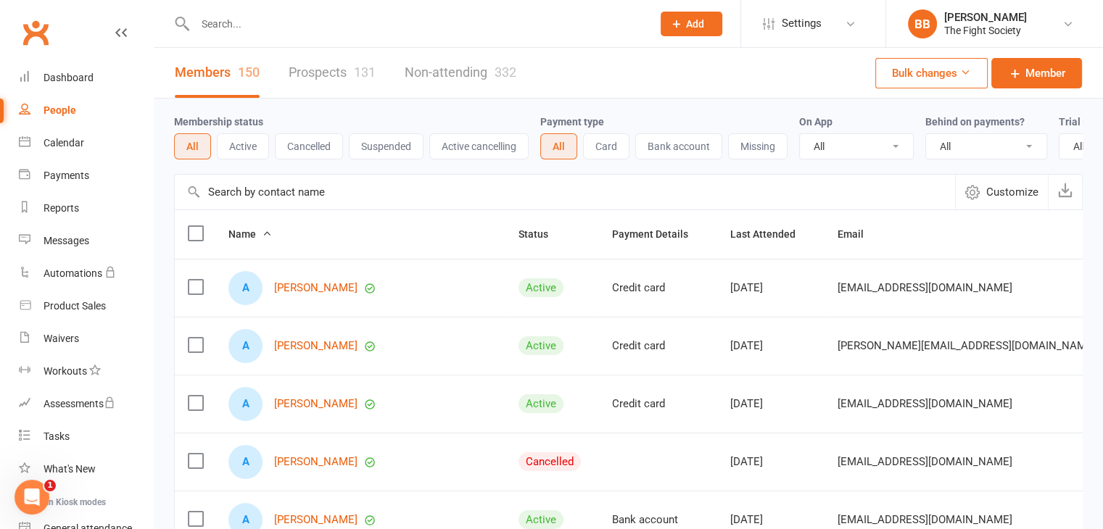
click at [270, 24] on input "text" at bounding box center [416, 24] width 451 height 20
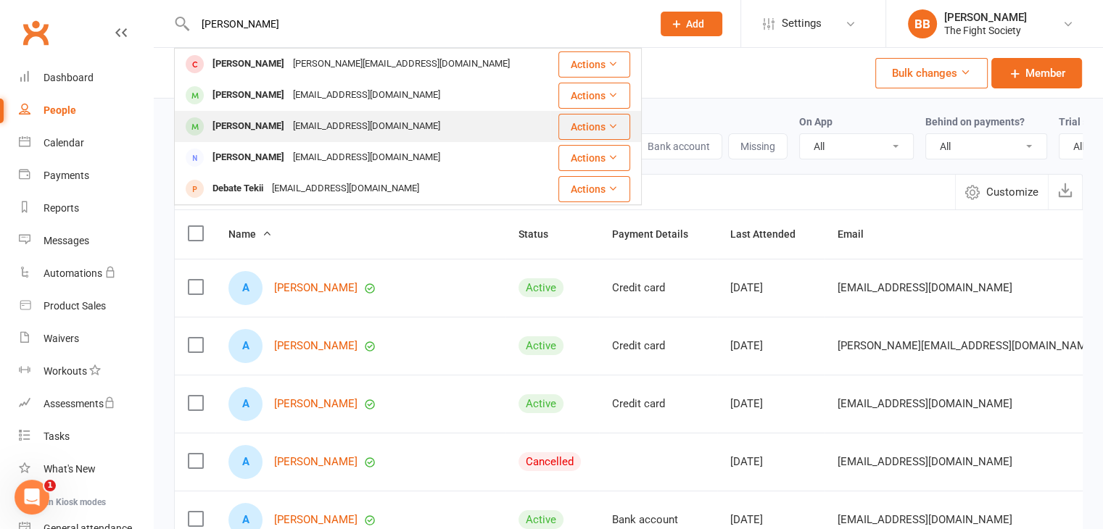
type input "[PERSON_NAME]"
click at [277, 131] on div "[PERSON_NAME]" at bounding box center [248, 126] width 80 height 21
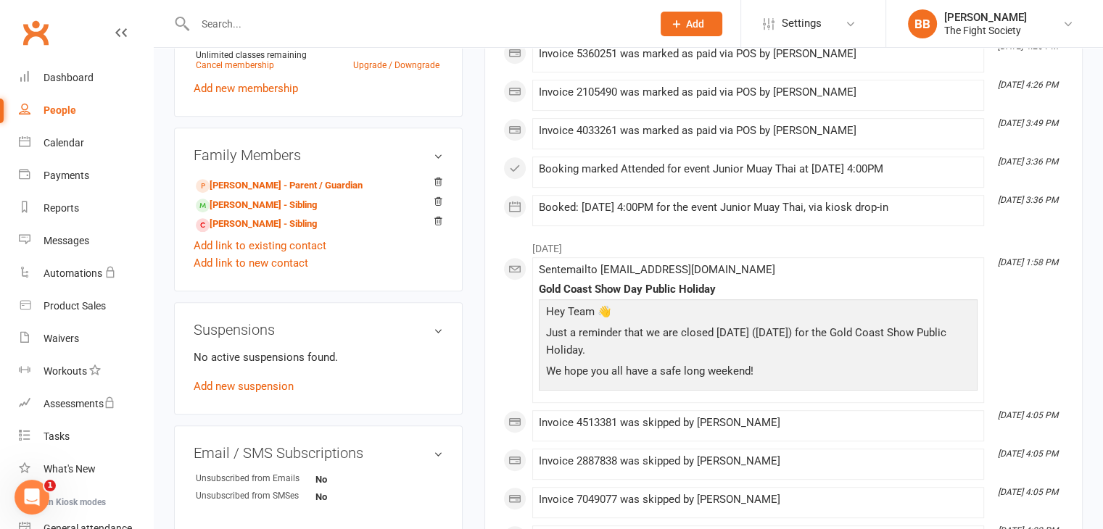
scroll to position [647, 0]
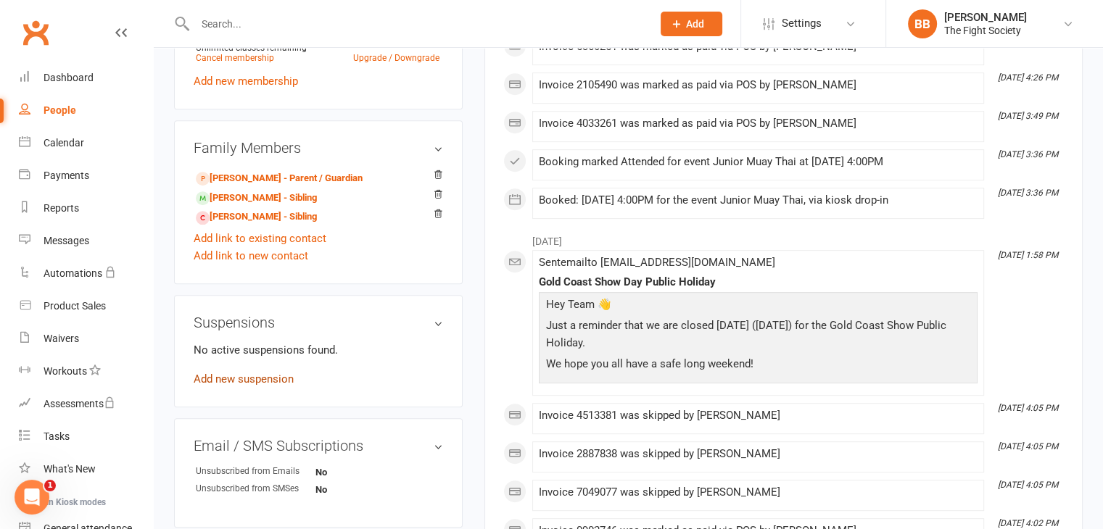
click at [272, 385] on link "Add new suspension" at bounding box center [244, 379] width 100 height 13
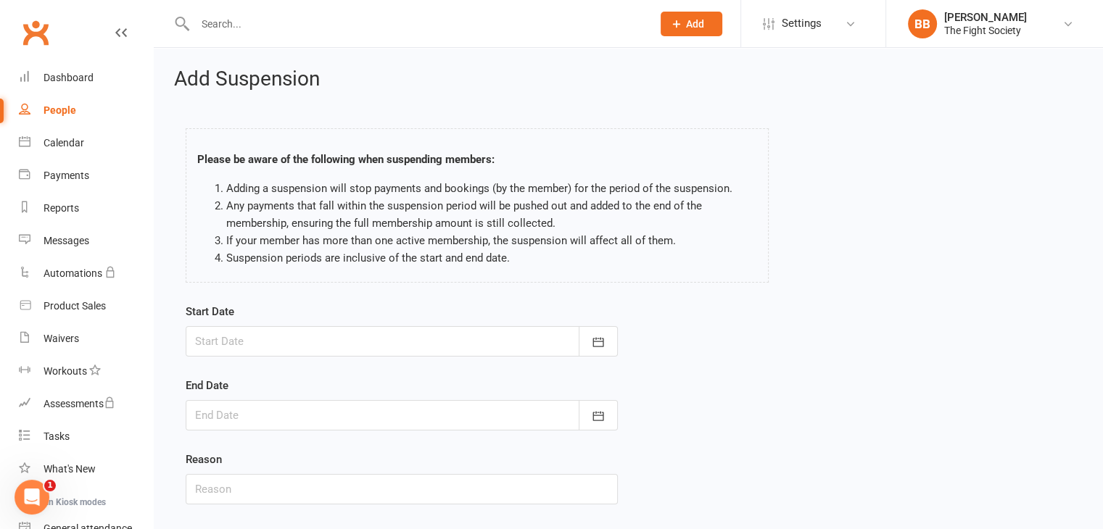
click at [270, 342] on div at bounding box center [402, 341] width 432 height 30
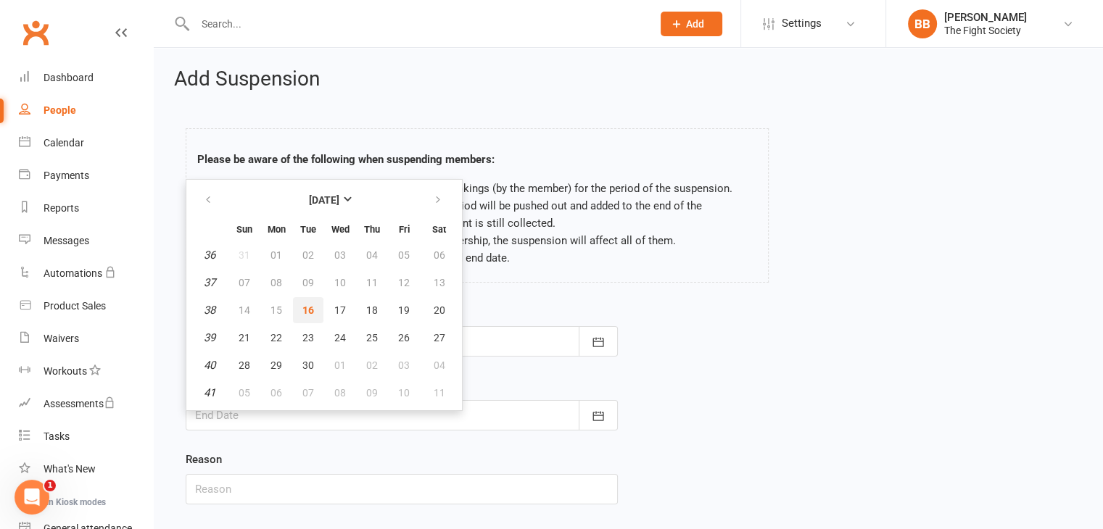
click at [297, 305] on button "16" at bounding box center [308, 310] width 30 height 26
type input "[DATE]"
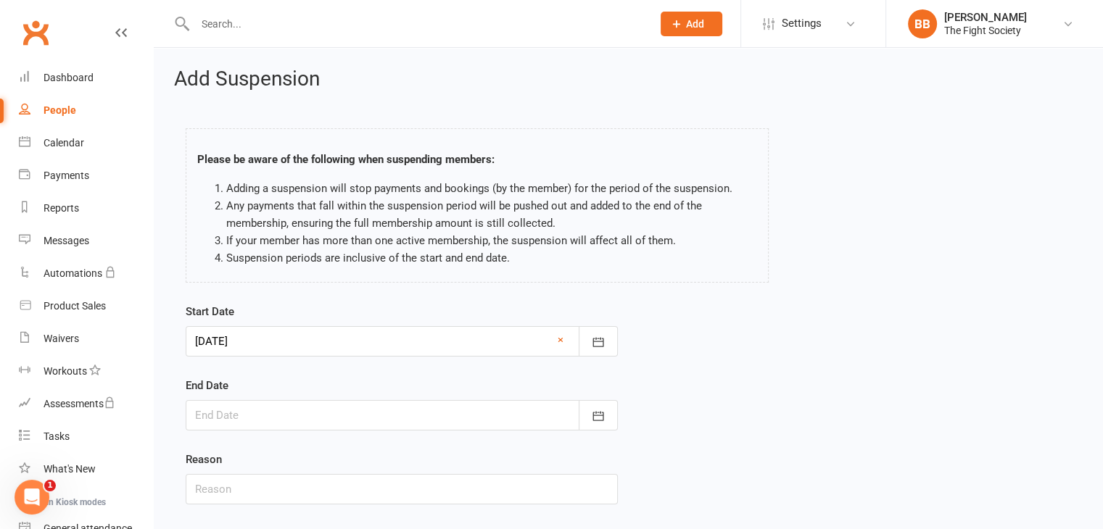
click at [278, 410] on div at bounding box center [402, 415] width 432 height 30
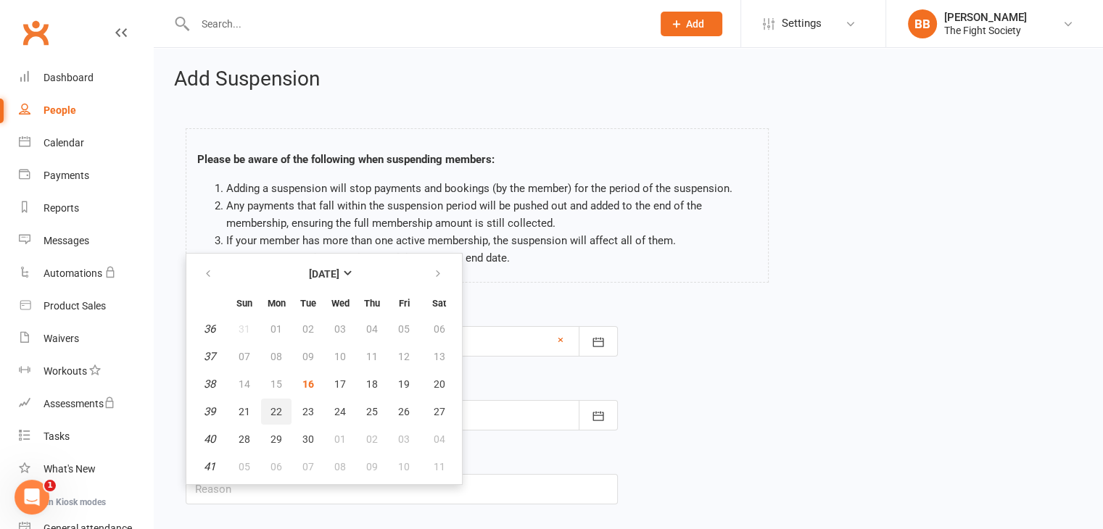
click at [281, 410] on button "22" at bounding box center [276, 412] width 30 height 26
type input "[DATE]"
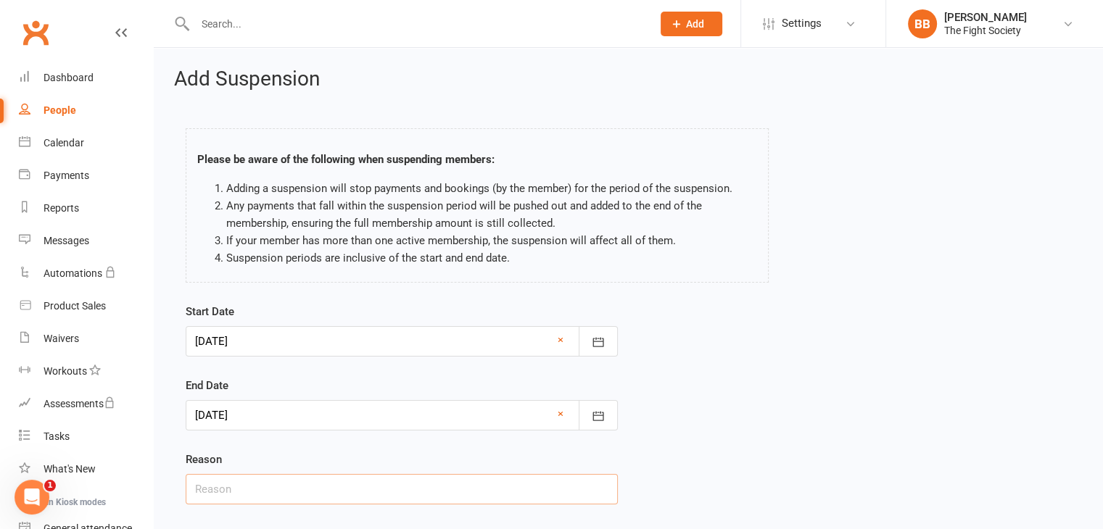
click at [265, 480] on input "text" at bounding box center [402, 489] width 432 height 30
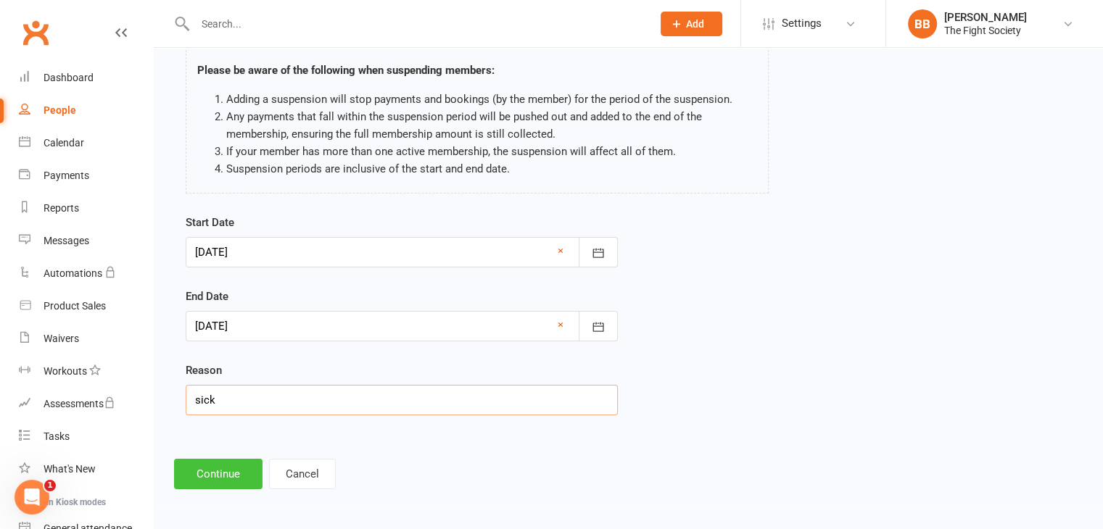
type input "sick"
click at [221, 482] on button "Continue" at bounding box center [218, 474] width 88 height 30
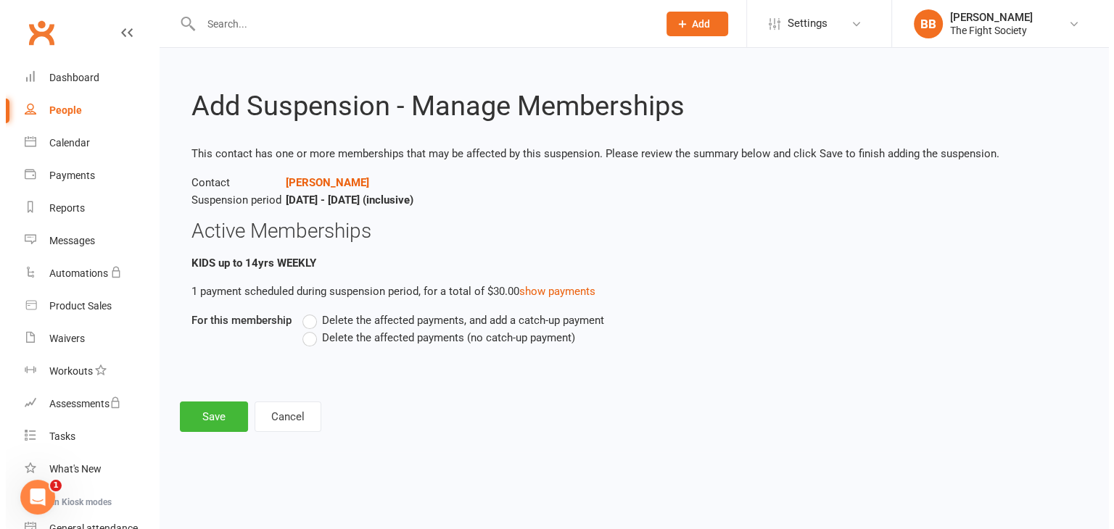
scroll to position [0, 0]
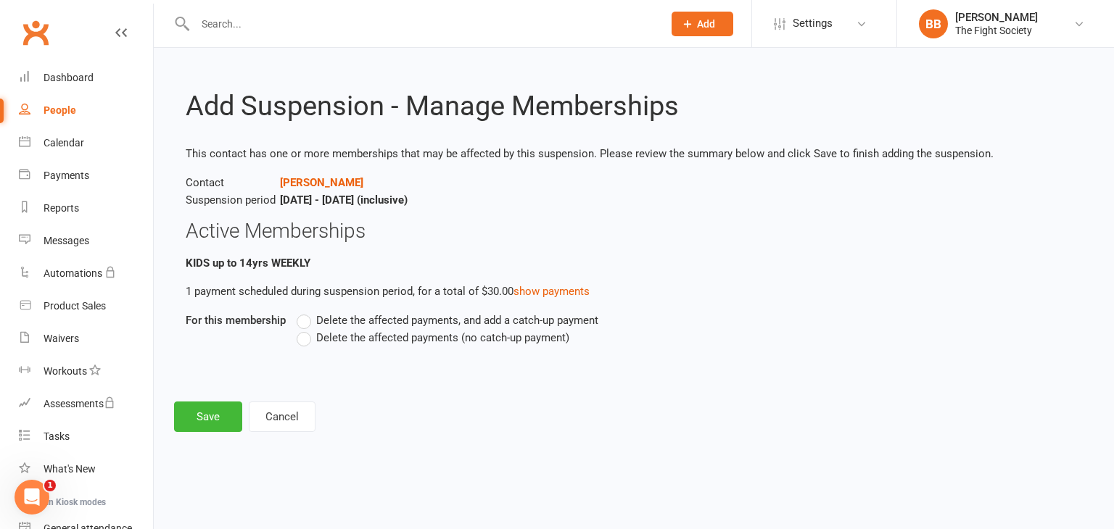
click at [305, 343] on label "Delete the affected payments (no catch-up payment)" at bounding box center [433, 337] width 273 height 17
click at [305, 329] on input "Delete the affected payments (no catch-up payment)" at bounding box center [301, 329] width 9 height 0
click at [183, 423] on button "Save" at bounding box center [208, 417] width 68 height 30
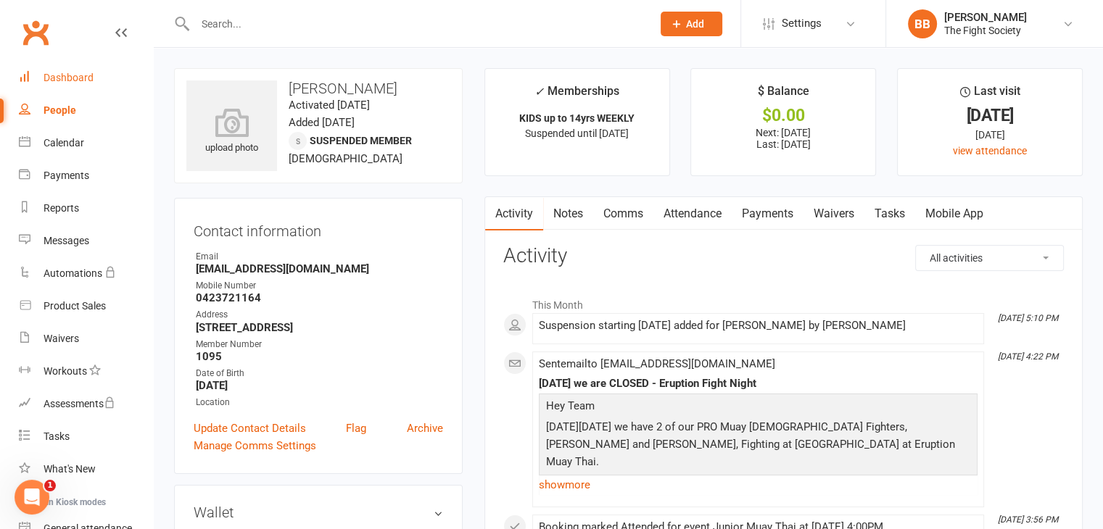
click at [57, 65] on link "Dashboard" at bounding box center [86, 78] width 134 height 33
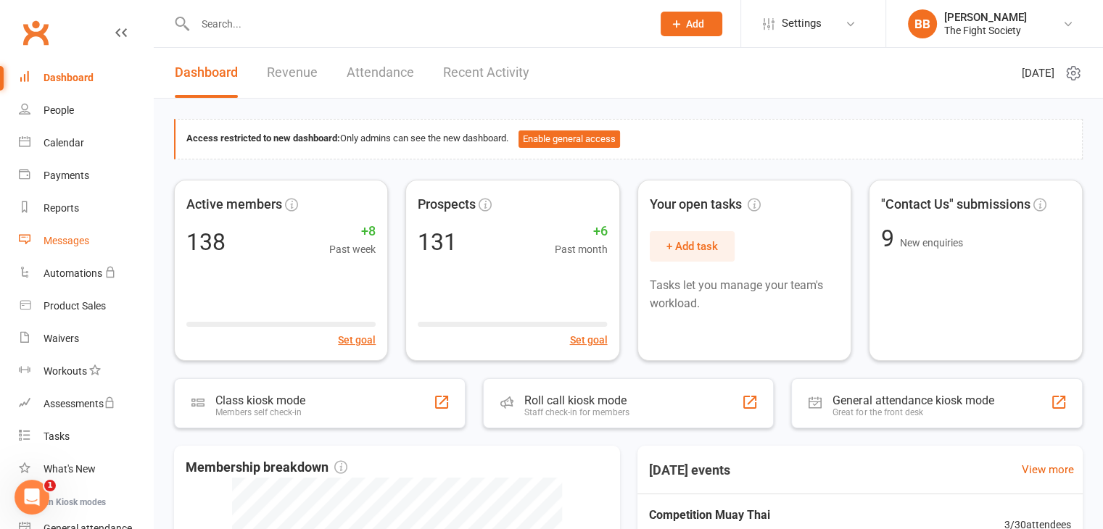
click at [93, 241] on link "Messages" at bounding box center [86, 241] width 134 height 33
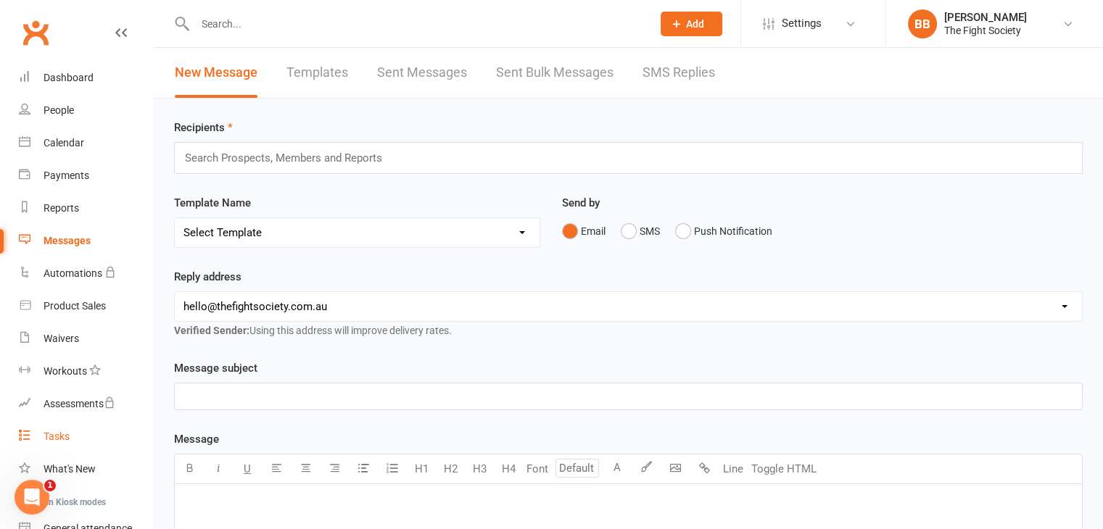
click at [81, 441] on link "Tasks" at bounding box center [86, 437] width 134 height 33
